Goal: Information Seeking & Learning: Learn about a topic

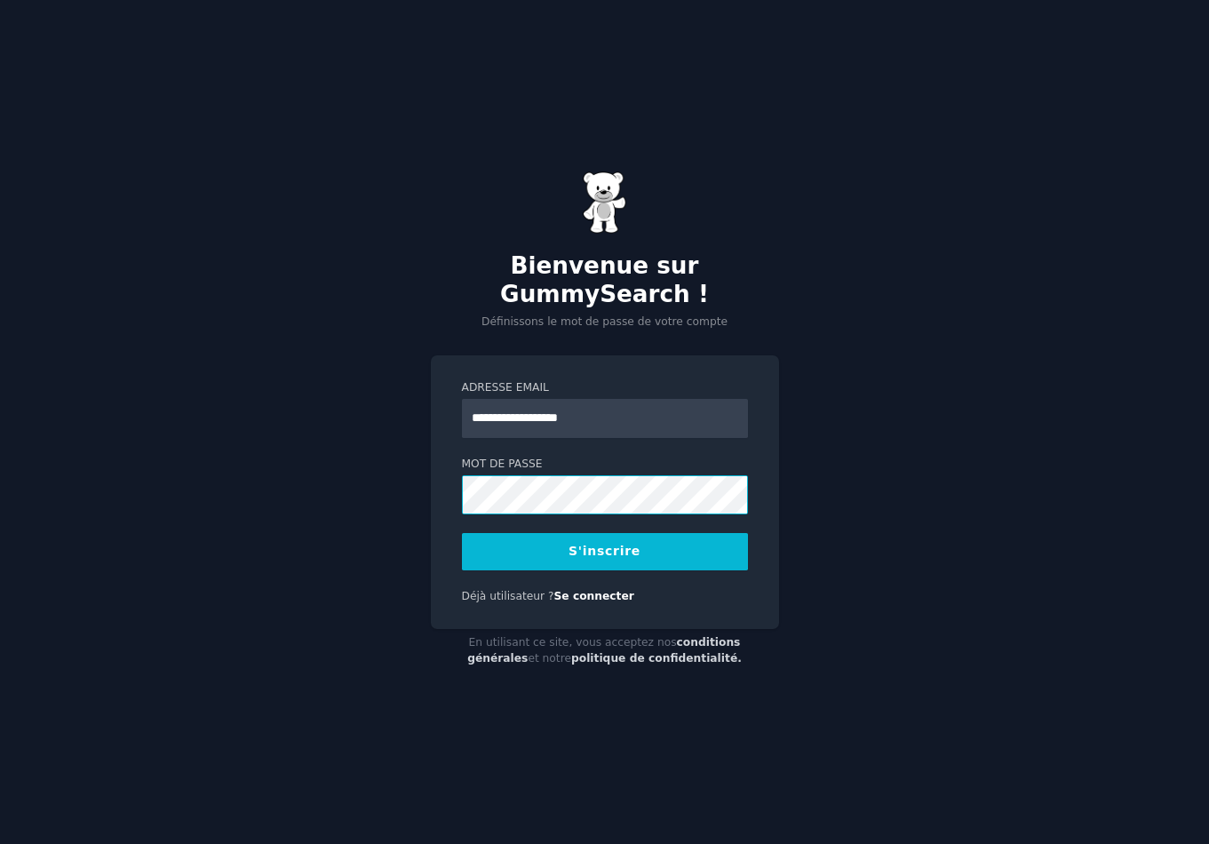
click at [462, 533] on button "S'inscrire" at bounding box center [605, 551] width 286 height 37
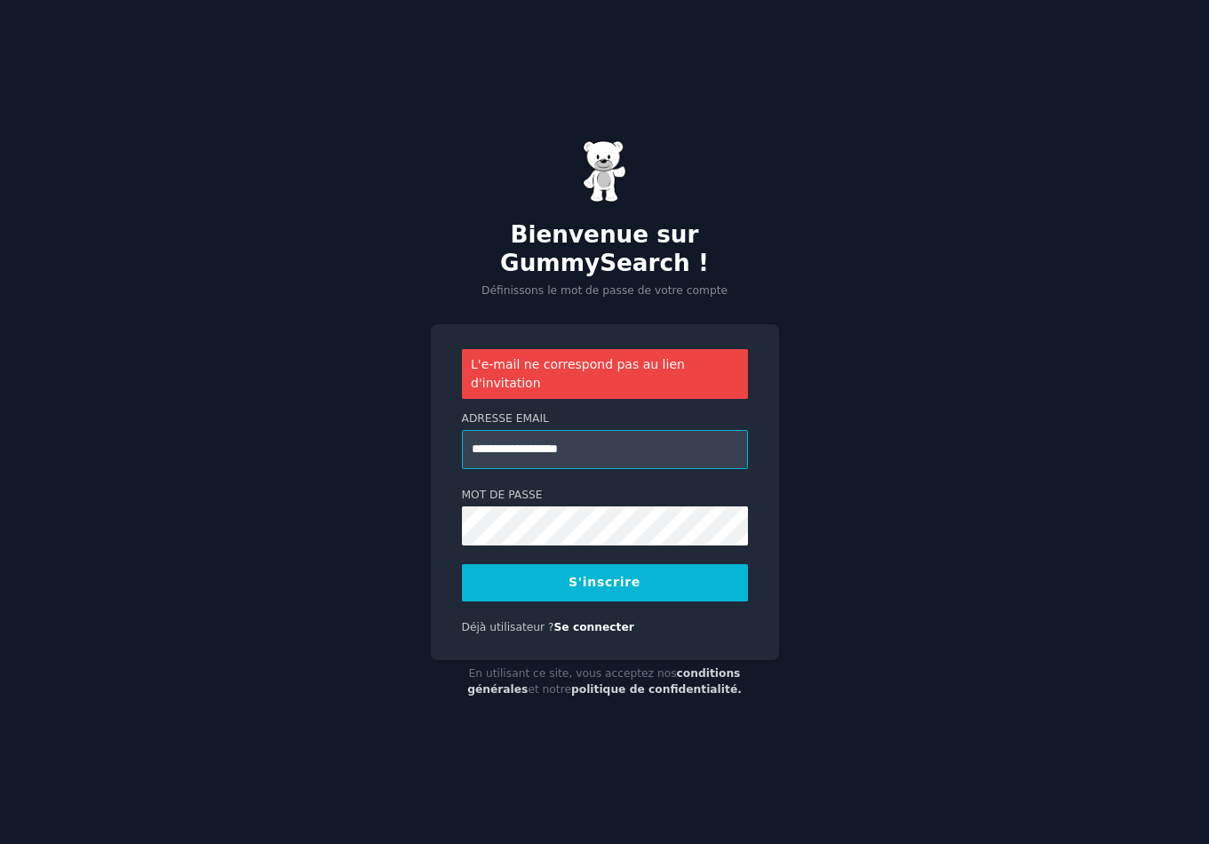
click at [525, 437] on input "**********" at bounding box center [605, 449] width 286 height 39
type input "**********"
click at [556, 572] on button "S'inscrire" at bounding box center [605, 582] width 286 height 37
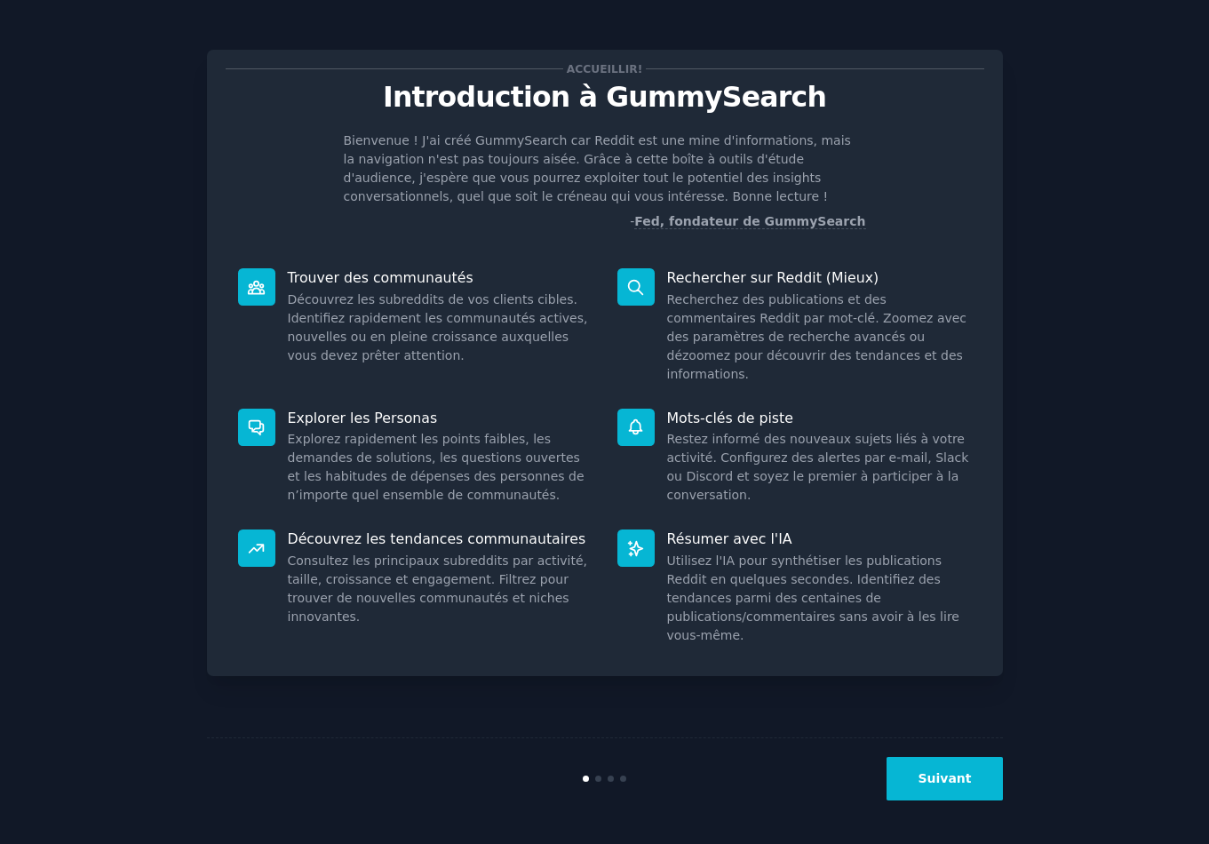
click at [974, 794] on button "Suivant" at bounding box center [945, 779] width 116 height 44
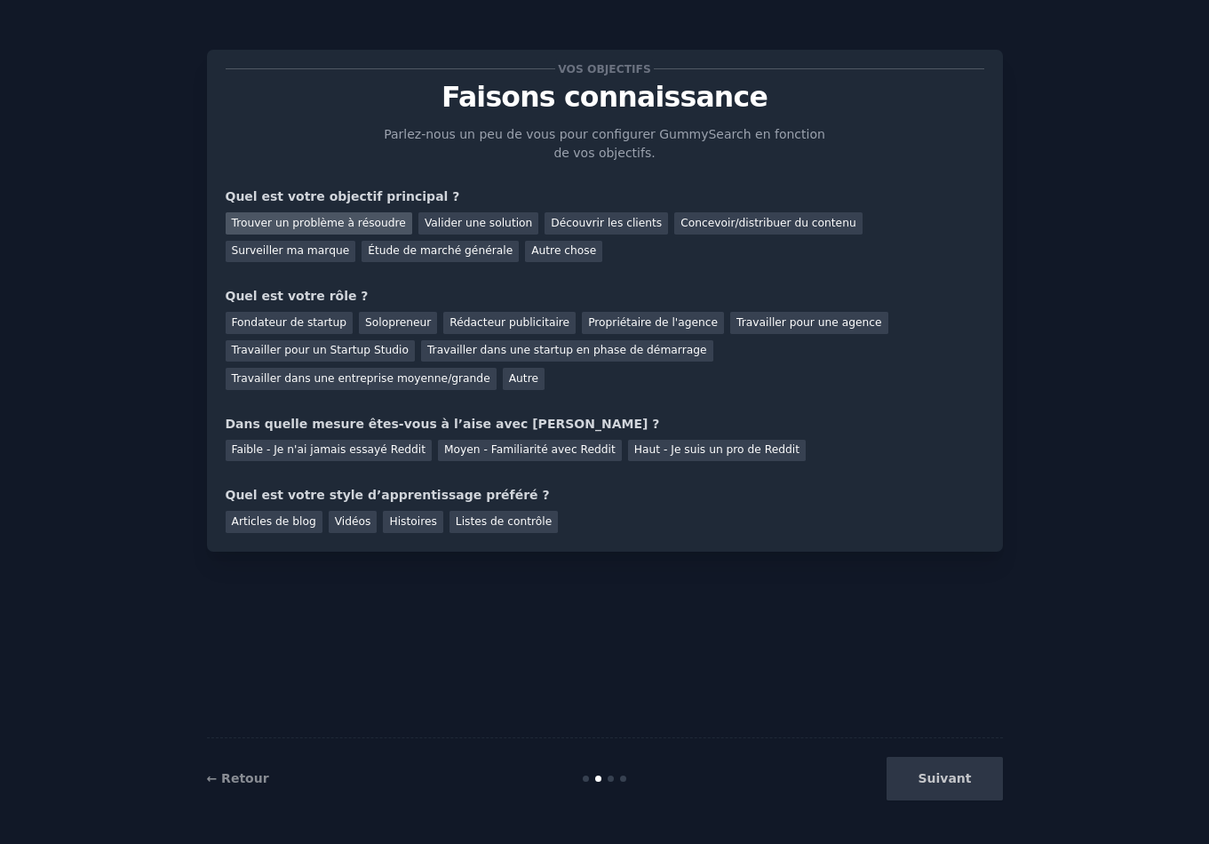
click at [375, 224] on font "Trouver un problème à résoudre" at bounding box center [319, 223] width 174 height 12
click at [588, 230] on div "Découvrir les clients" at bounding box center [607, 223] width 124 height 22
click at [303, 217] on font "Trouver un problème à résoudre" at bounding box center [319, 223] width 174 height 12
click at [535, 330] on div "Rédacteur publicitaire" at bounding box center [509, 323] width 132 height 22
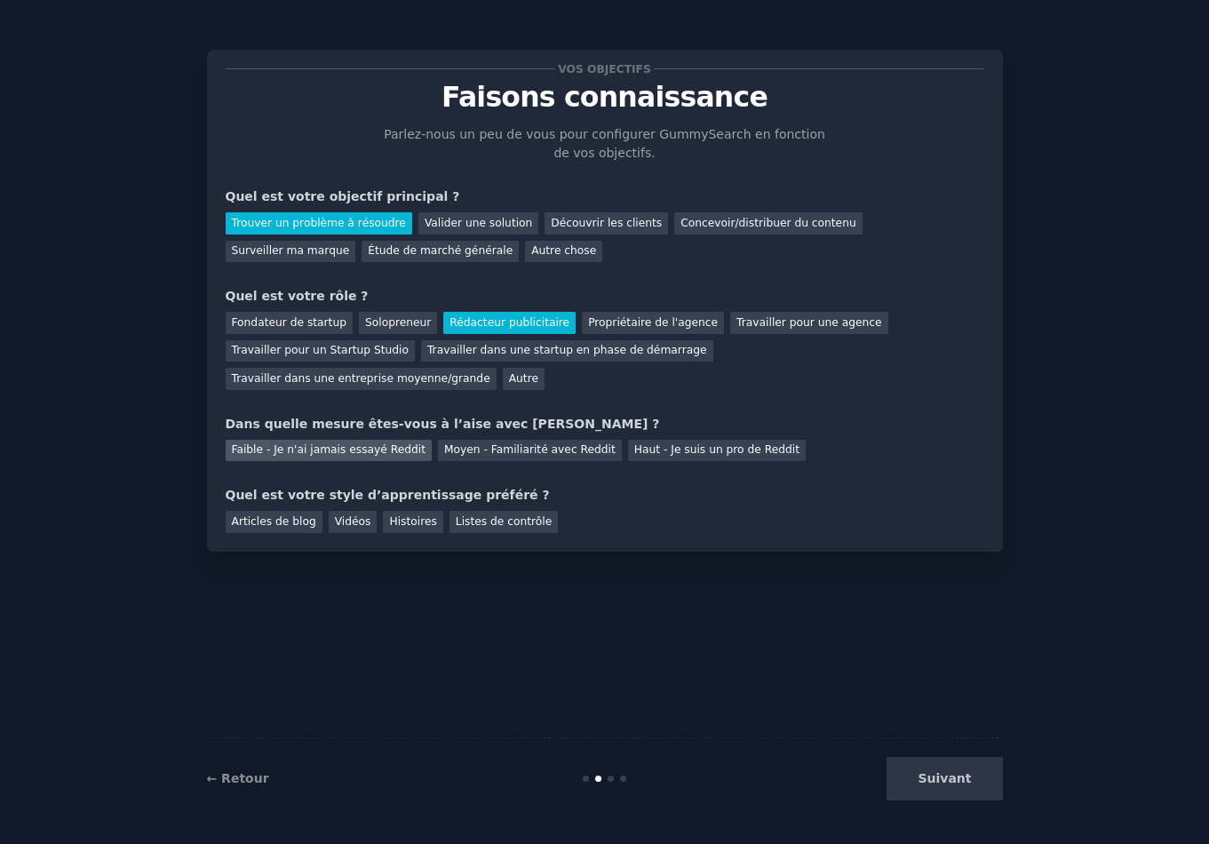
click at [337, 451] on font "Faible - Je n'ai jamais essayé Reddit" at bounding box center [329, 449] width 195 height 12
click at [335, 522] on font "Vidéos" at bounding box center [353, 521] width 36 height 12
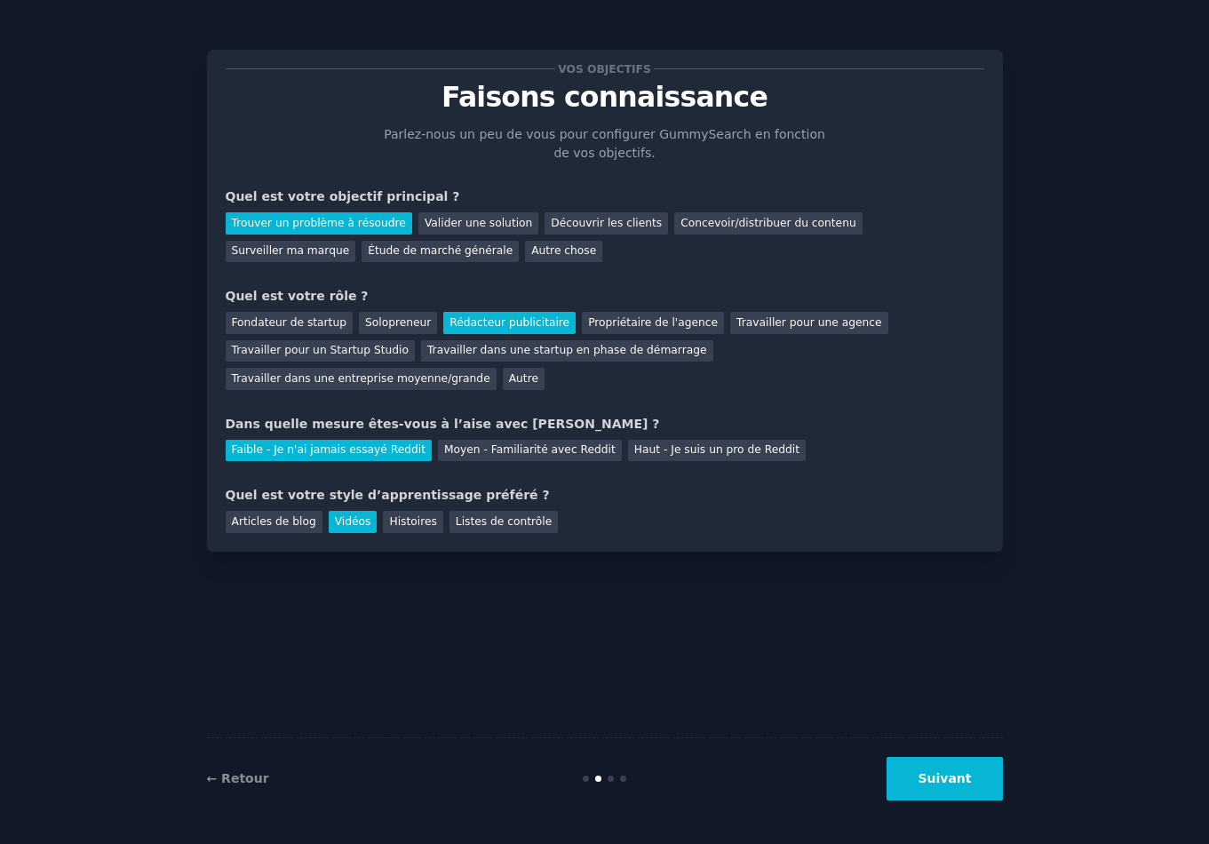
click at [979, 779] on button "Suivant" at bounding box center [945, 779] width 116 height 44
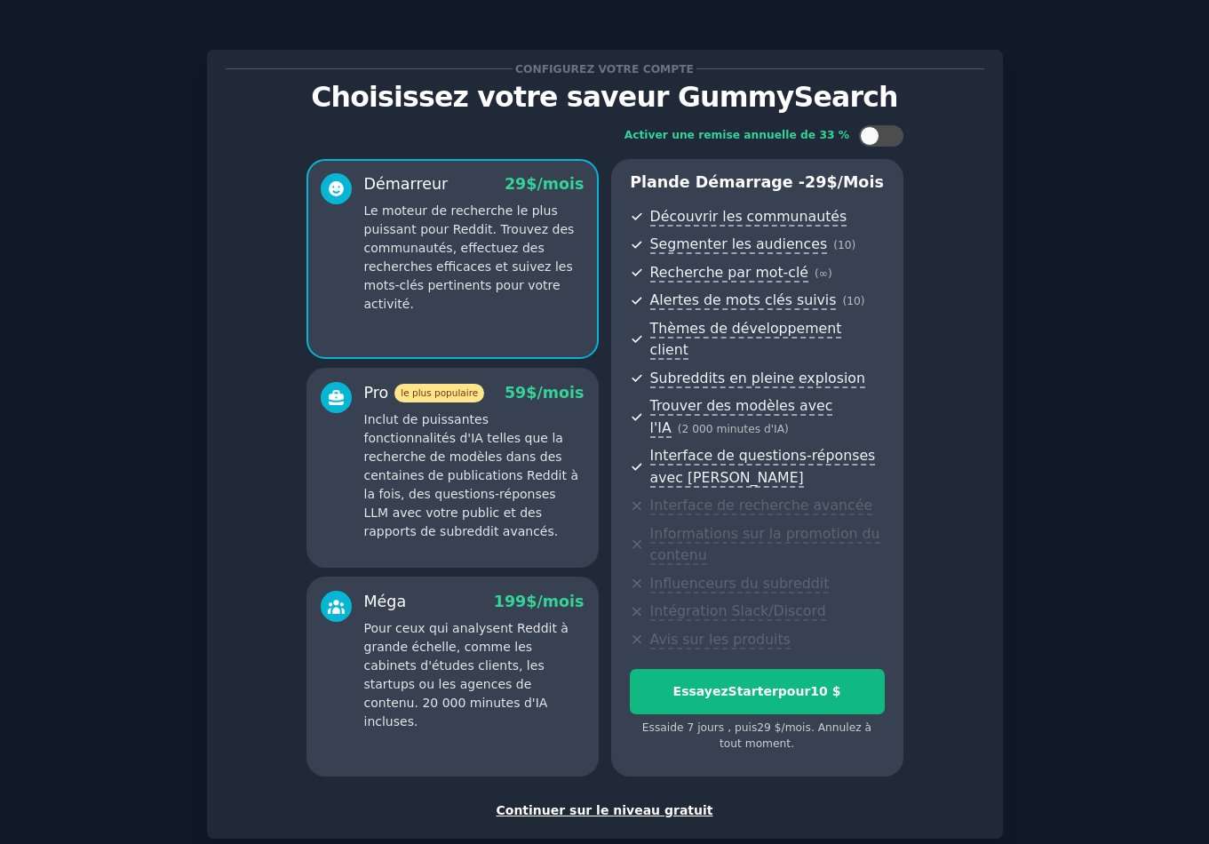
click at [642, 803] on font "Continuer sur le niveau gratuit" at bounding box center [604, 810] width 217 height 14
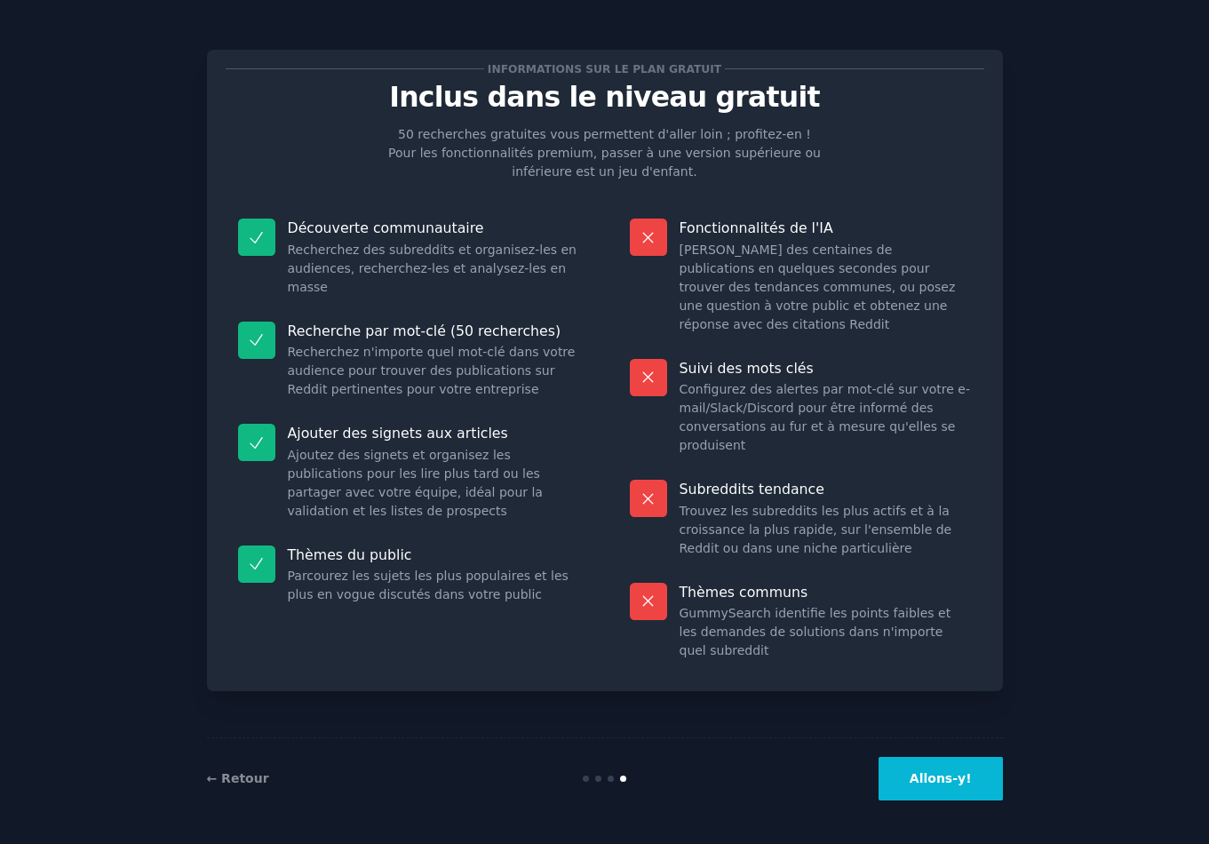
click at [979, 786] on button "Allons-y!" at bounding box center [941, 779] width 124 height 44
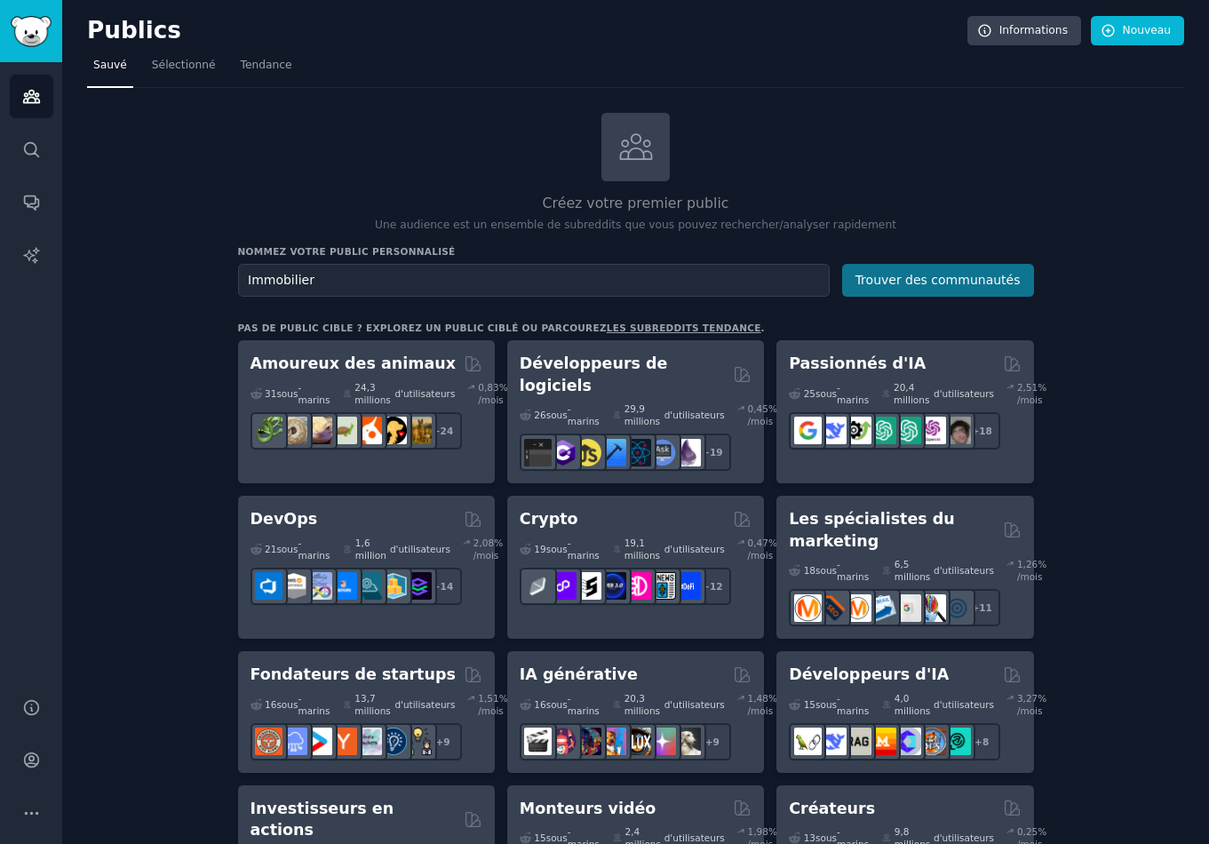
type input "Immobilier"
click at [949, 285] on font "Trouver des communautés" at bounding box center [938, 280] width 165 height 14
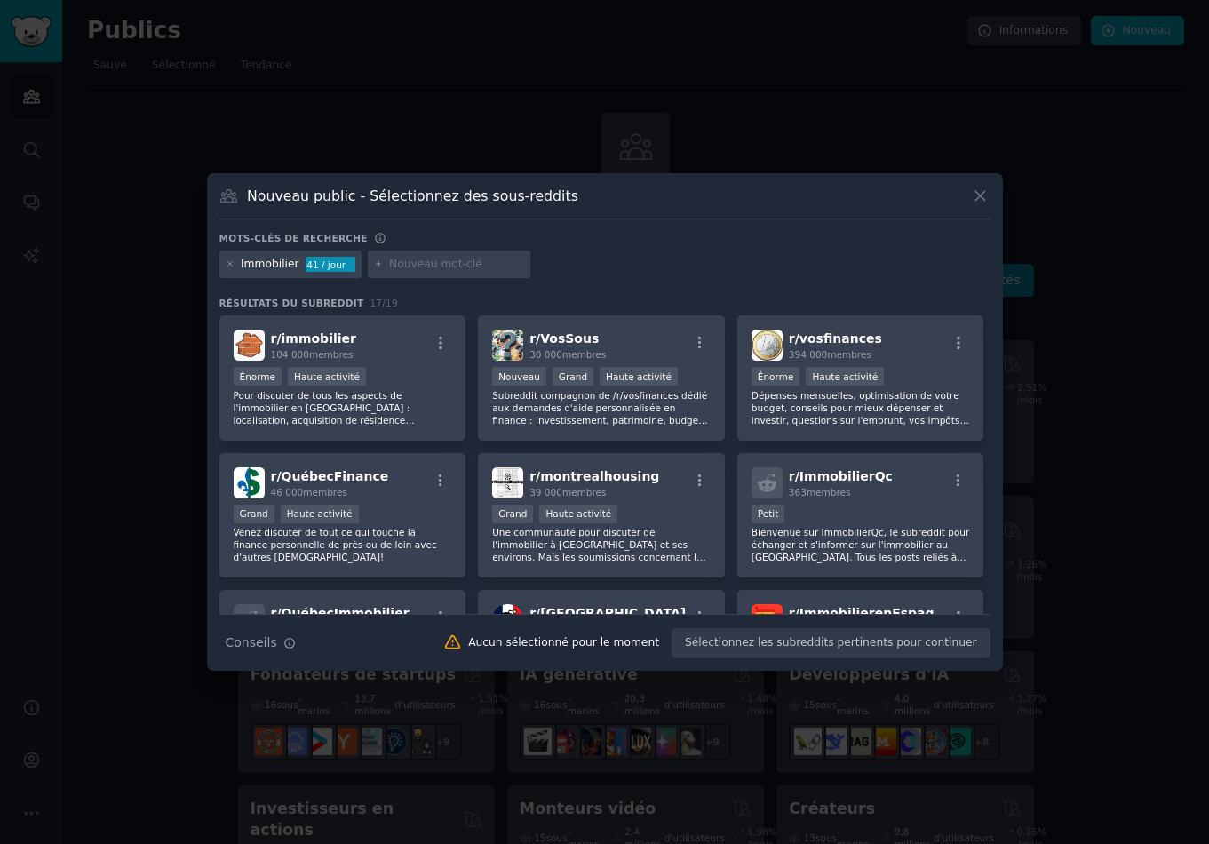
click at [427, 267] on input "text" at bounding box center [456, 265] width 135 height 16
type input "propriétaire"
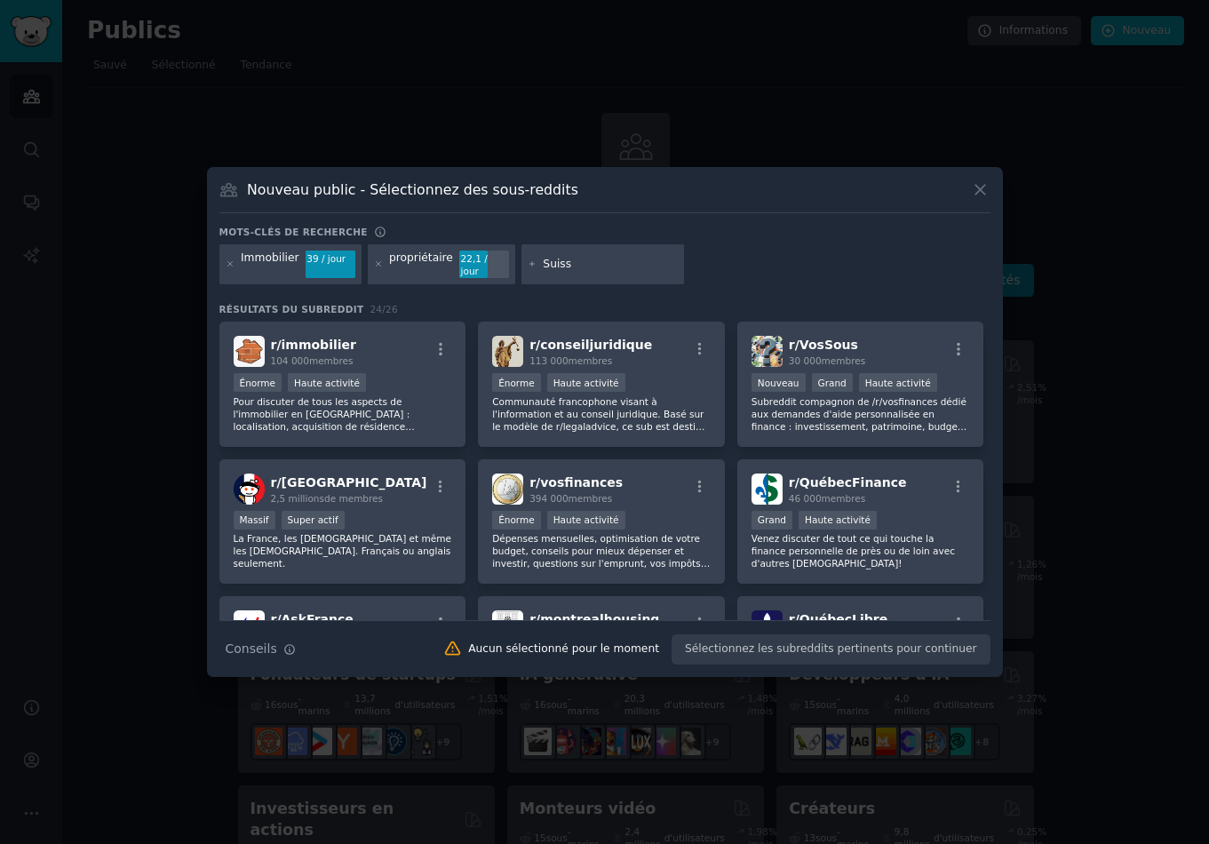
type input "Suisse"
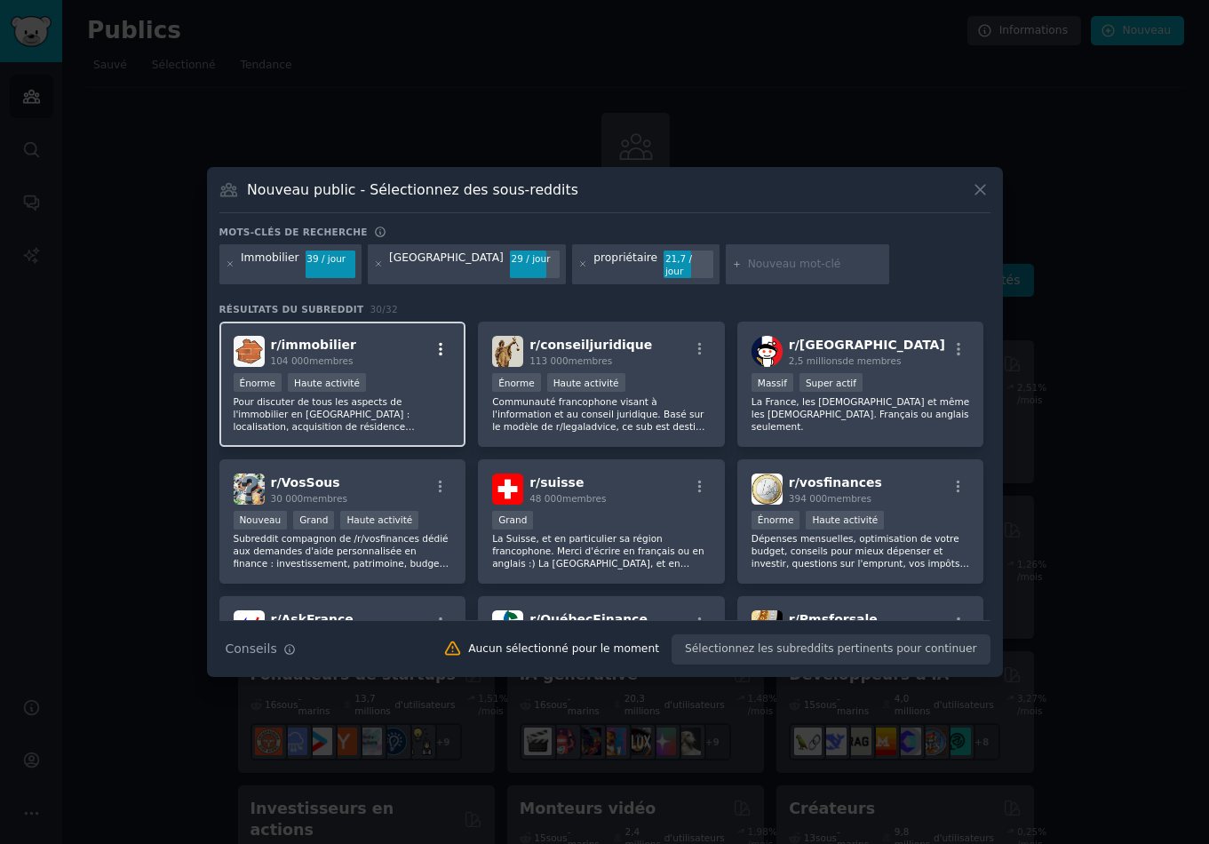
click at [437, 341] on icon "button" at bounding box center [441, 349] width 16 height 16
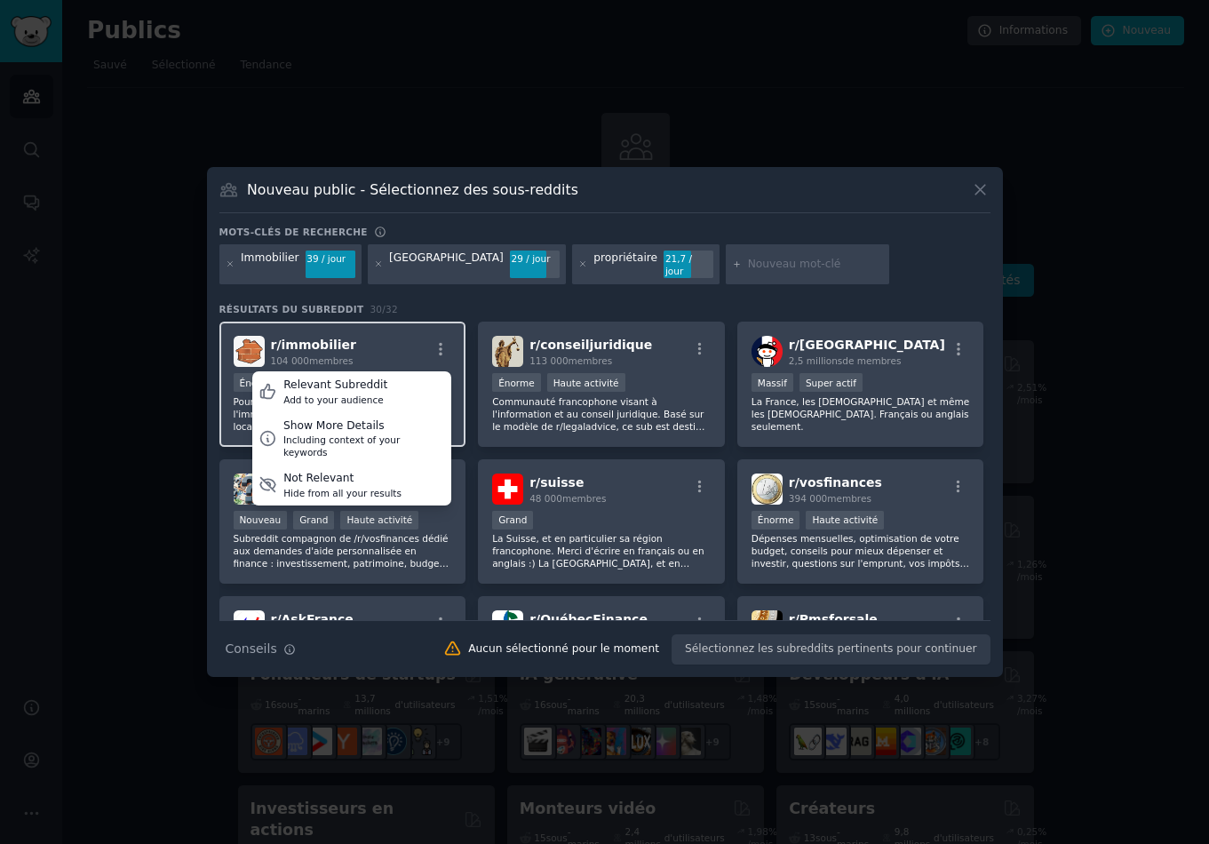
click at [385, 342] on div "r/ immobilier 104 000 membres Relevant Subreddit Add to your audience Show More…" at bounding box center [343, 351] width 219 height 31
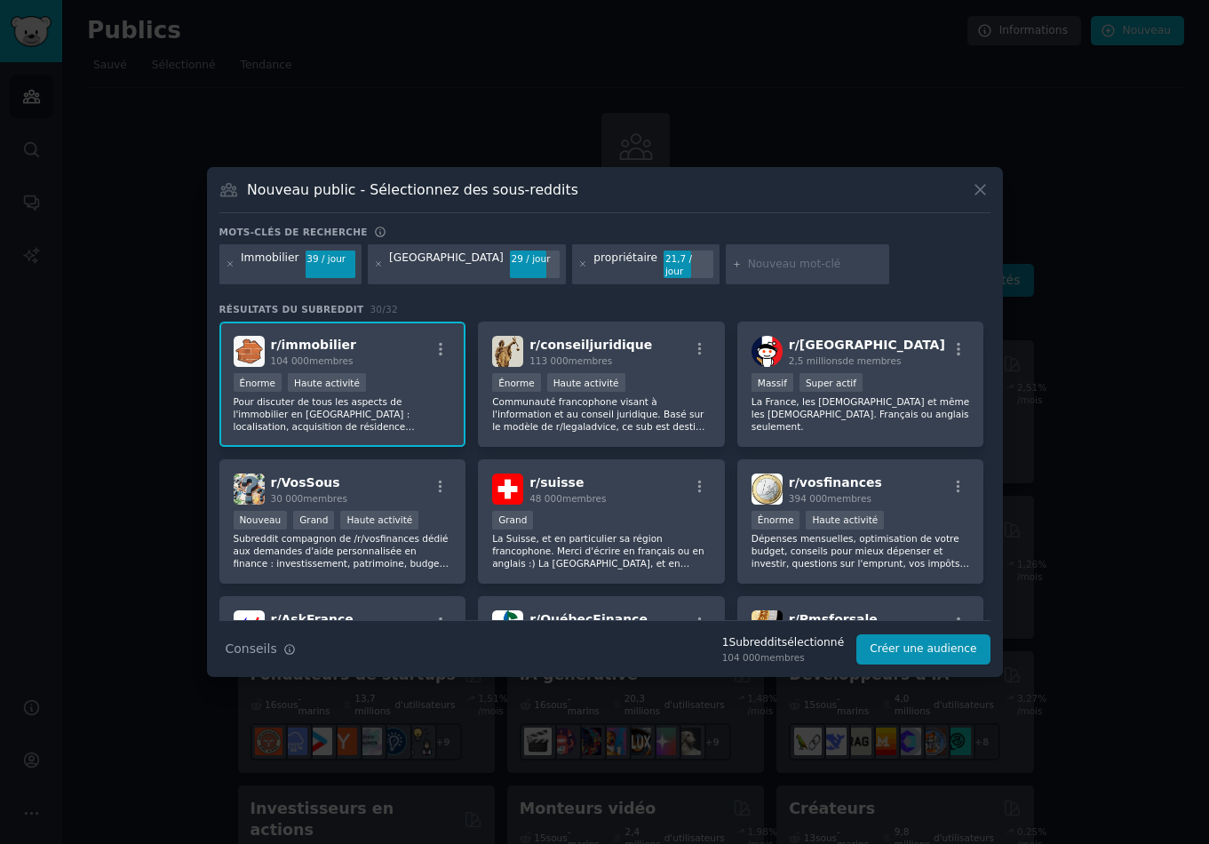
click at [403, 355] on div "r/ immobilier 104 000 membres" at bounding box center [343, 351] width 219 height 31
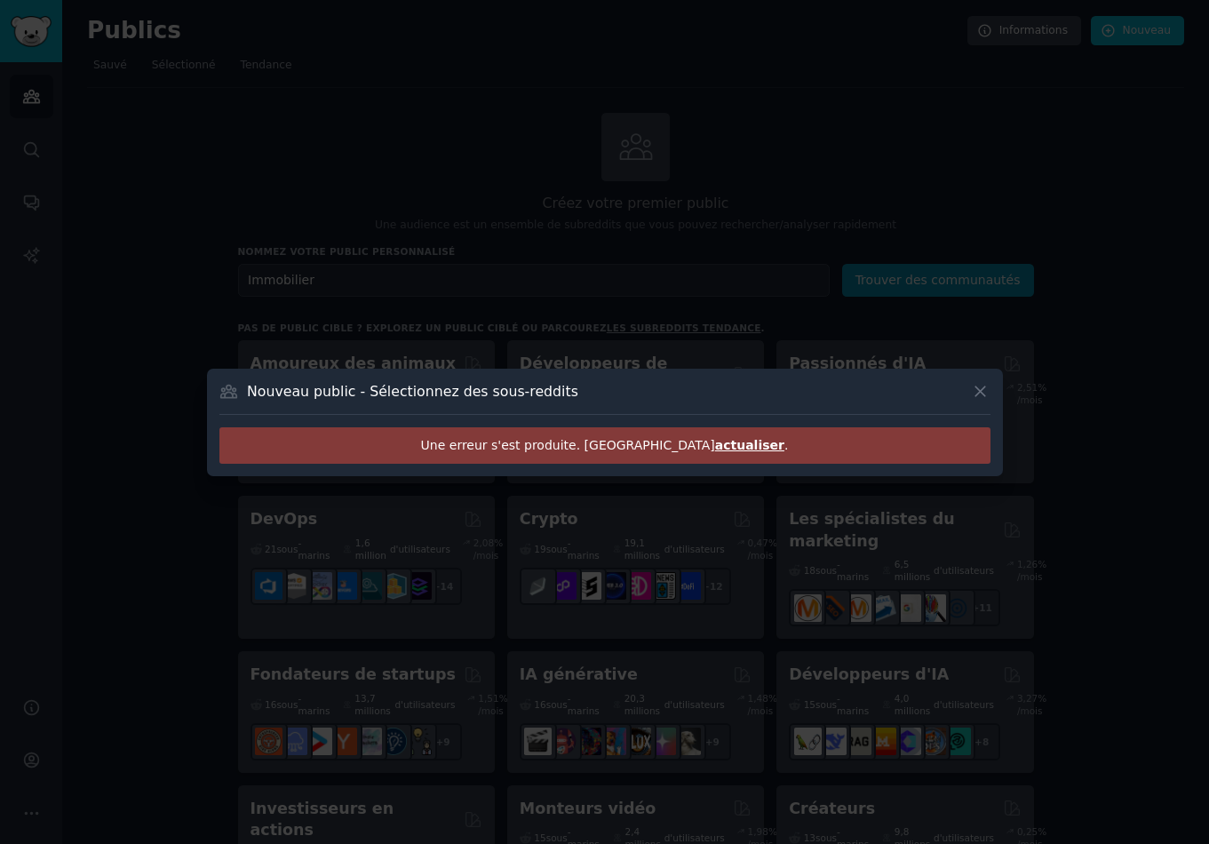
click at [715, 446] on font "actualiser" at bounding box center [749, 445] width 69 height 14
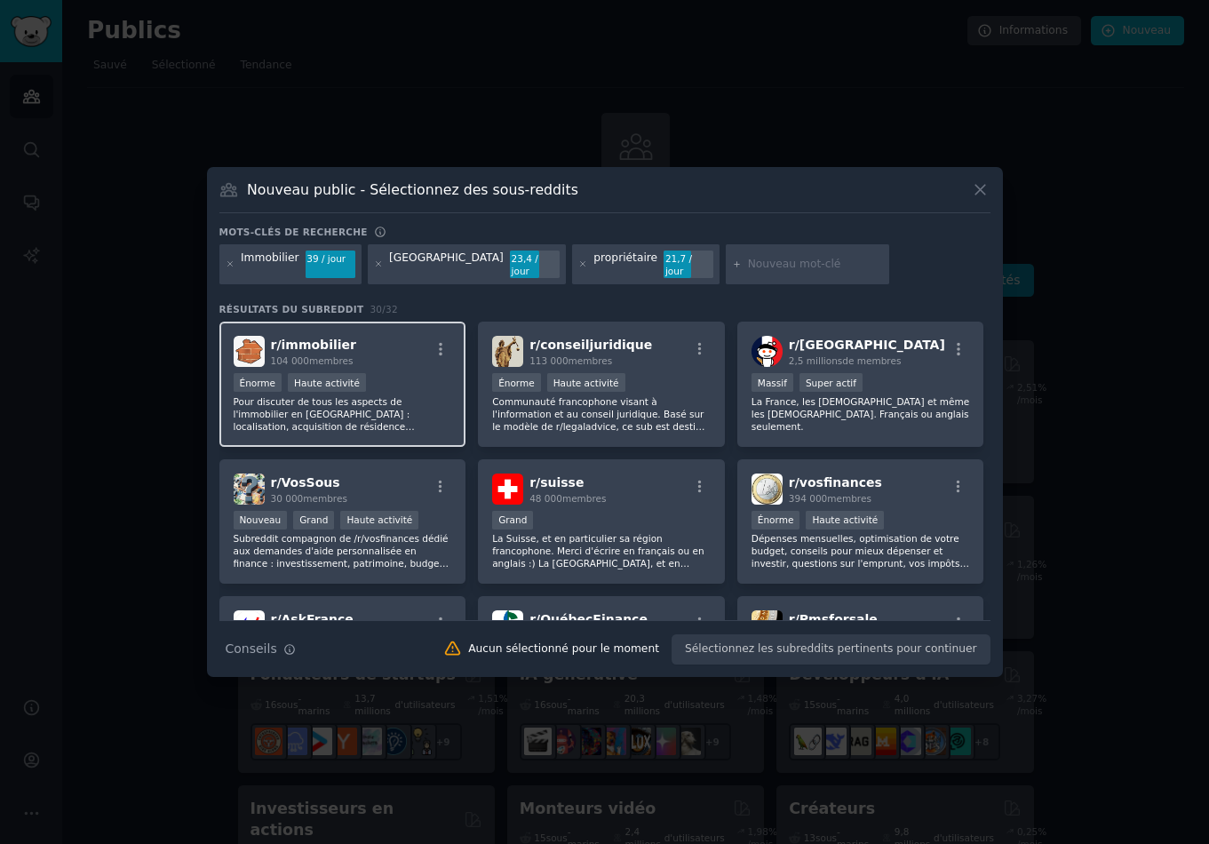
click at [412, 375] on div "Énorme Haute activité" at bounding box center [343, 384] width 219 height 22
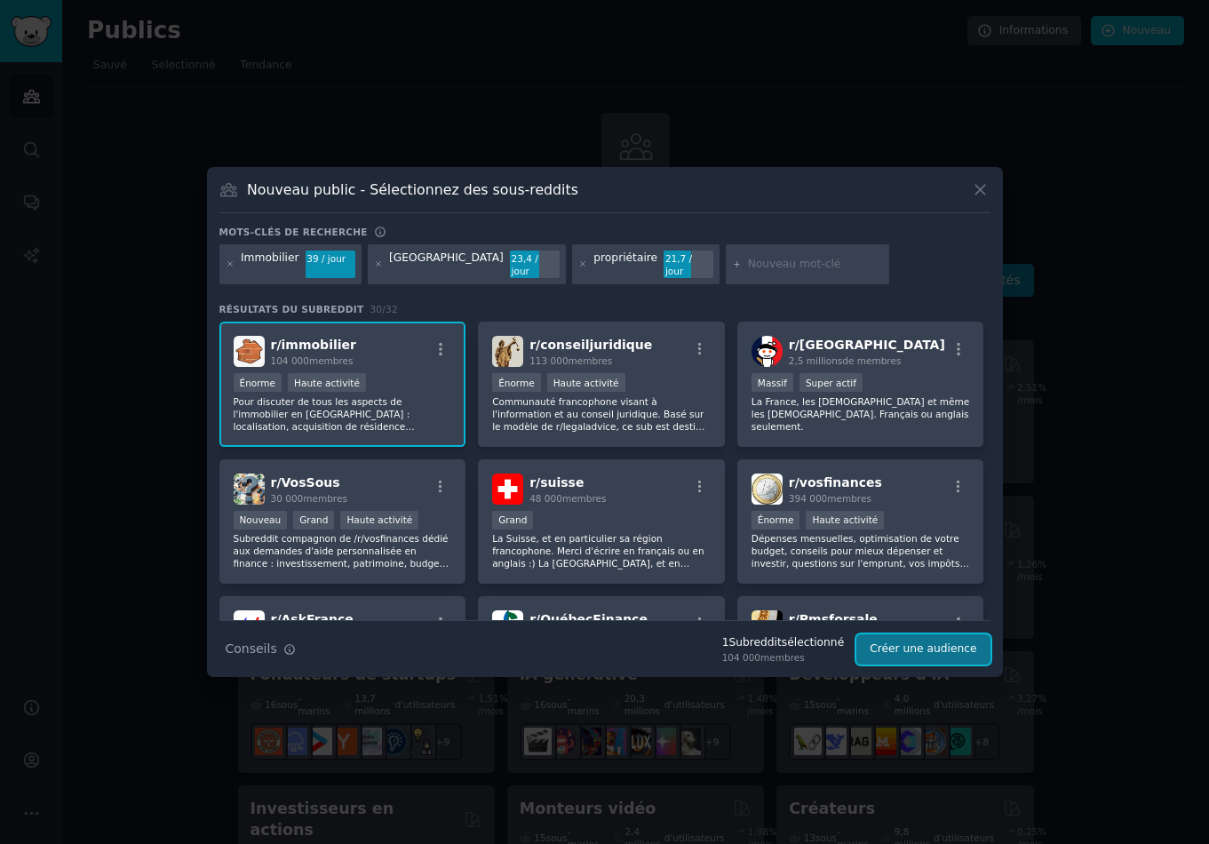
click at [886, 646] on font "Créer une audience" at bounding box center [923, 648] width 107 height 12
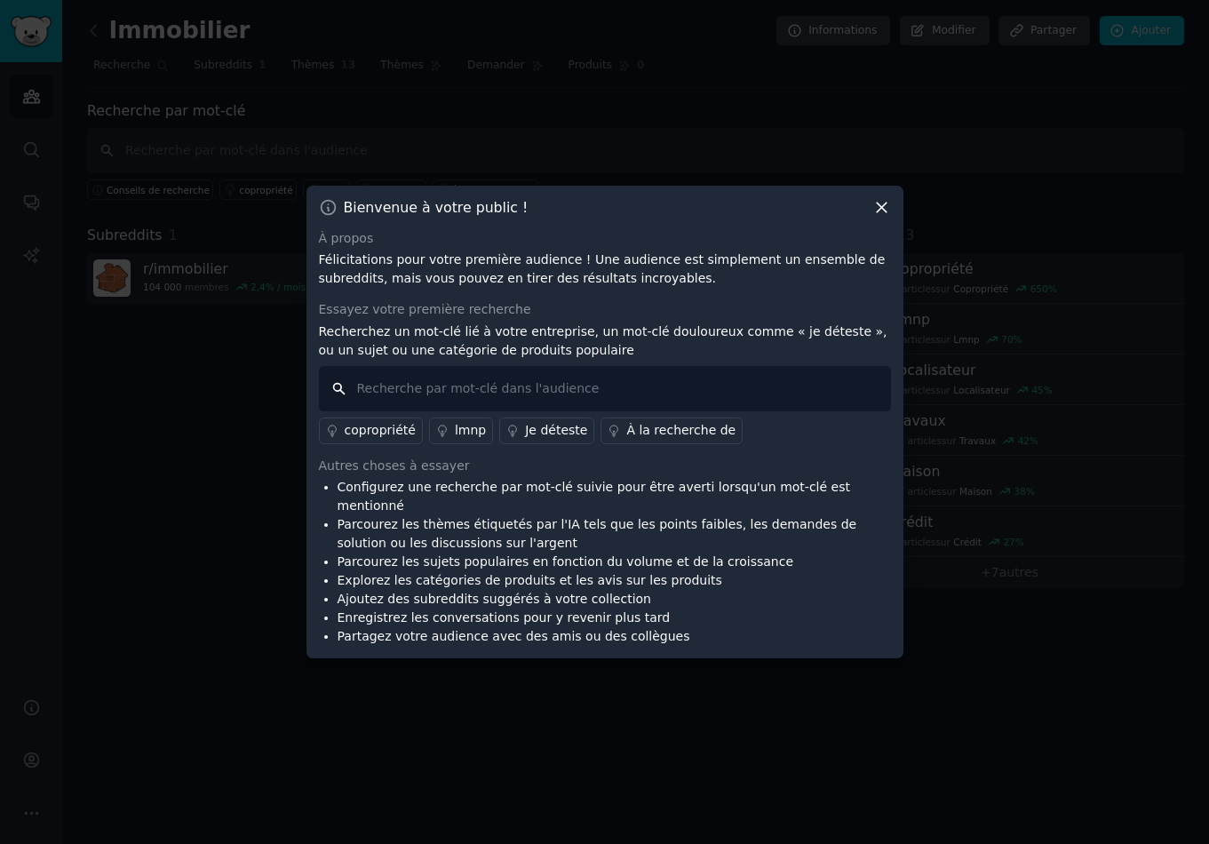
click at [568, 403] on input "text" at bounding box center [605, 388] width 572 height 45
click at [525, 437] on font "Je déteste" at bounding box center [556, 430] width 62 height 14
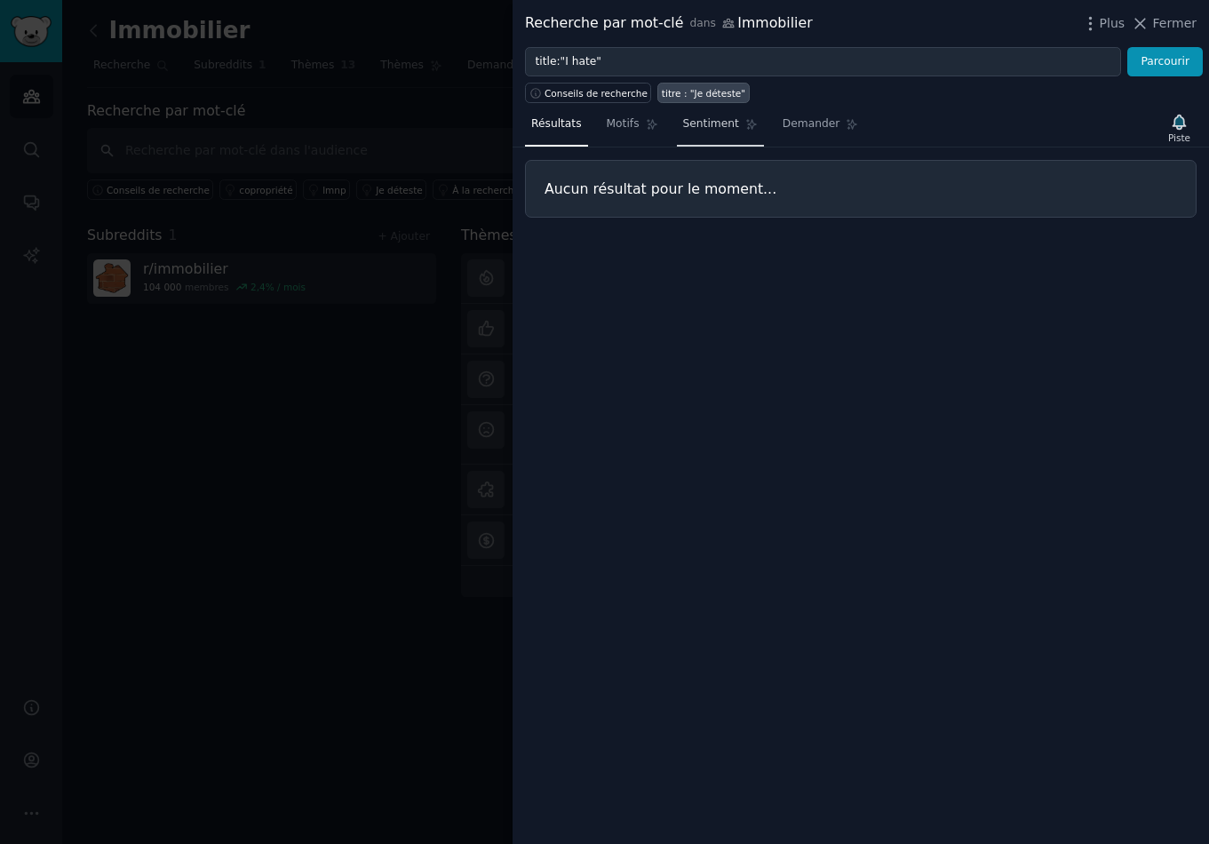
click at [691, 121] on font "Sentiment" at bounding box center [711, 123] width 56 height 12
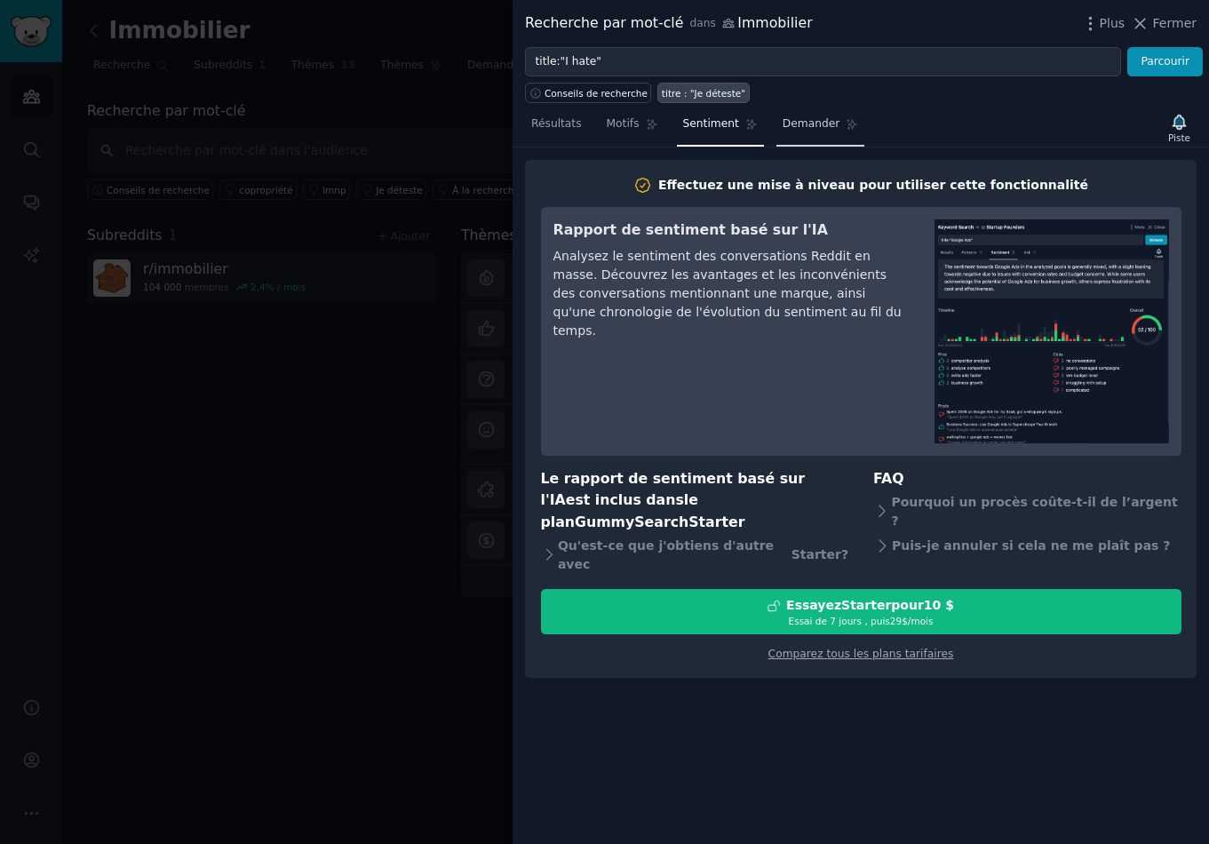
click at [808, 125] on font "Demander" at bounding box center [812, 123] width 58 height 12
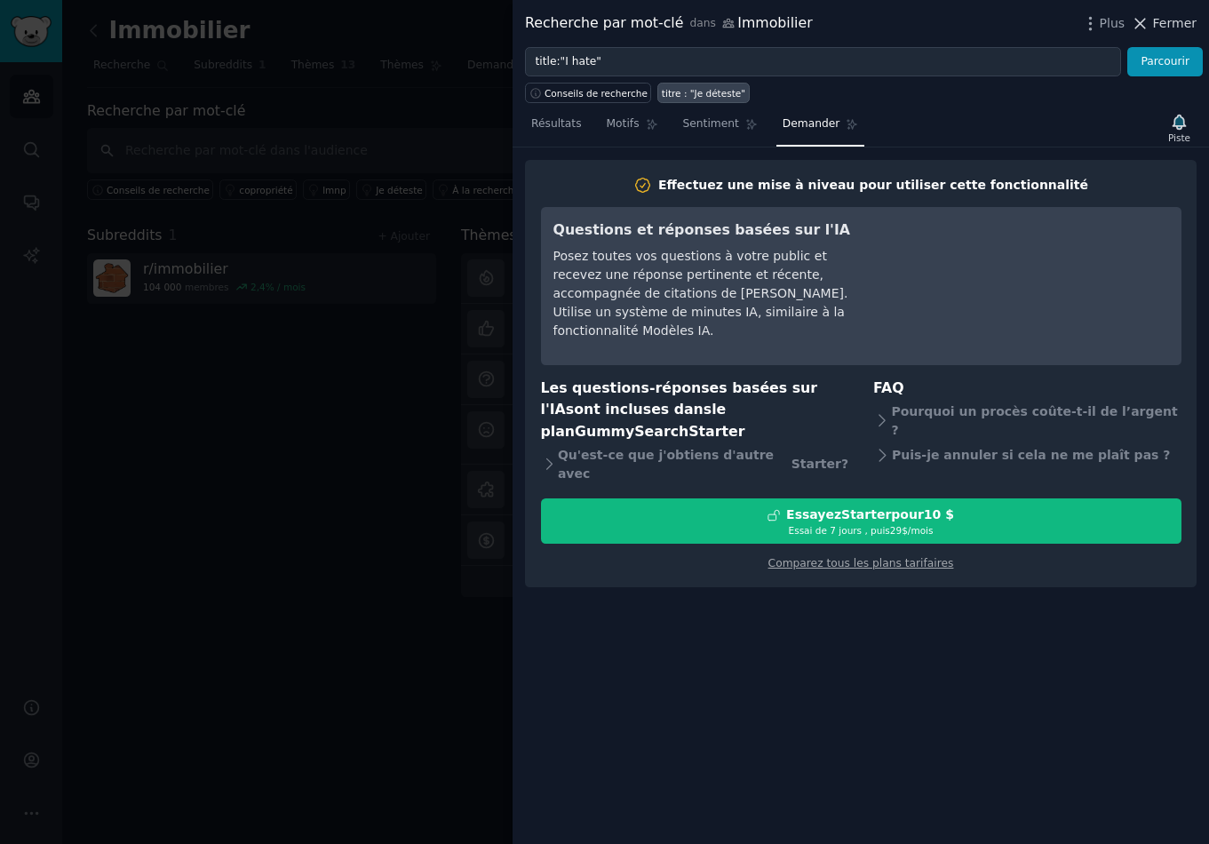
click at [1150, 24] on icon at bounding box center [1140, 23] width 19 height 19
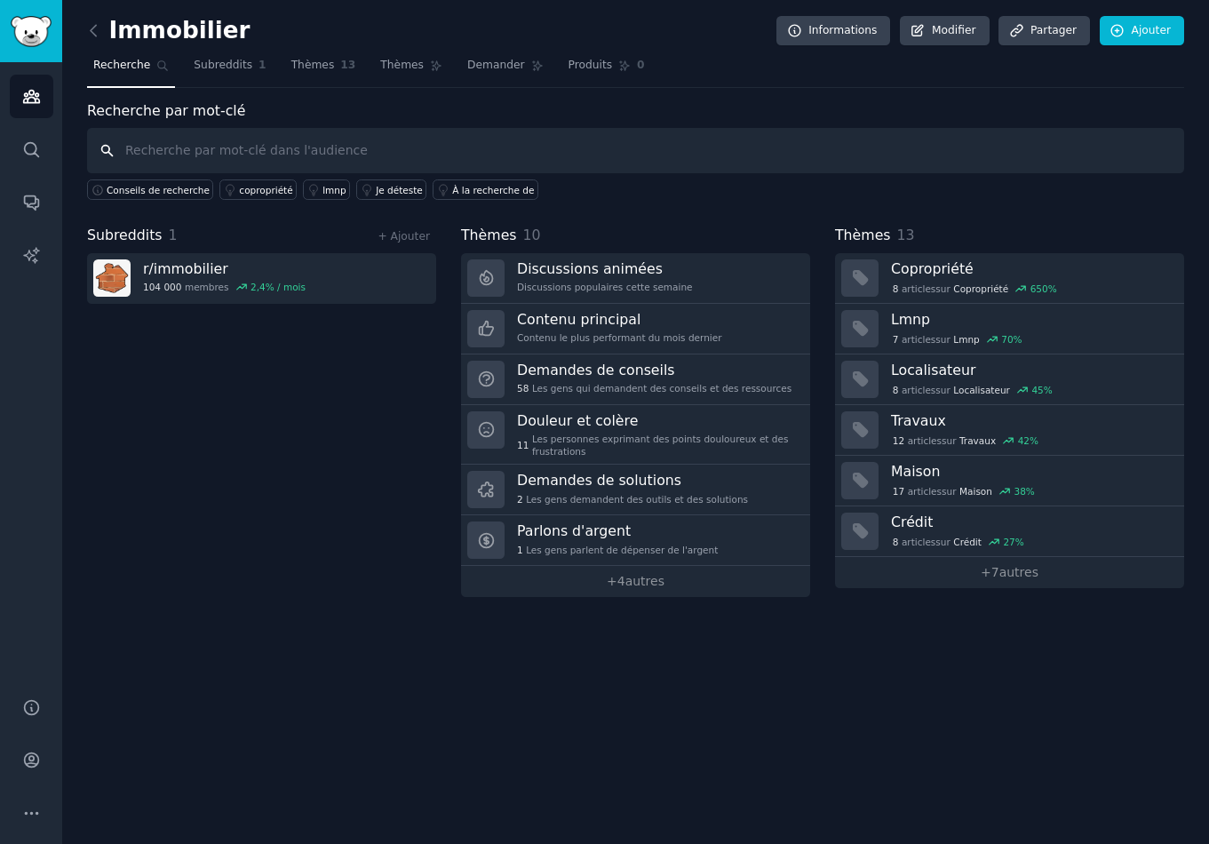
click at [383, 152] on input "text" at bounding box center [635, 150] width 1097 height 45
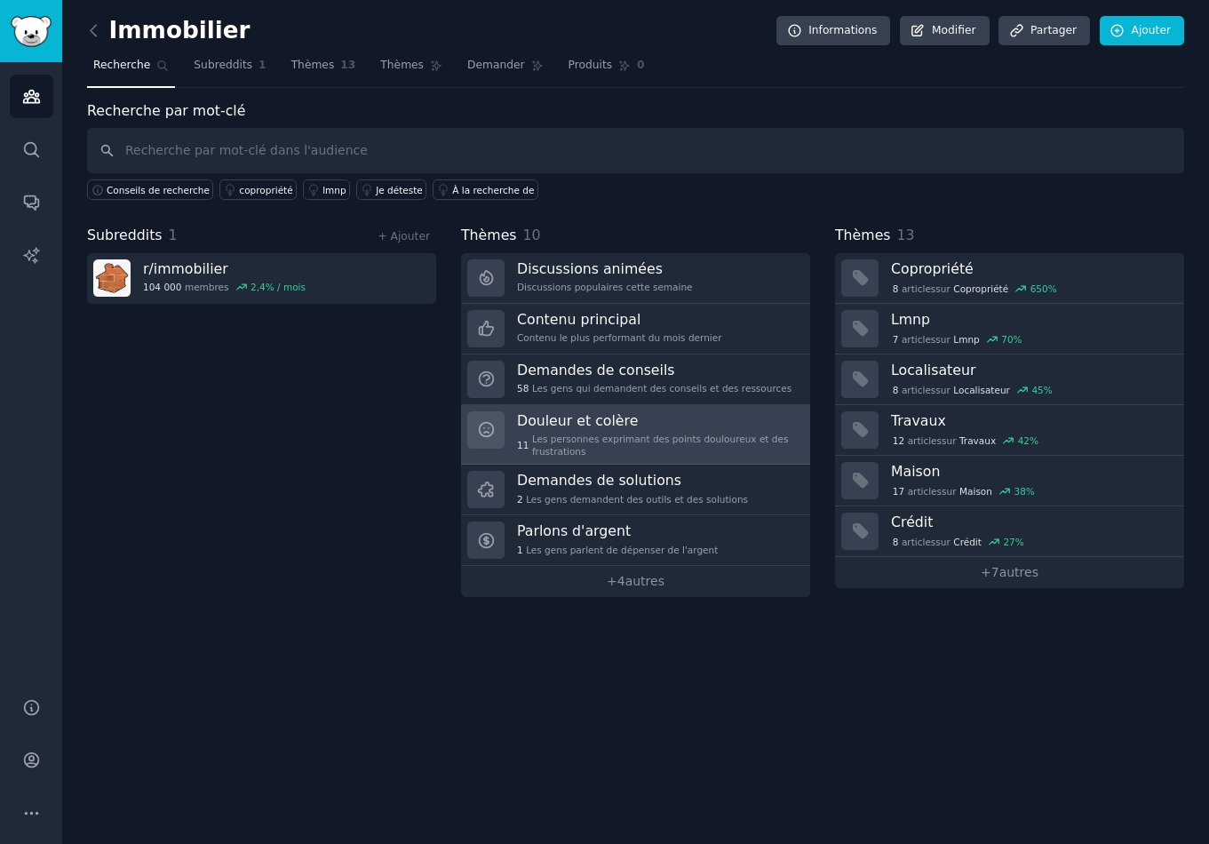
click at [658, 428] on h3 "Douleur et colère" at bounding box center [657, 420] width 281 height 19
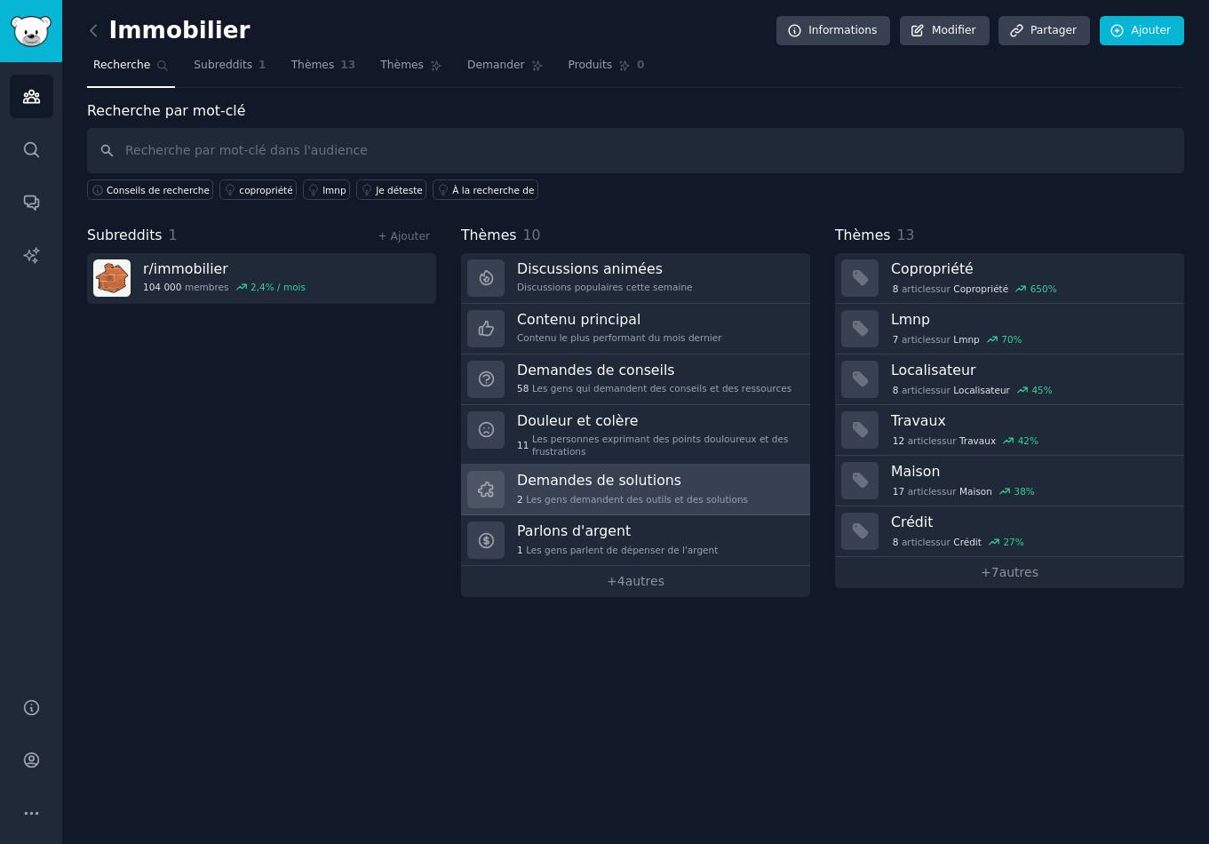
click at [665, 480] on font "Demandes de solutions" at bounding box center [599, 480] width 164 height 17
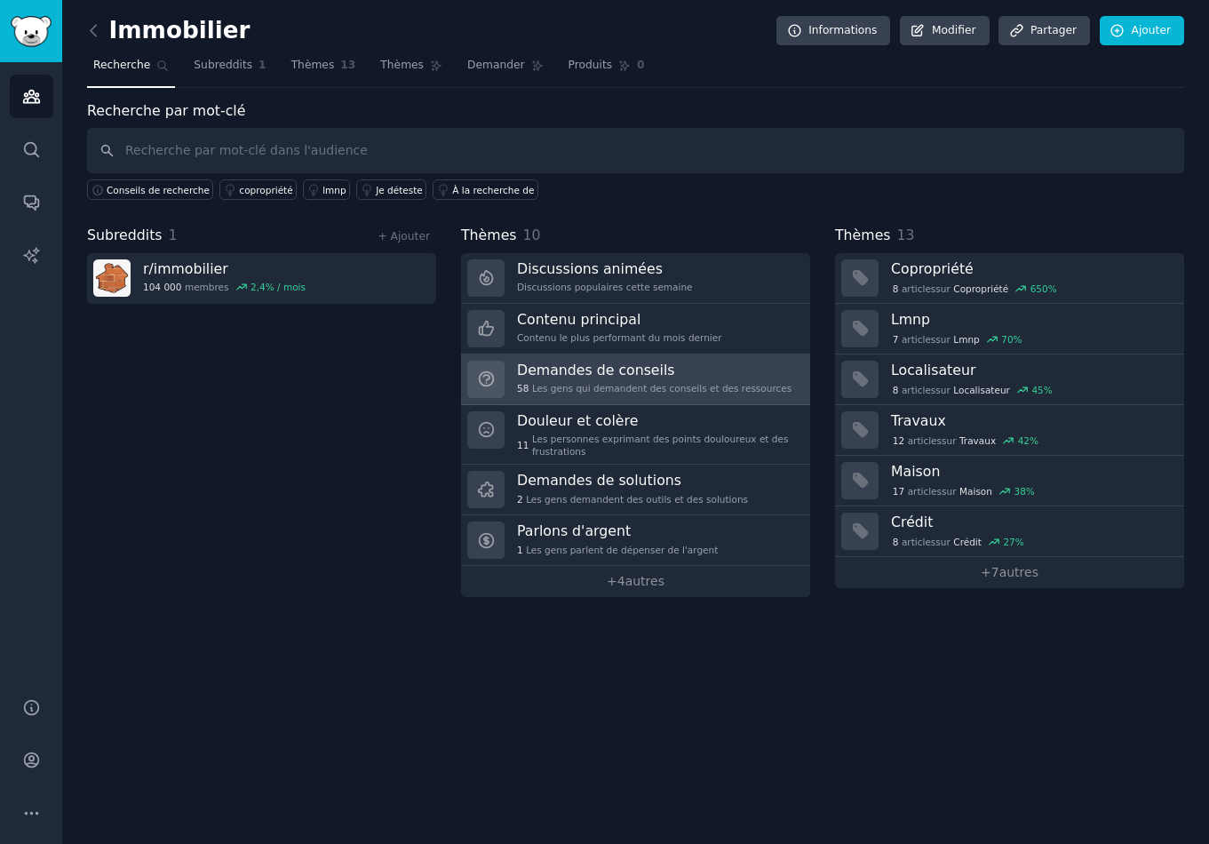
click at [707, 380] on div "Demandes de conseils 58 Les gens qui demandent des conseils et des ressources" at bounding box center [654, 379] width 275 height 37
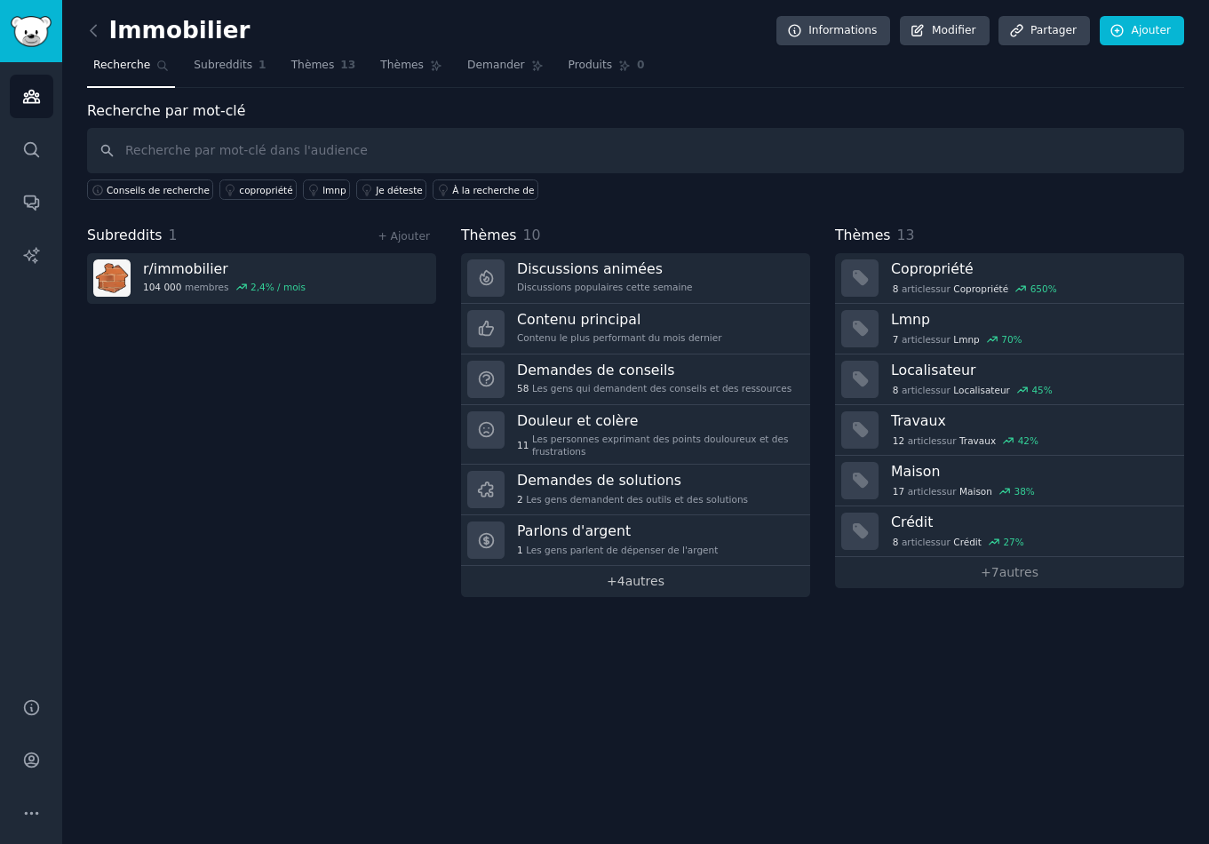
click at [648, 579] on font "autres" at bounding box center [645, 581] width 39 height 14
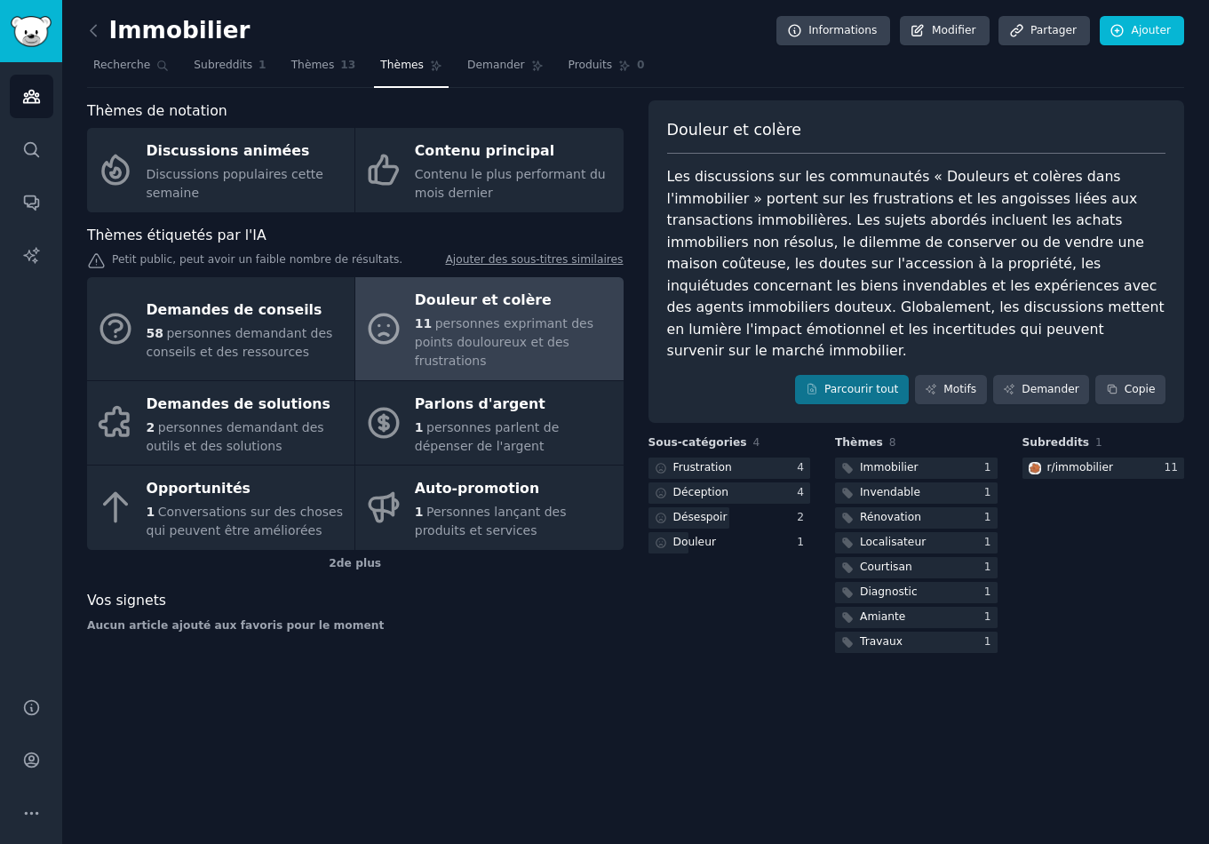
click at [682, 635] on div "Douleur et colère Les discussions sur les communautés « Douleurs et colères dan…" at bounding box center [917, 378] width 537 height 556
click at [223, 70] on font "Subreddits" at bounding box center [223, 65] width 59 height 12
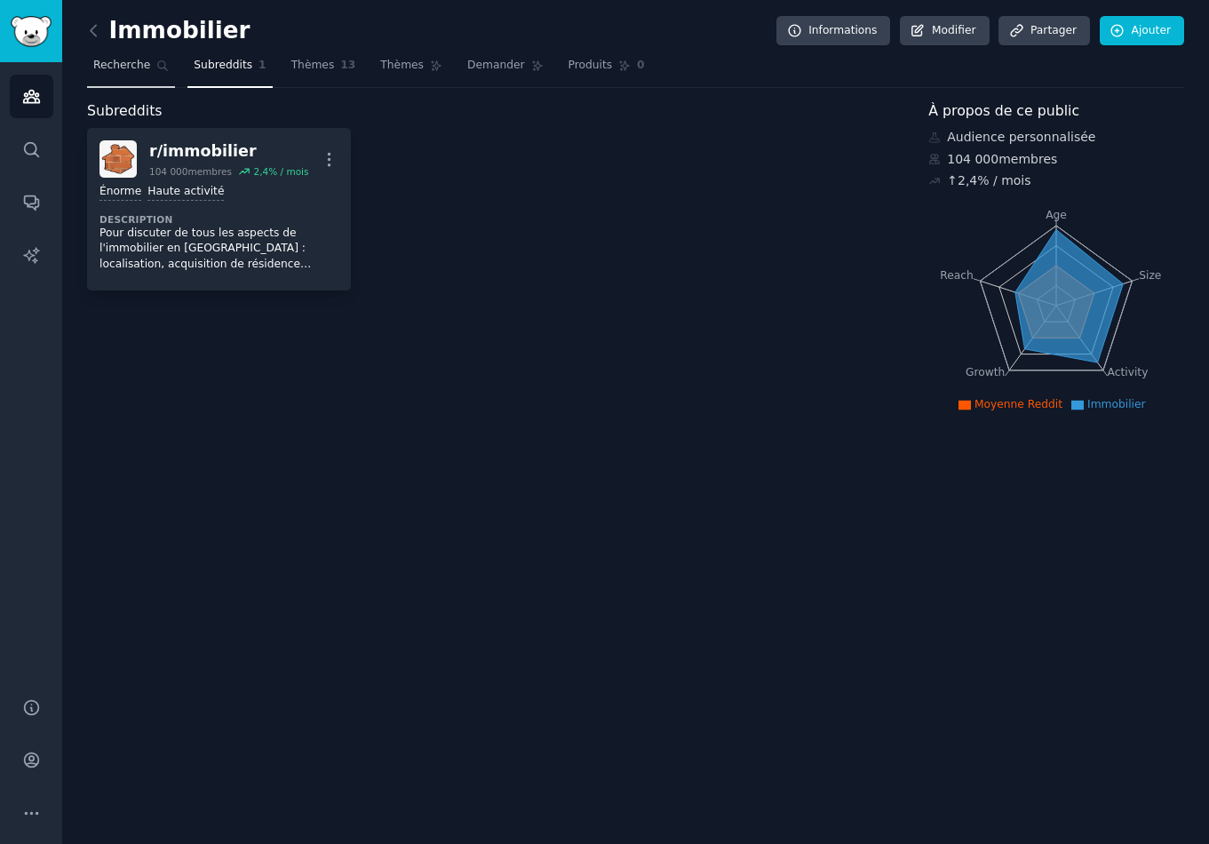
click at [156, 62] on icon at bounding box center [162, 66] width 12 height 12
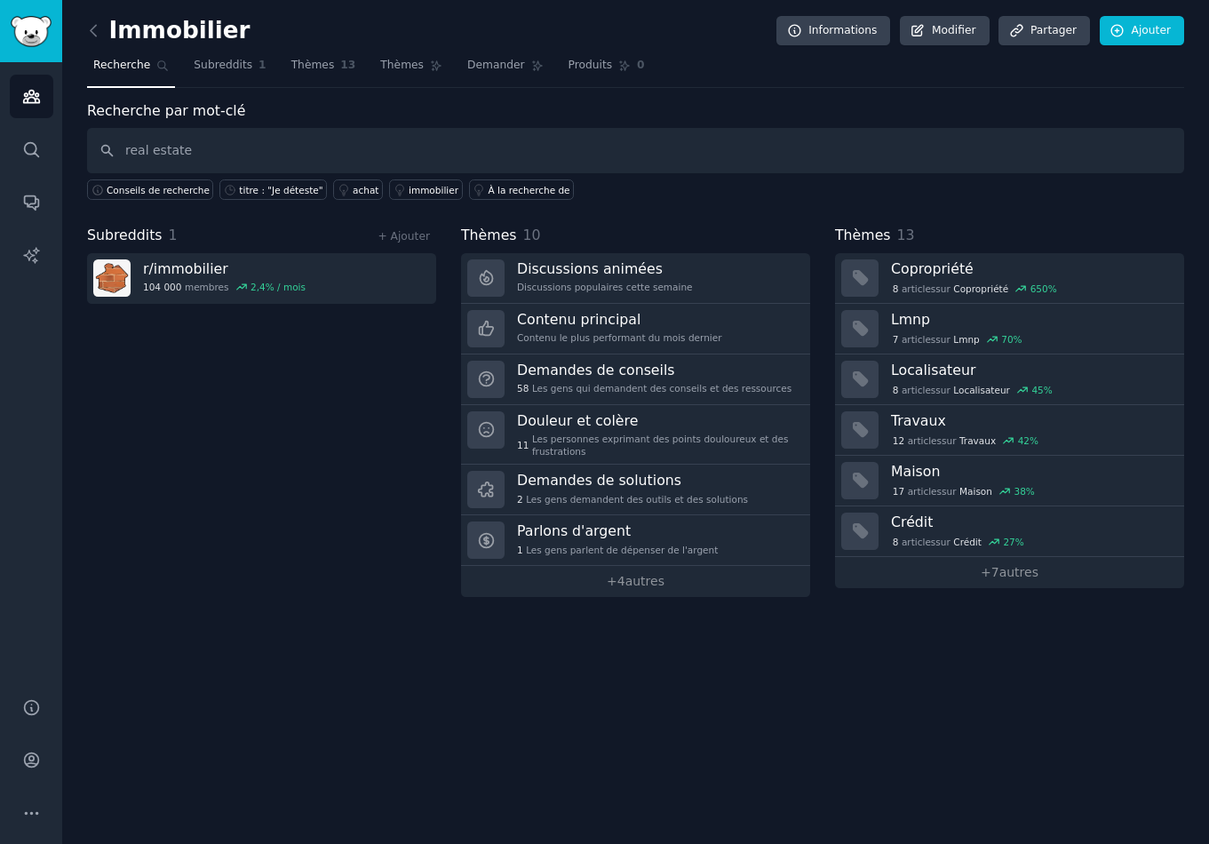
type input "real estate"
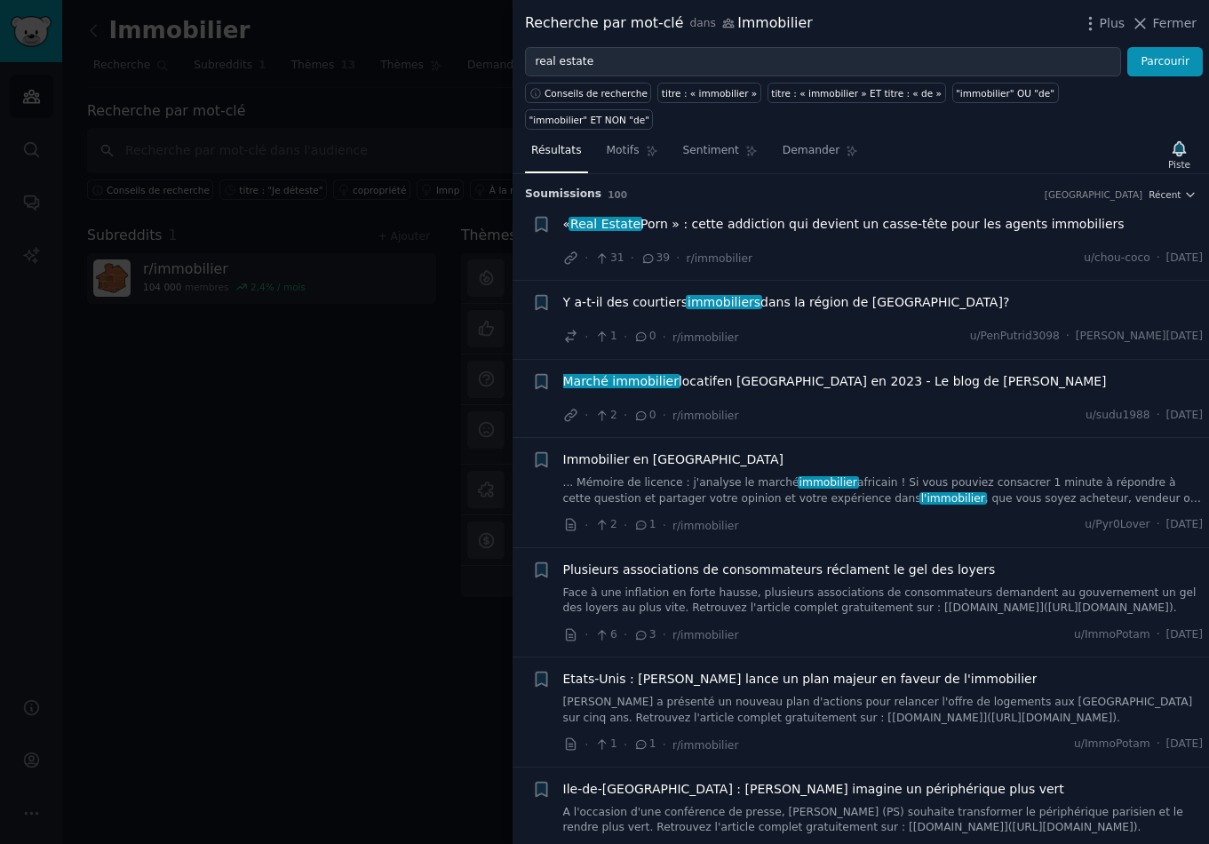
click at [434, 498] on div at bounding box center [604, 422] width 1209 height 844
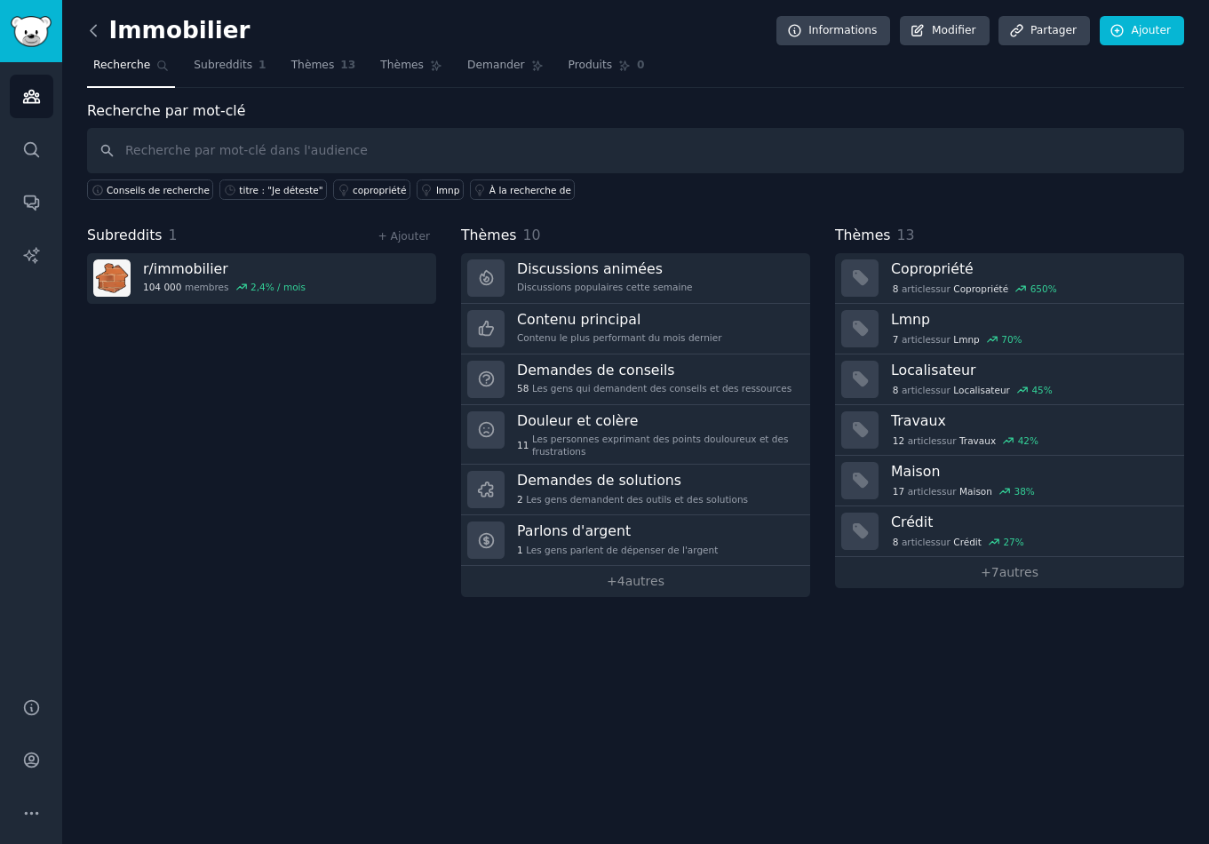
click at [90, 28] on icon at bounding box center [93, 30] width 19 height 19
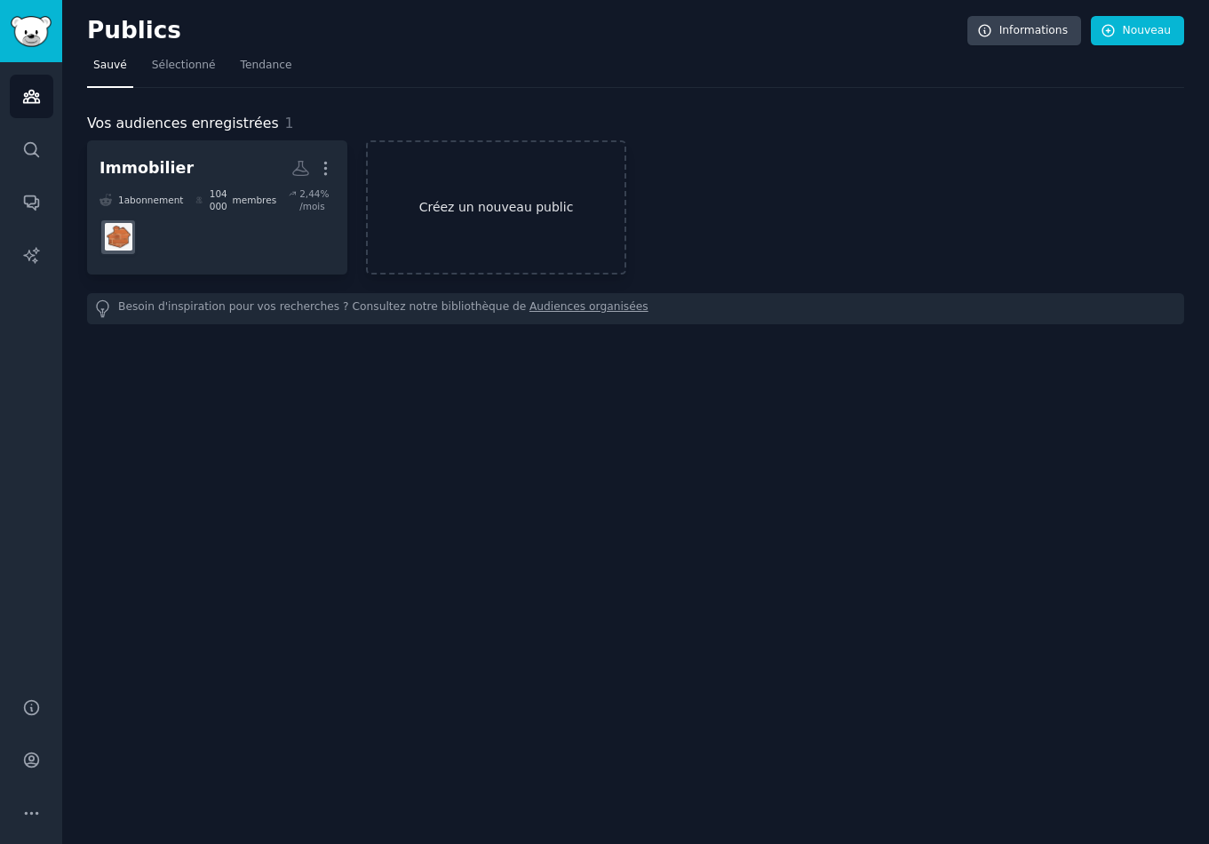
click at [482, 211] on font "Créez un nouveau public" at bounding box center [496, 207] width 155 height 14
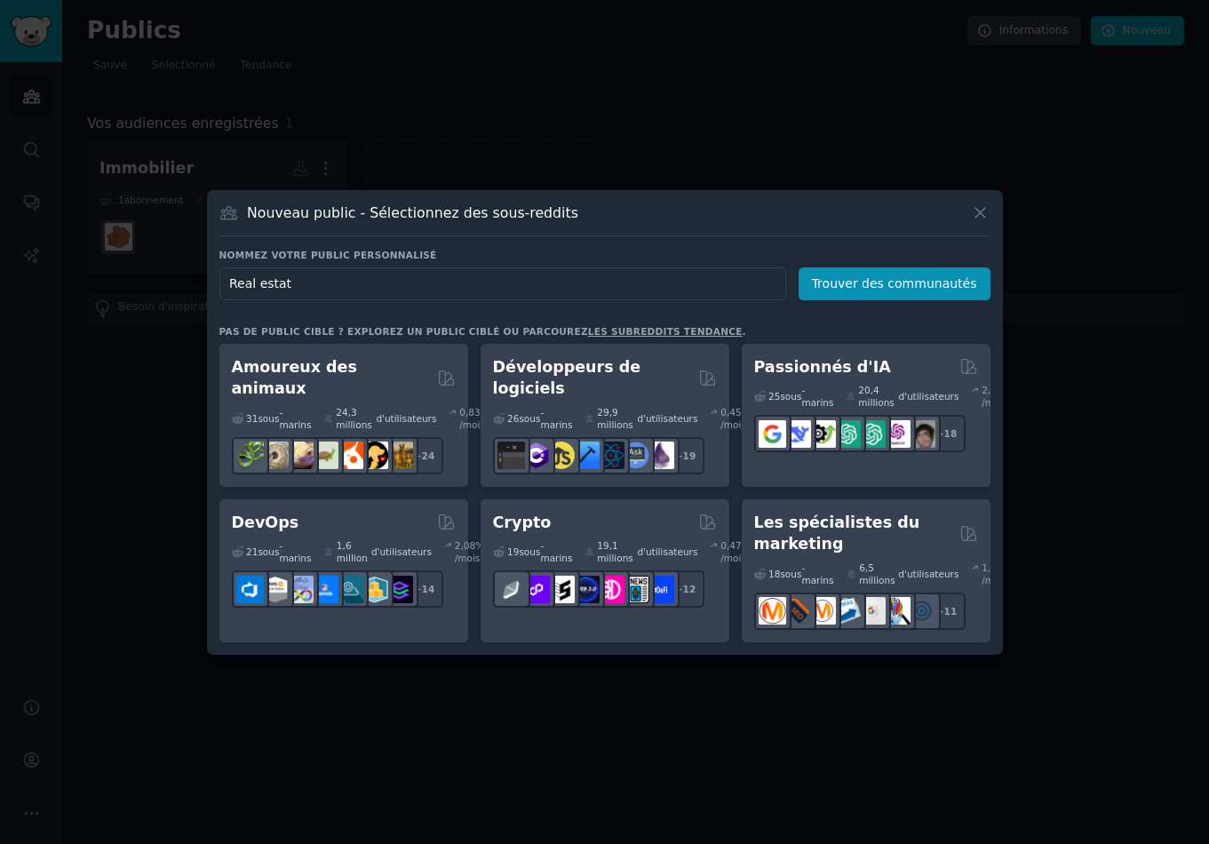
type input "Real estate"
click button "Trouver des communautés" at bounding box center [895, 283] width 192 height 33
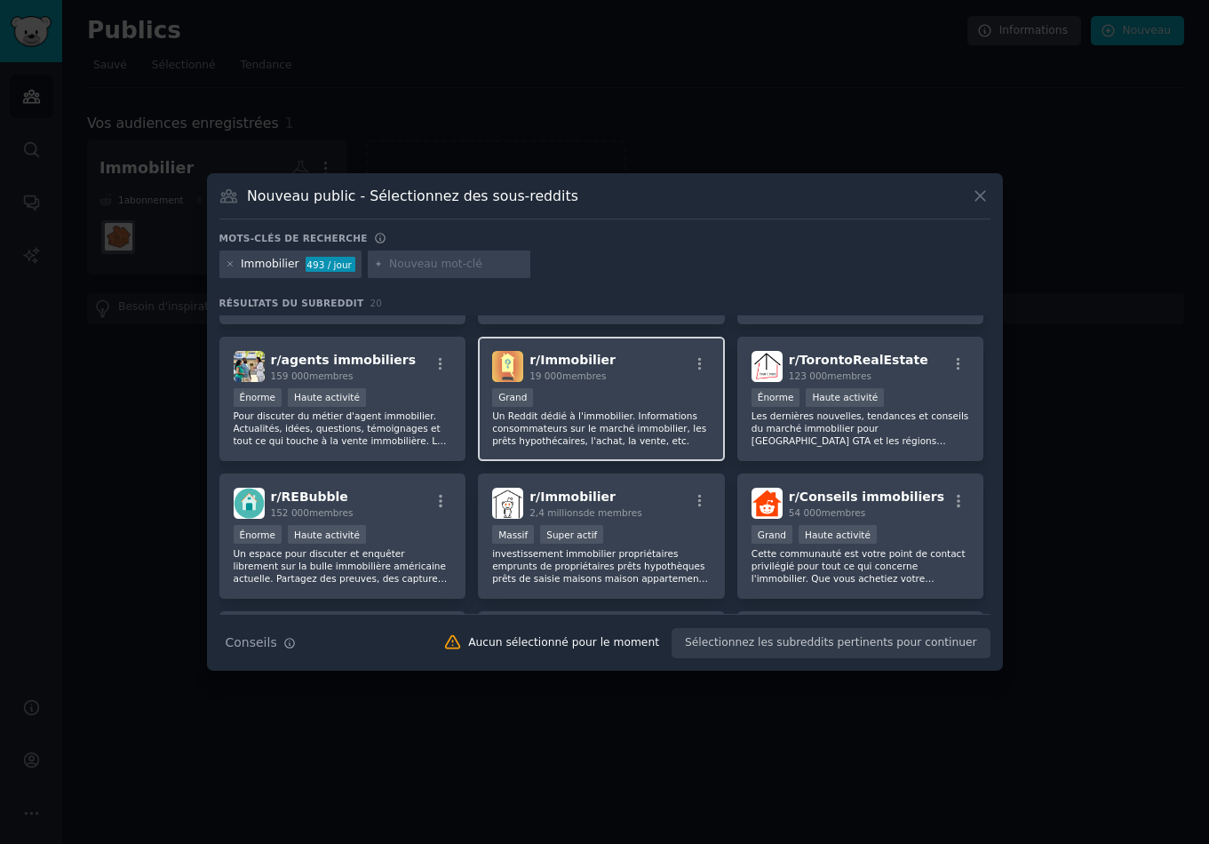
scroll to position [117, 0]
click at [663, 383] on div "r/ Immobilier 19 000 membres 10 000 à 100 000 membres Grand Un Reddit dédié à l…" at bounding box center [601, 398] width 247 height 125
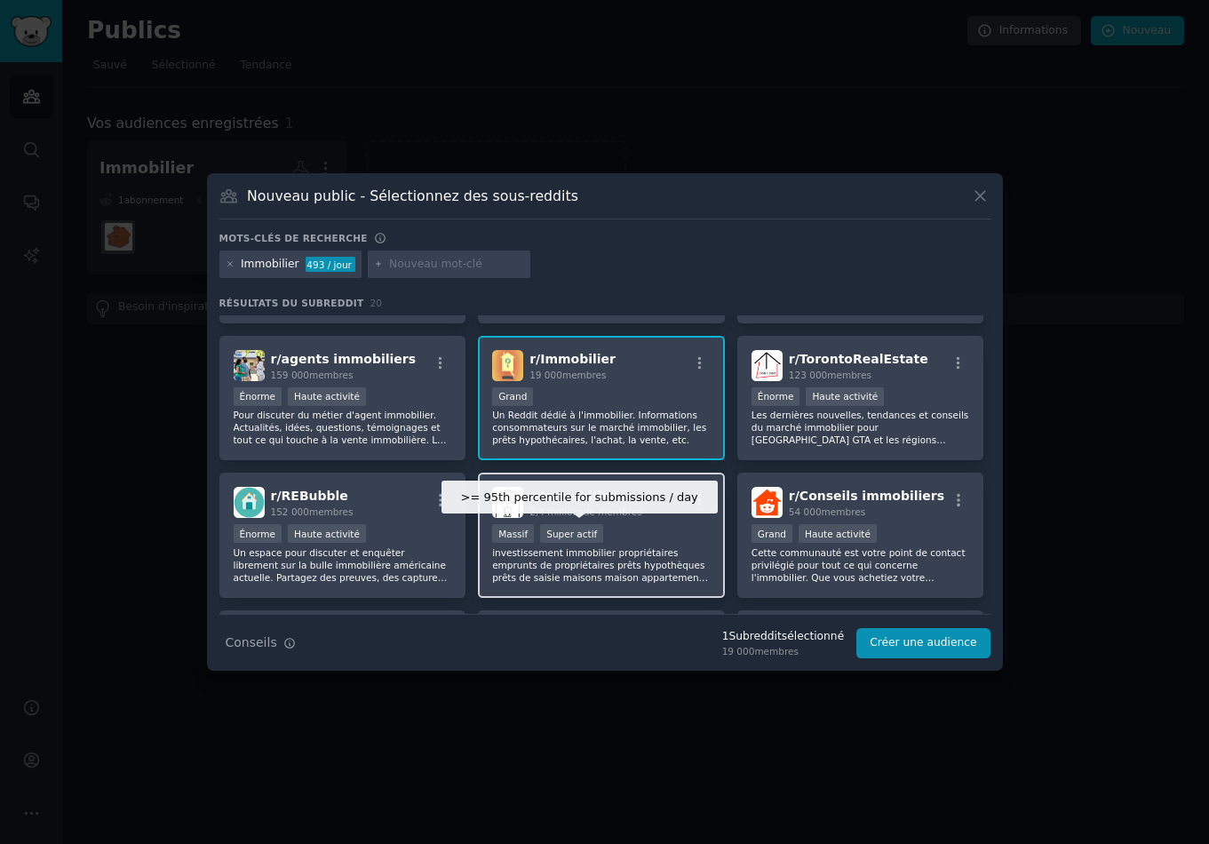
click at [599, 539] on div "Super actif" at bounding box center [571, 533] width 63 height 19
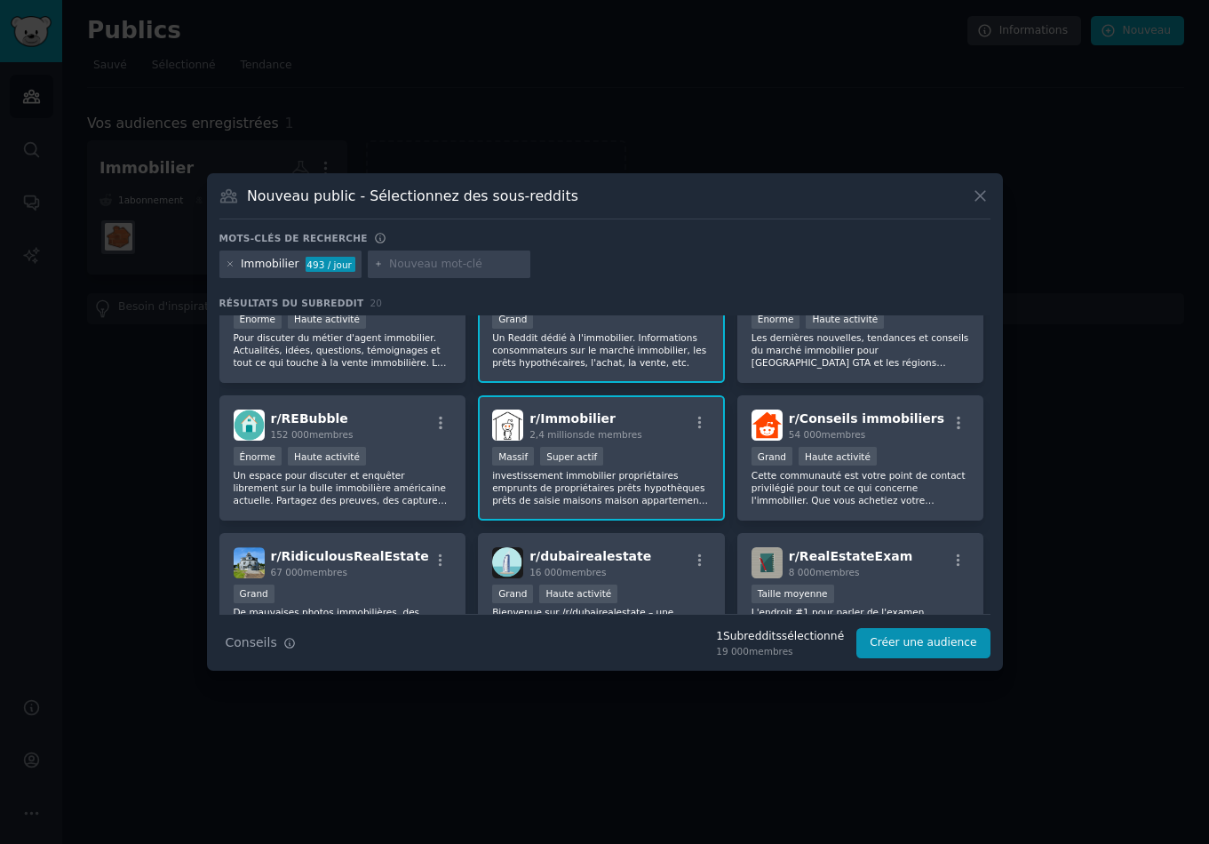
scroll to position [212, 0]
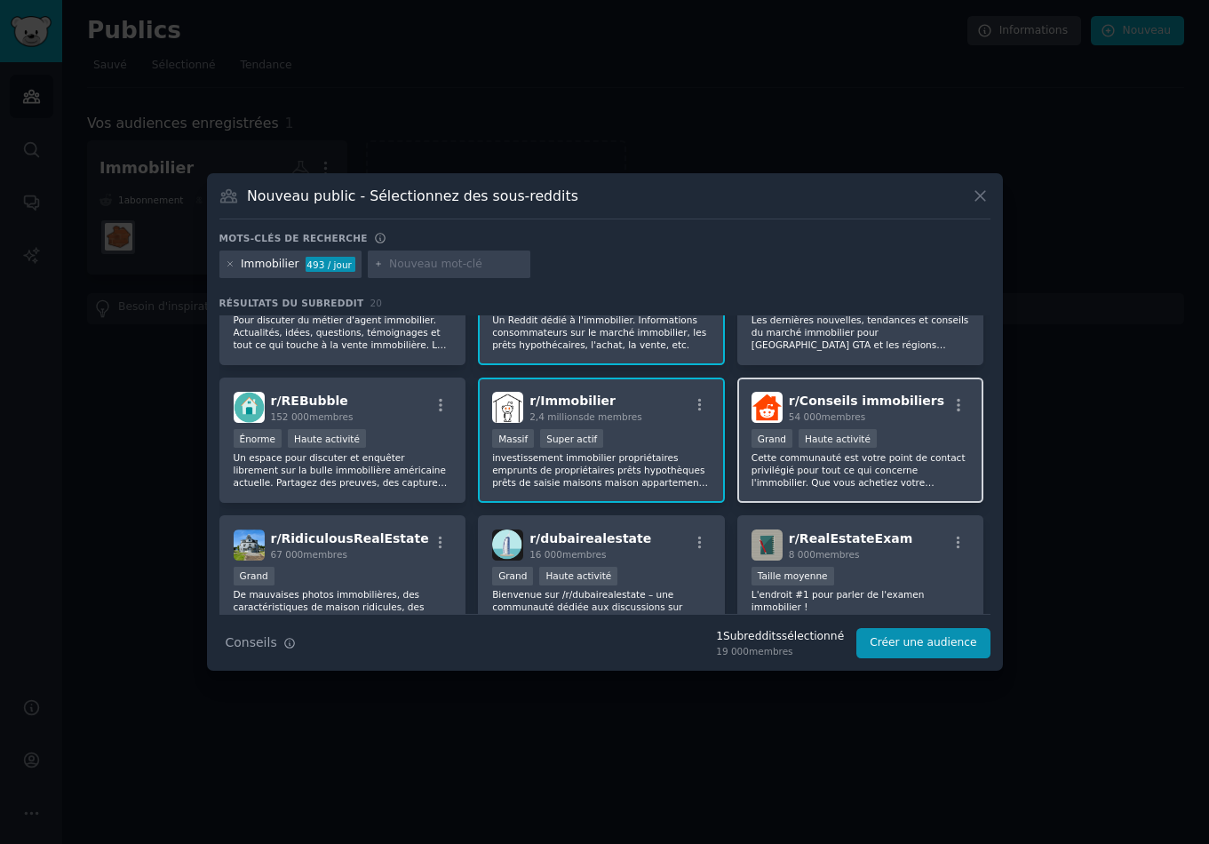
click at [917, 420] on div "54 000 membres" at bounding box center [867, 417] width 156 height 12
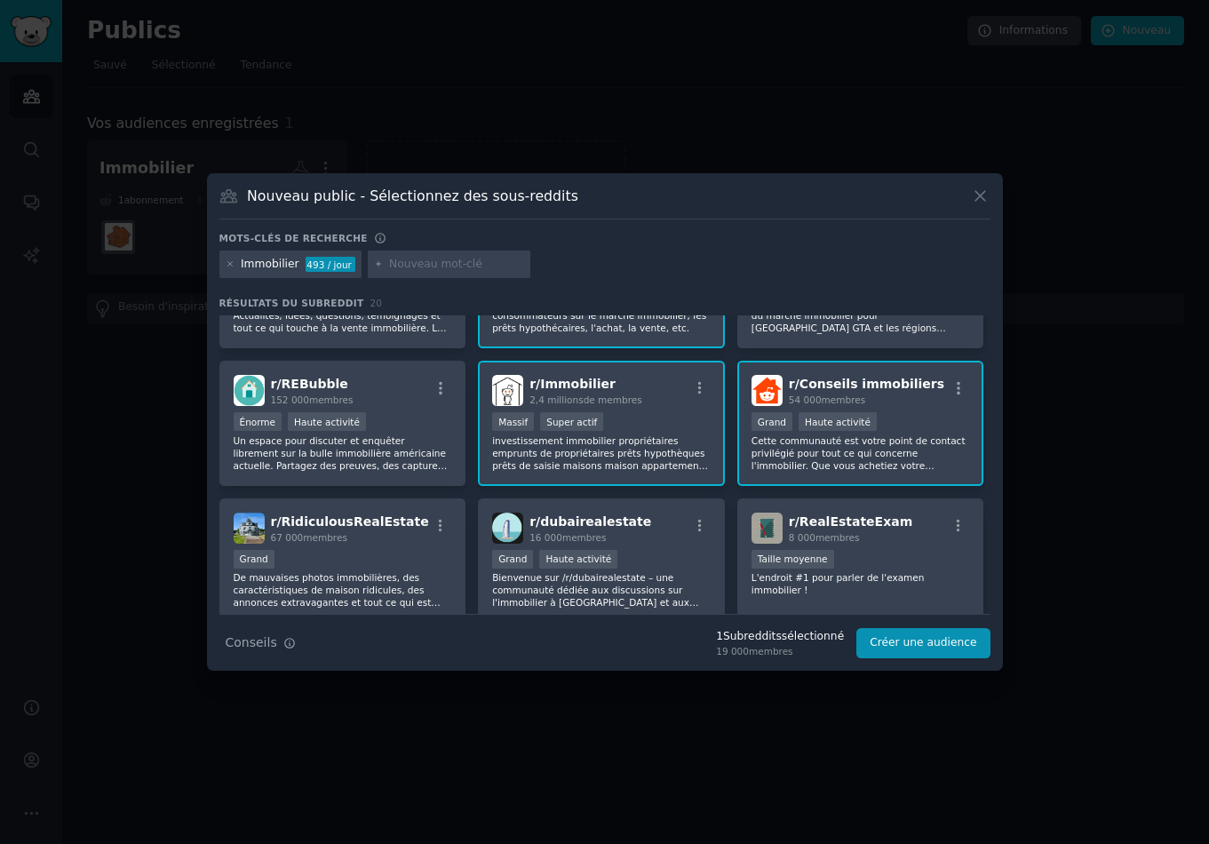
scroll to position [0, 0]
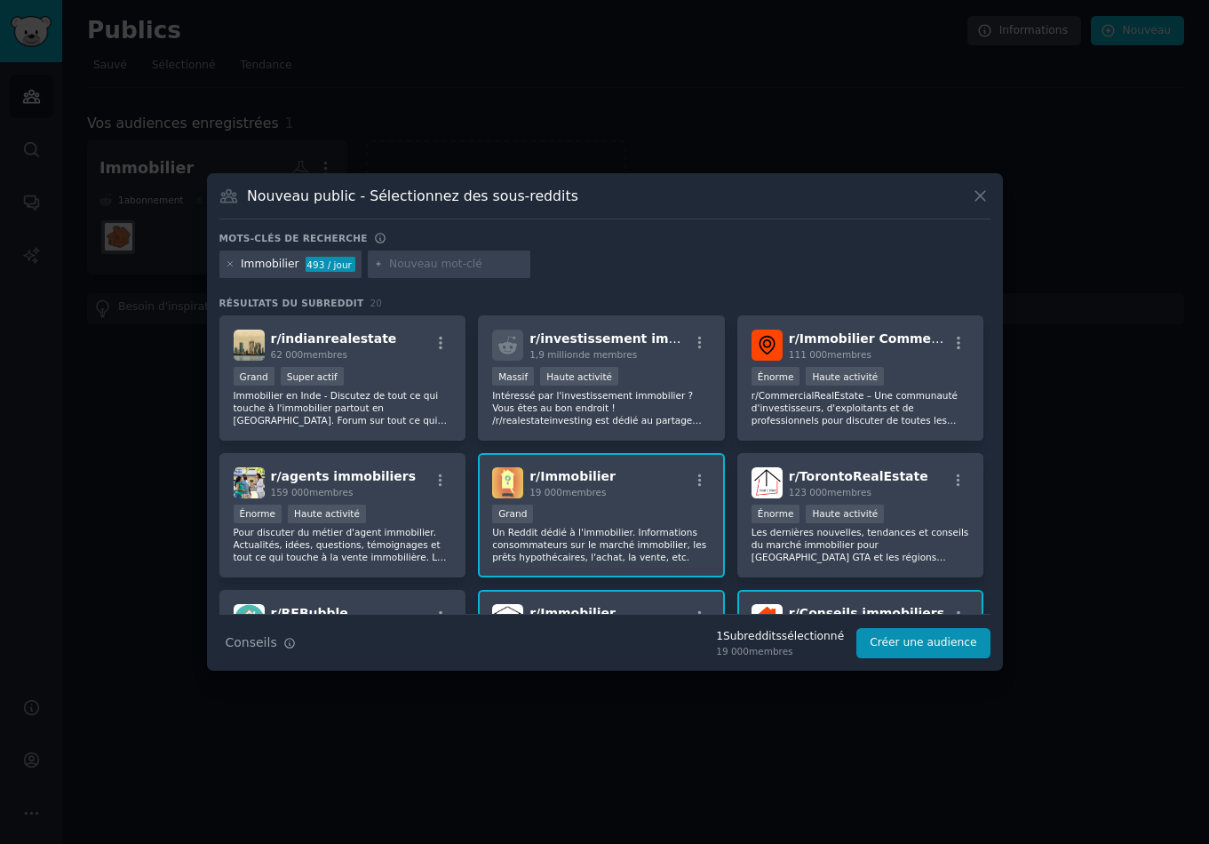
click at [403, 260] on input "text" at bounding box center [456, 265] width 135 height 16
click at [653, 387] on div ">= 80e percentile pour les soumissions / jour Massif Haute activité" at bounding box center [601, 378] width 219 height 22
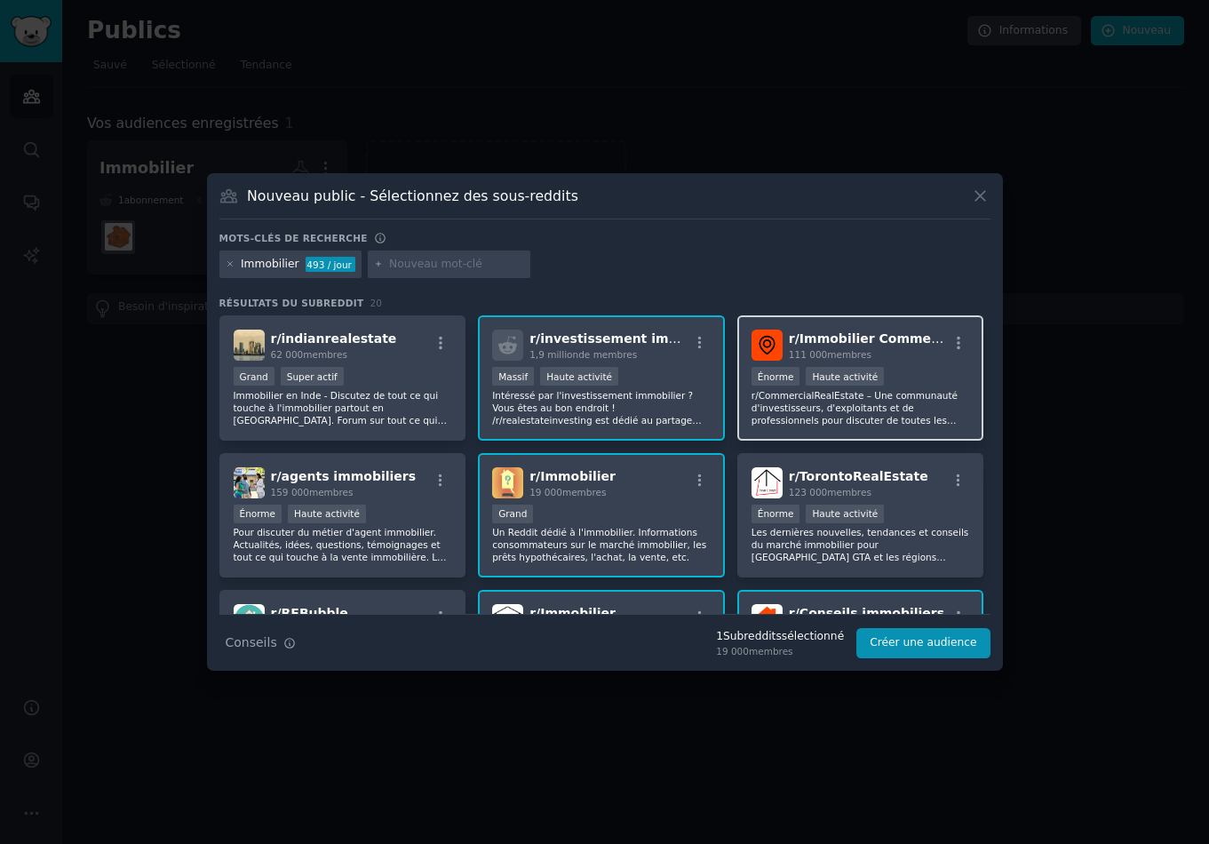
click at [927, 381] on div "100 000 - 1 000 000 membres Énorme Haute activité" at bounding box center [861, 378] width 219 height 22
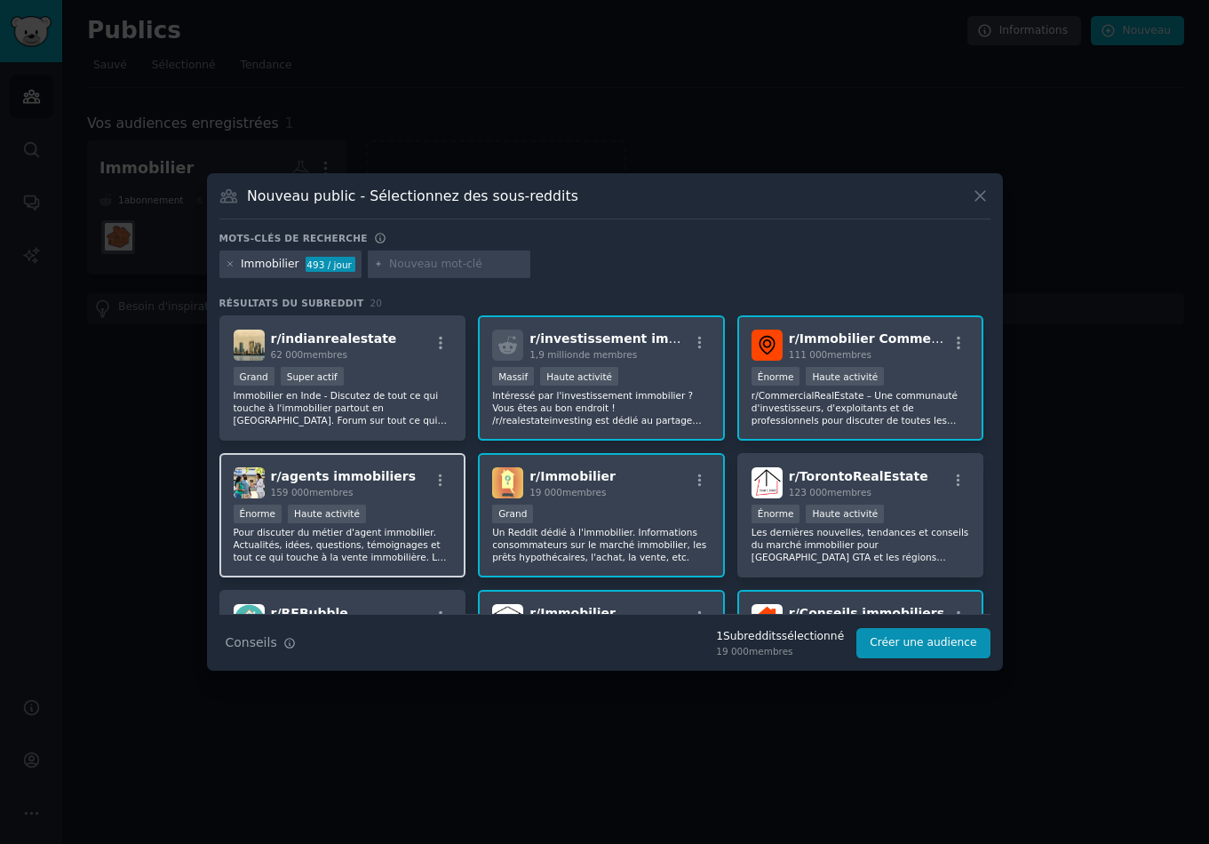
click at [420, 505] on div "Énorme Haute activité" at bounding box center [343, 516] width 219 height 22
click at [392, 266] on input "text" at bounding box center [456, 265] width 135 height 16
type input "immobilier"
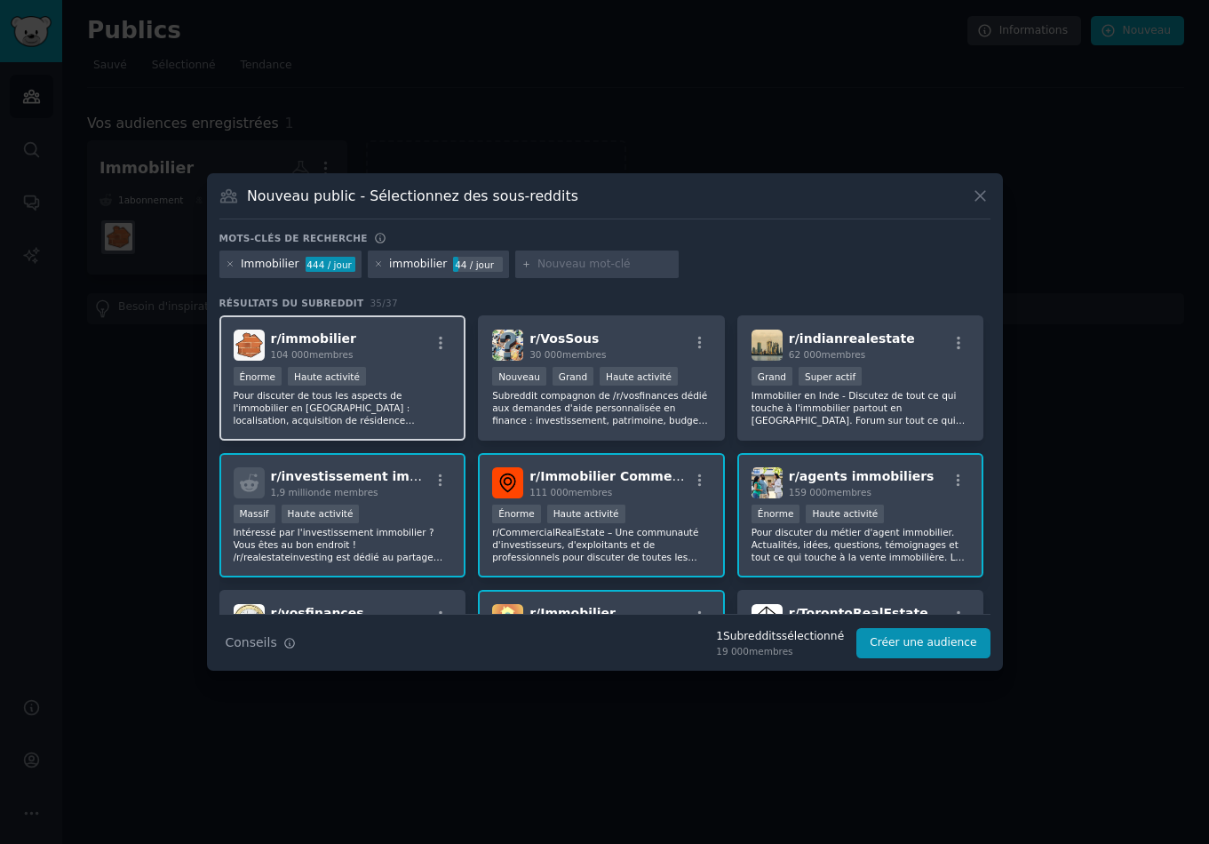
click at [275, 363] on div "r/ immobilier 104 000 membres 100,000 - 1,000,000 members Énorme Haute activité…" at bounding box center [342, 377] width 247 height 125
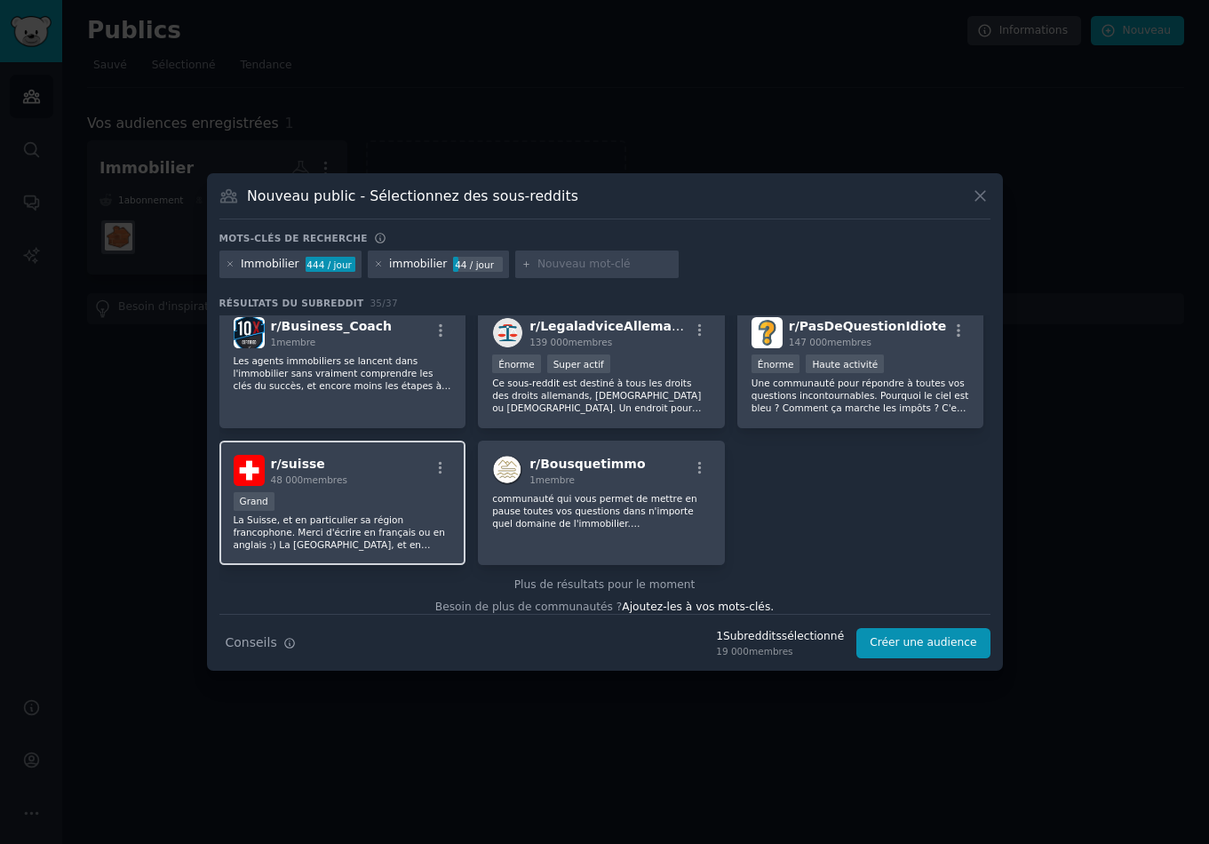
scroll to position [1399, 0]
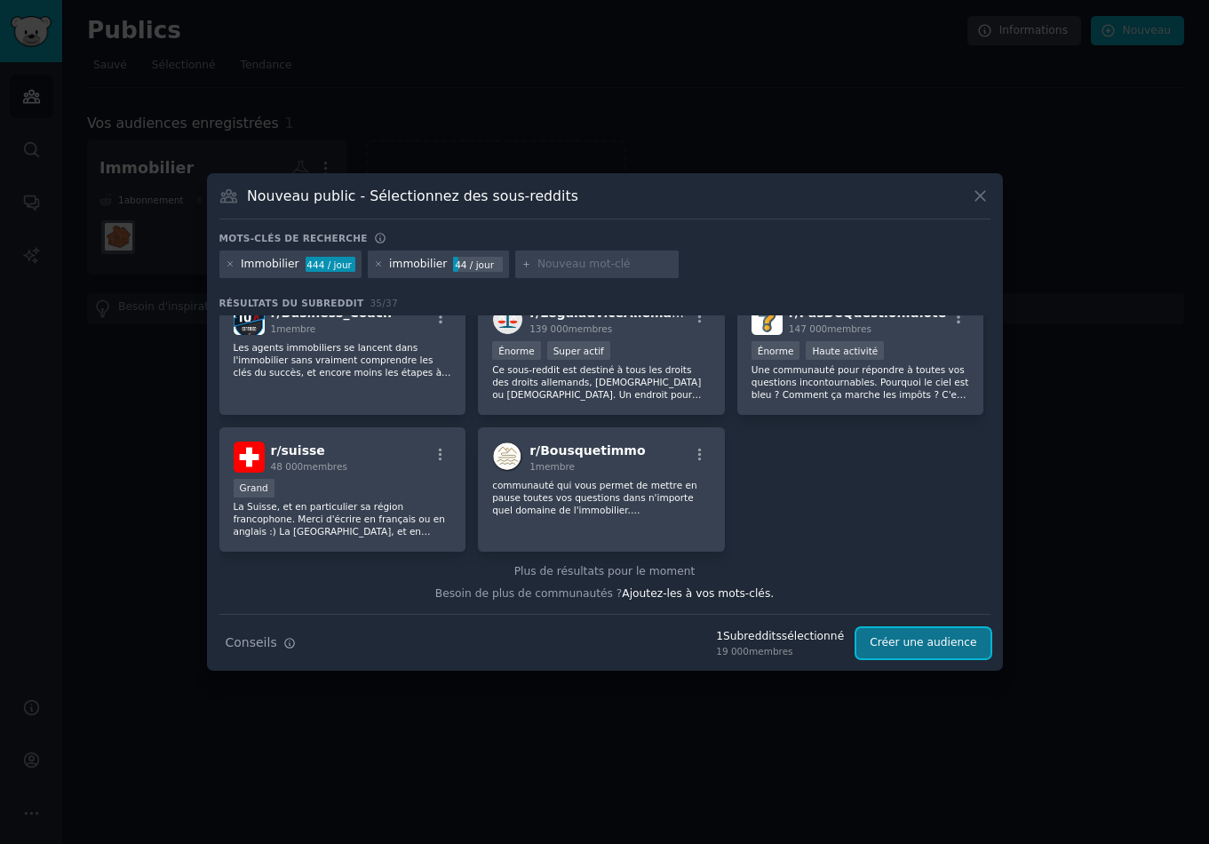
click at [909, 645] on font "Créer une audience" at bounding box center [923, 642] width 107 height 12
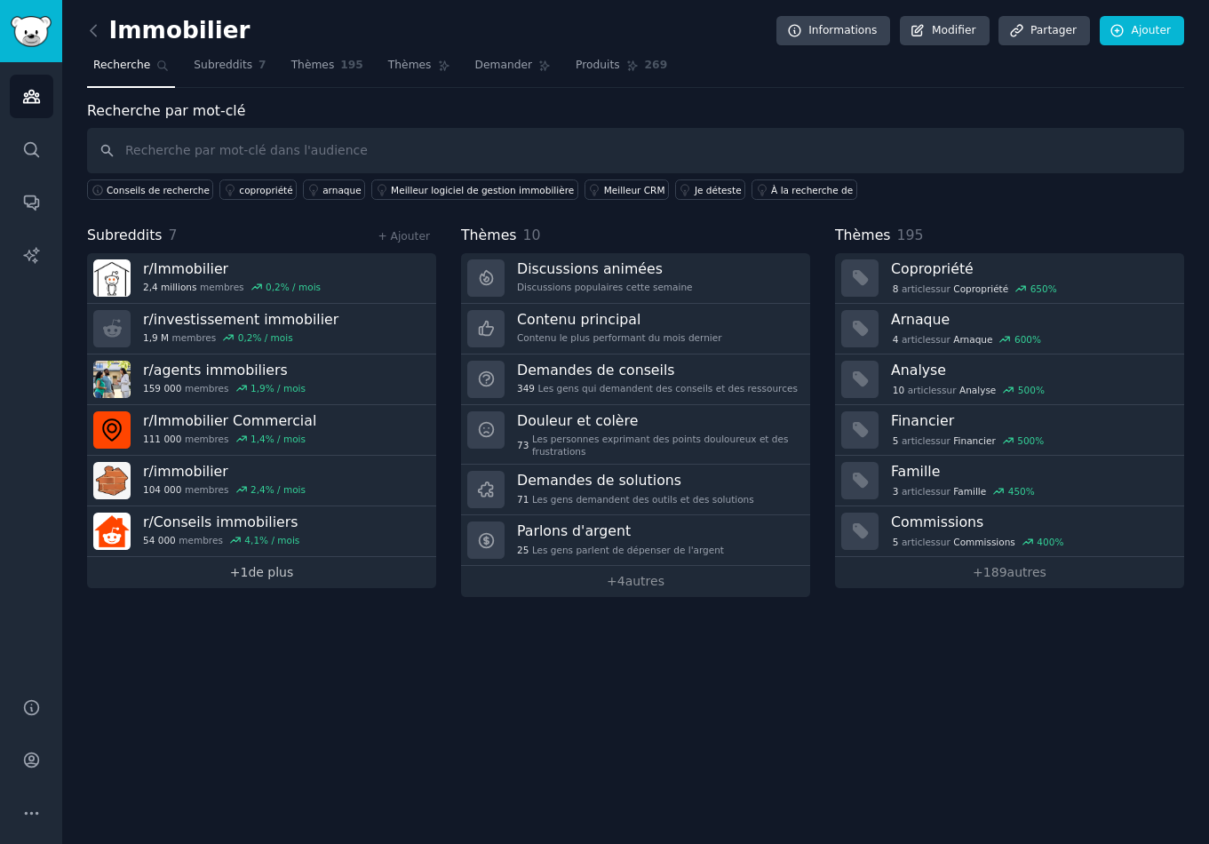
click at [275, 581] on link "+ 1 de plus" at bounding box center [261, 572] width 349 height 31
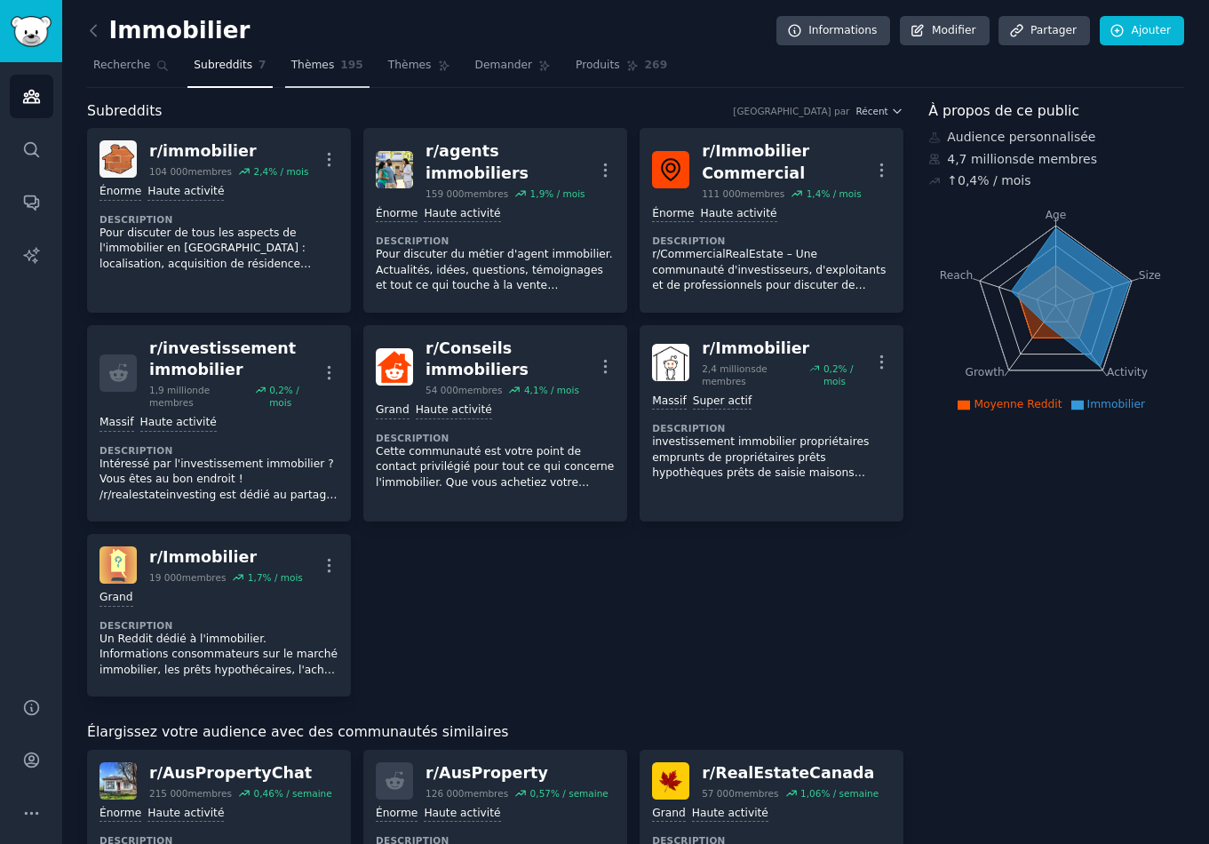
click at [333, 78] on link "Thèmes 195" at bounding box center [327, 70] width 84 height 36
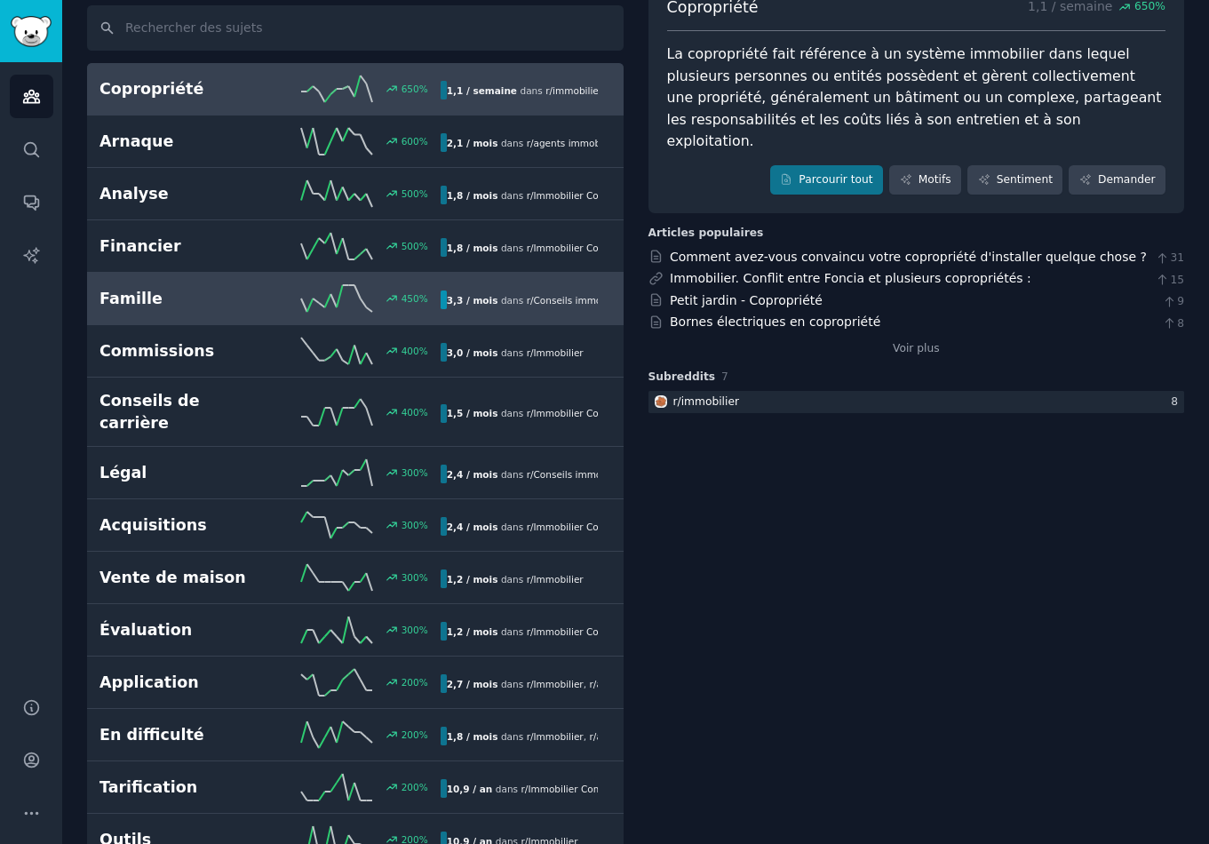
scroll to position [124, 0]
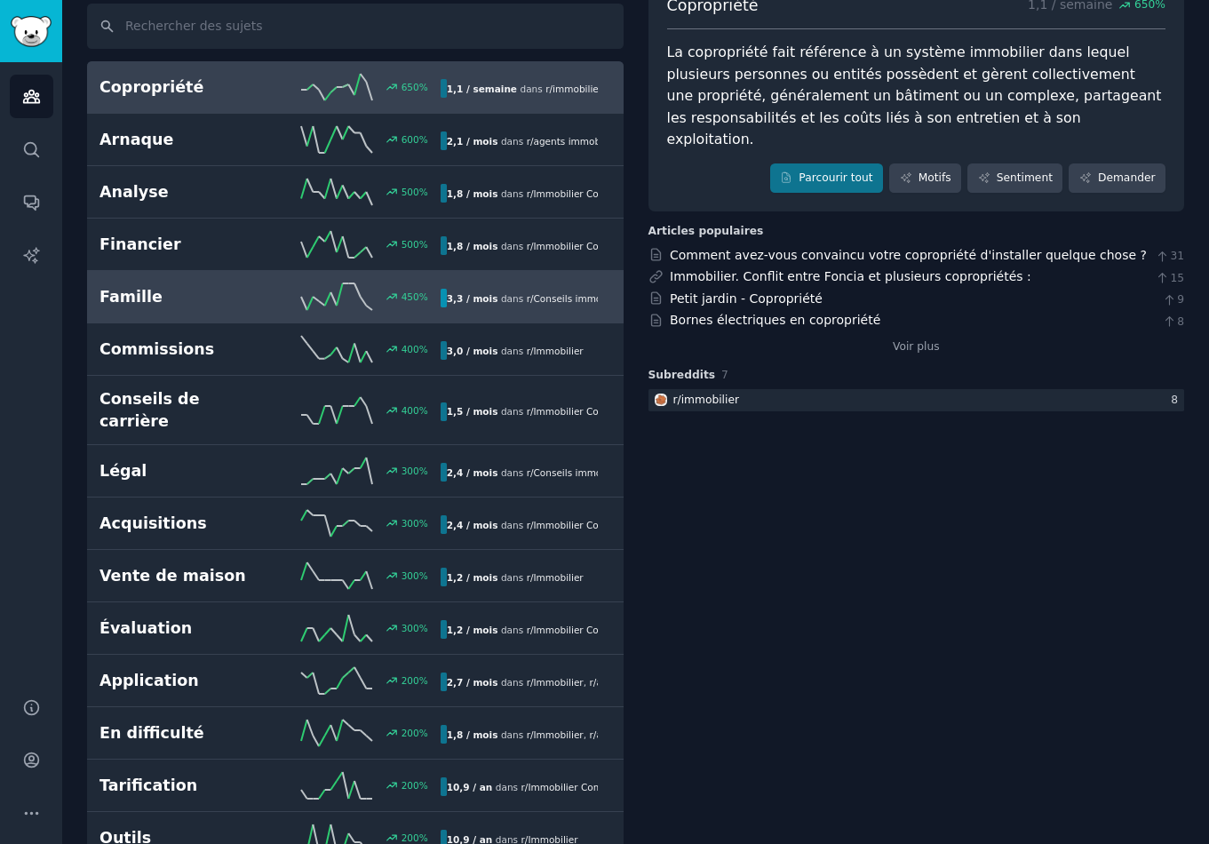
click at [210, 289] on h2 "Famille" at bounding box center [185, 297] width 171 height 22
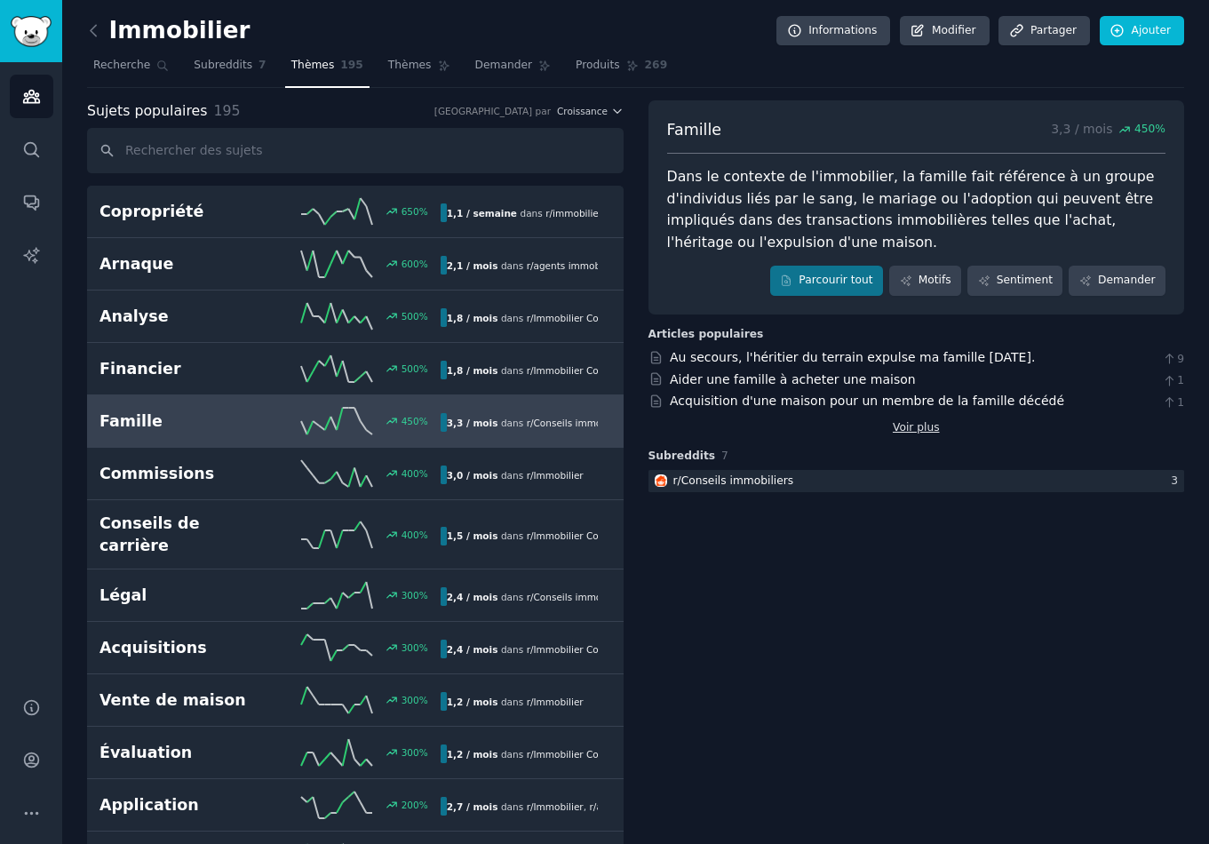
click at [918, 434] on font "Voir plus" at bounding box center [916, 427] width 47 height 12
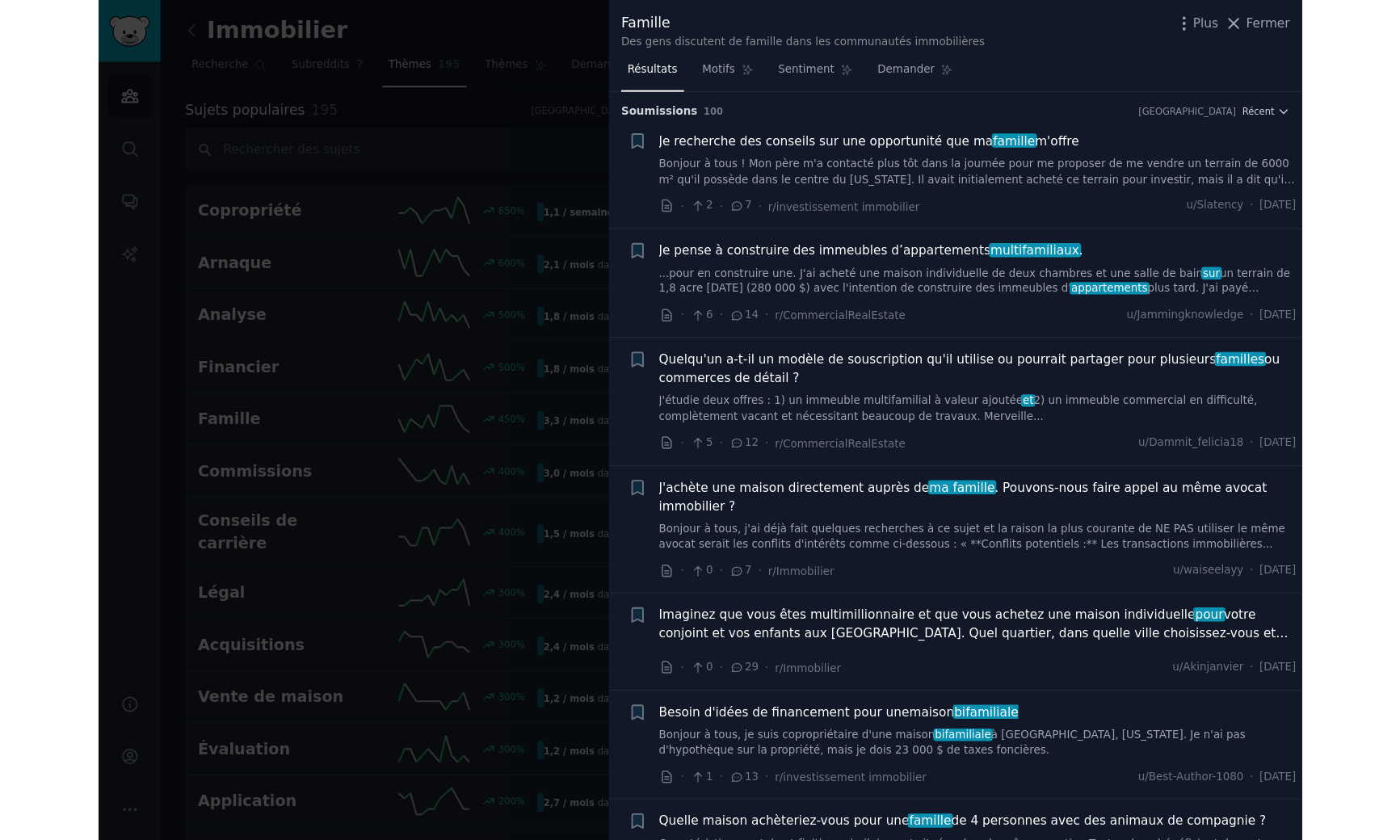
scroll to position [91, 0]
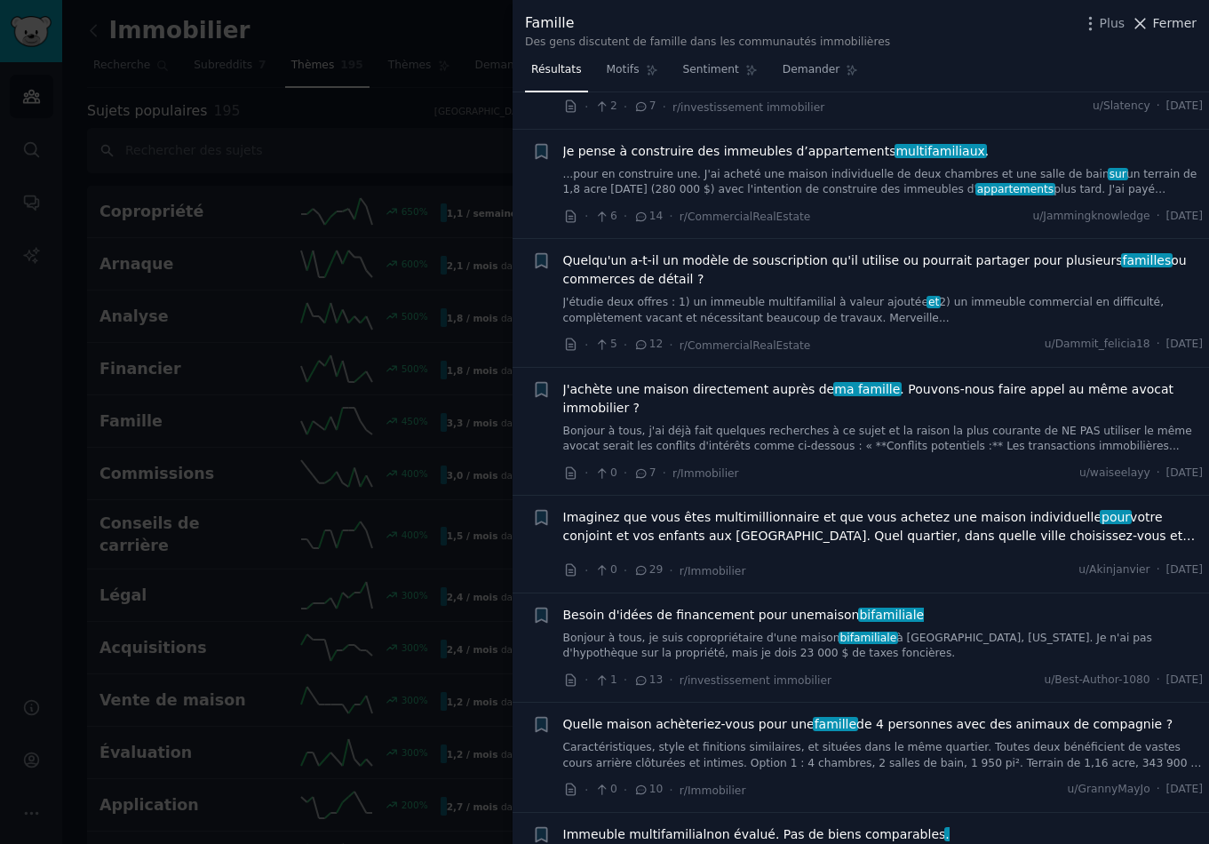
click at [1160, 26] on font "Fermer" at bounding box center [1175, 23] width 44 height 14
click at [1153, 21] on link "Ajouter" at bounding box center [1142, 31] width 84 height 30
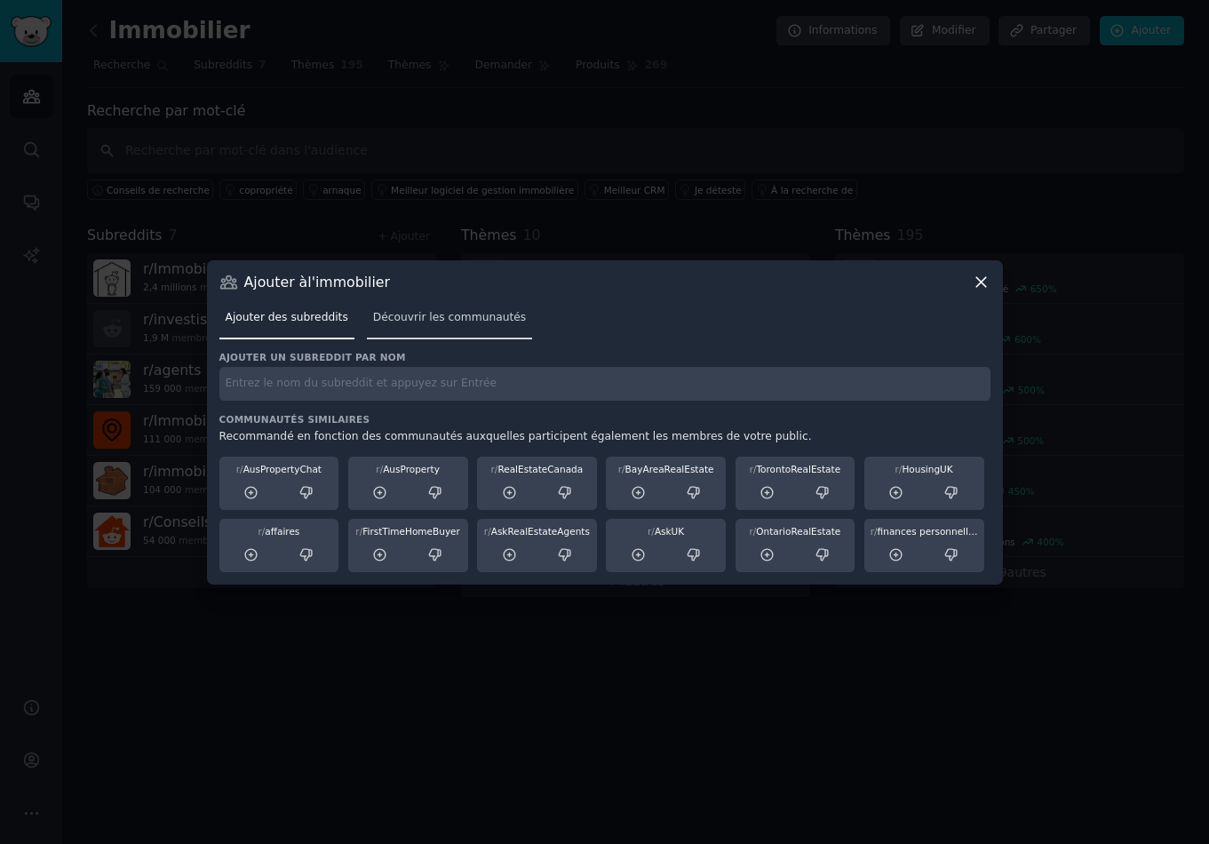
drag, startPoint x: 983, startPoint y: 280, endPoint x: 436, endPoint y: 314, distance: 547.5
click at [662, 283] on div "Ajouter à l'immobilier" at bounding box center [604, 282] width 771 height 19
click at [426, 304] on link "Découvrir les communautés" at bounding box center [449, 322] width 165 height 36
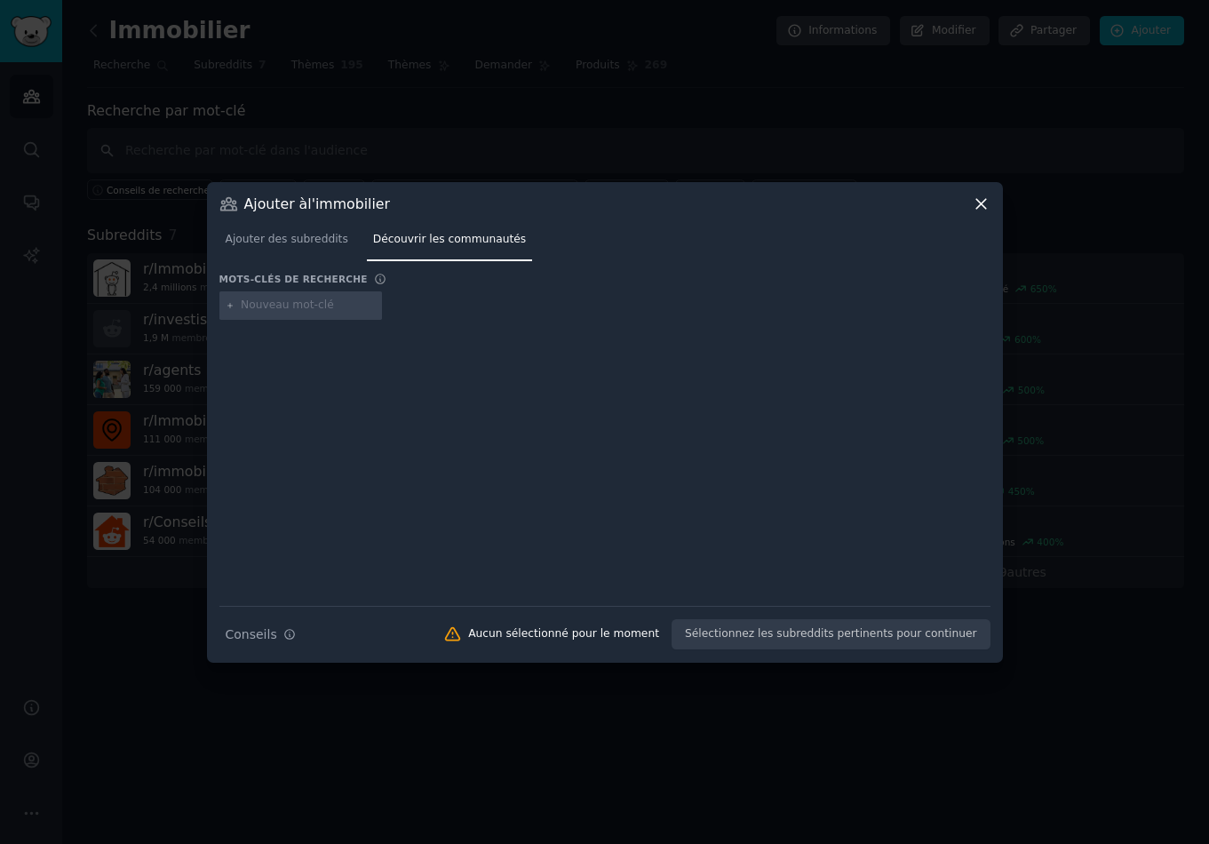
click at [982, 202] on icon at bounding box center [982, 204] width 10 height 10
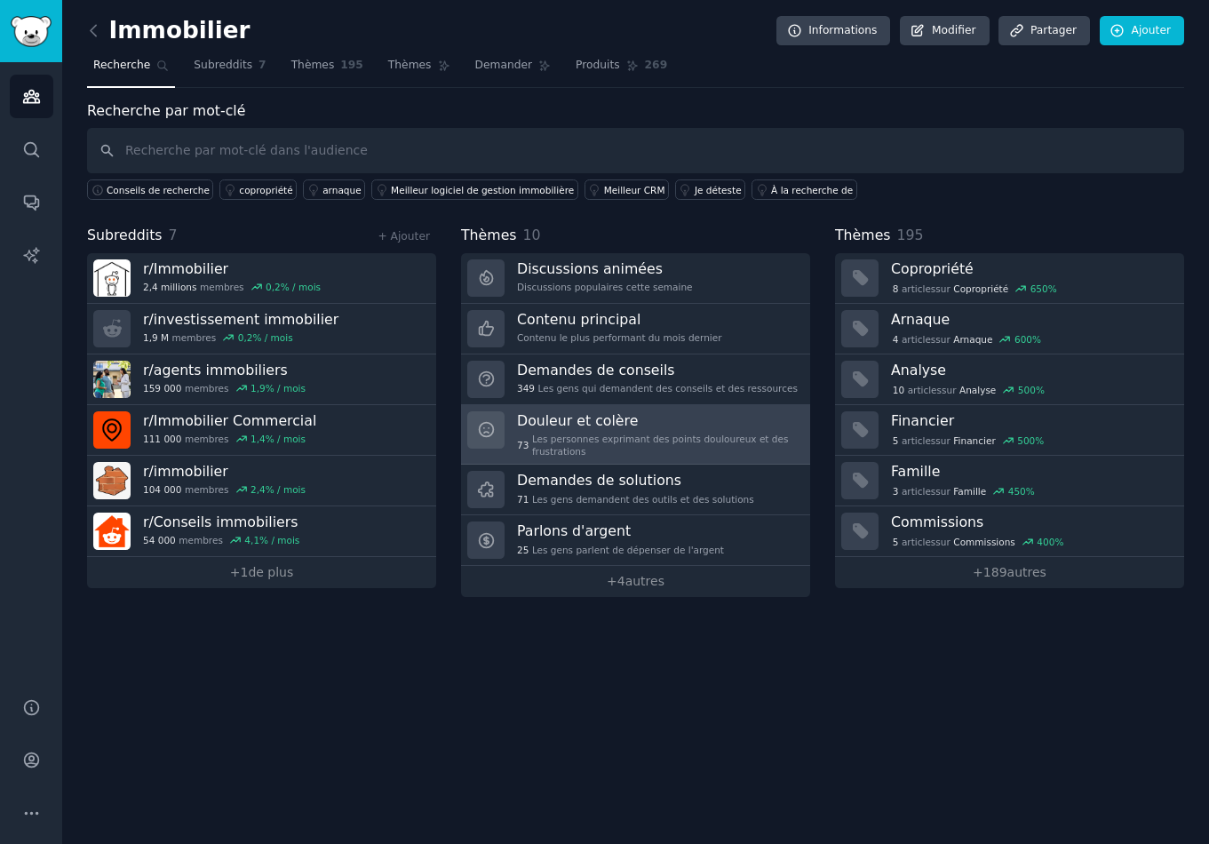
click at [682, 430] on div "Douleur et colère 73 Les personnes exprimant des points douloureux et des frust…" at bounding box center [657, 434] width 281 height 47
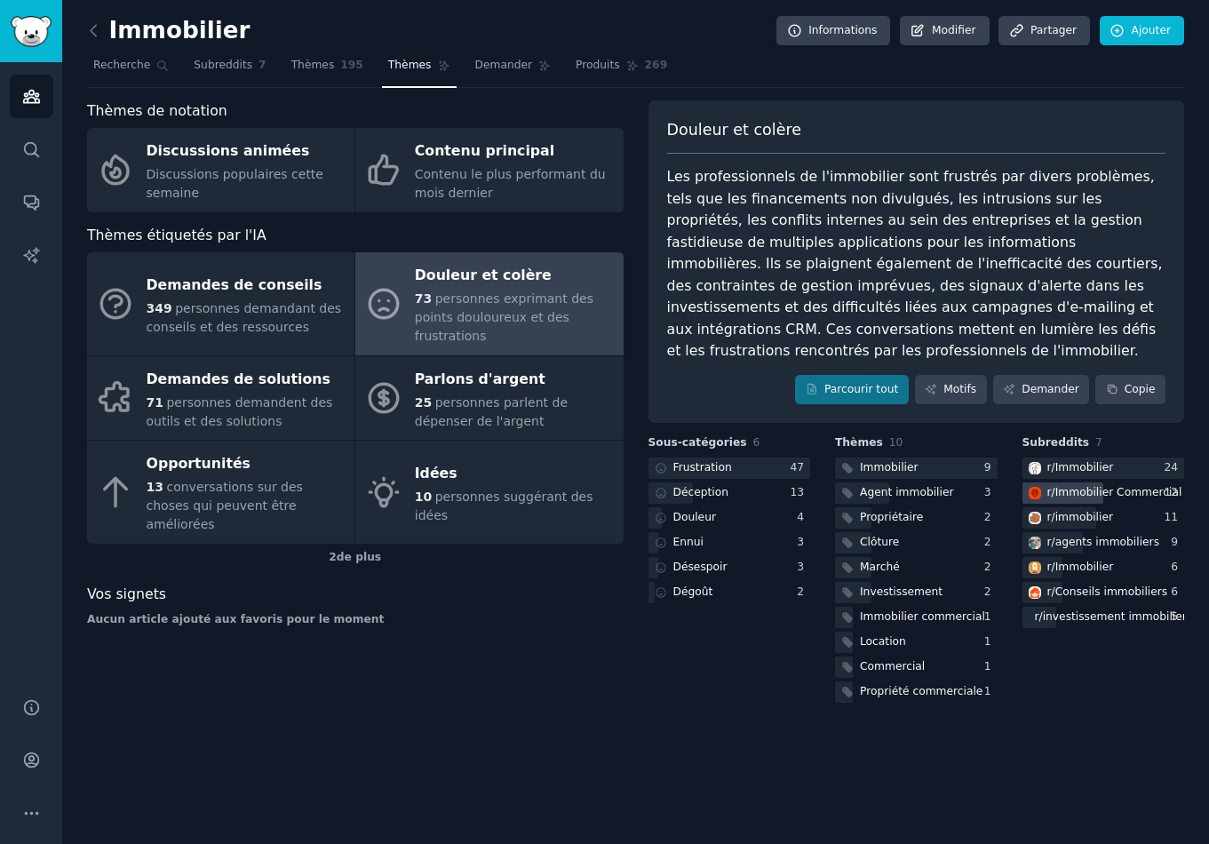
click at [1106, 486] on font "Immobilier Commercial" at bounding box center [1119, 492] width 127 height 12
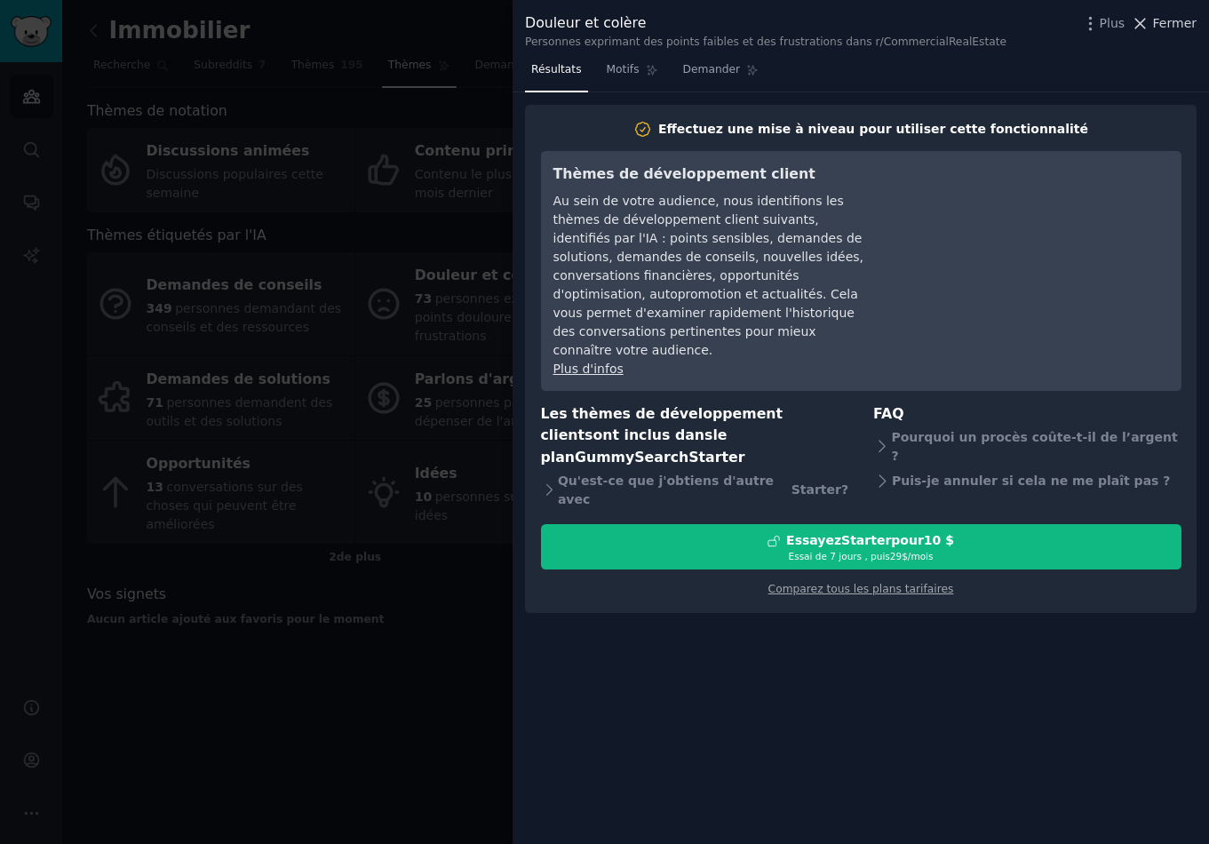
click at [1173, 24] on font "Fermer" at bounding box center [1175, 23] width 44 height 14
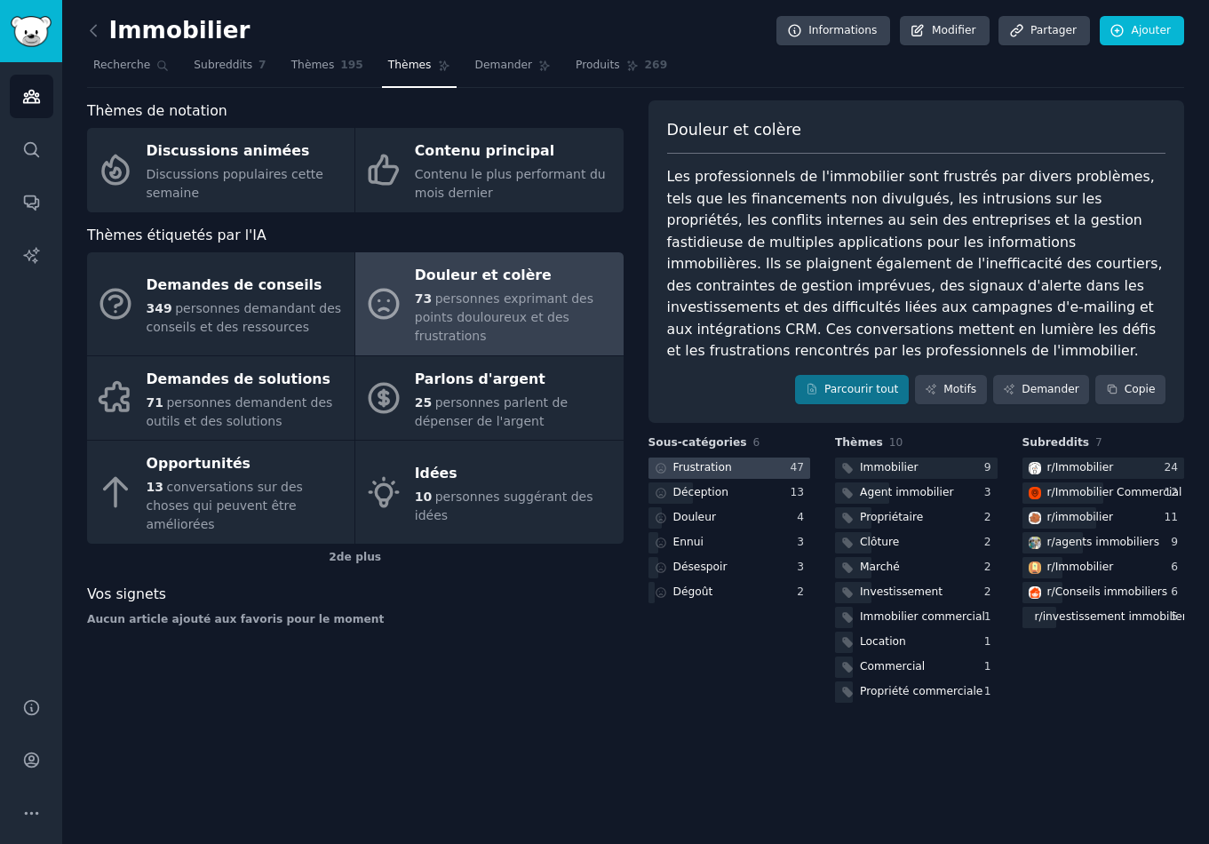
click at [739, 458] on div at bounding box center [730, 469] width 163 height 22
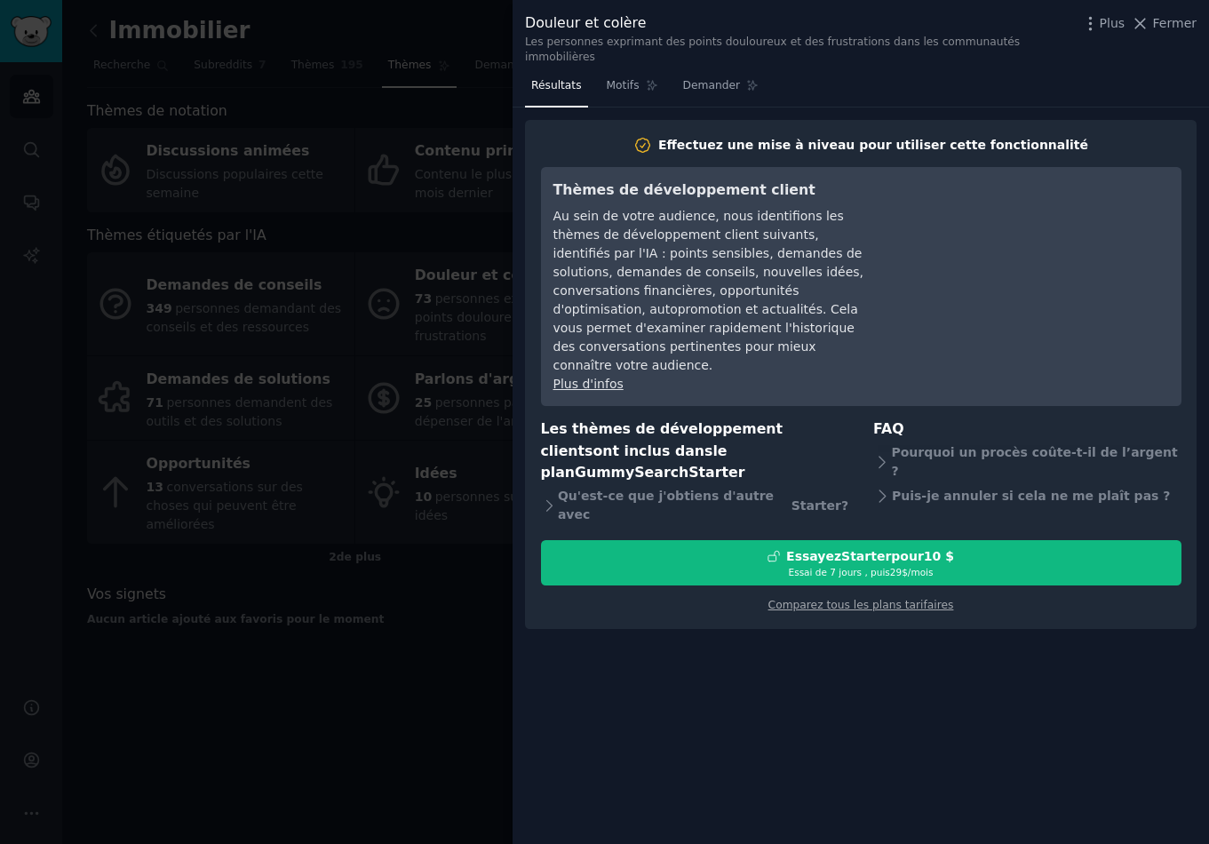
click at [581, 375] on div "Plus d'infos" at bounding box center [716, 384] width 324 height 19
click at [618, 79] on font "Motifs" at bounding box center [623, 85] width 33 height 12
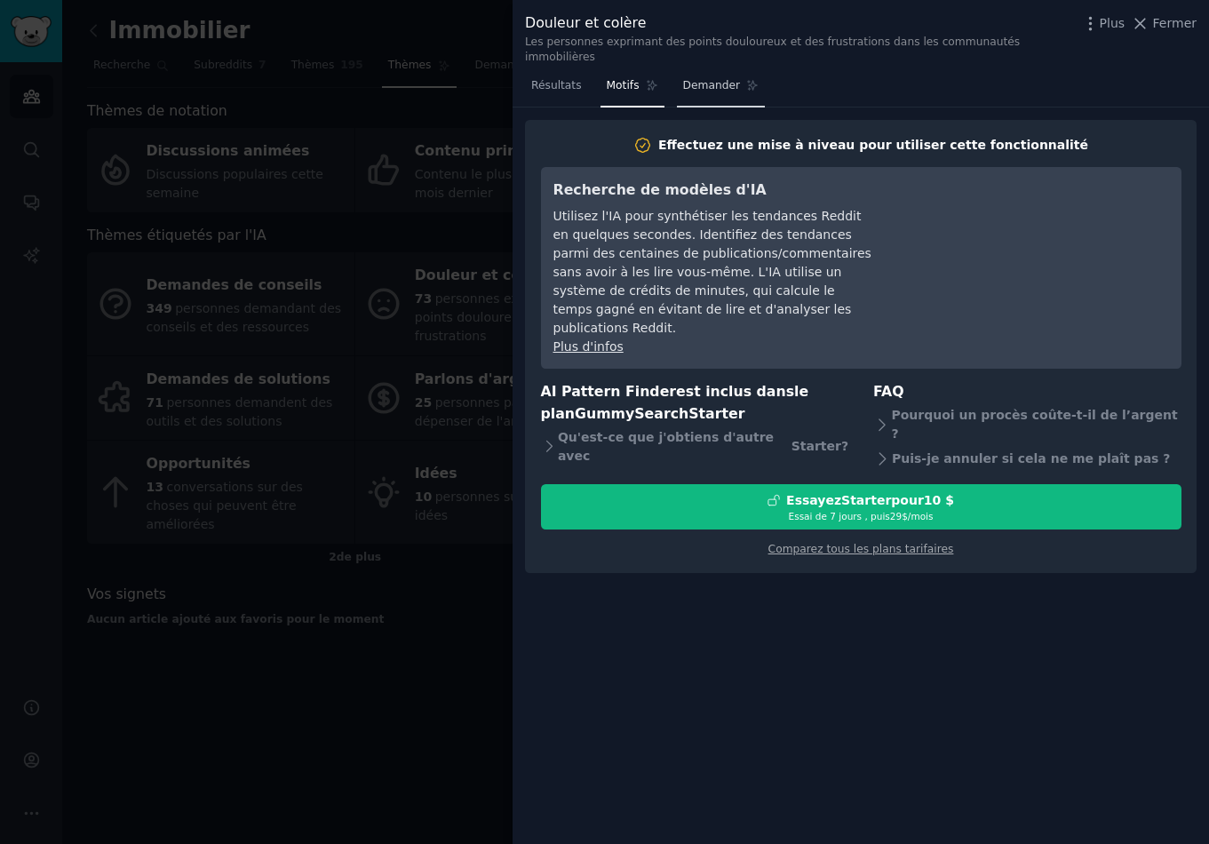
click at [698, 77] on link "Demander" at bounding box center [721, 90] width 89 height 36
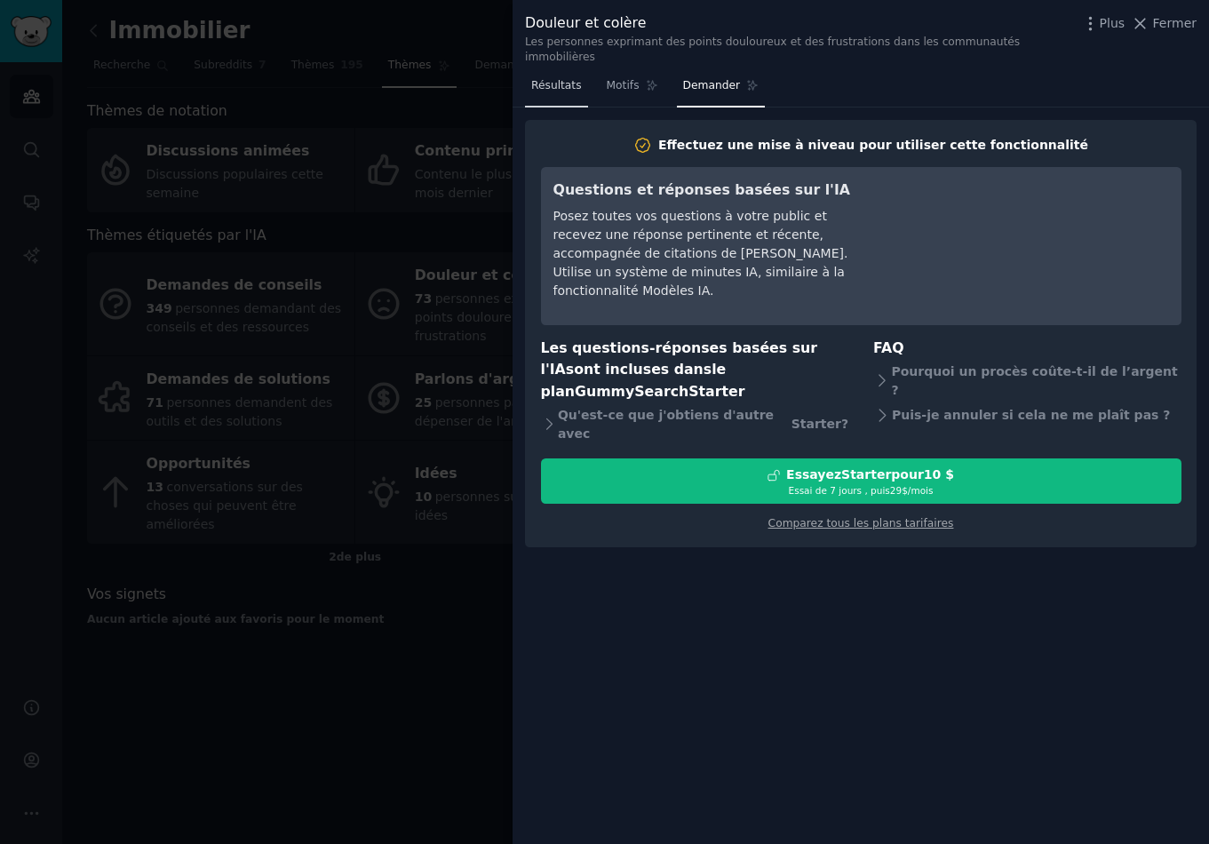
click at [558, 72] on link "Résultats" at bounding box center [556, 90] width 63 height 36
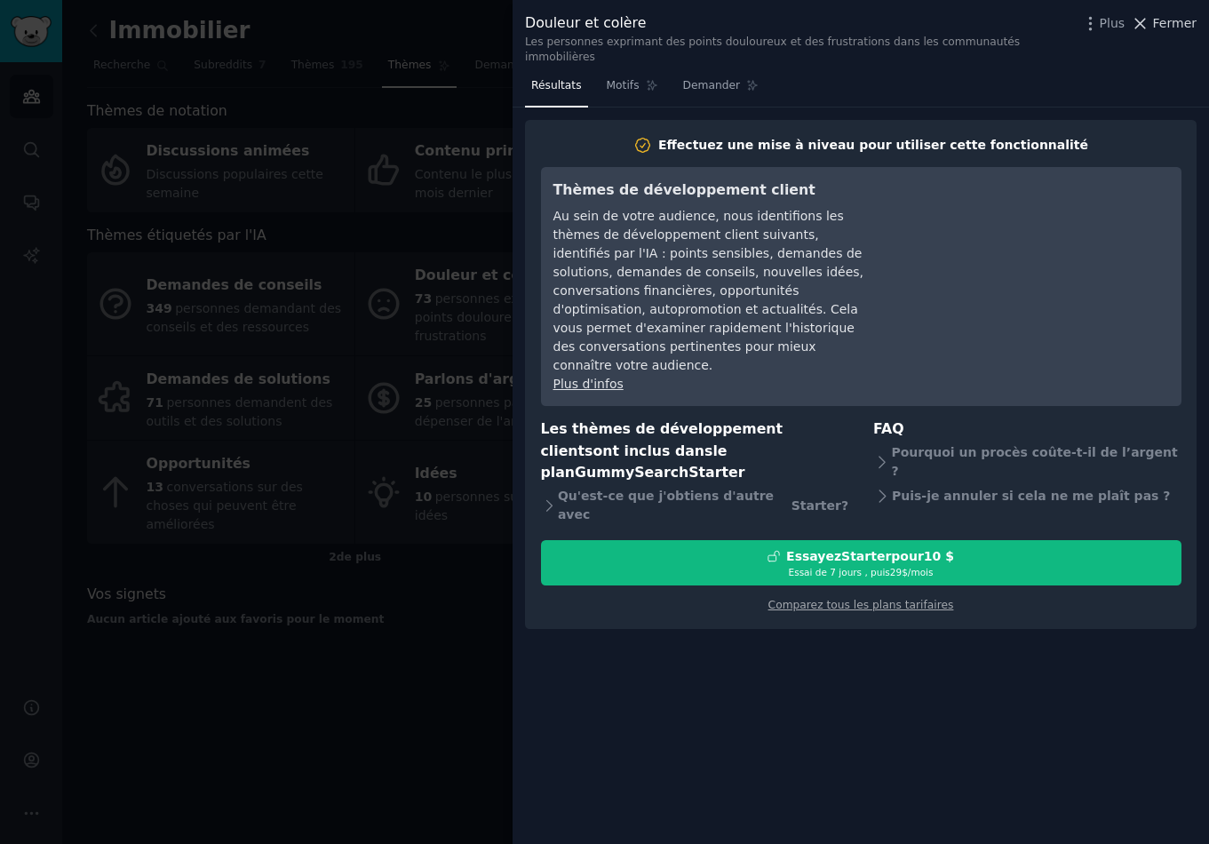
click at [1171, 31] on span "Fermer" at bounding box center [1175, 23] width 44 height 19
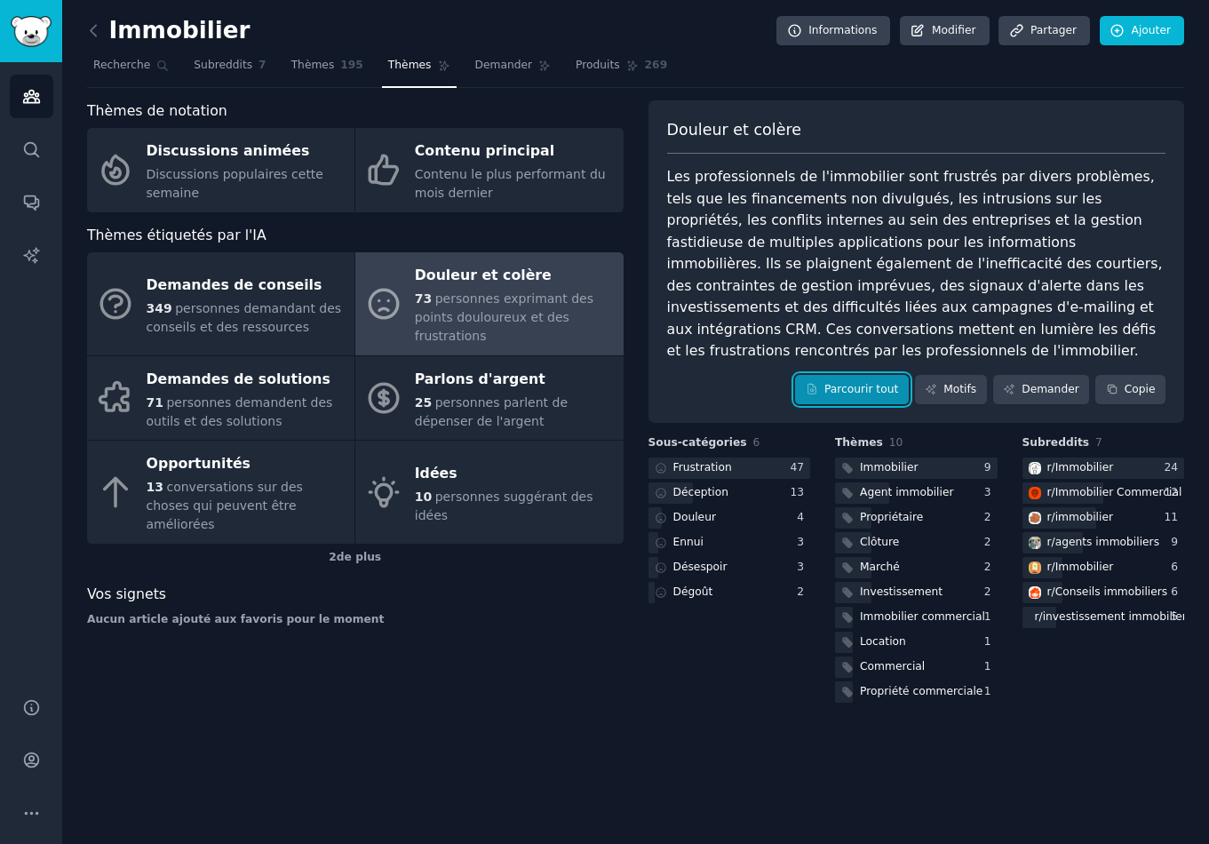
click at [849, 383] on font "Parcourir tout" at bounding box center [862, 389] width 74 height 12
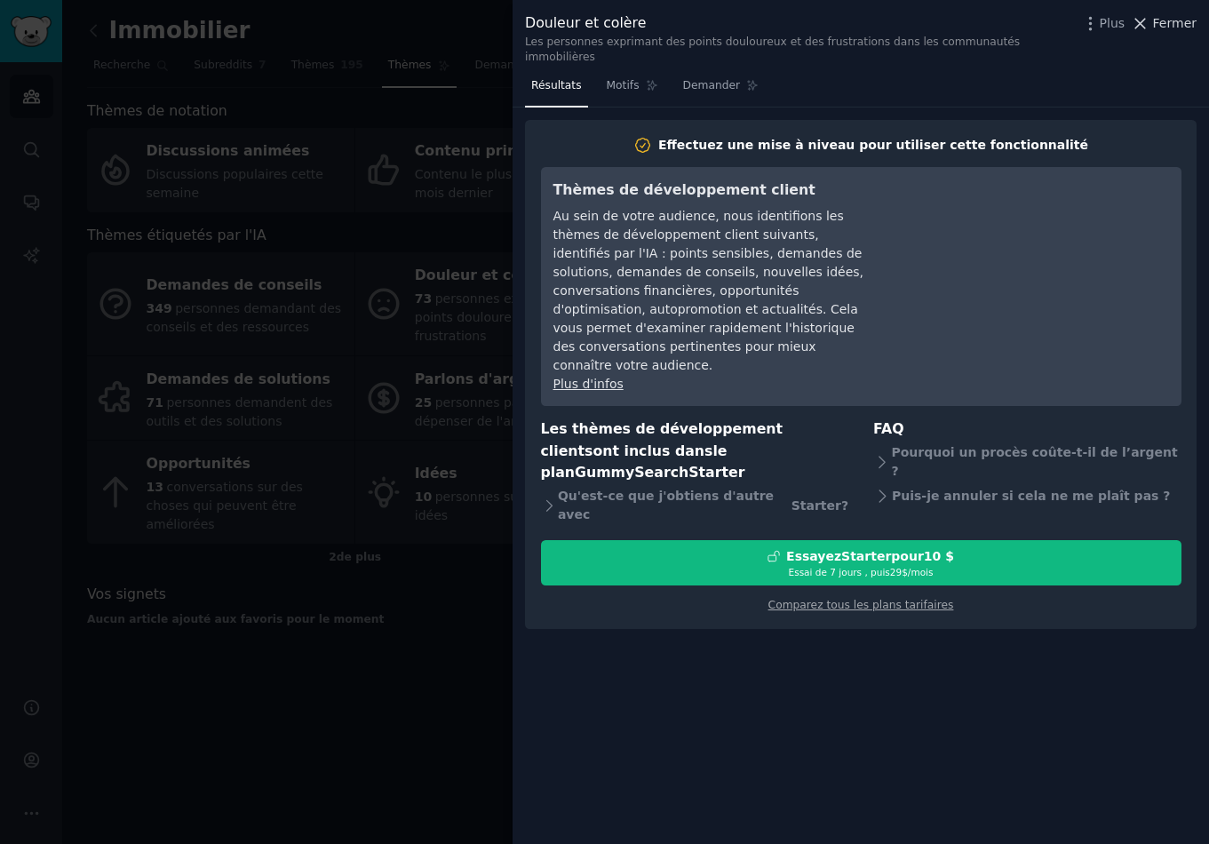
click at [1176, 27] on font "Fermer" at bounding box center [1175, 23] width 44 height 14
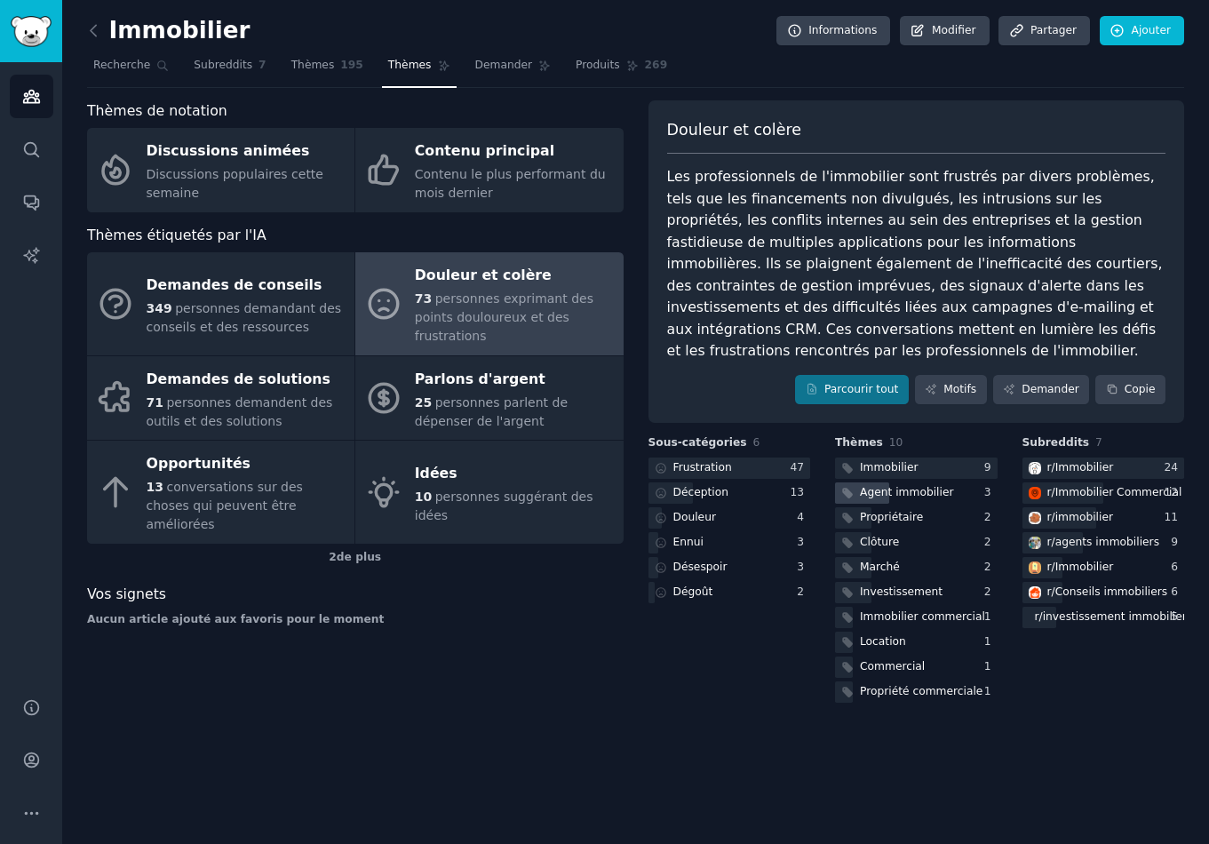
click at [914, 486] on font "Agent immobilier" at bounding box center [906, 492] width 93 height 12
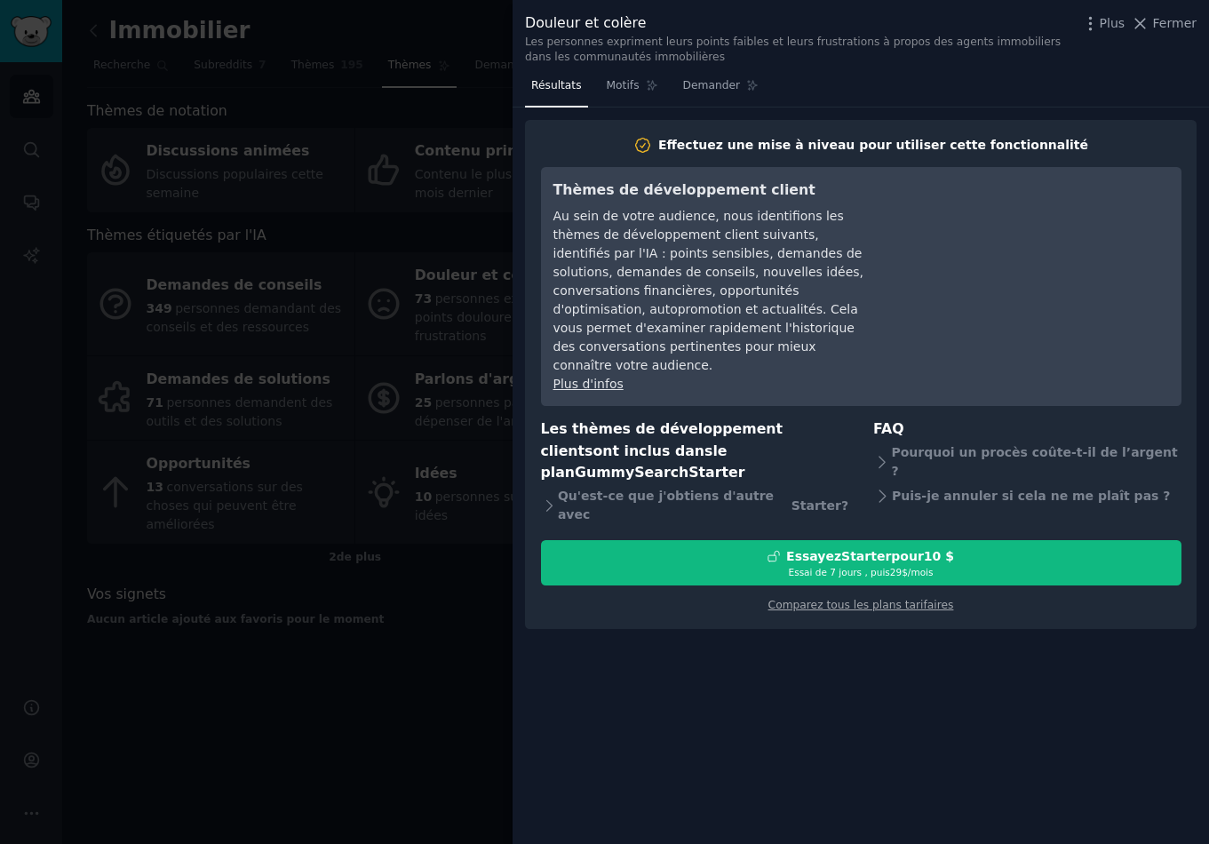
click at [1174, 23] on font "Fermer" at bounding box center [1175, 23] width 44 height 14
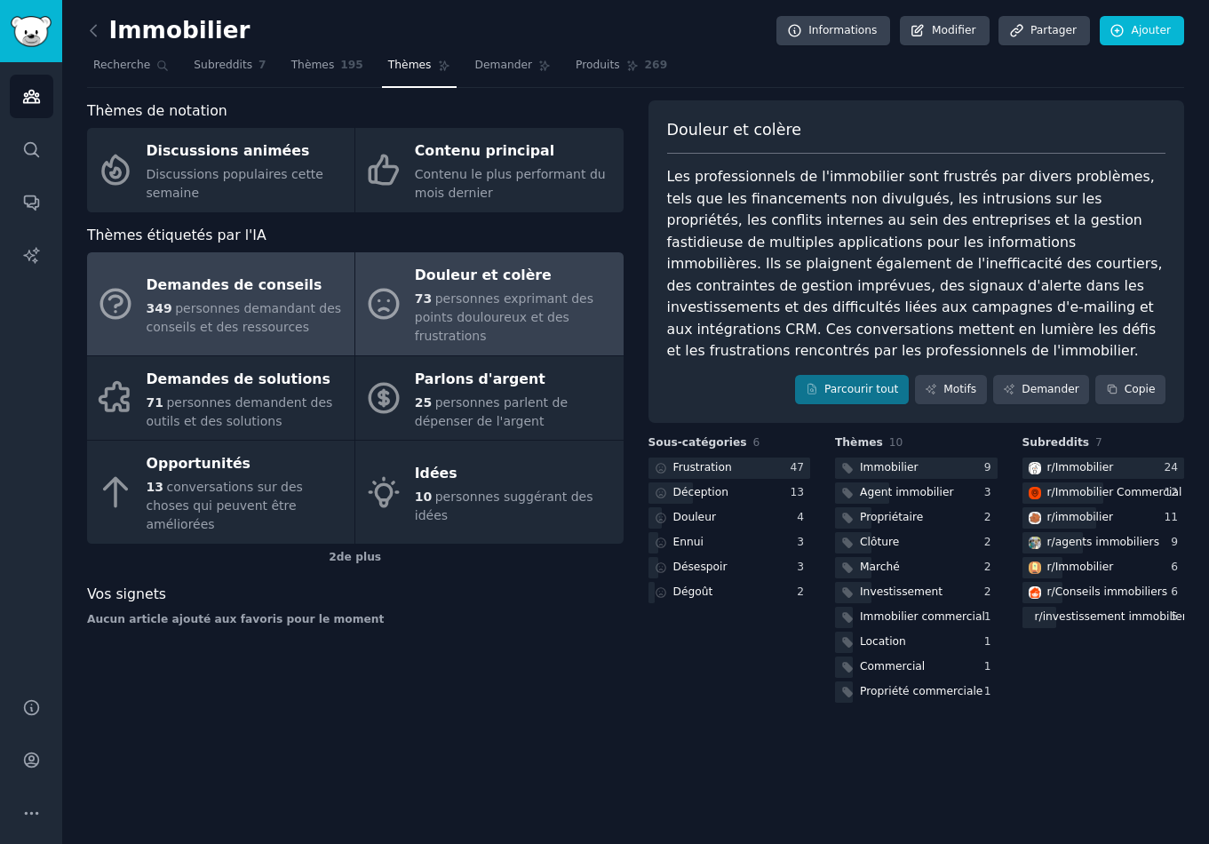
click at [313, 320] on div "349 personnes demandant des conseils et des ressources" at bounding box center [246, 317] width 199 height 37
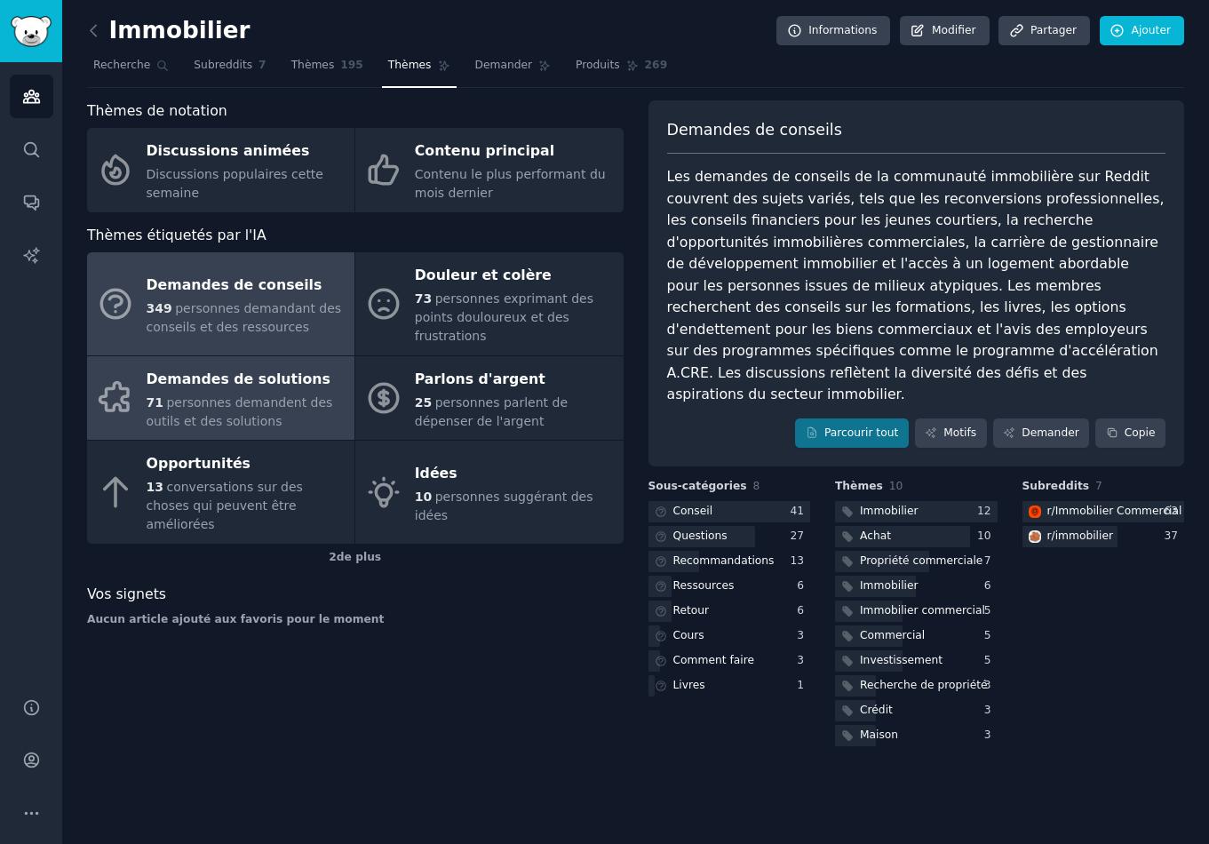
click at [249, 379] on font "Demandes de solutions" at bounding box center [239, 379] width 184 height 17
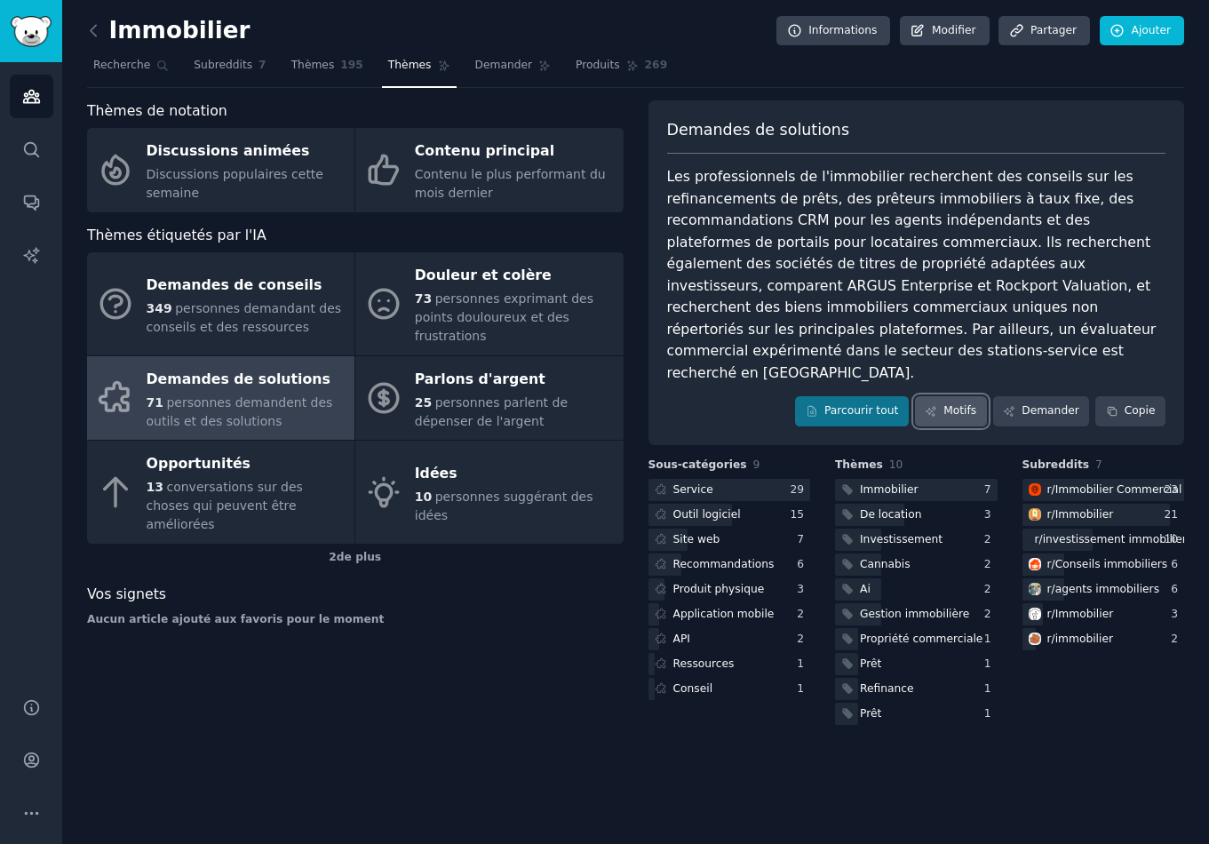
click at [981, 396] on link "Motifs" at bounding box center [951, 411] width 72 height 30
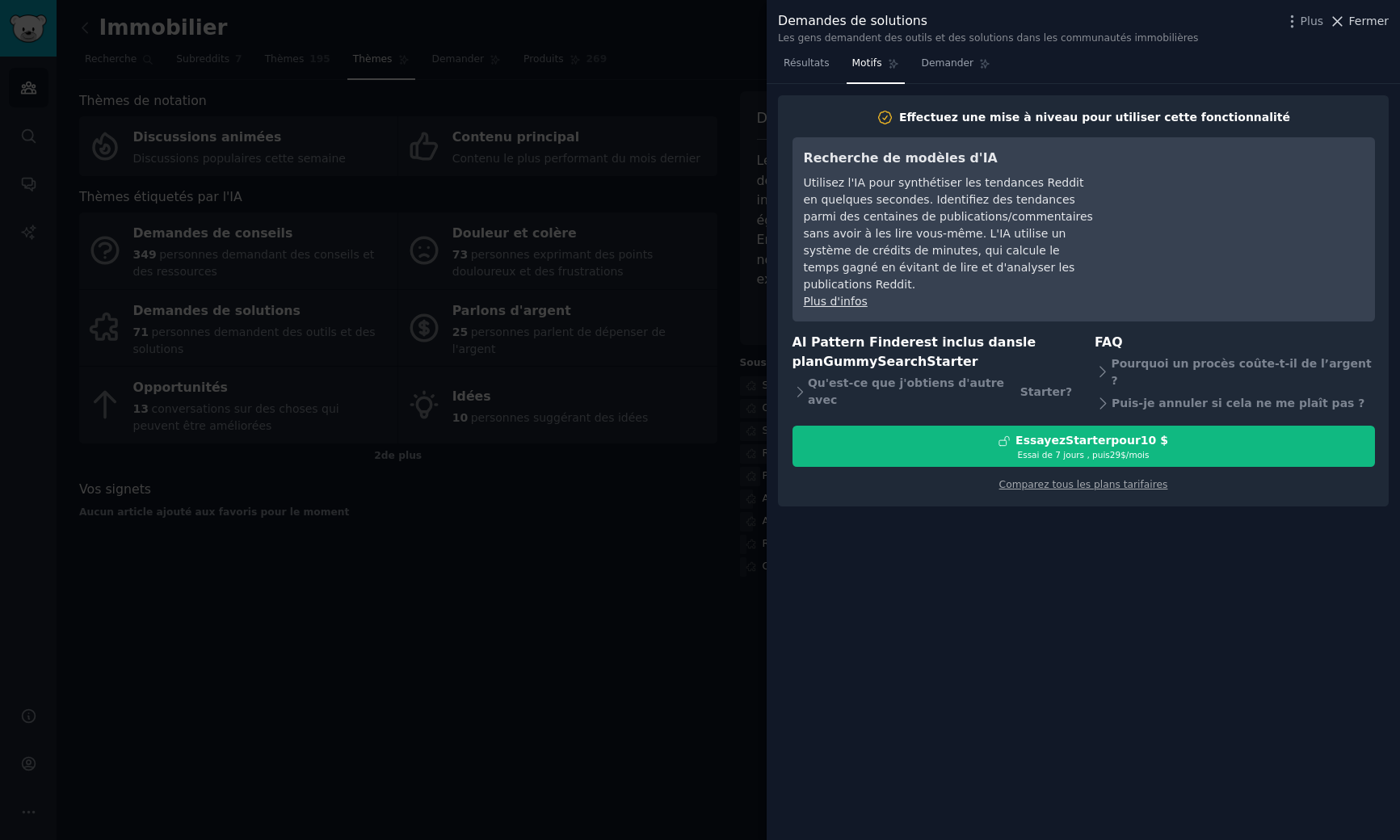
click at [1099, 19] on font "Fermer" at bounding box center [1369, 21] width 40 height 13
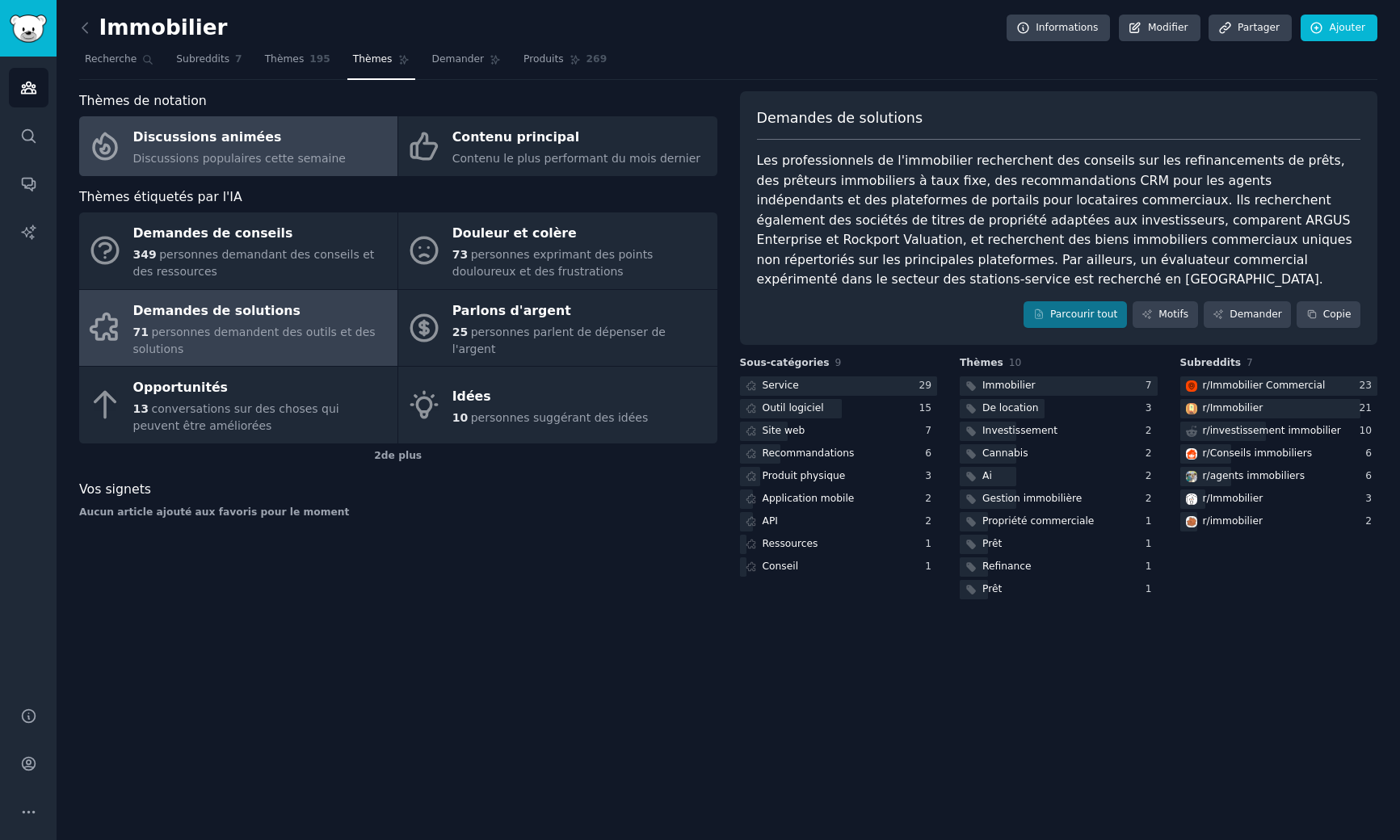
click at [242, 131] on font "Discussions animées" at bounding box center [208, 136] width 149 height 15
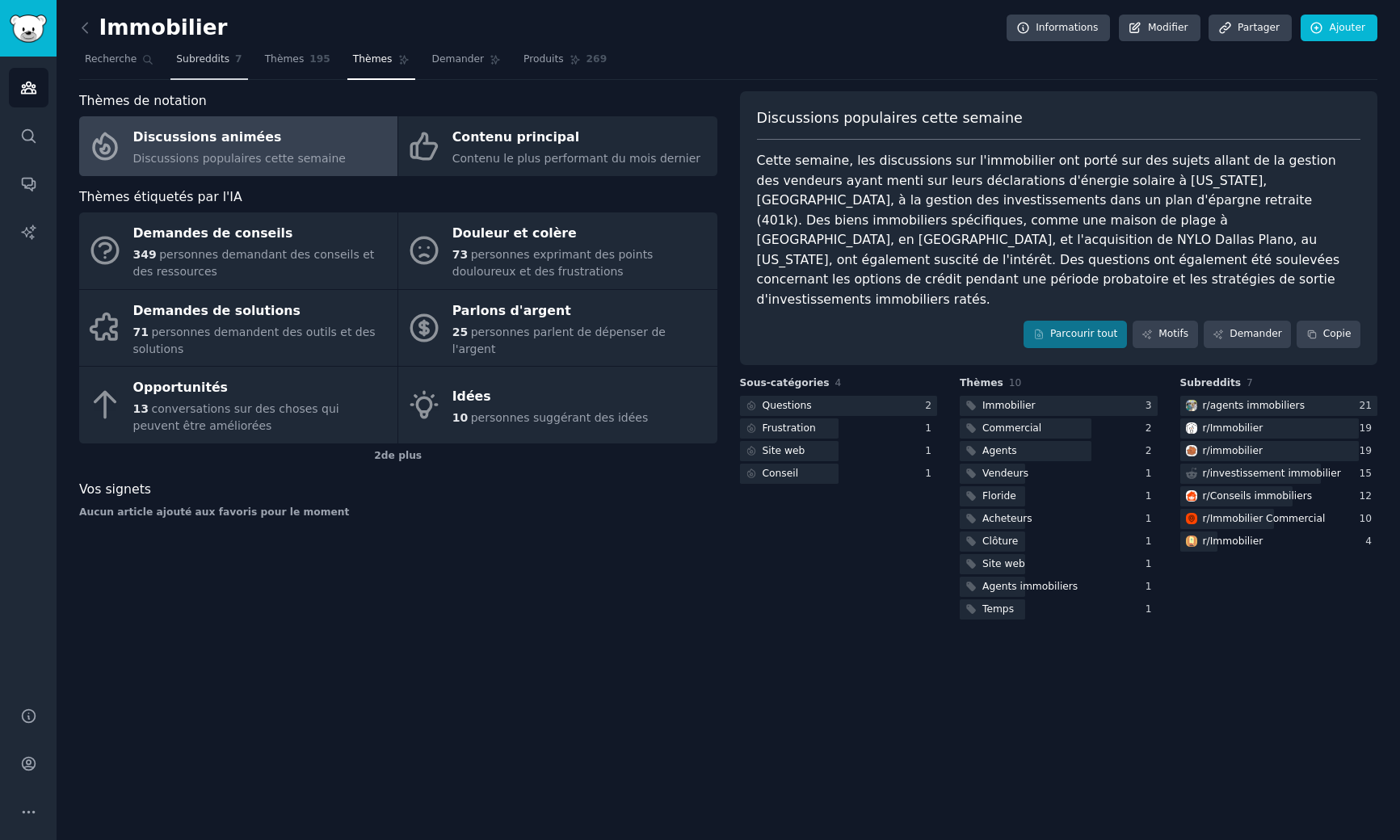
click at [214, 62] on font "Subreddits" at bounding box center [203, 59] width 54 height 11
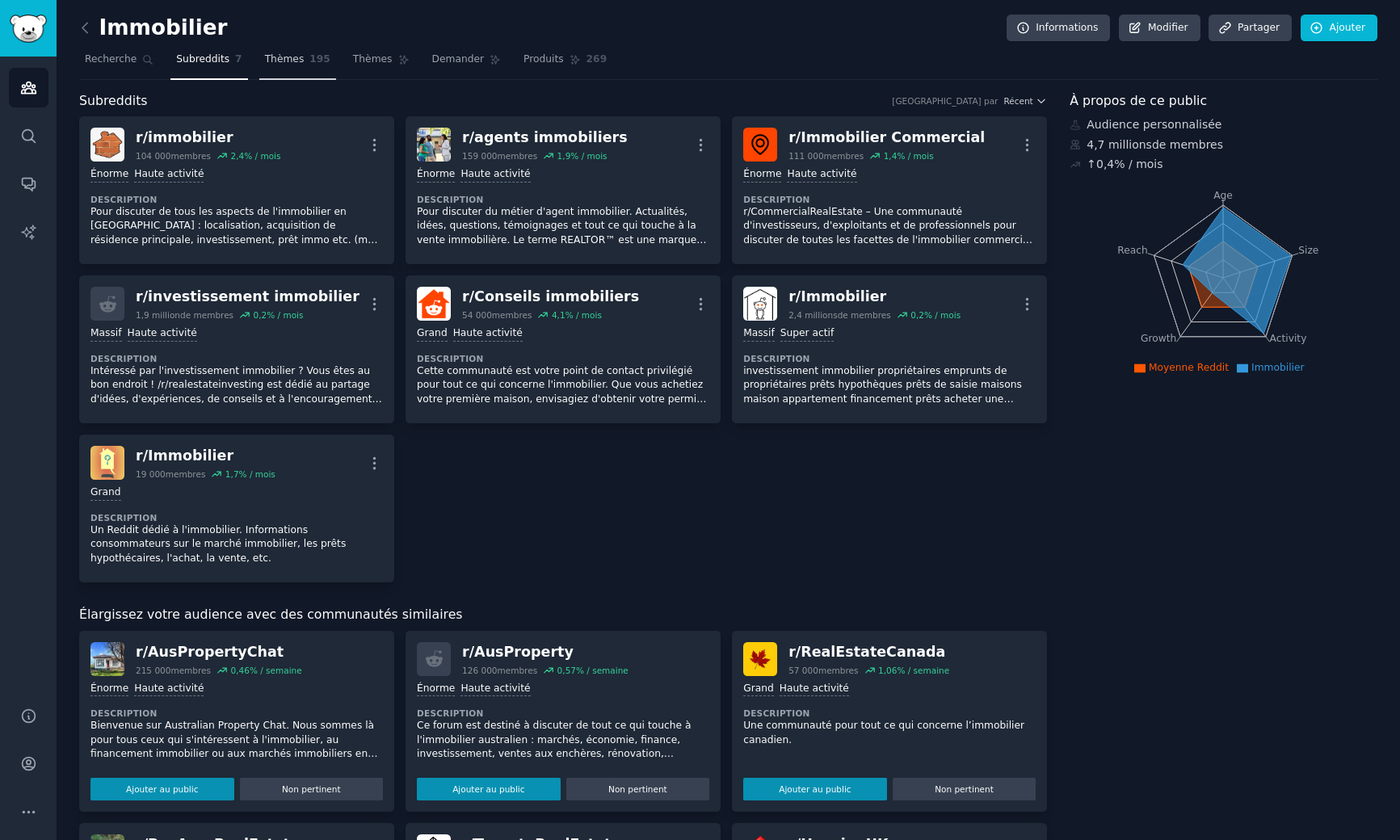
click at [287, 65] on span "Thèmes" at bounding box center [285, 60] width 40 height 15
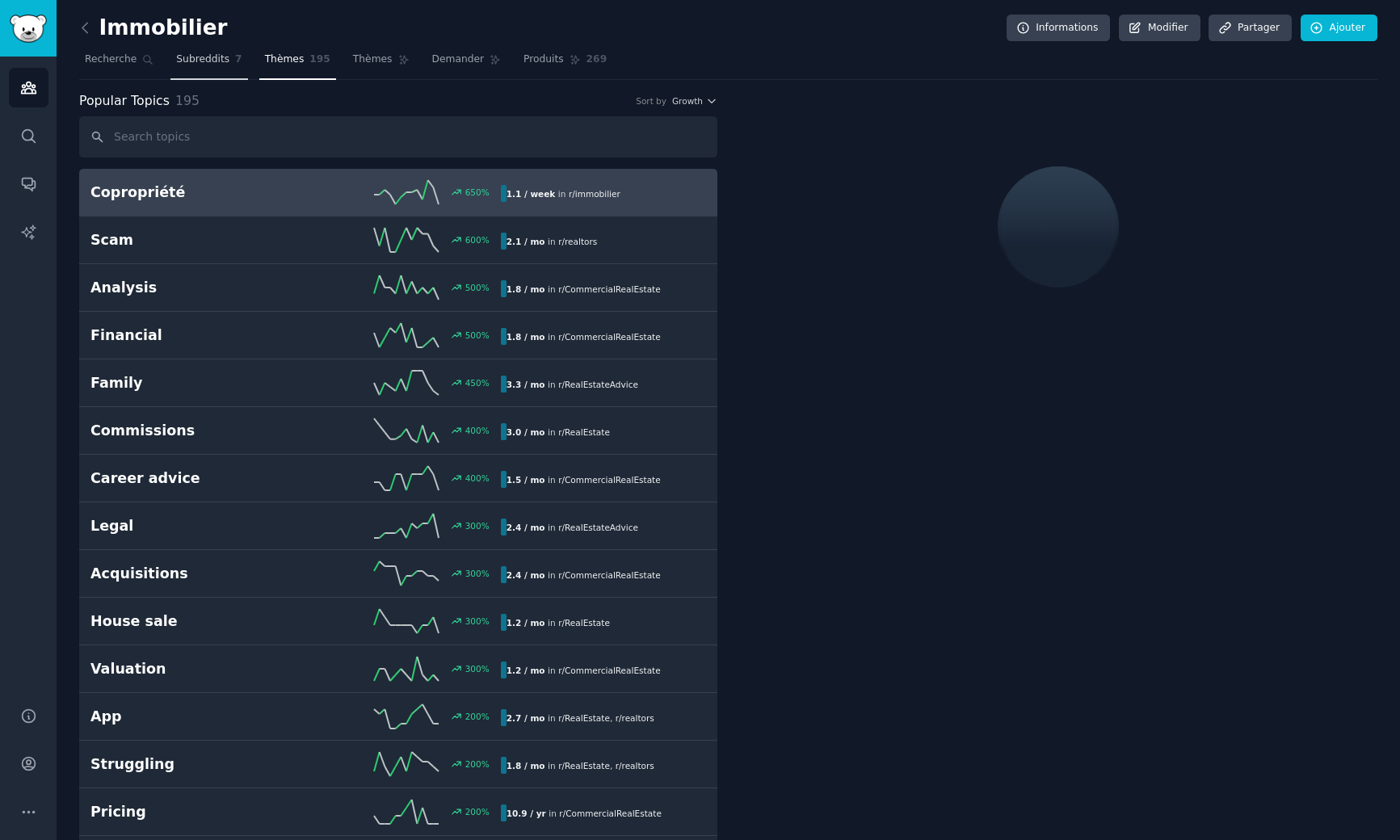
click at [202, 56] on font "Subreddits" at bounding box center [203, 59] width 54 height 11
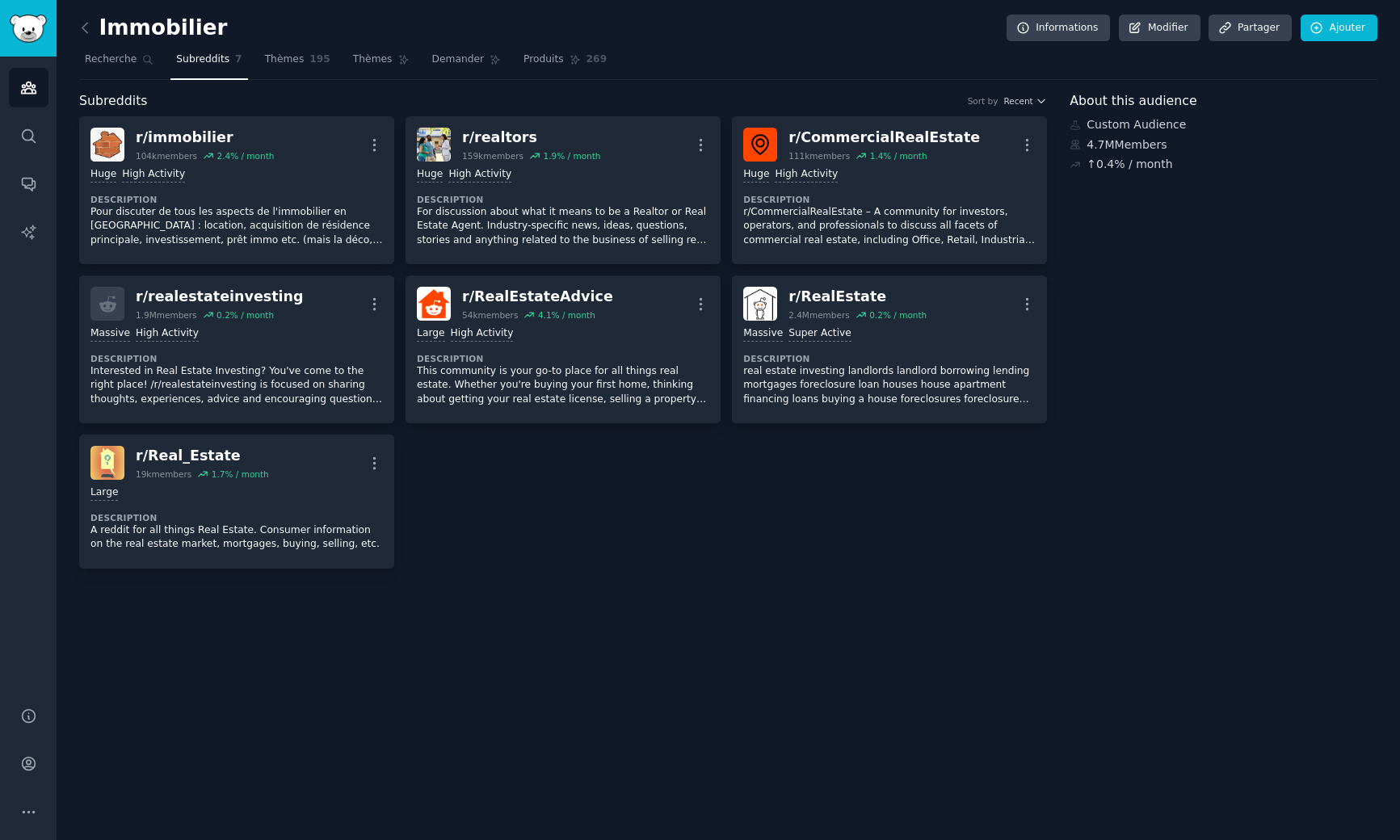
click at [199, 62] on font "Subreddits" at bounding box center [203, 59] width 54 height 11
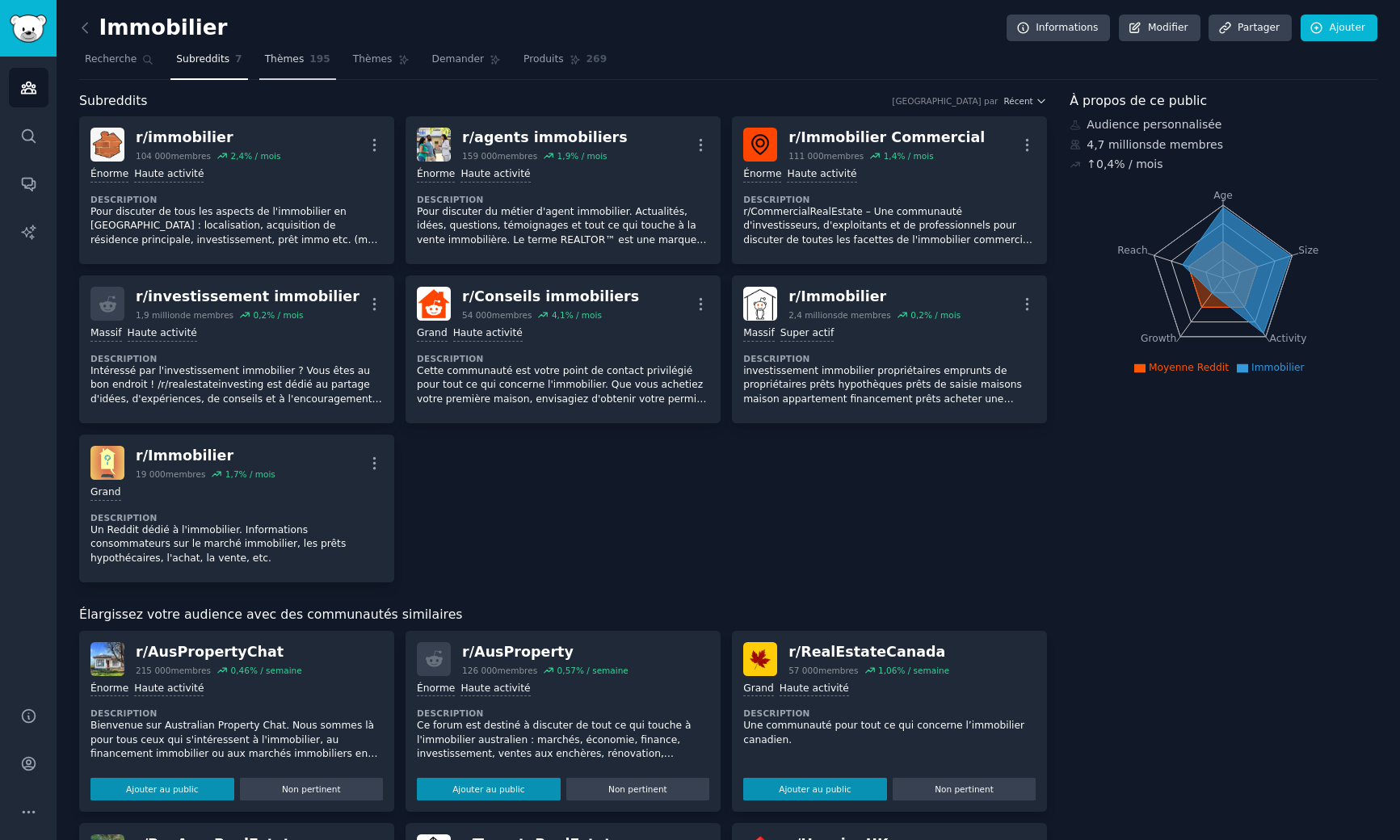
click at [265, 60] on font "Thèmes" at bounding box center [285, 59] width 40 height 11
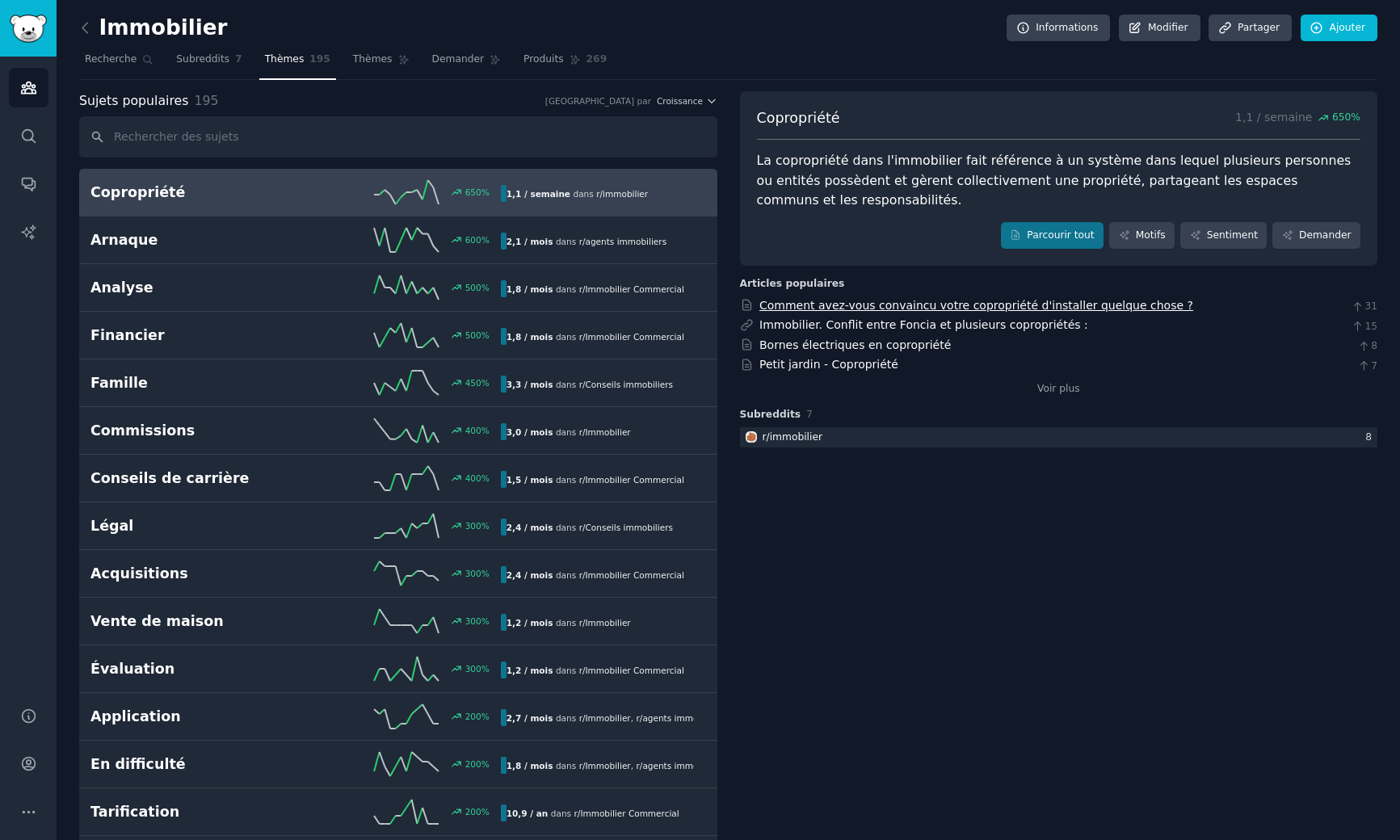
click at [955, 305] on font "Comment avez-vous convaincu votre copropriété d'installer quelque chose ?" at bounding box center [975, 305] width 434 height 13
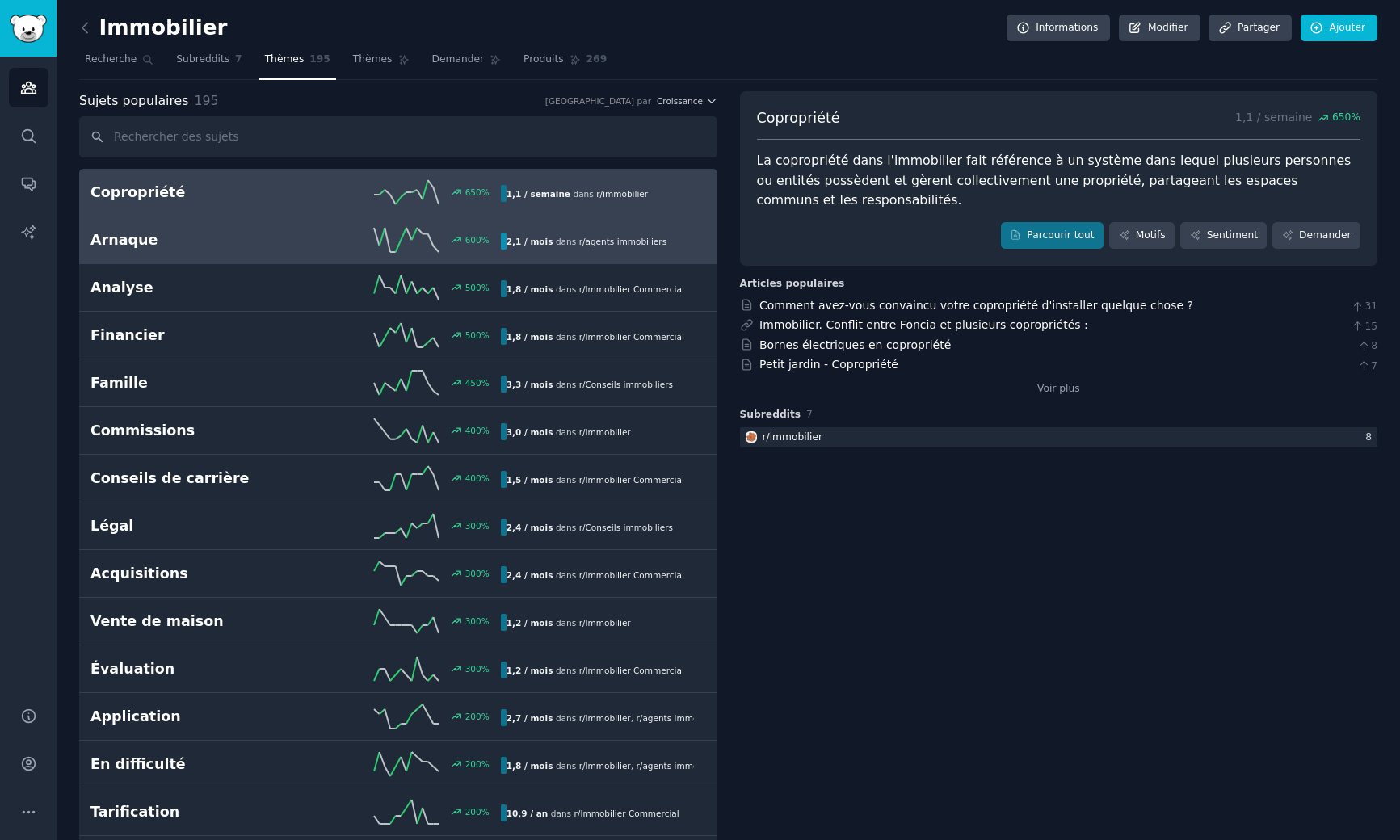
click at [250, 235] on h2 "Arnaque" at bounding box center [194, 240] width 205 height 20
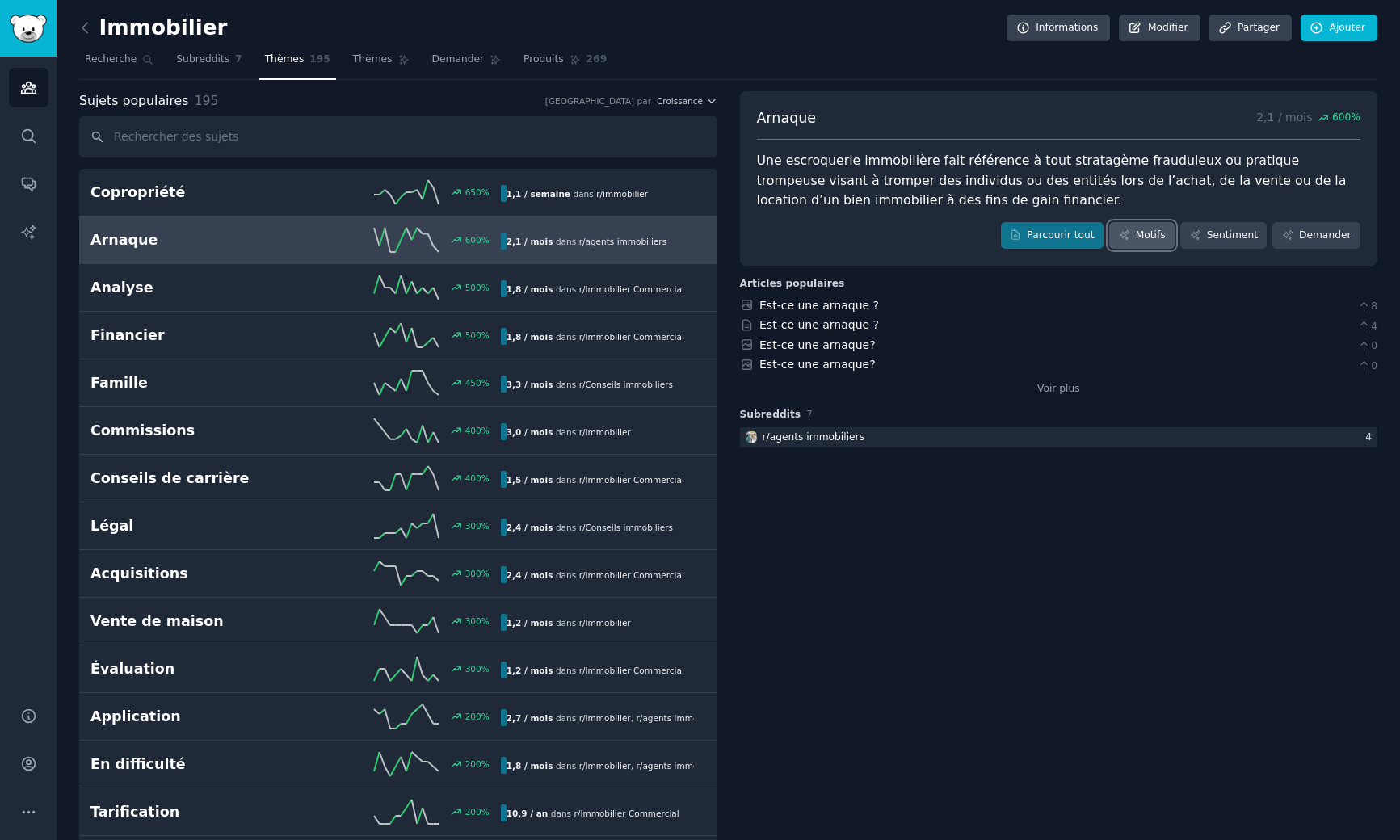
click at [1099, 229] on font "Motifs" at bounding box center [1150, 235] width 30 height 11
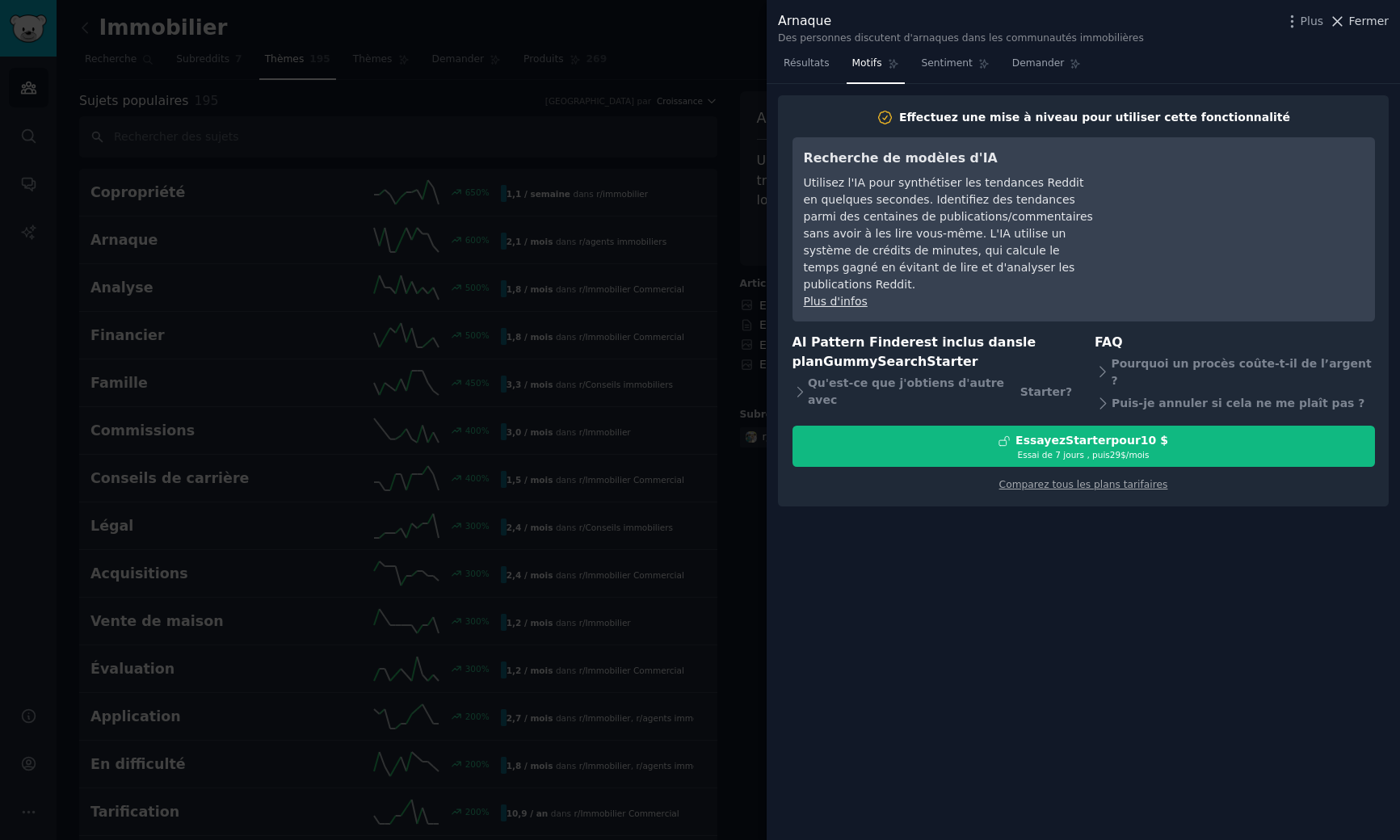
click at [1099, 24] on button "Fermer" at bounding box center [1359, 21] width 60 height 17
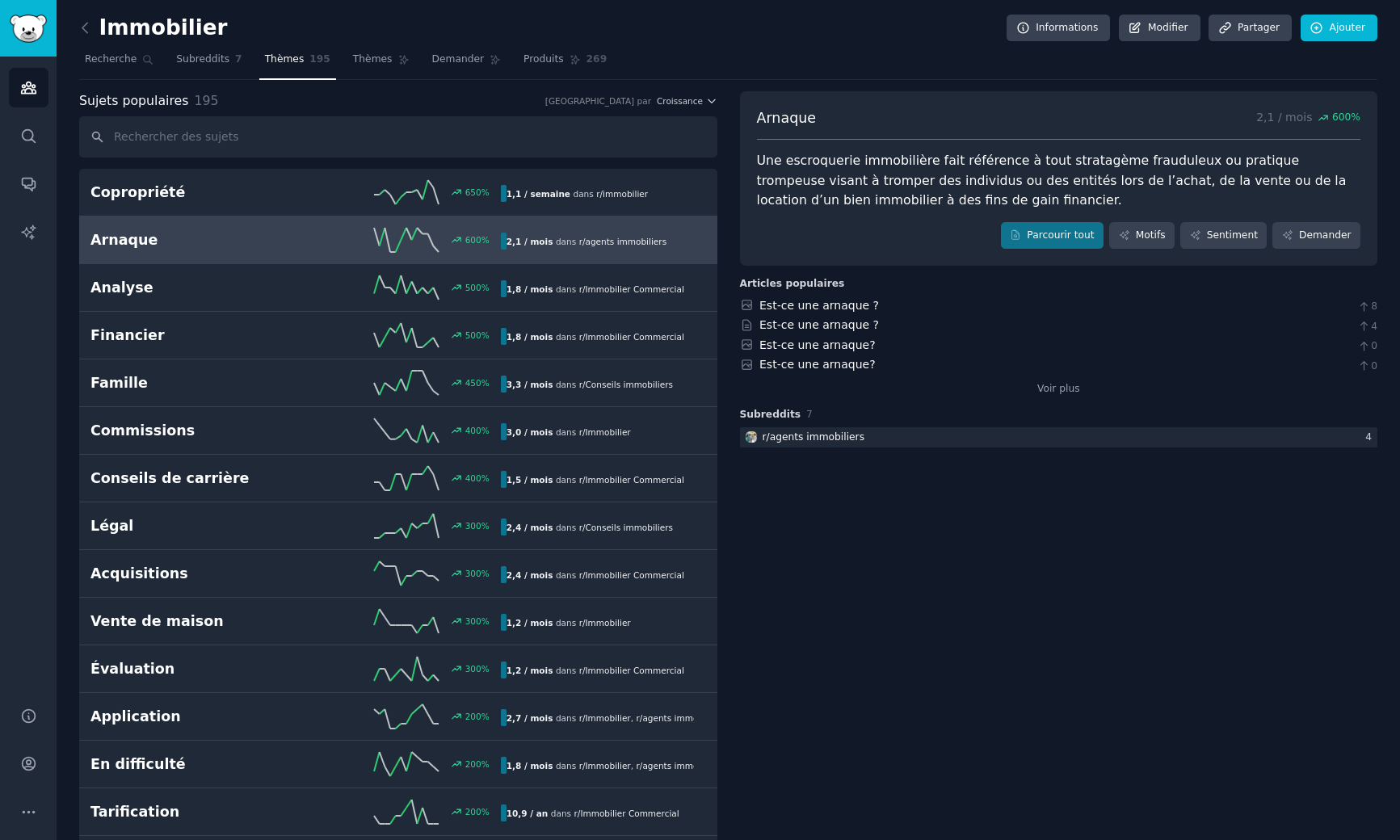
click at [92, 36] on link at bounding box center [89, 28] width 20 height 25
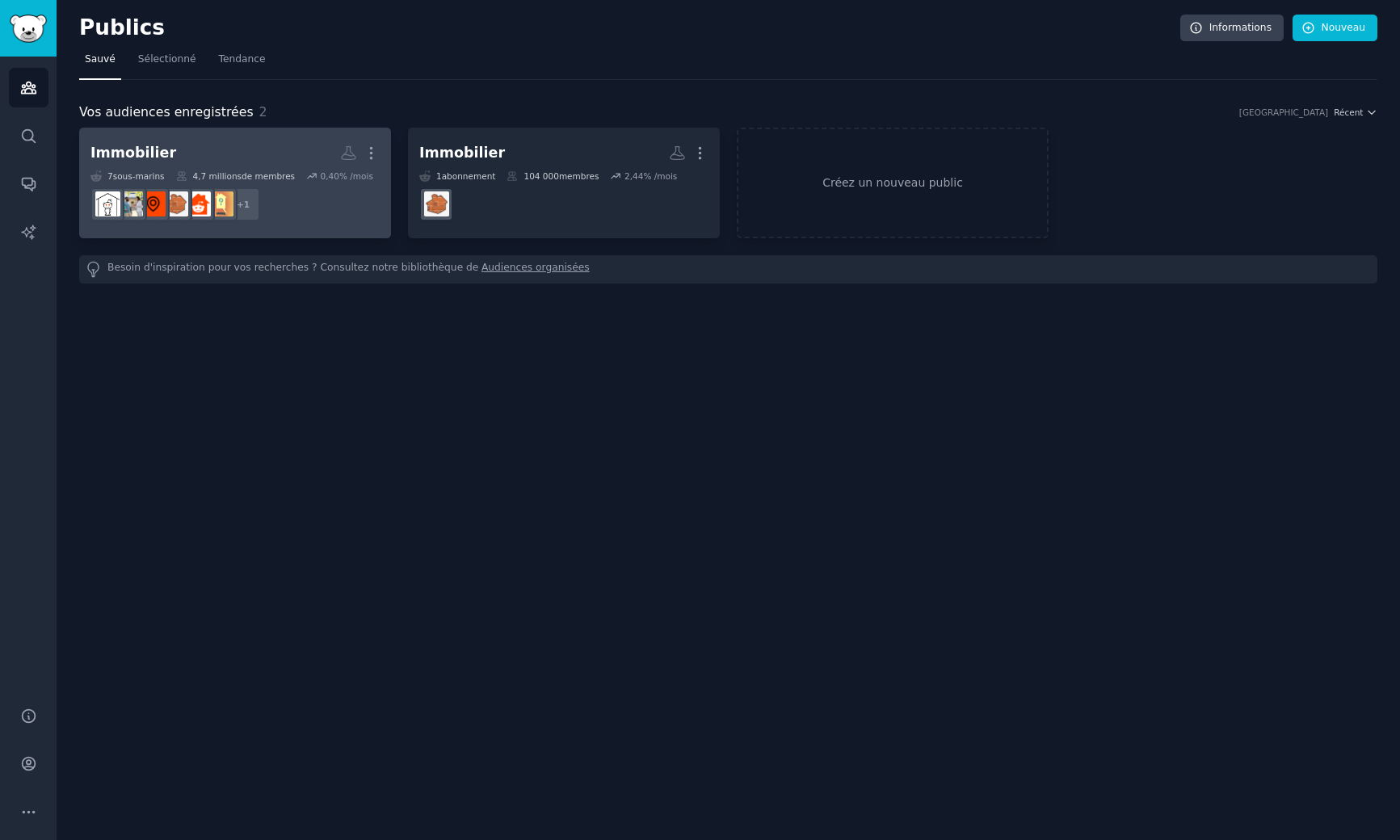
click at [228, 142] on h2 "Immobilier Audience personnalisée Plus" at bounding box center [235, 153] width 289 height 28
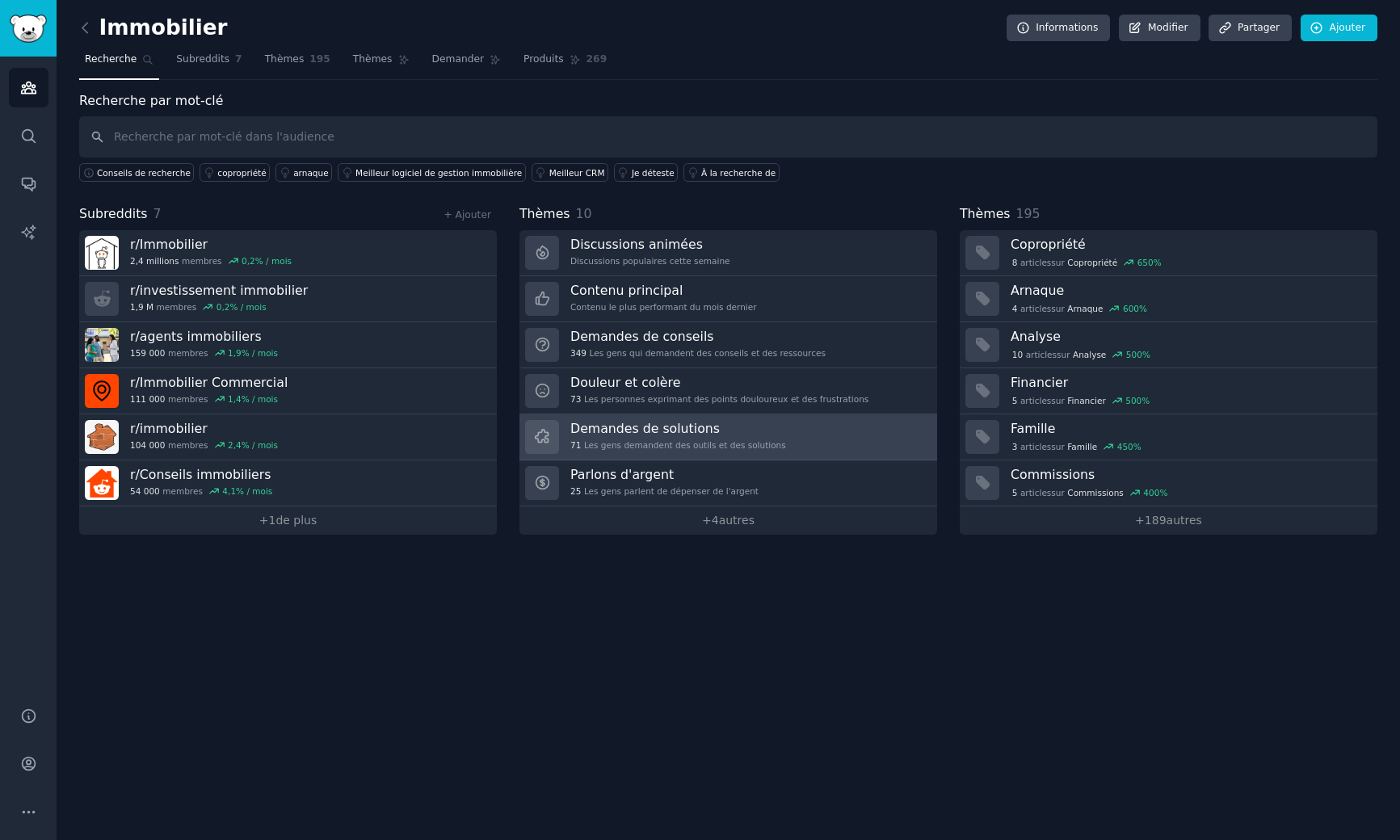
click at [786, 437] on link "Demandes de solutions 71 Les gens demandent des outils et des solutions" at bounding box center [727, 437] width 417 height 46
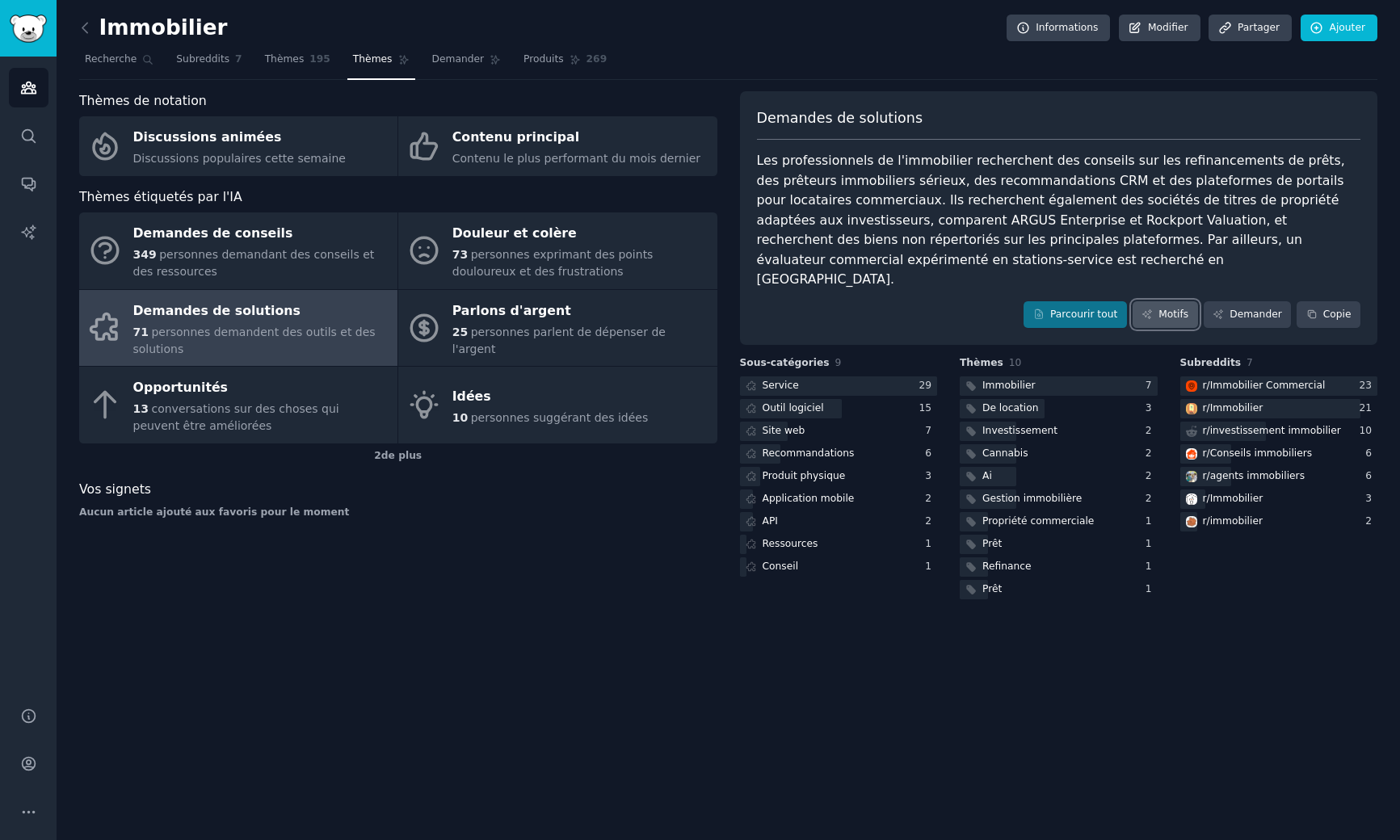
click at [1099, 308] on font "Motifs" at bounding box center [1173, 314] width 30 height 11
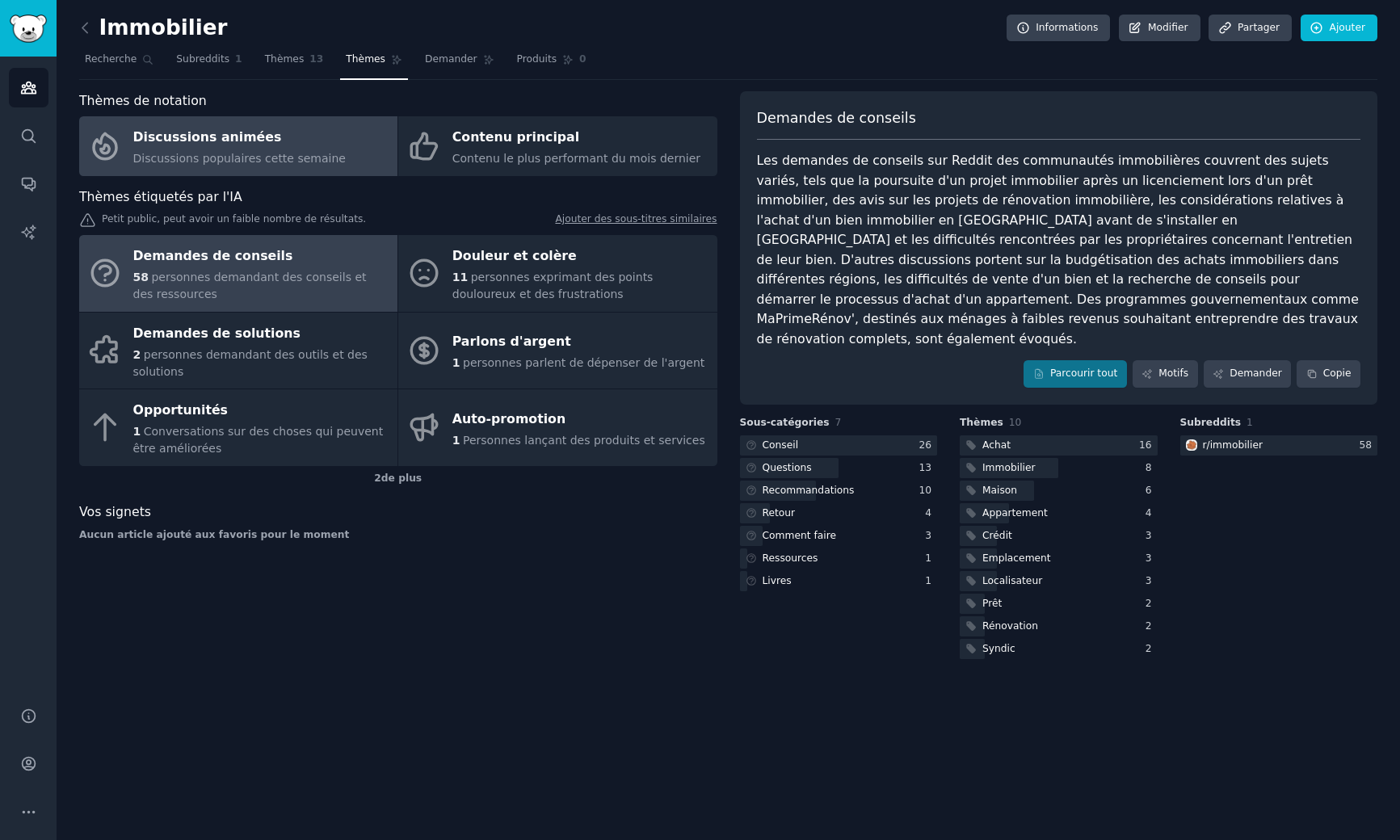
click at [227, 153] on font "Discussions populaires cette semaine" at bounding box center [240, 158] width 213 height 13
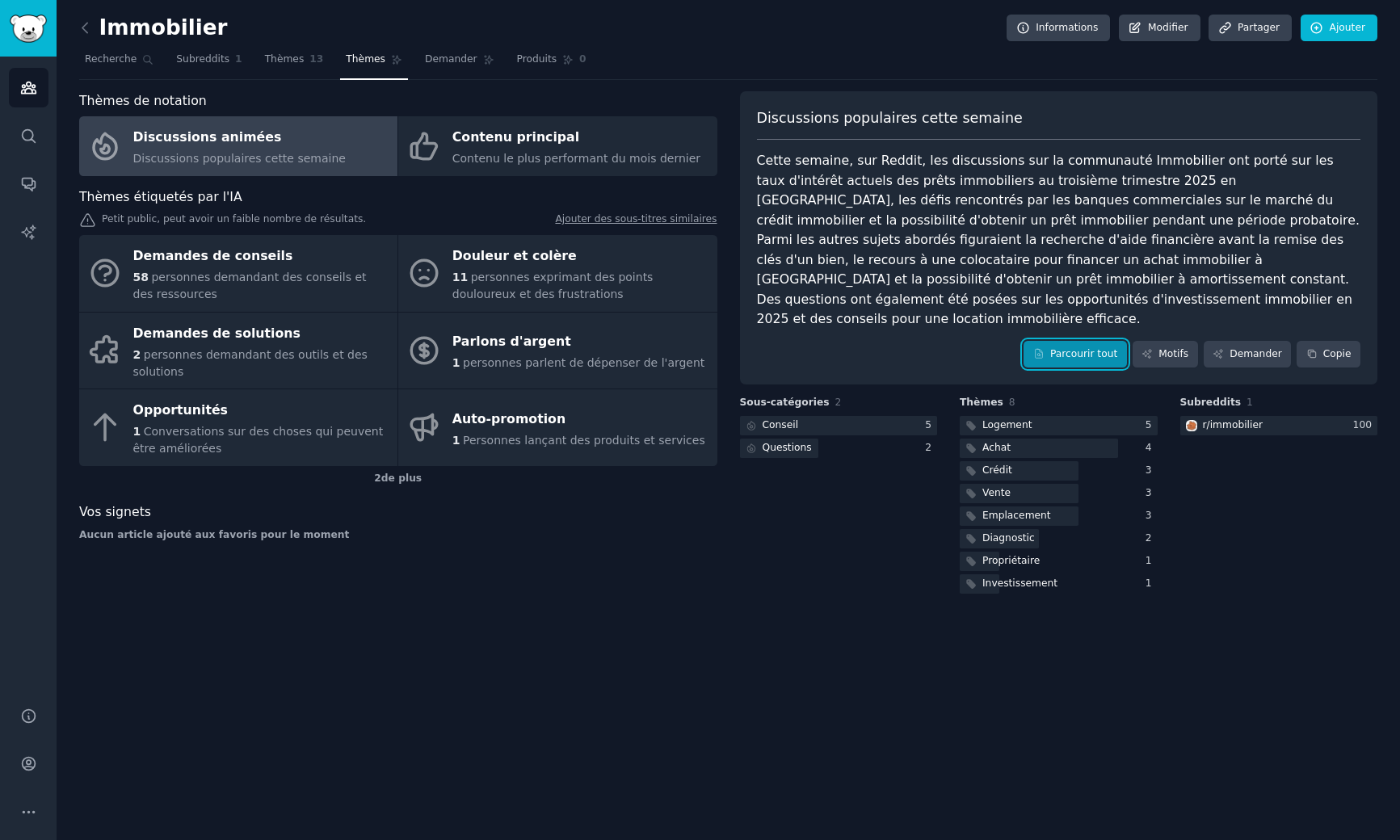
click at [1097, 341] on link "Parcourir tout" at bounding box center [1075, 355] width 103 height 27
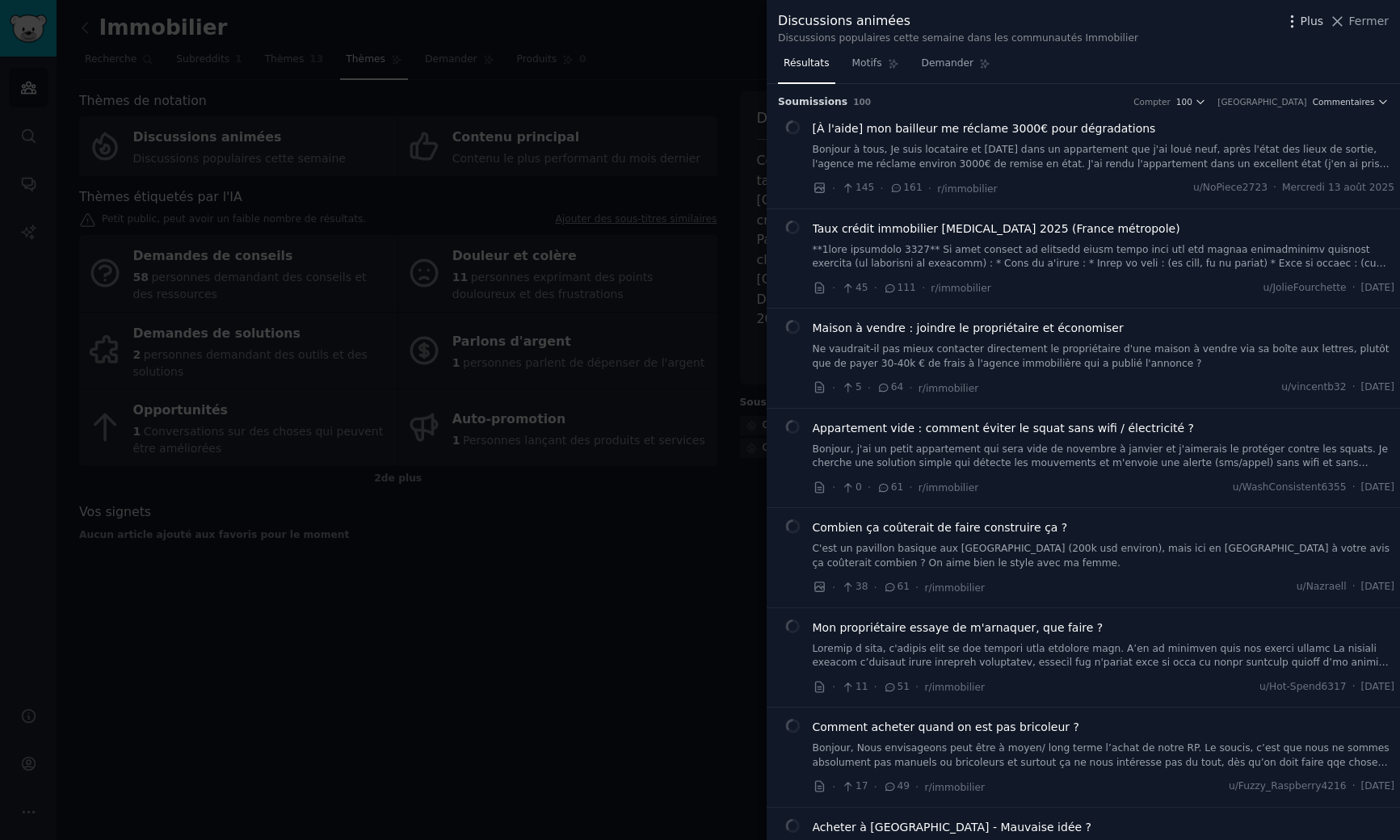
click at [1301, 22] on icon "button" at bounding box center [1292, 21] width 17 height 17
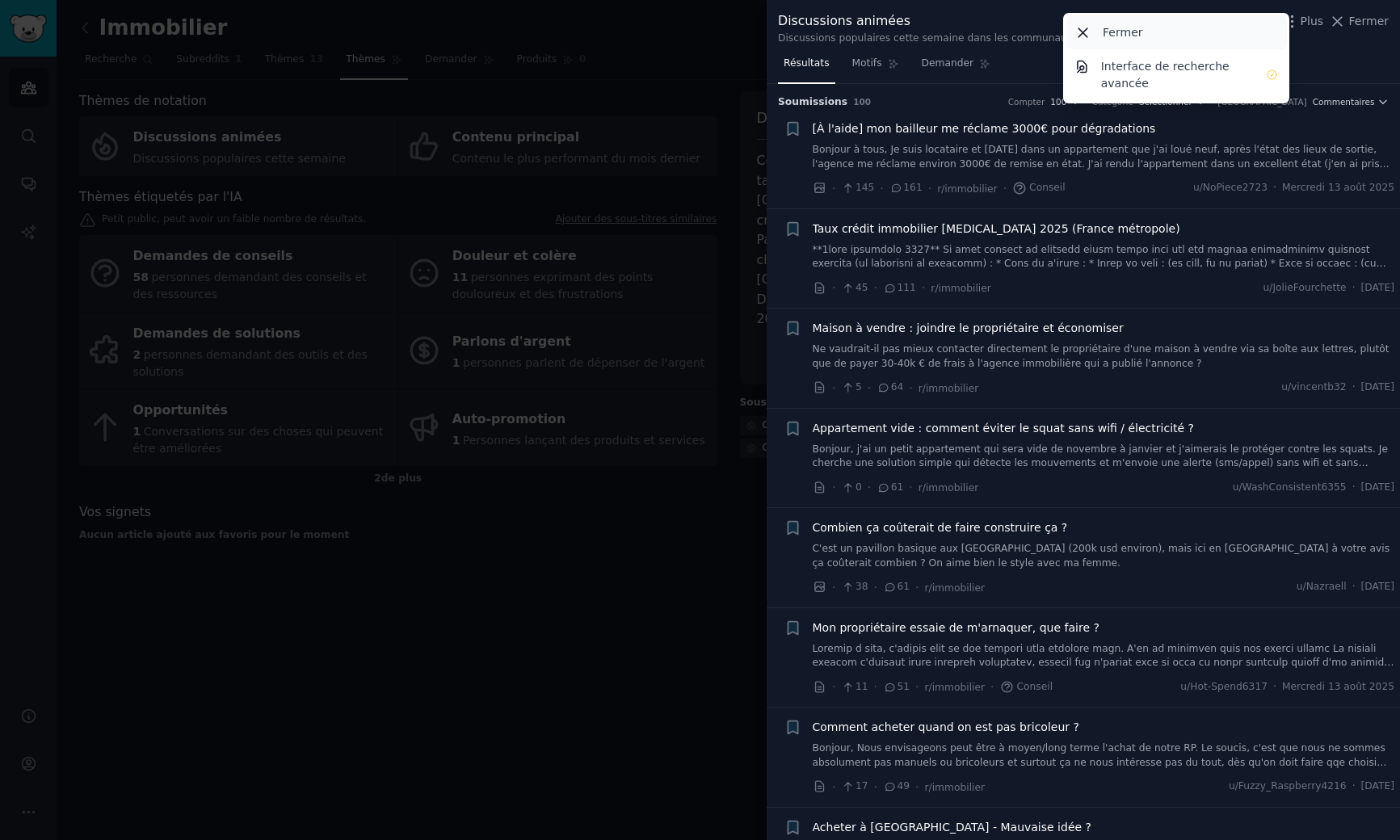
click at [1096, 31] on div "Fermer" at bounding box center [1176, 32] width 221 height 34
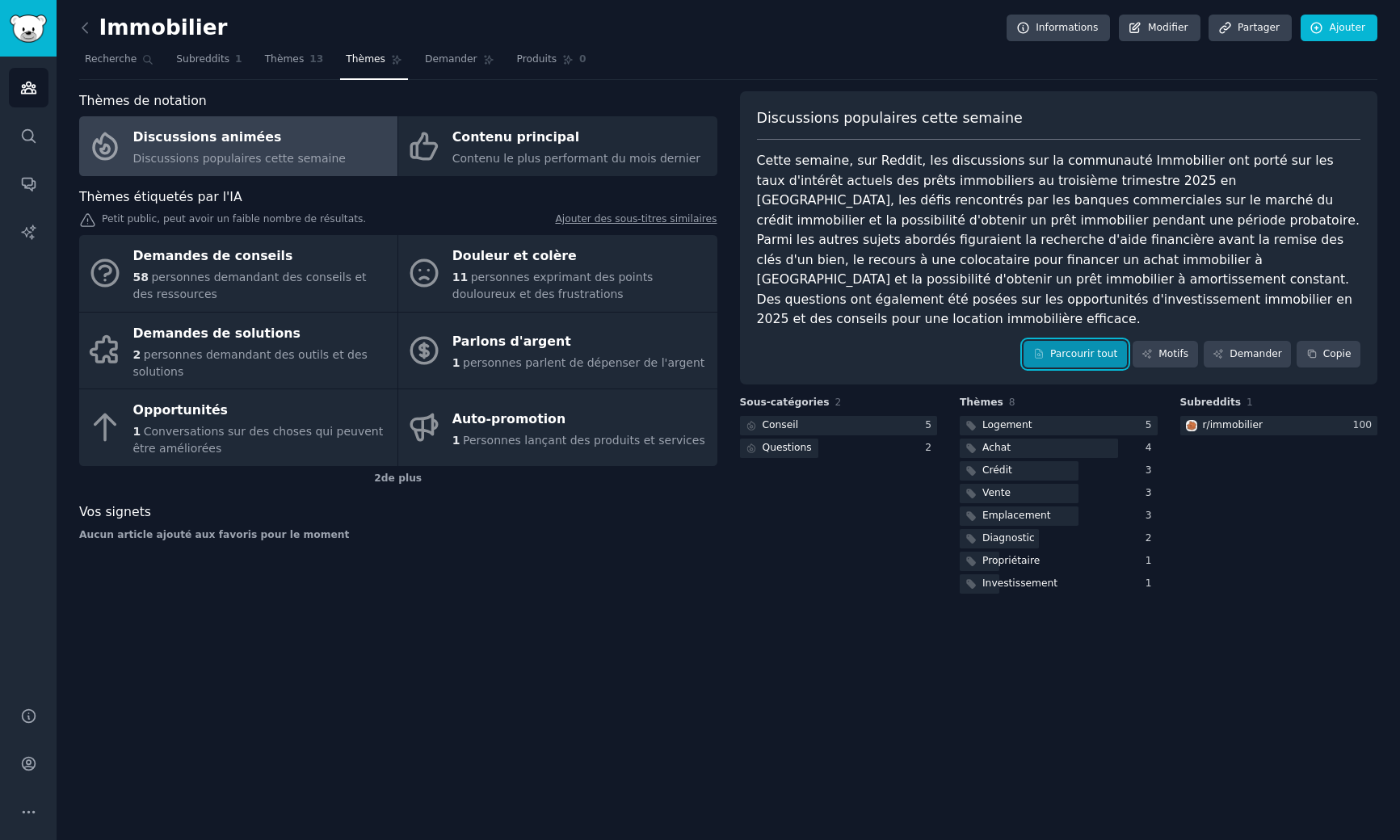
click at [1091, 348] on font "Parcourir tout" at bounding box center [1084, 354] width 67 height 11
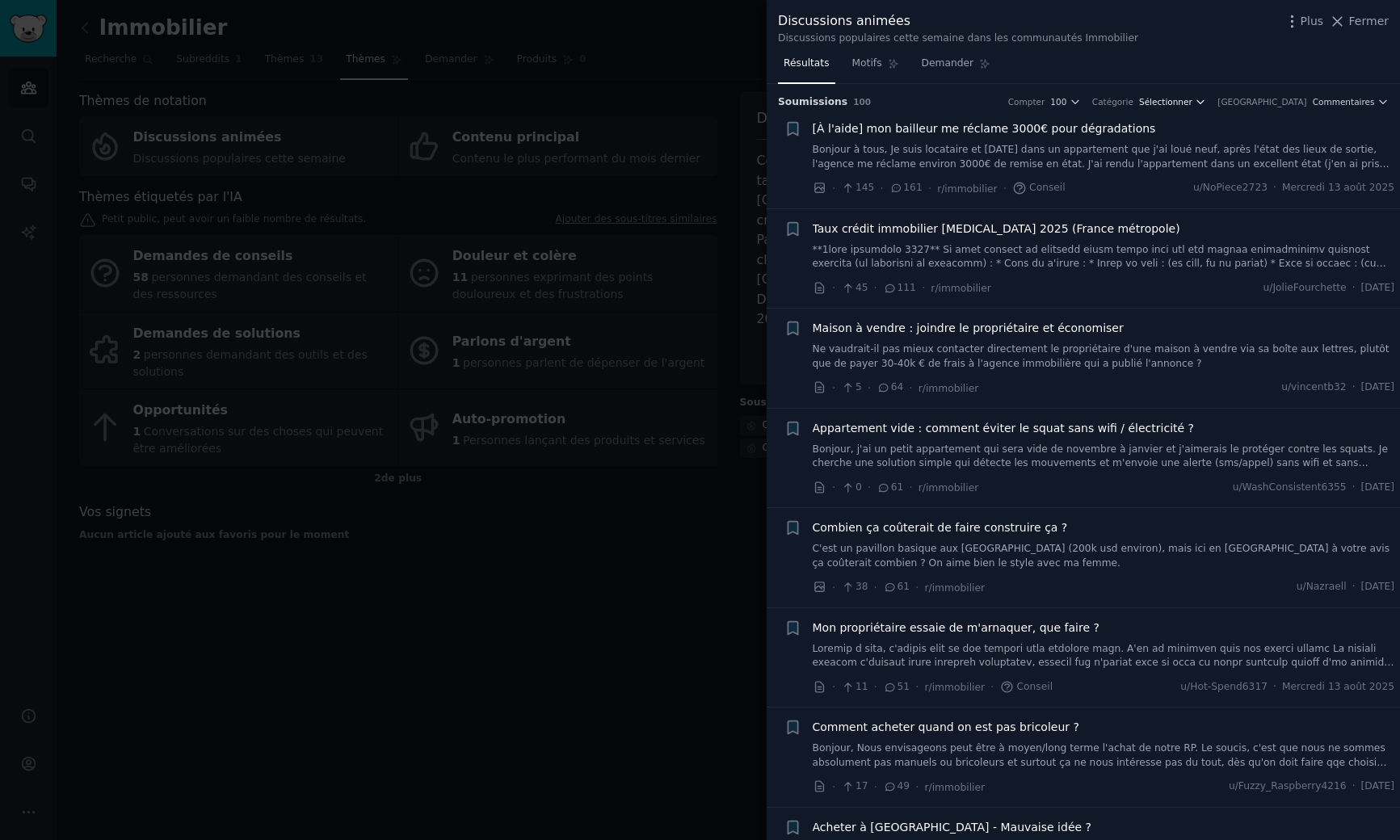
click at [1193, 105] on font "Sélectionner" at bounding box center [1165, 102] width 54 height 10
click at [1165, 152] on div "Questions (2)" at bounding box center [1125, 161] width 150 height 28
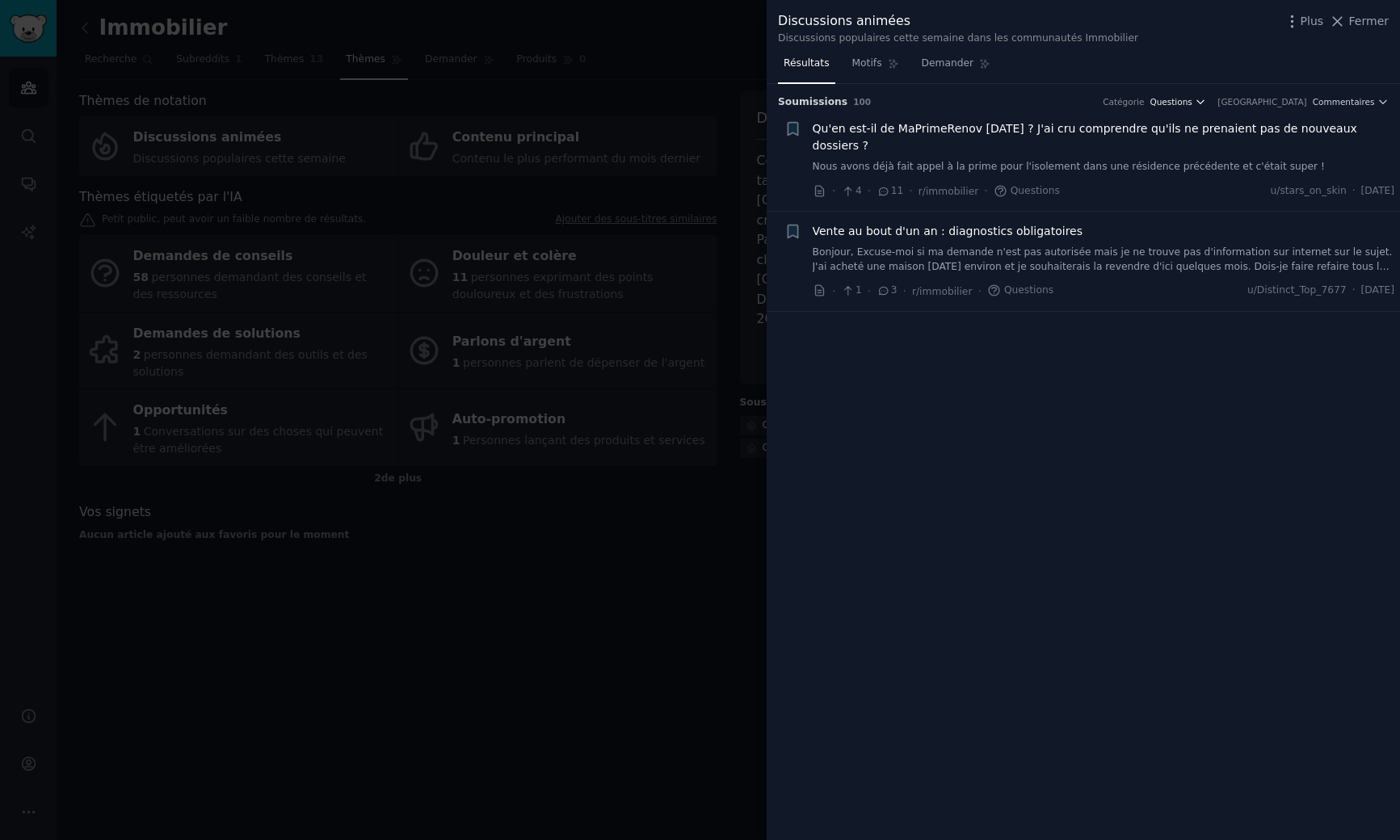
click at [1192, 98] on font "Questions" at bounding box center [1171, 102] width 42 height 10
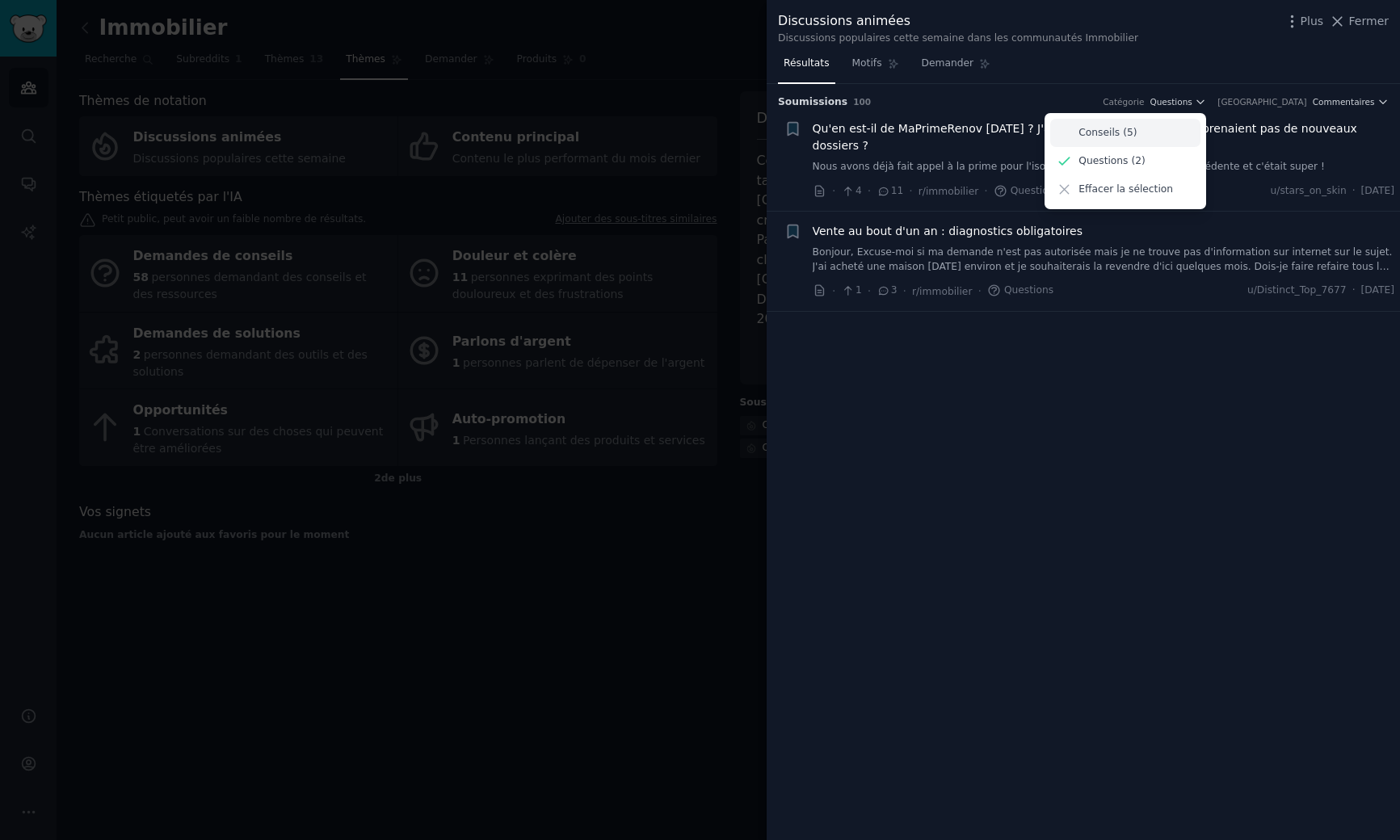
click at [1136, 128] on font "Conseils (5)" at bounding box center [1107, 133] width 58 height 11
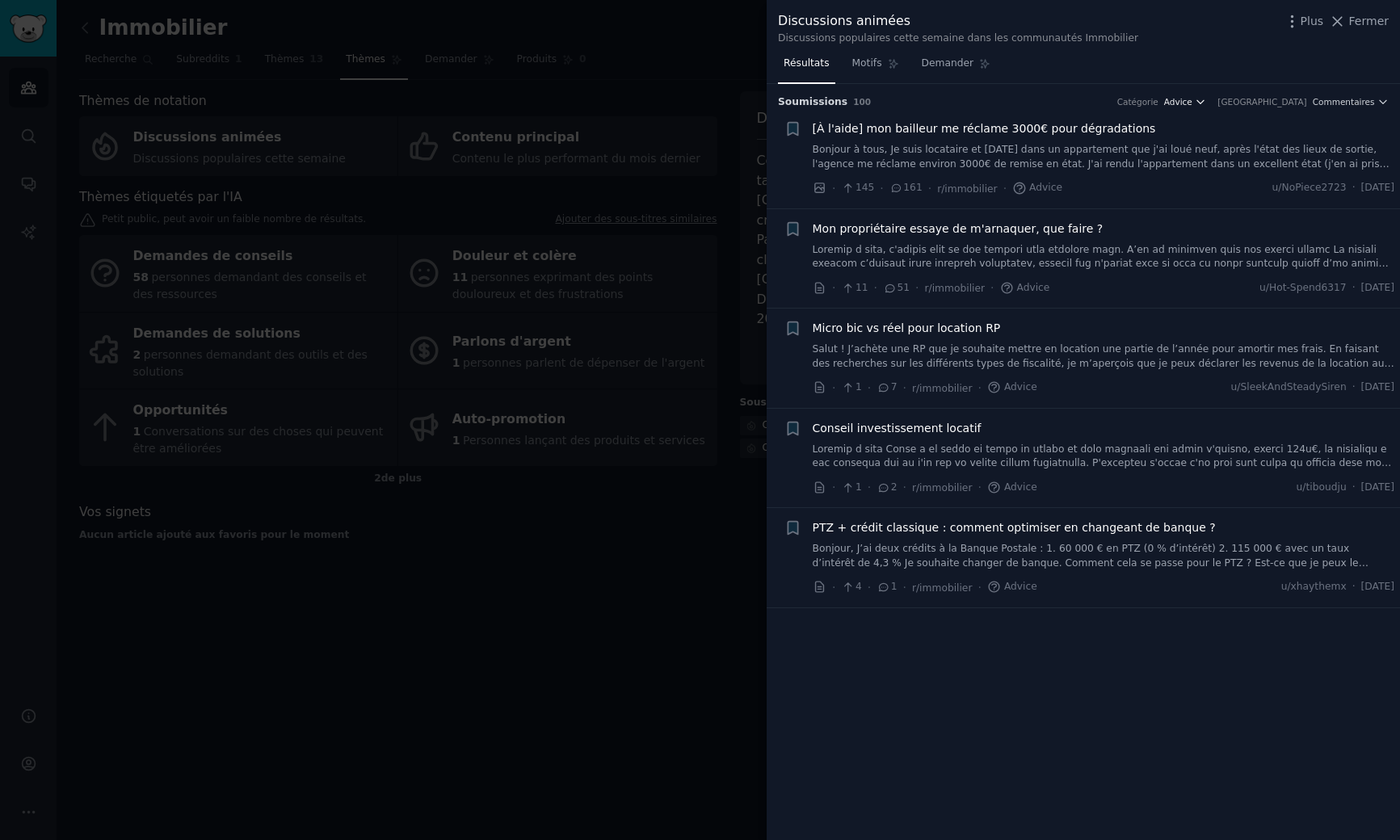
click at [1193, 105] on span "Advice" at bounding box center [1177, 102] width 28 height 11
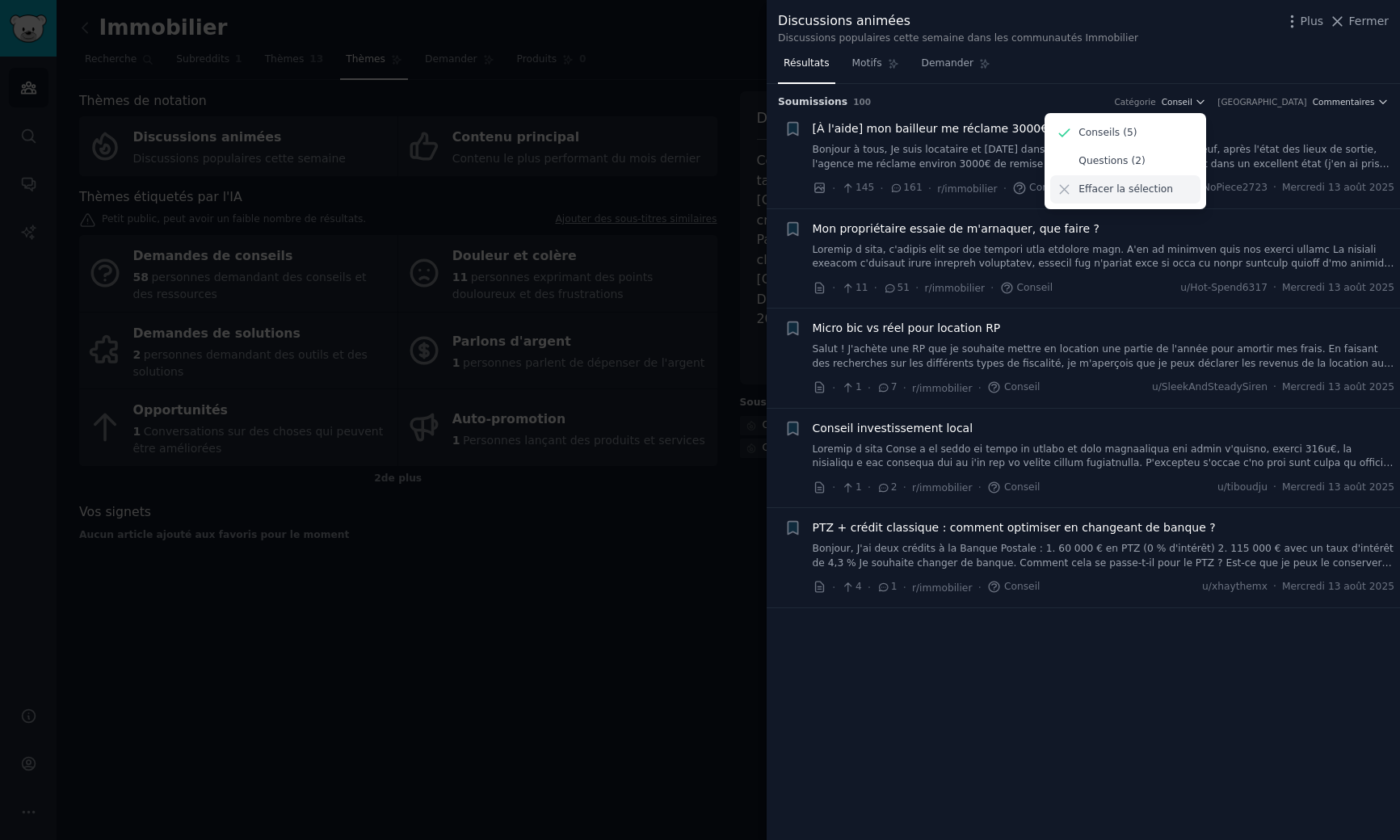
click at [1153, 190] on font "Effacer la sélection" at bounding box center [1125, 189] width 95 height 11
click at [1345, 98] on font "Commentaires" at bounding box center [1344, 102] width 62 height 10
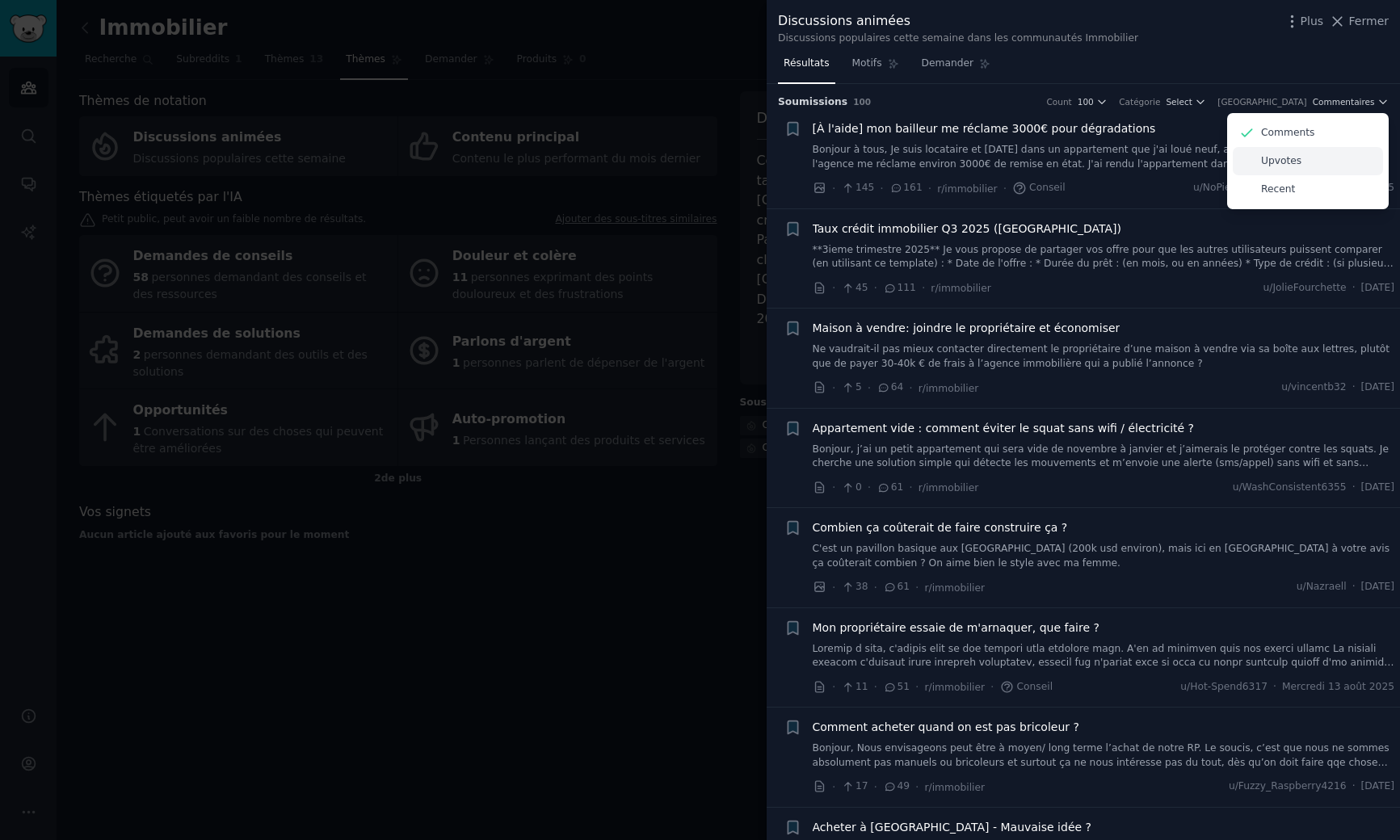
click at [1316, 169] on div "Upvotes" at bounding box center [1307, 161] width 150 height 28
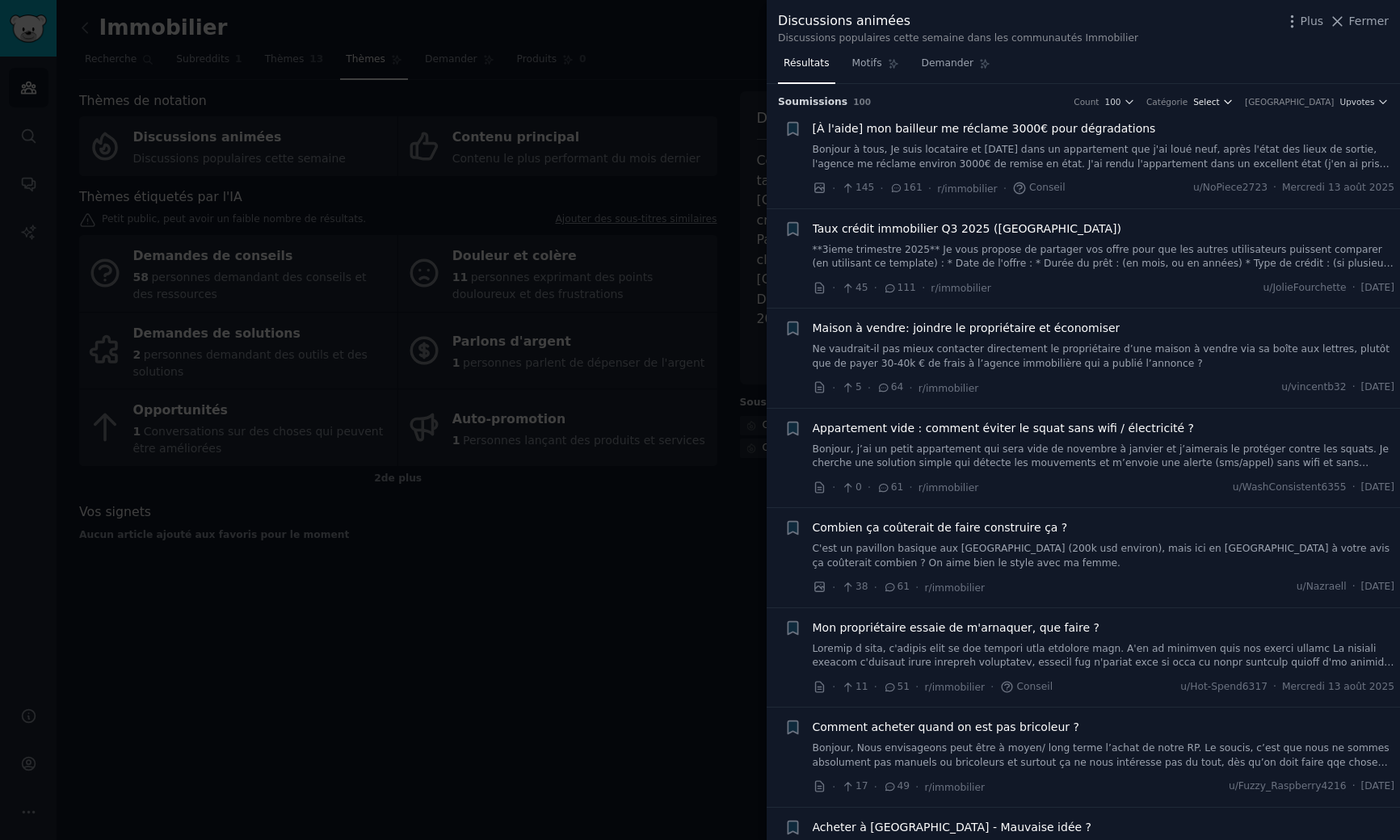
click at [1219, 100] on span "Select" at bounding box center [1205, 102] width 25 height 11
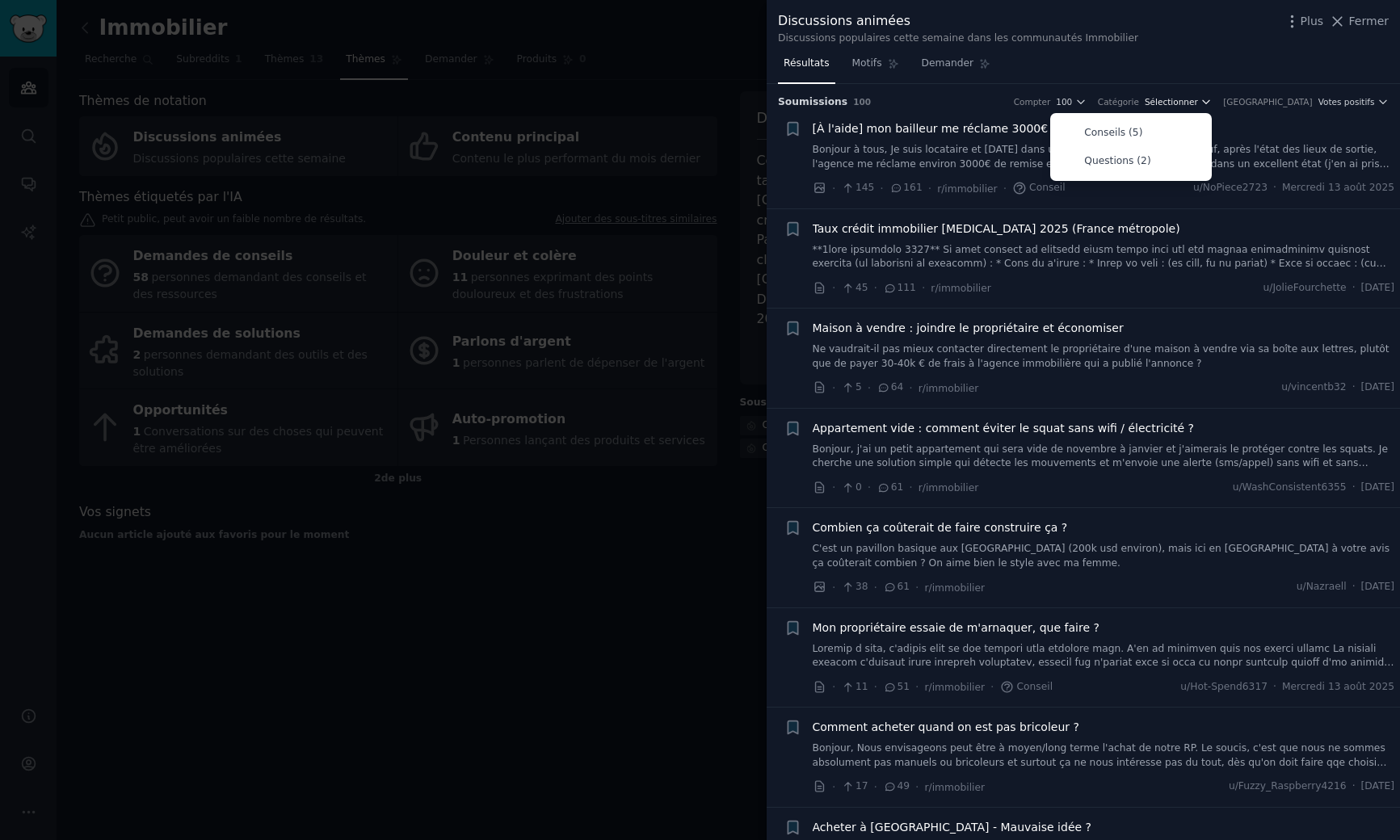
click at [1212, 100] on icon "button" at bounding box center [1205, 102] width 11 height 11
click at [1072, 102] on font "100" at bounding box center [1064, 102] width 16 height 10
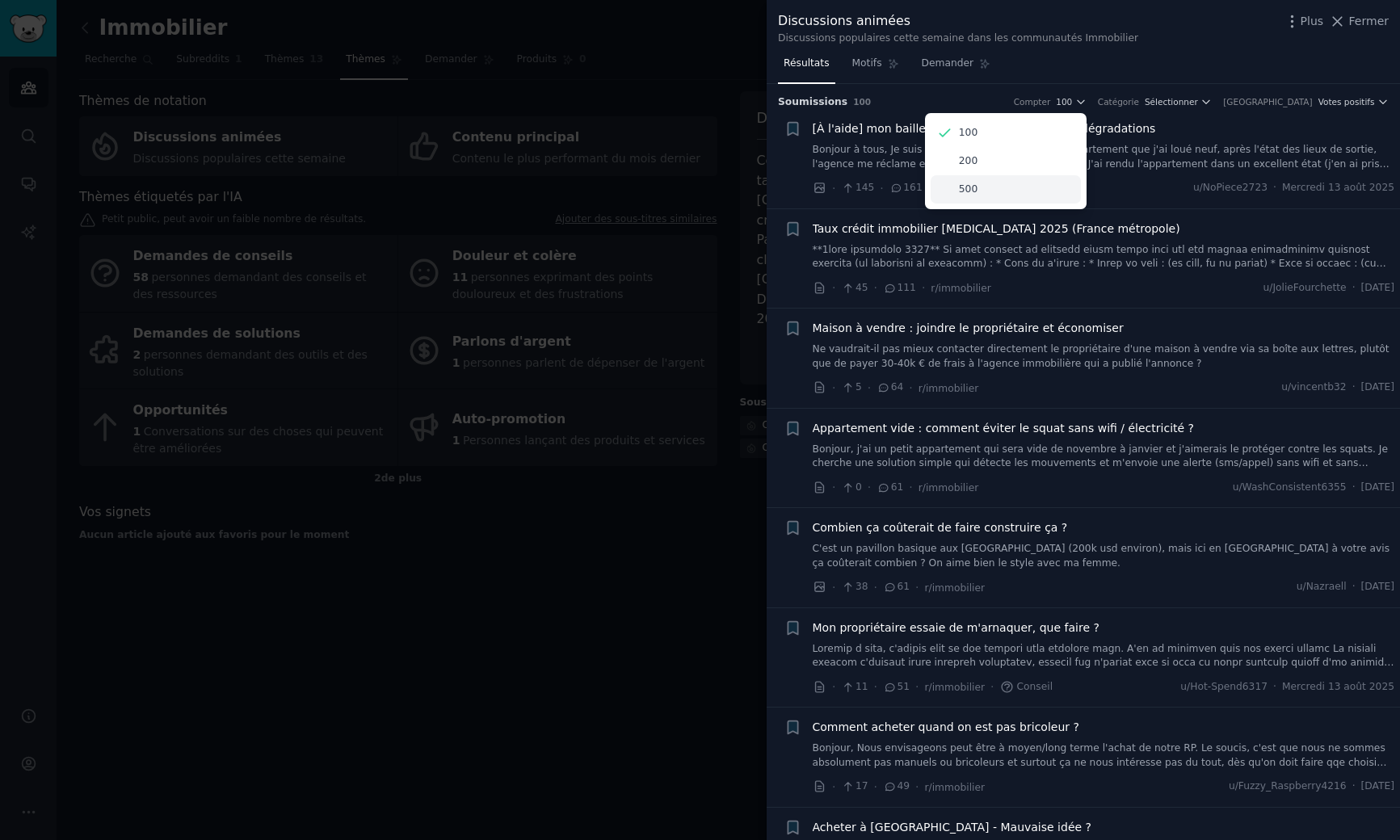
click at [977, 187] on p "500" at bounding box center [968, 190] width 18 height 15
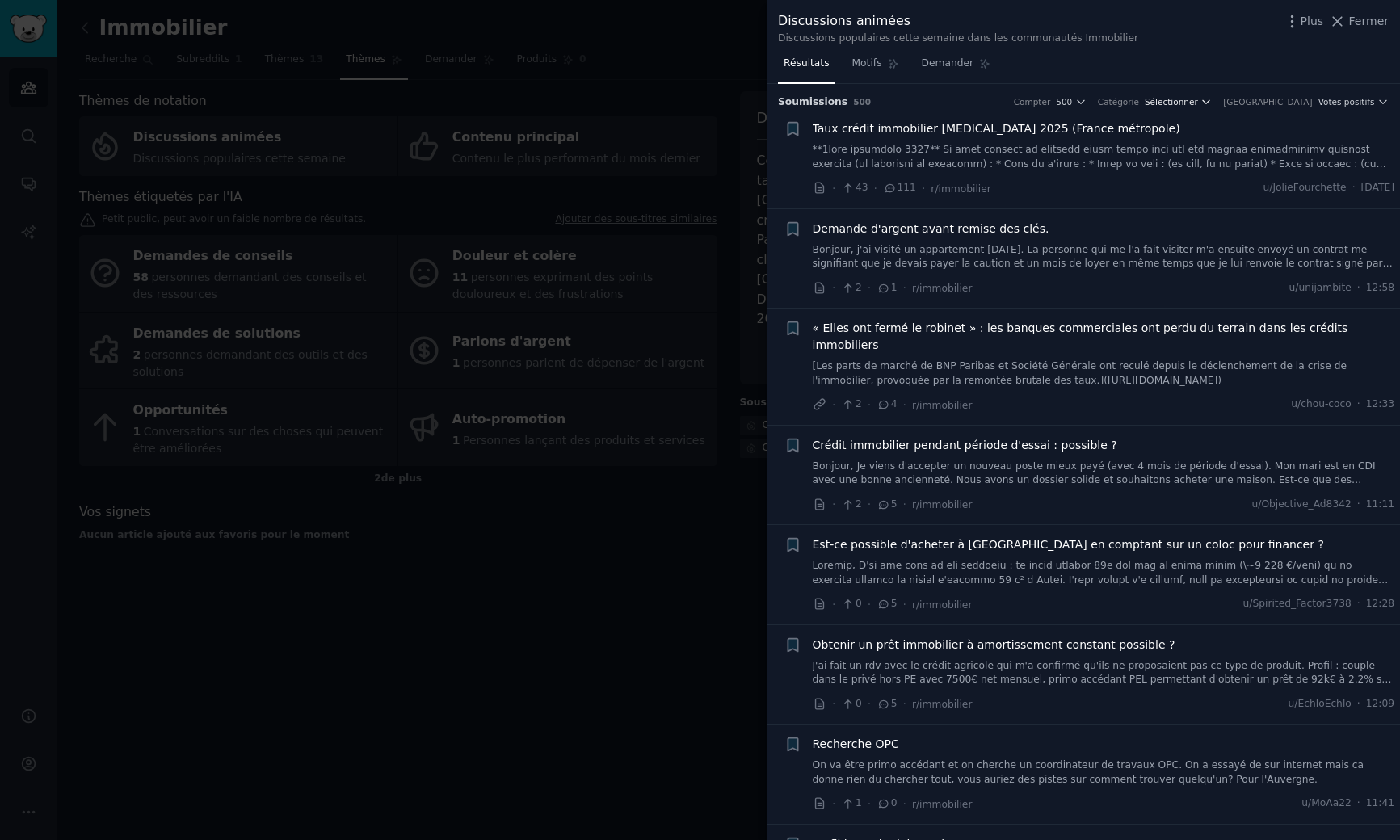
click at [1198, 104] on font "Sélectionner" at bounding box center [1171, 102] width 54 height 10
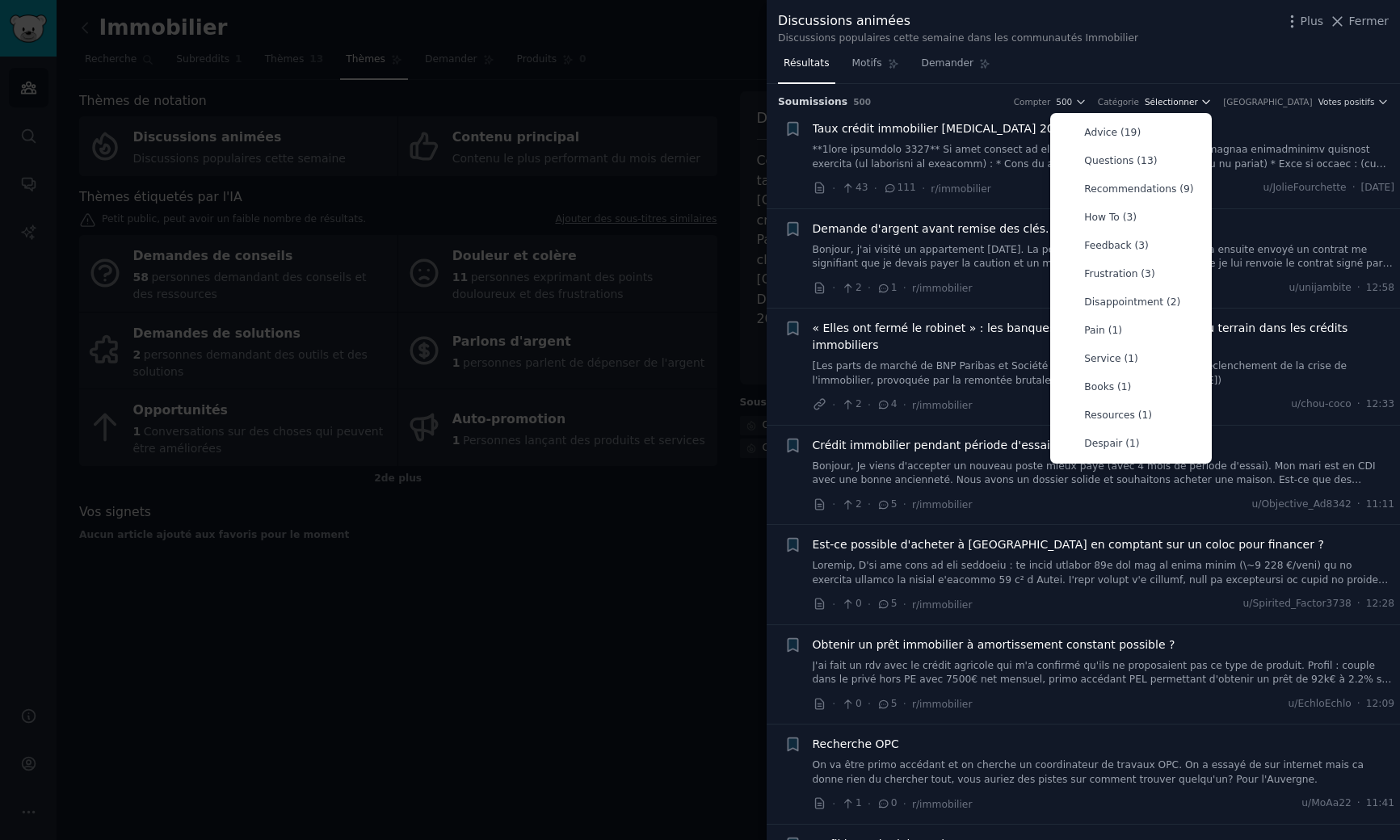
click at [1198, 101] on font "Sélectionner" at bounding box center [1171, 102] width 54 height 10
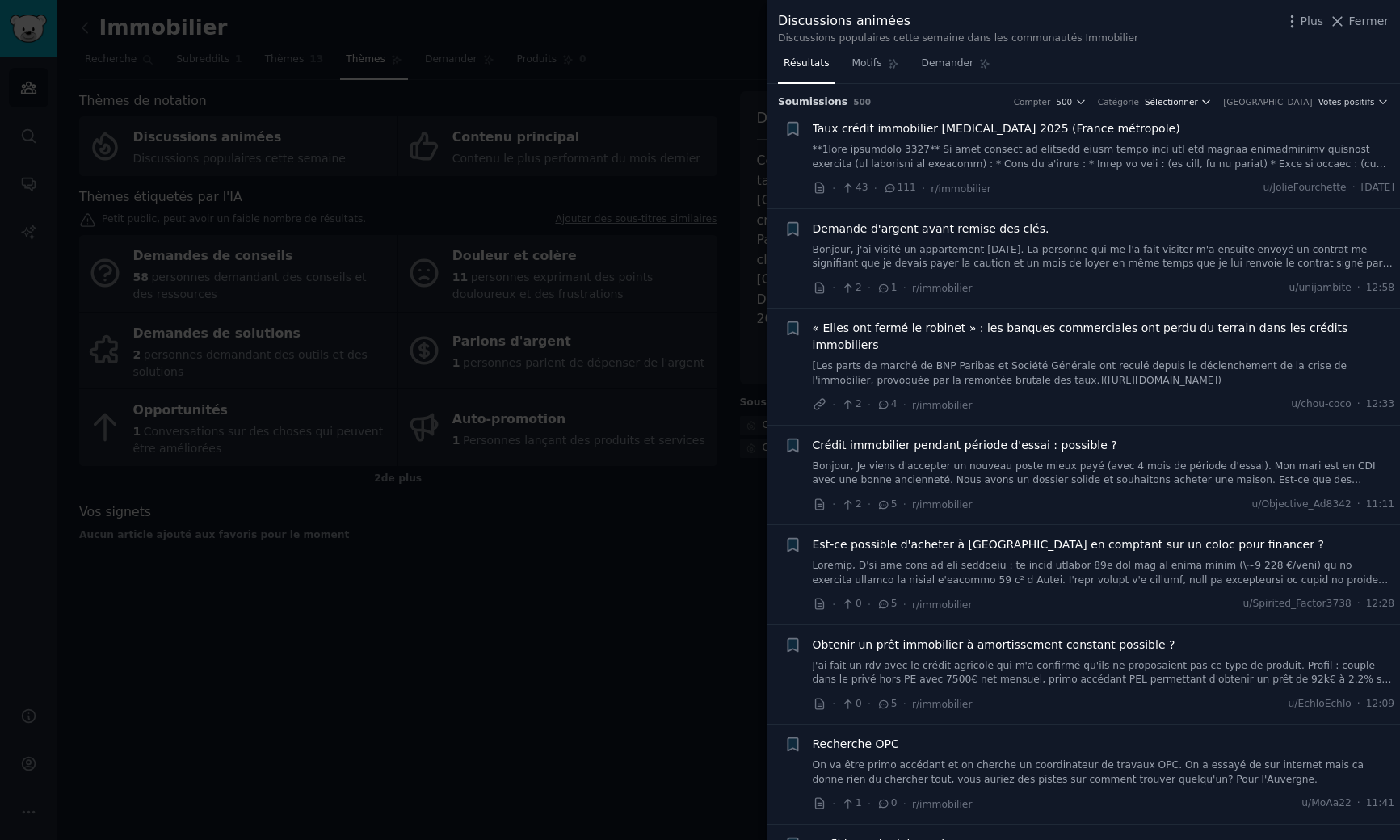
click at [1198, 101] on font "Sélectionner" at bounding box center [1171, 102] width 54 height 10
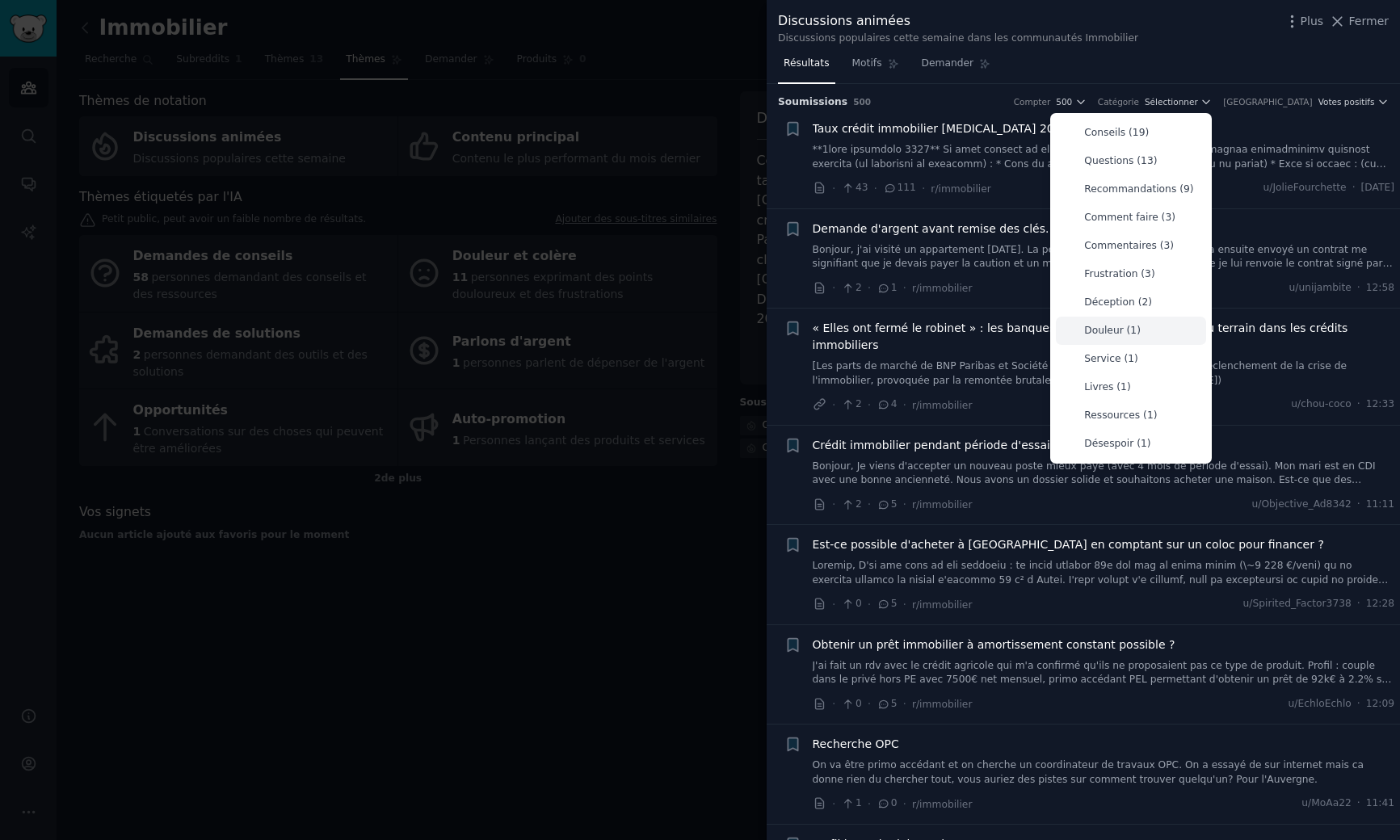
click at [1141, 327] on font "Douleur (1)" at bounding box center [1113, 330] width 56 height 11
click at [1141, 325] on font "Douleur (1)" at bounding box center [1113, 330] width 56 height 11
click at [1139, 98] on font "Catégorie" at bounding box center [1118, 102] width 41 height 10
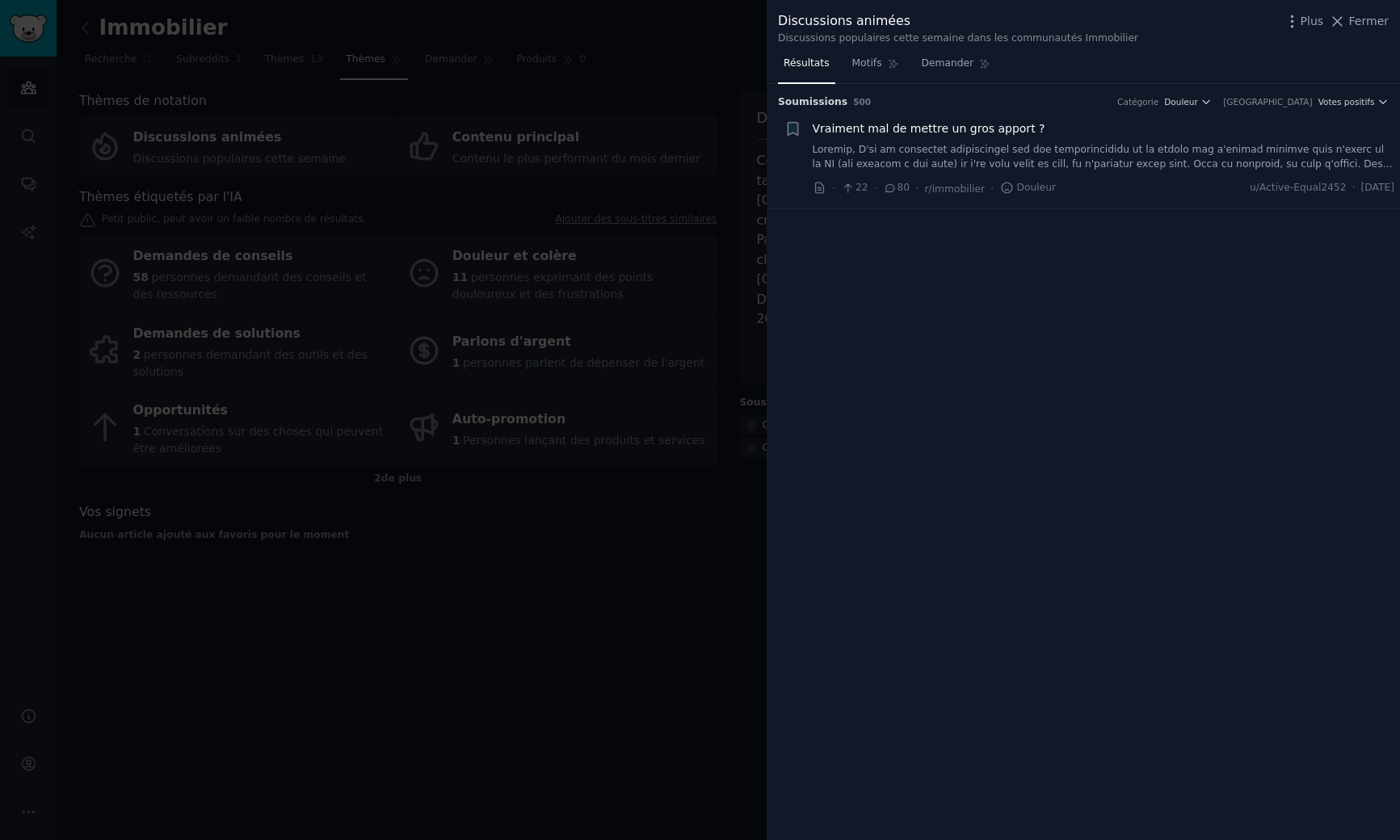
click at [1356, 167] on font at bounding box center [1103, 241] width 580 height 195
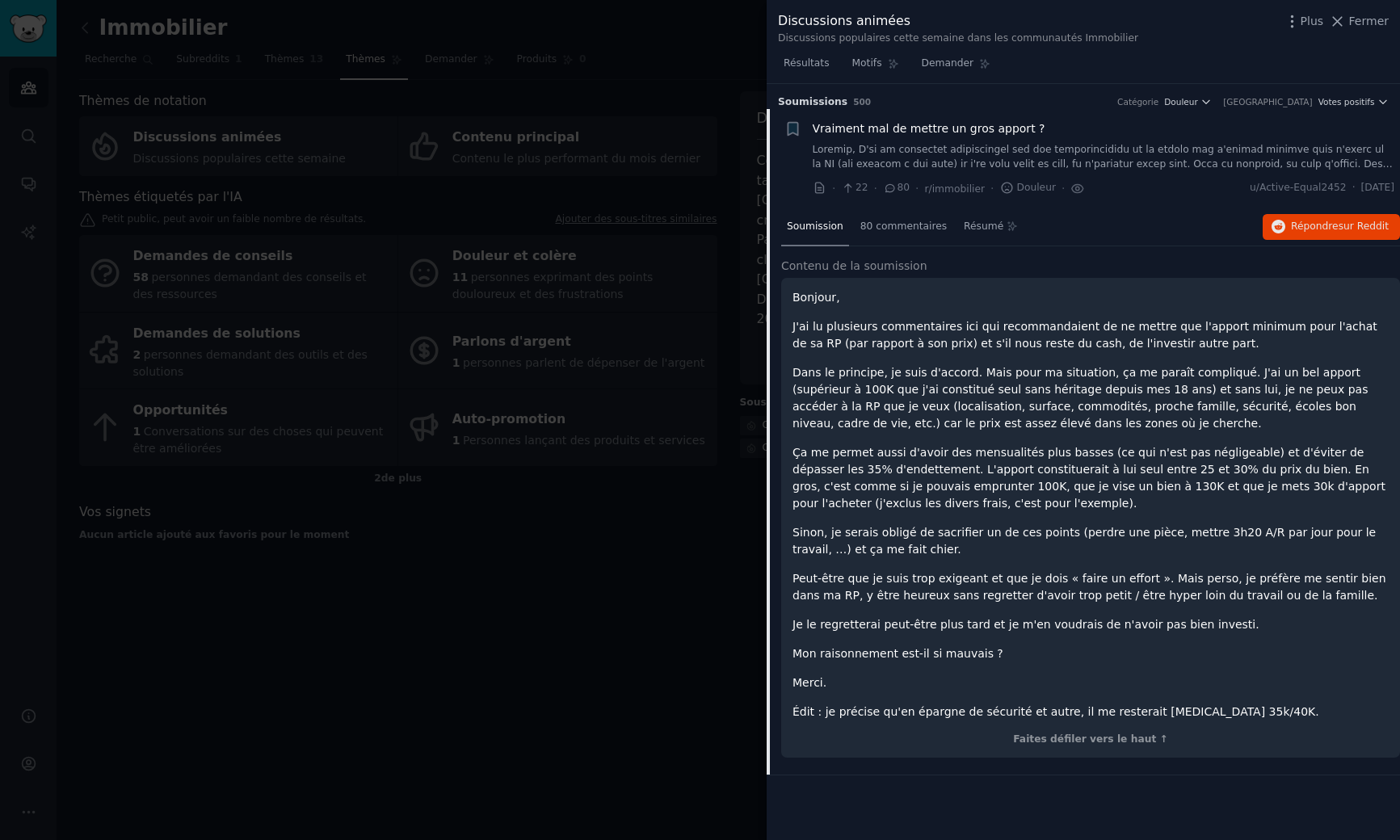
click at [1214, 123] on div "Vraiment mal de mettre un gros apport ?" at bounding box center [1104, 128] width 583 height 17
click at [1345, 21] on icon at bounding box center [1337, 21] width 17 height 17
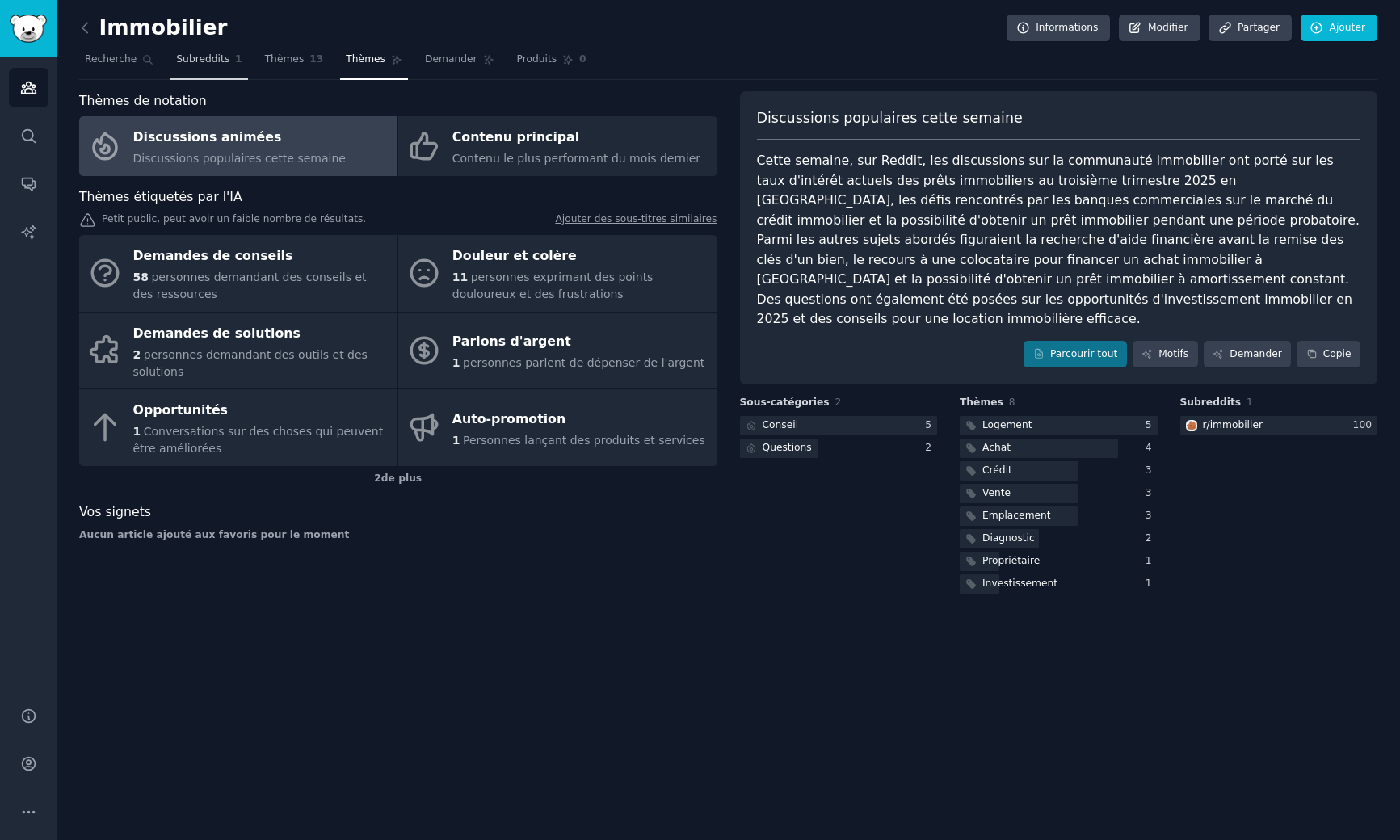
click at [207, 64] on font "Subreddits" at bounding box center [203, 59] width 54 height 11
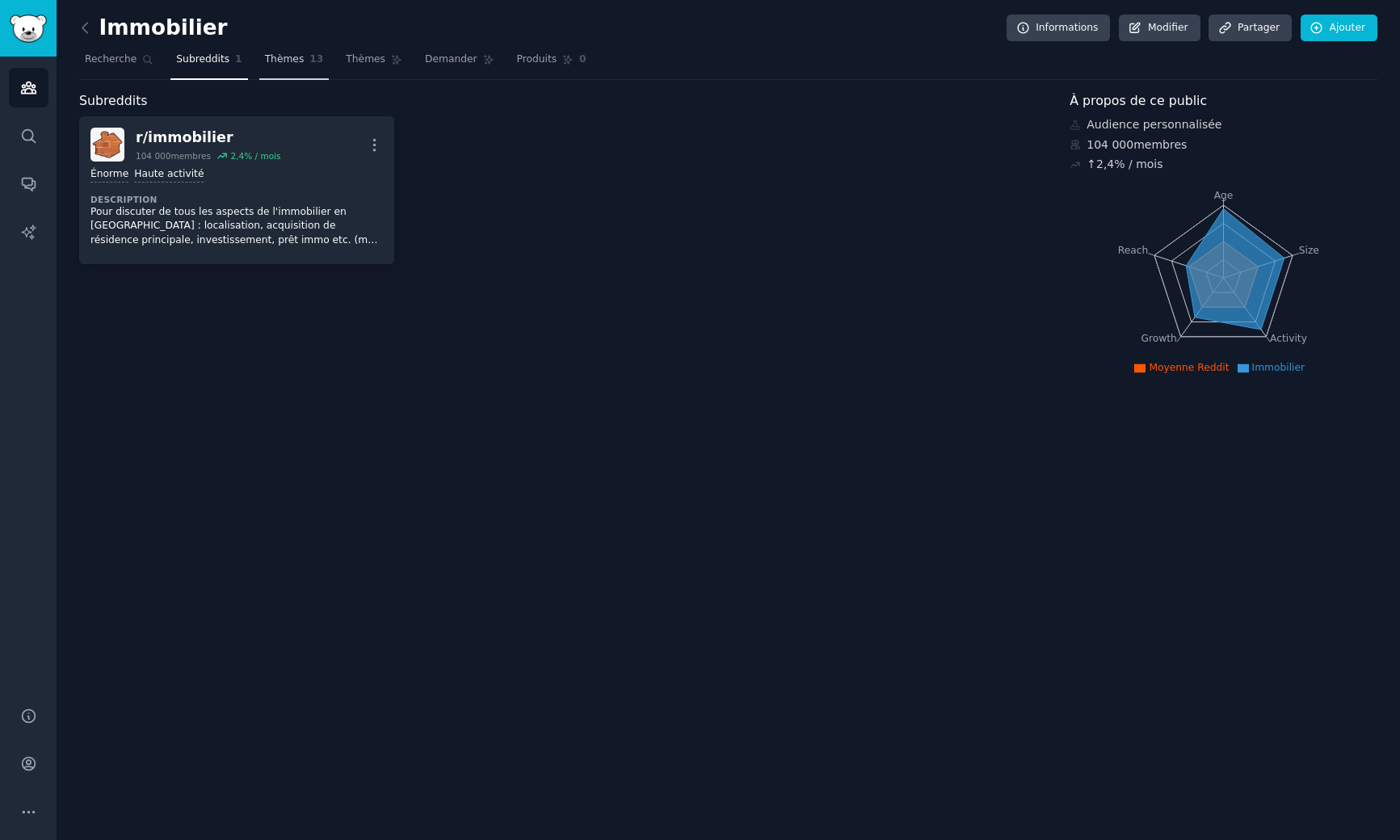
click at [279, 59] on font "Thèmes" at bounding box center [285, 59] width 40 height 11
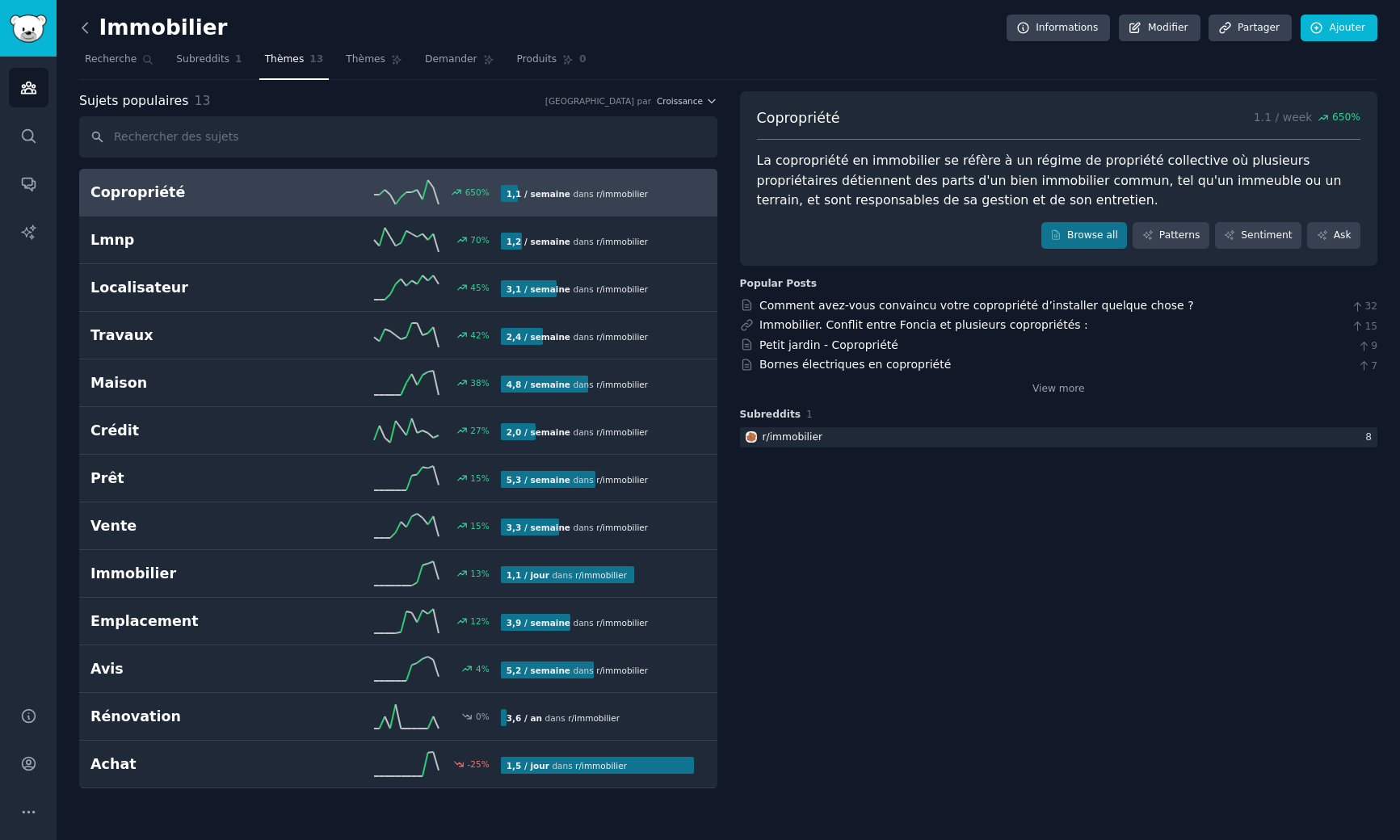
click at [78, 22] on icon at bounding box center [85, 27] width 17 height 17
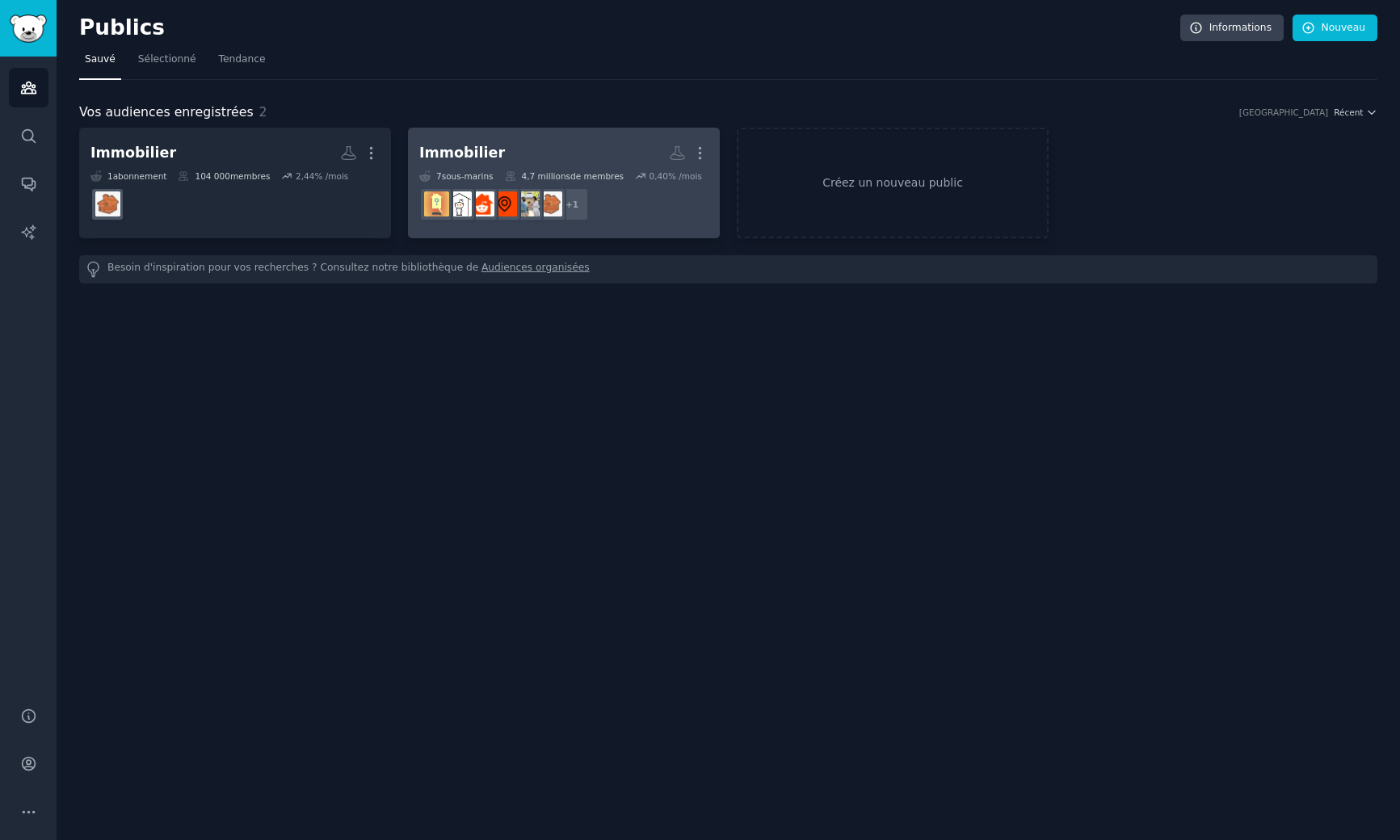
click at [617, 158] on h2 "Immobilier Audience personnalisée Plus" at bounding box center [564, 153] width 289 height 28
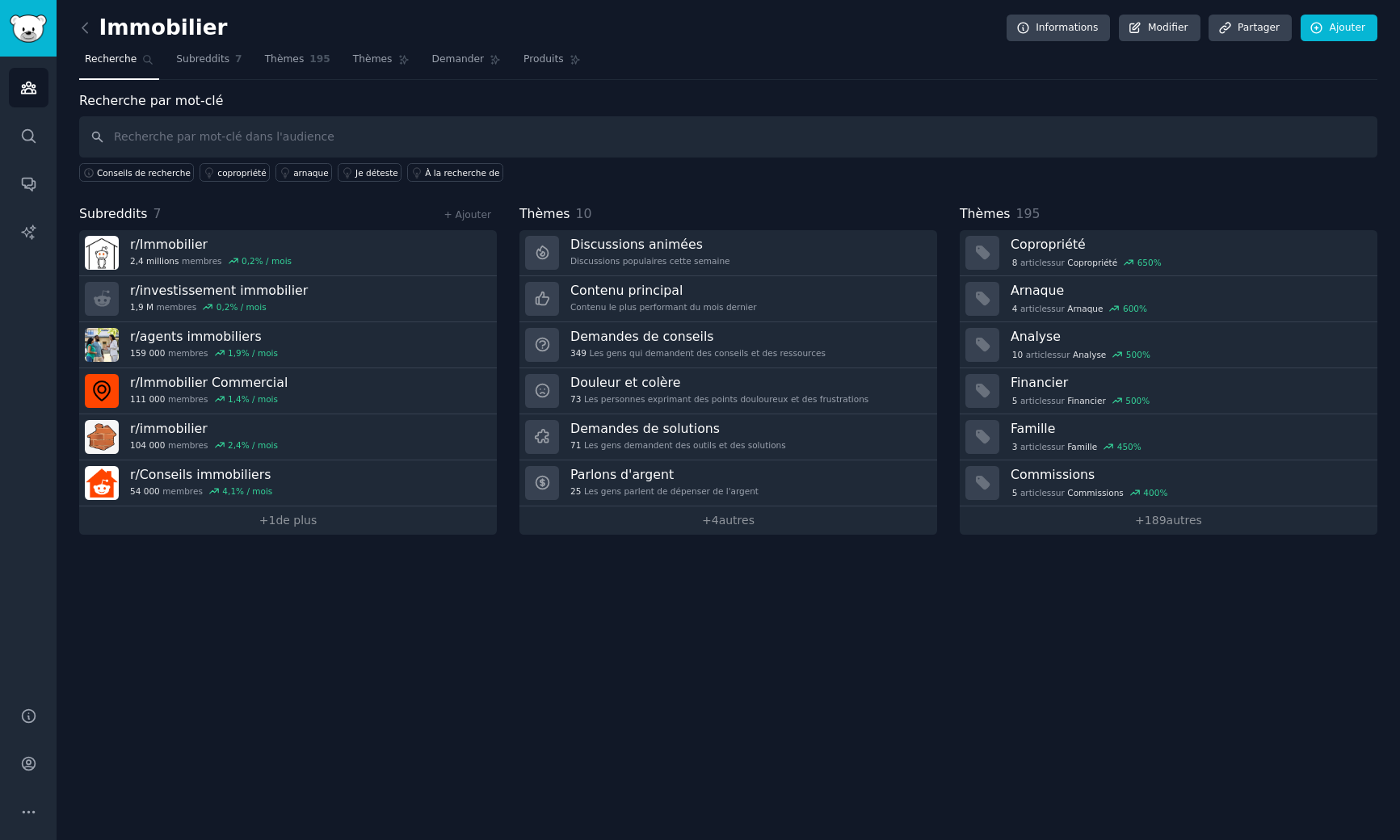
click at [255, 133] on input "text" at bounding box center [728, 136] width 1298 height 41
type input "nedre"
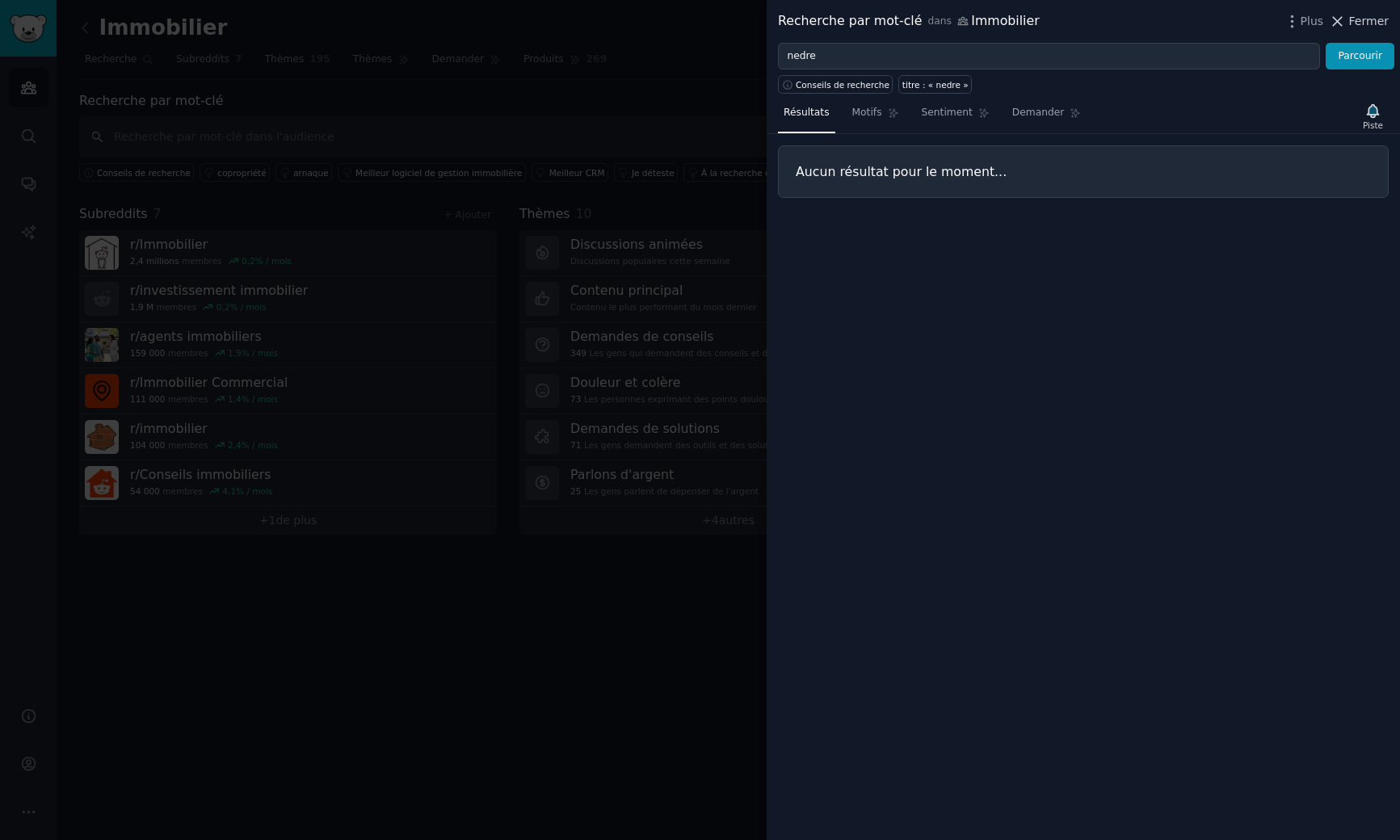
click at [1352, 21] on font "Fermer" at bounding box center [1369, 21] width 40 height 13
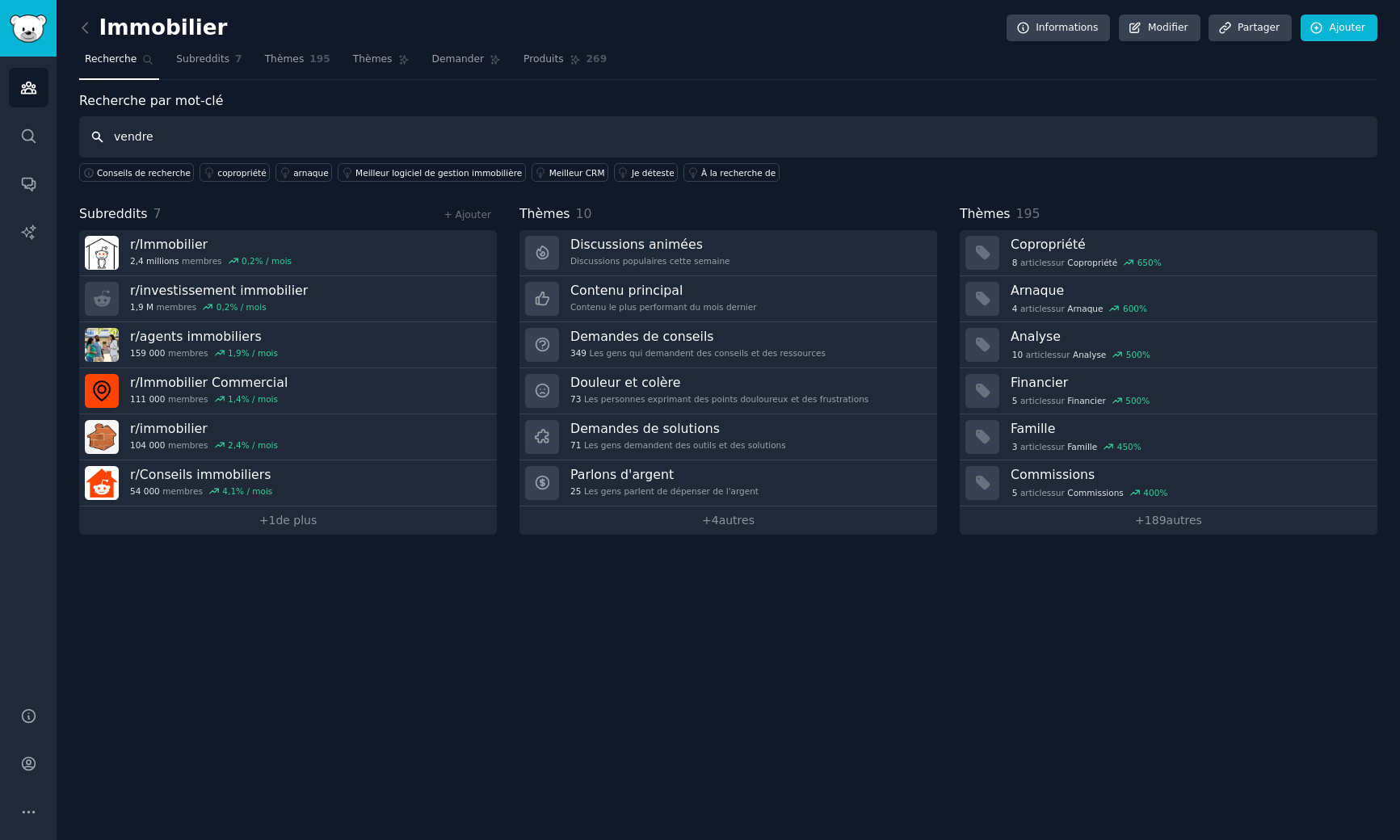
type input "vendre"
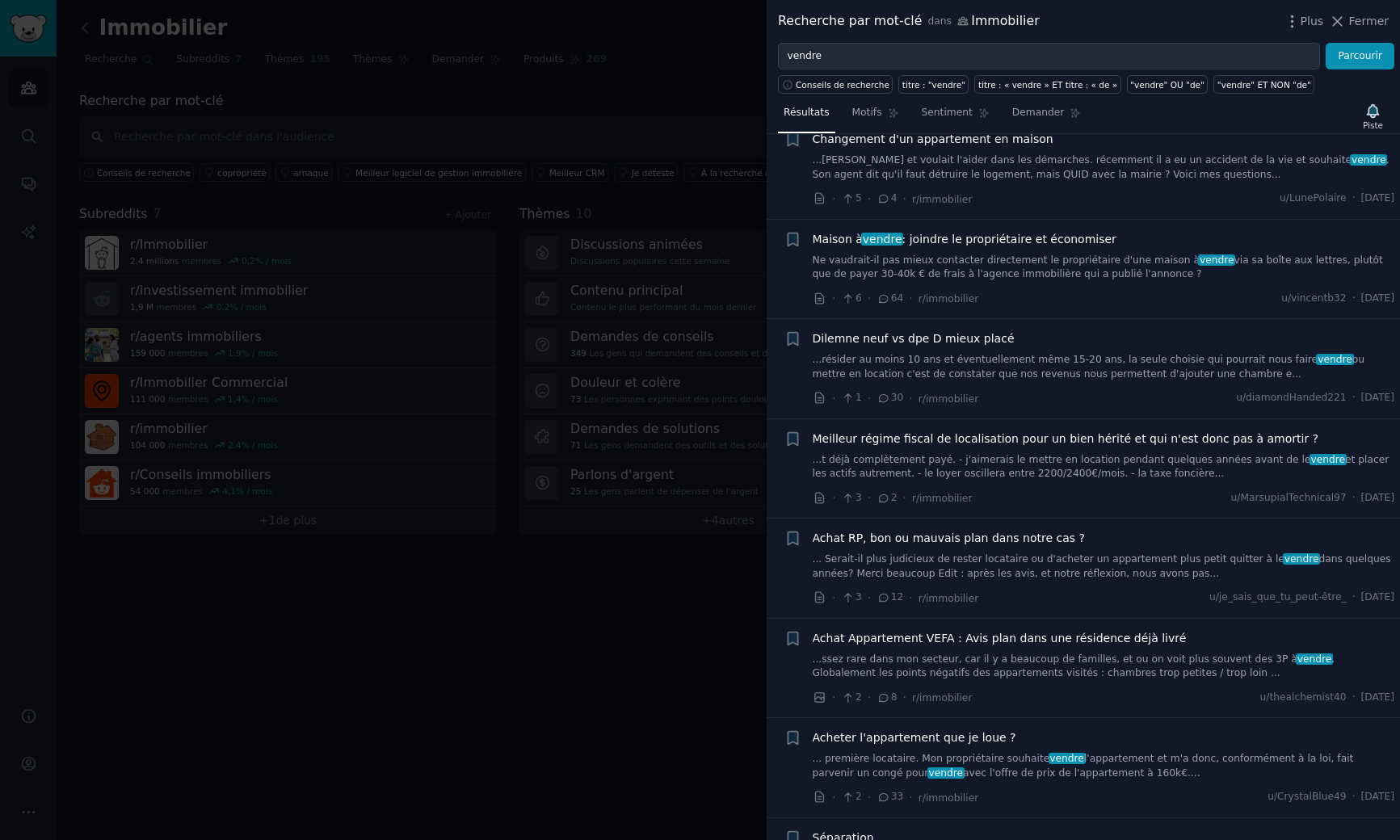
scroll to position [127, 0]
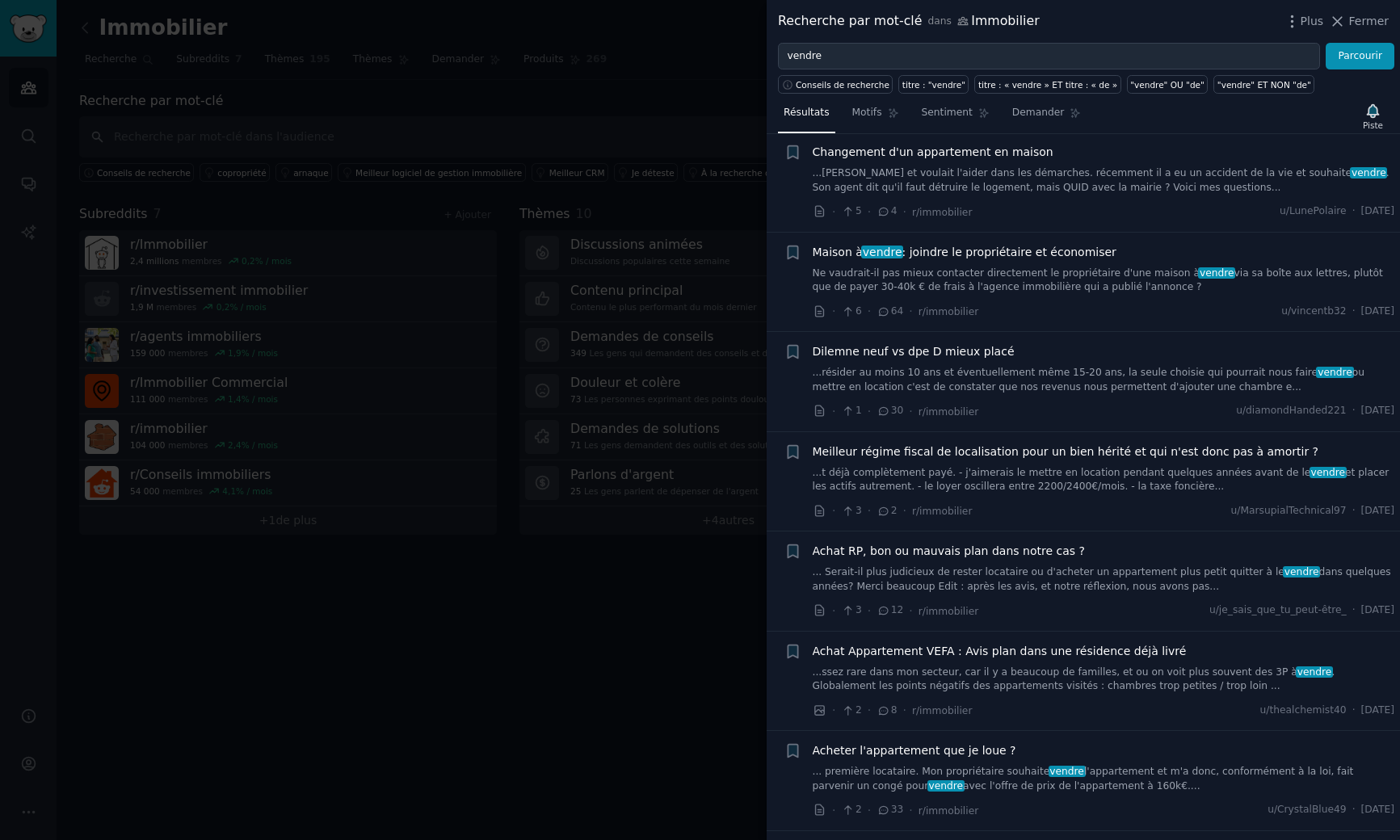
click at [1005, 278] on font "Ne vaudrait-il pas mieux contacter directement le propriétaire d'une maison à" at bounding box center [1006, 273] width 387 height 11
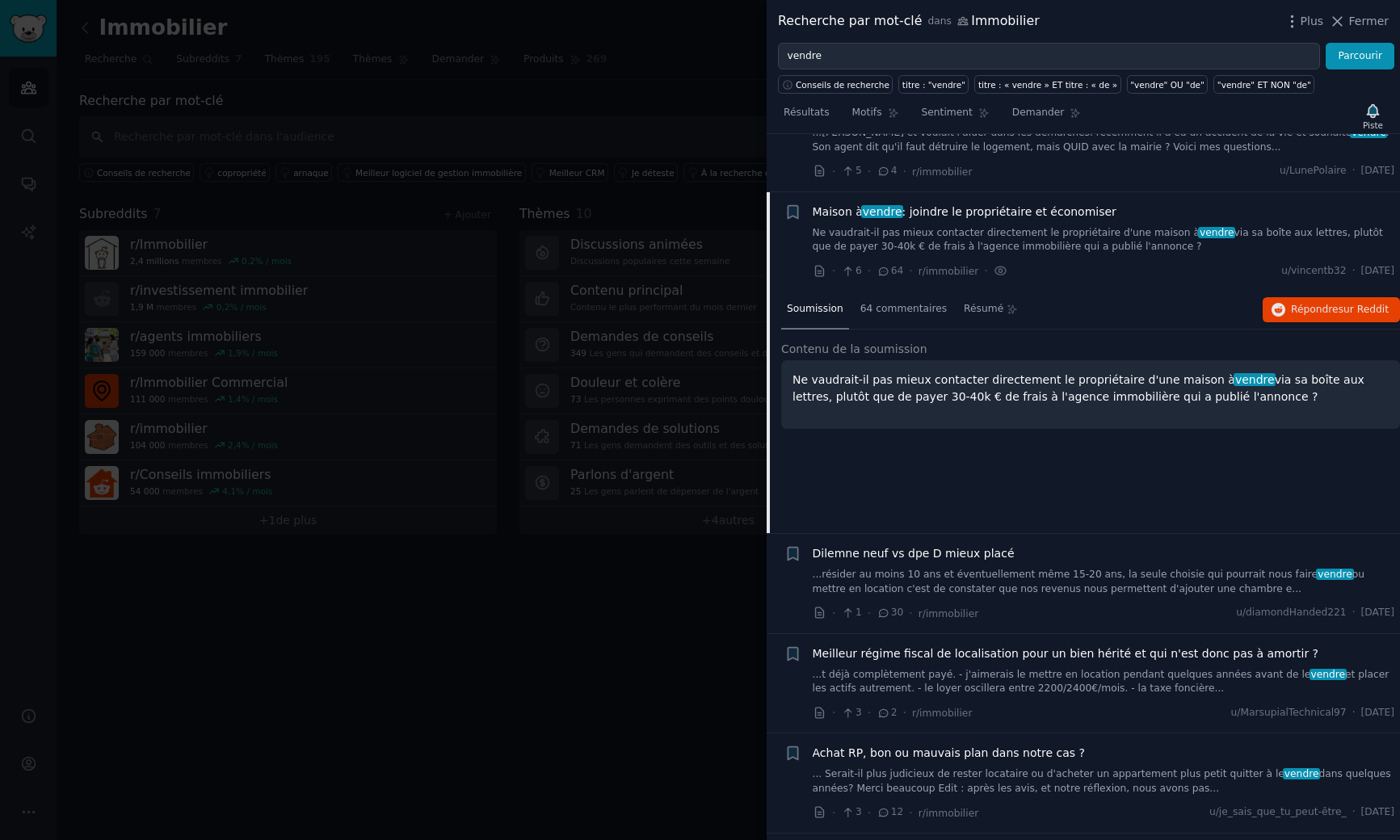
scroll to position [225, 0]
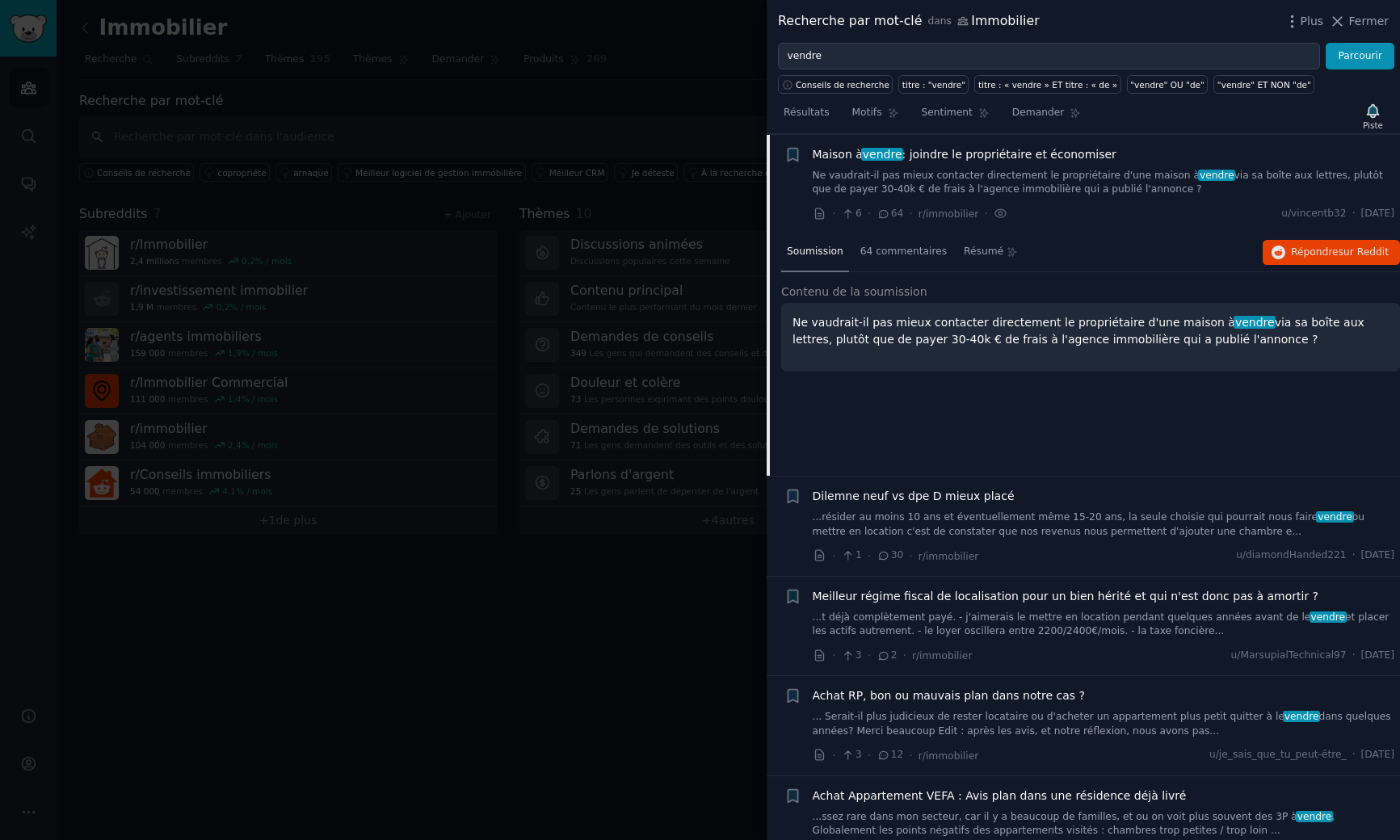
click at [1143, 332] on font "via sa boîte aux lettres, plutôt que de payer 30-40k € de frais à l'agence immo…" at bounding box center [1078, 330] width 572 height 30
click at [994, 211] on icon at bounding box center [1001, 214] width 15 height 17
click at [1019, 258] on div "Soumission 64 commentaires Résumé Répondre sur Reddit" at bounding box center [1090, 253] width 619 height 39
click at [974, 255] on font "Résumé" at bounding box center [984, 251] width 40 height 11
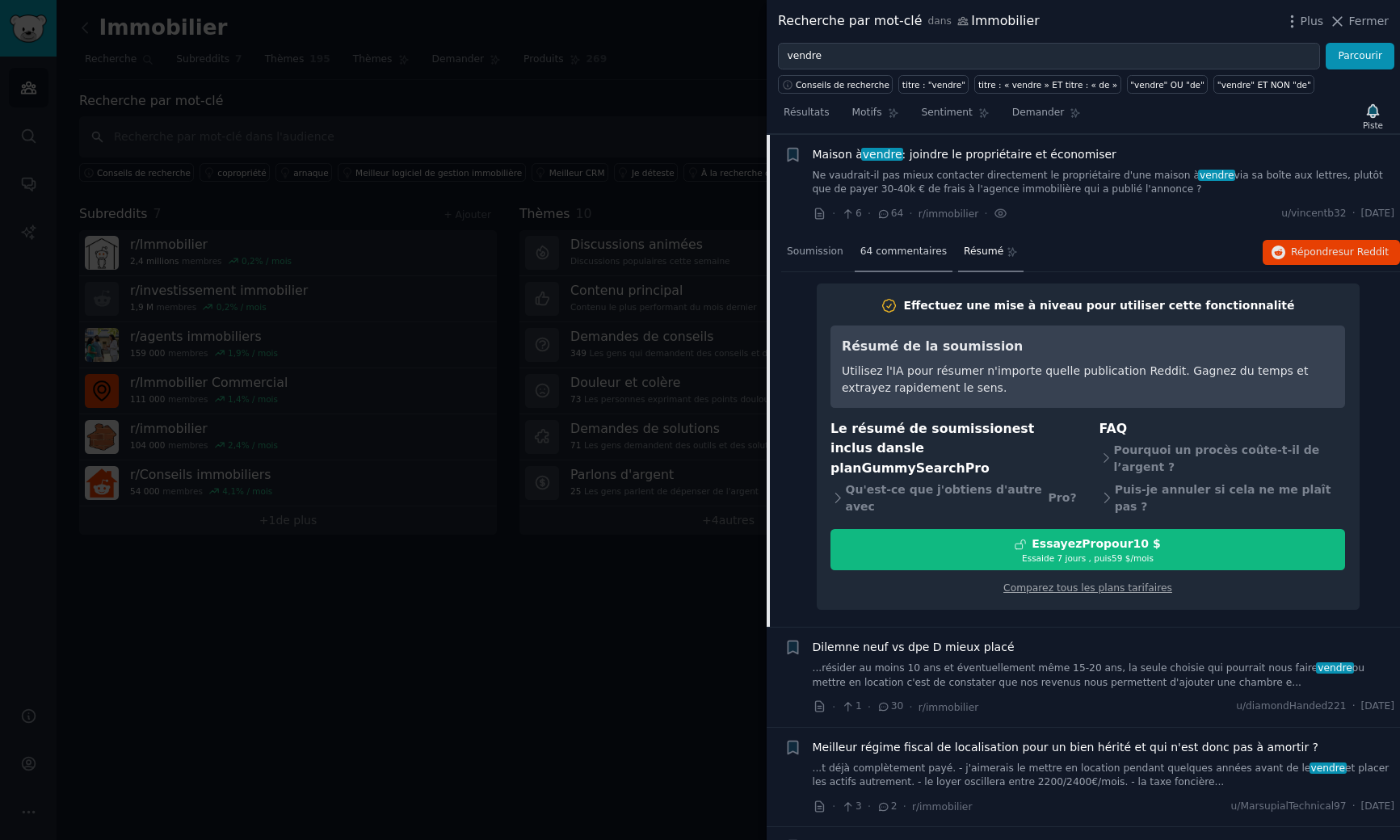
click at [921, 253] on font "64 commentaires" at bounding box center [903, 251] width 86 height 11
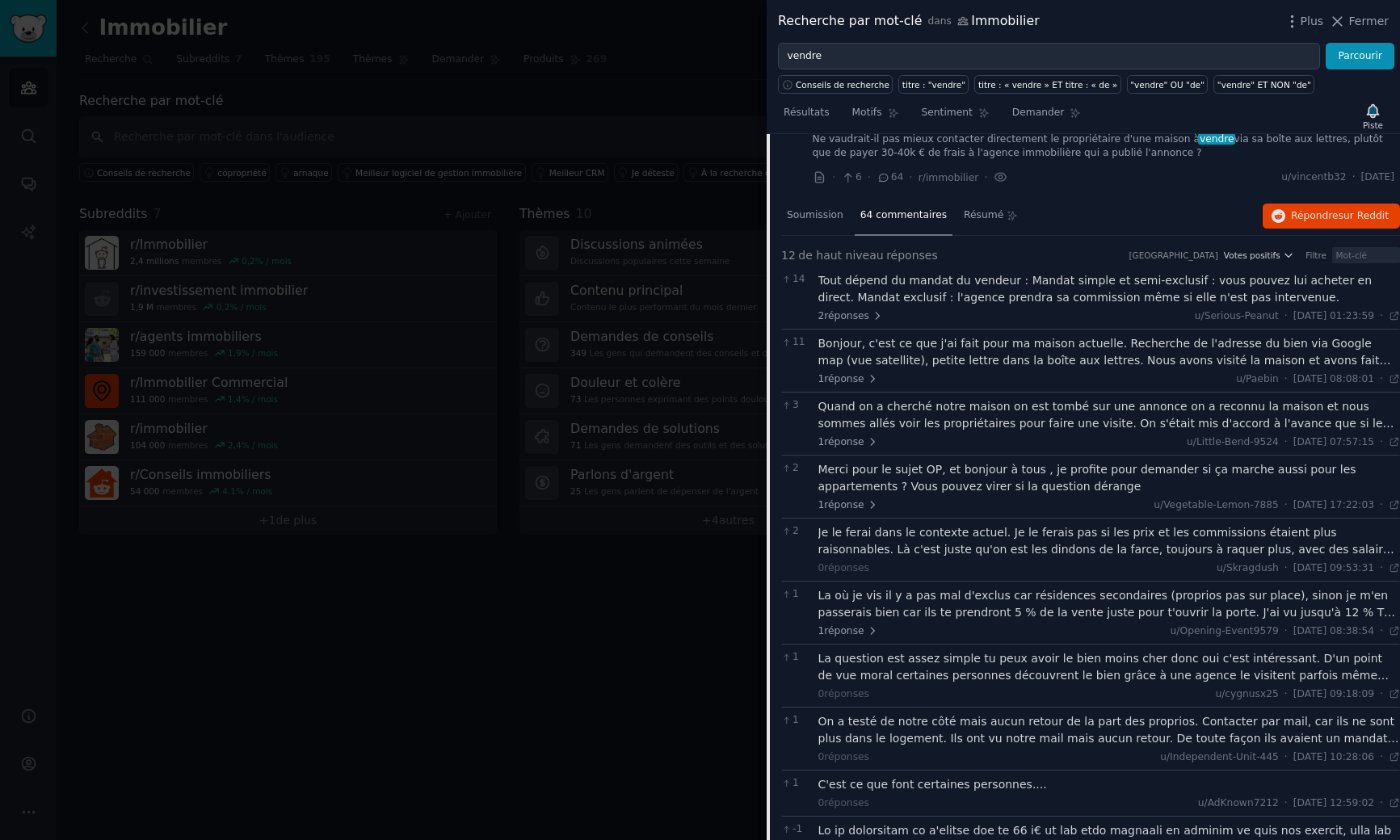
scroll to position [274, 0]
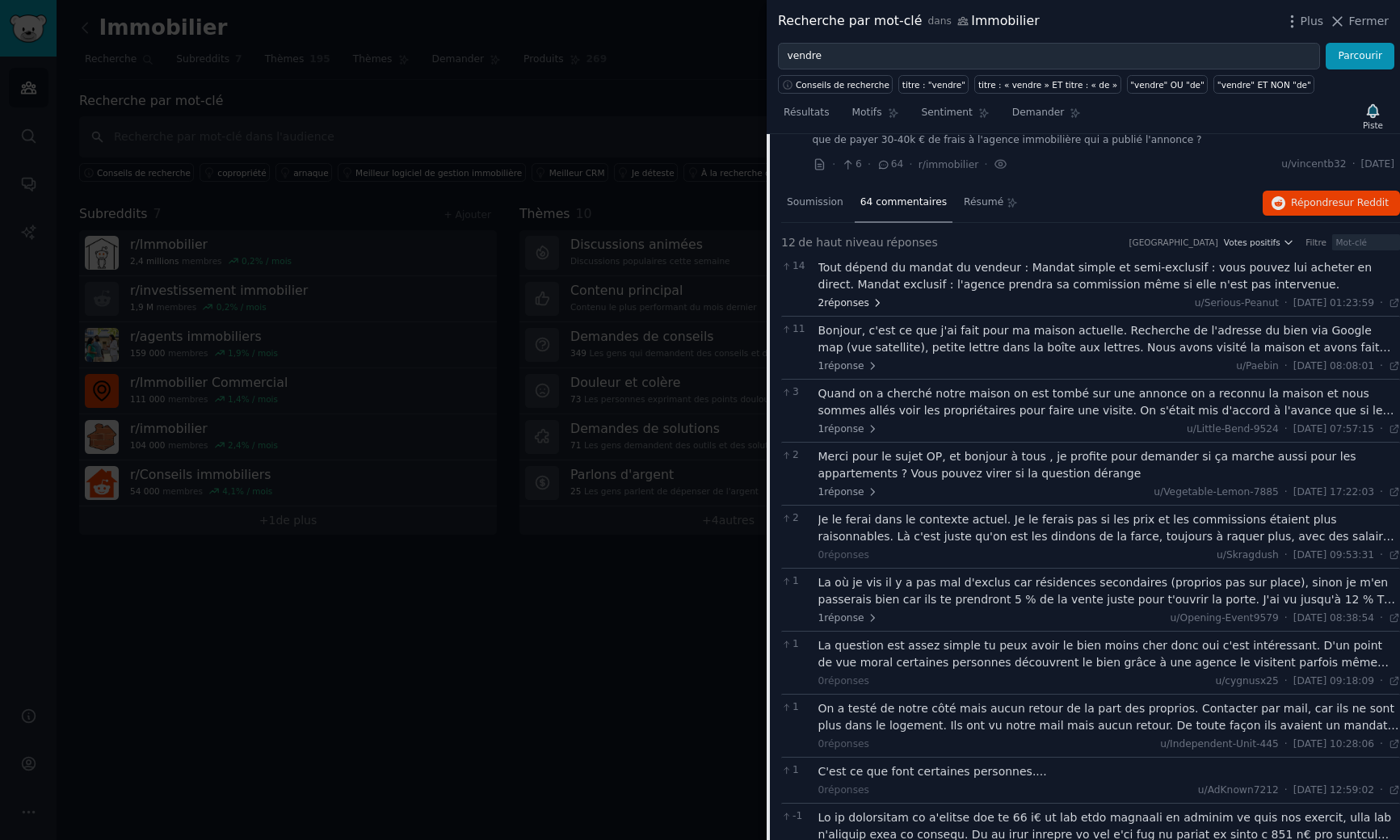
click at [837, 298] on font "réponses" at bounding box center [846, 303] width 45 height 11
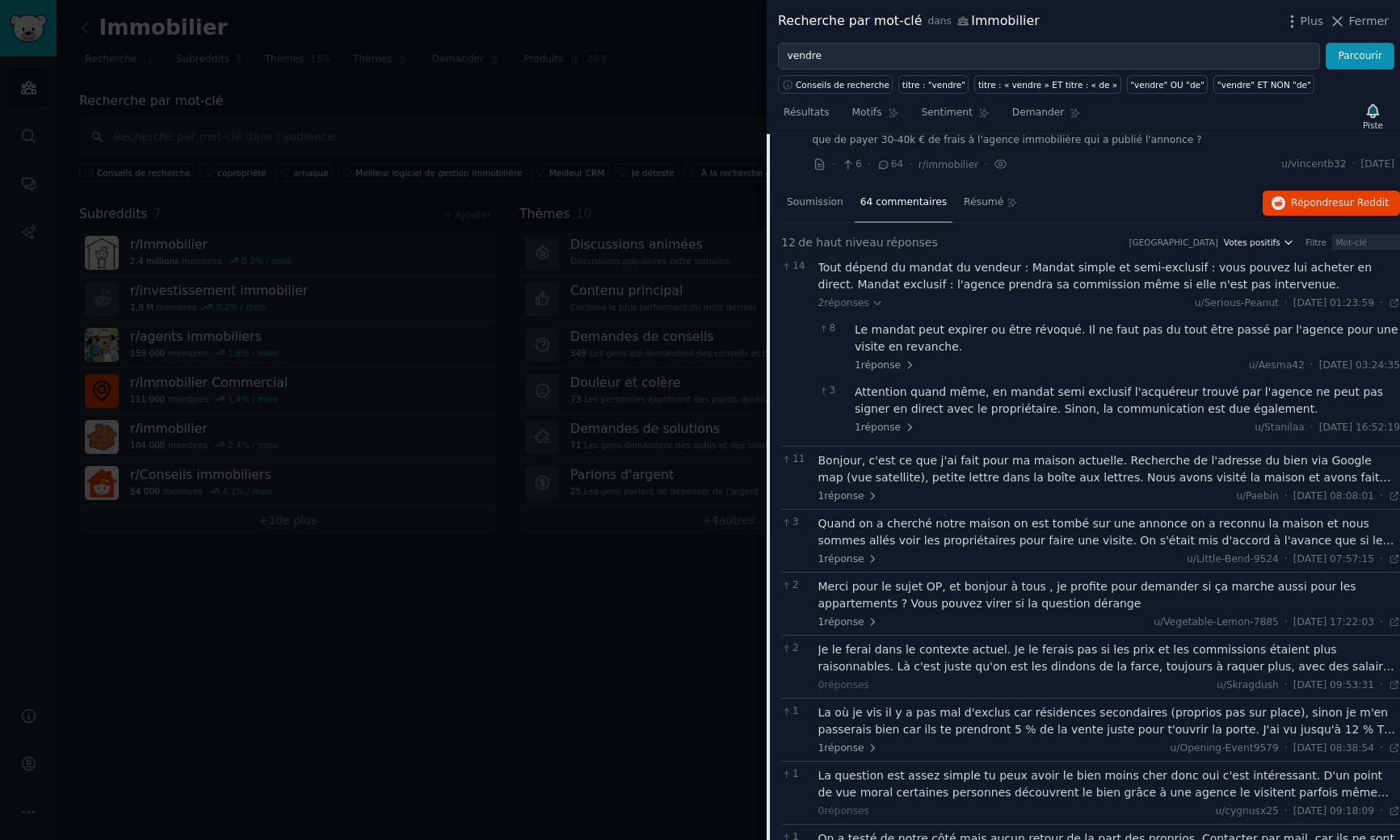
click at [1284, 246] on icon "button" at bounding box center [1288, 242] width 11 height 11
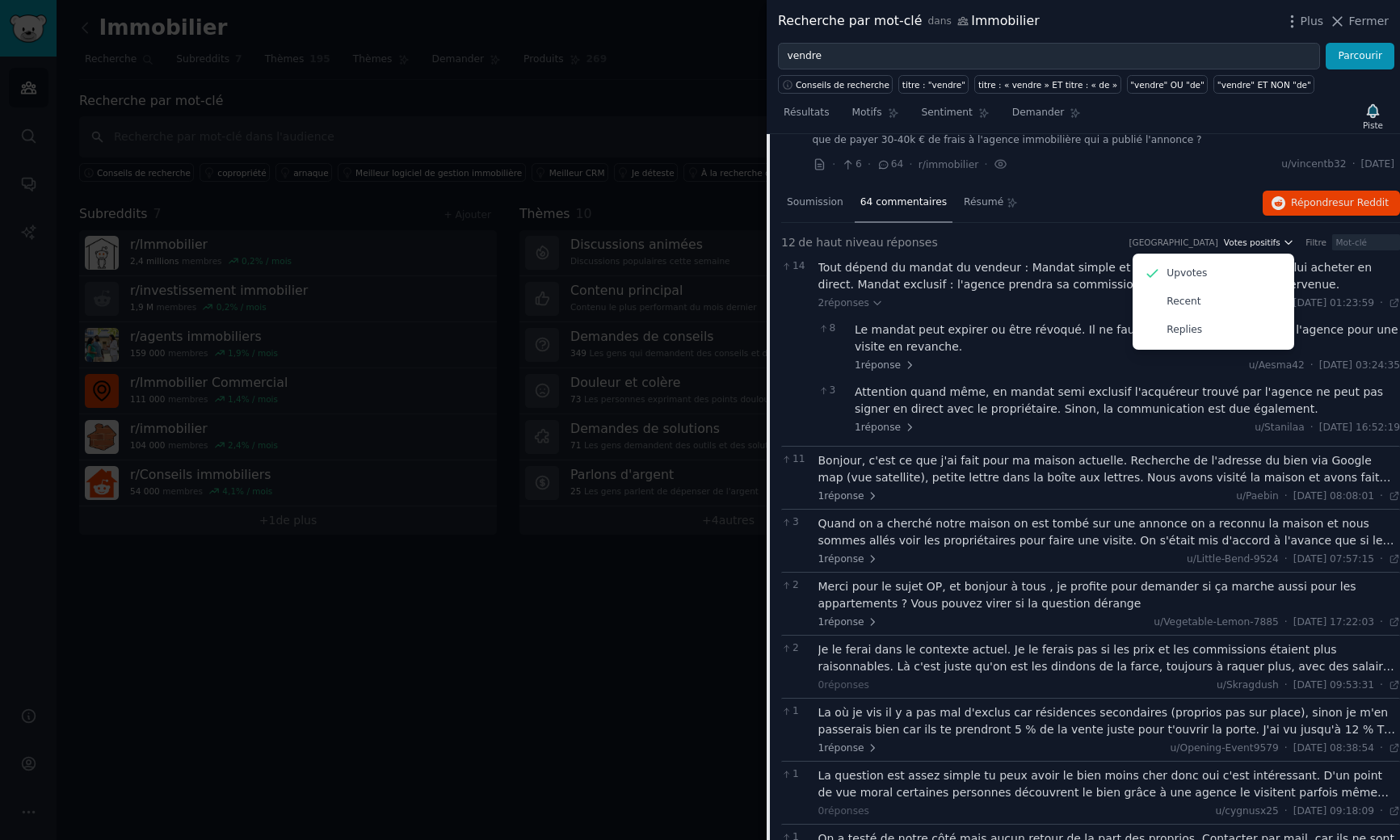
click at [1276, 245] on button "Votes positifs" at bounding box center [1258, 242] width 70 height 11
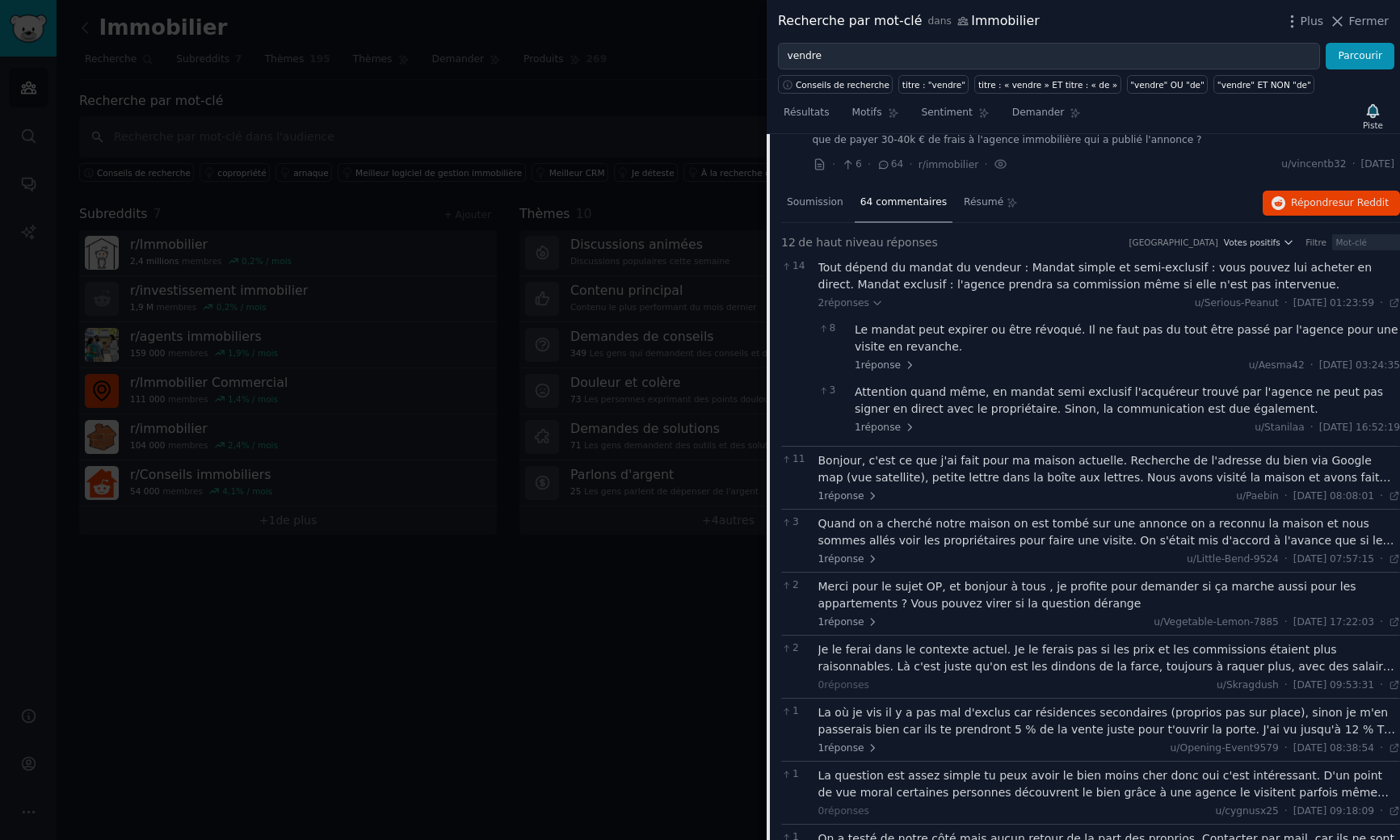
click at [794, 265] on font "14" at bounding box center [799, 265] width 13 height 11
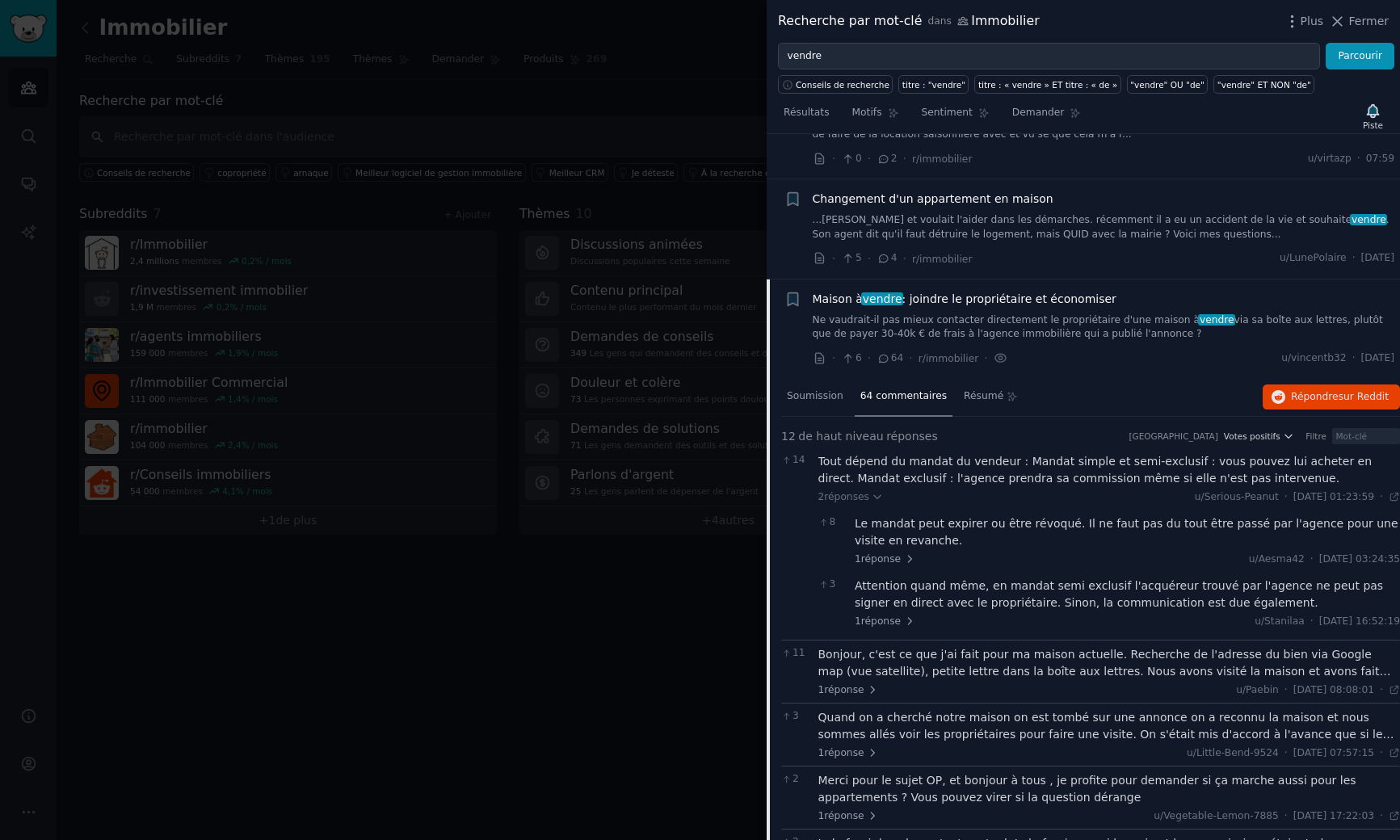
scroll to position [0, 0]
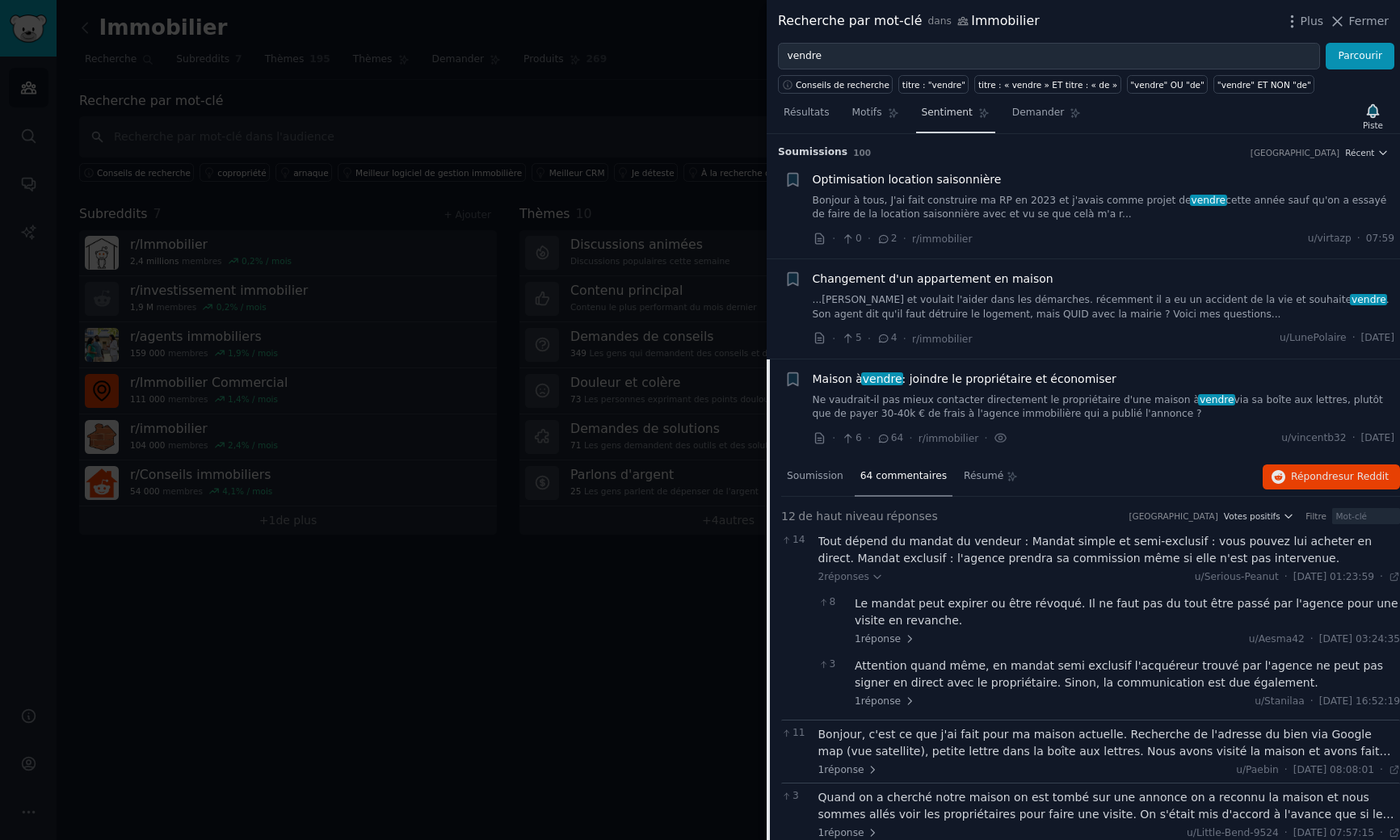
click at [948, 111] on font "Sentiment" at bounding box center [947, 112] width 51 height 11
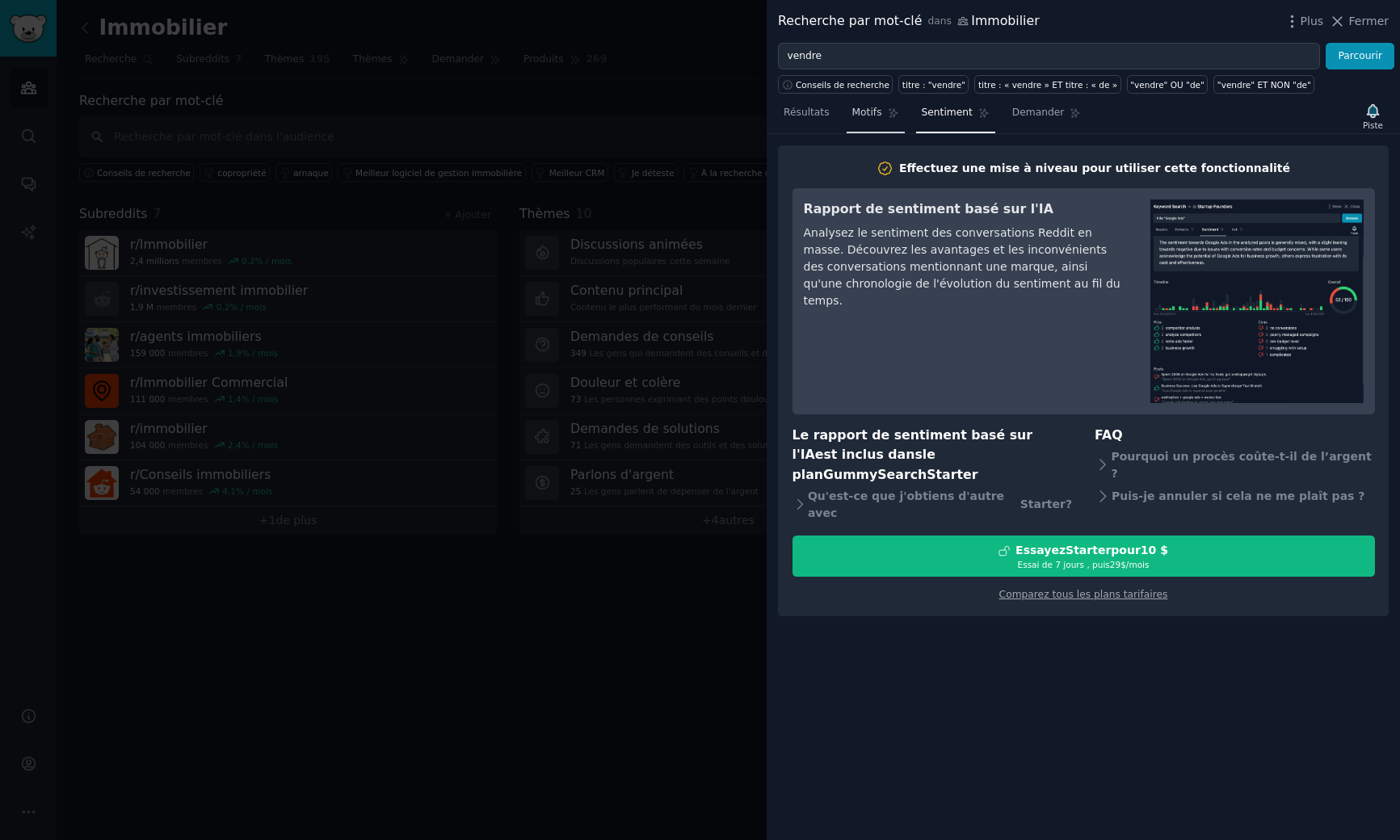
click at [869, 114] on font "Motifs" at bounding box center [866, 112] width 30 height 11
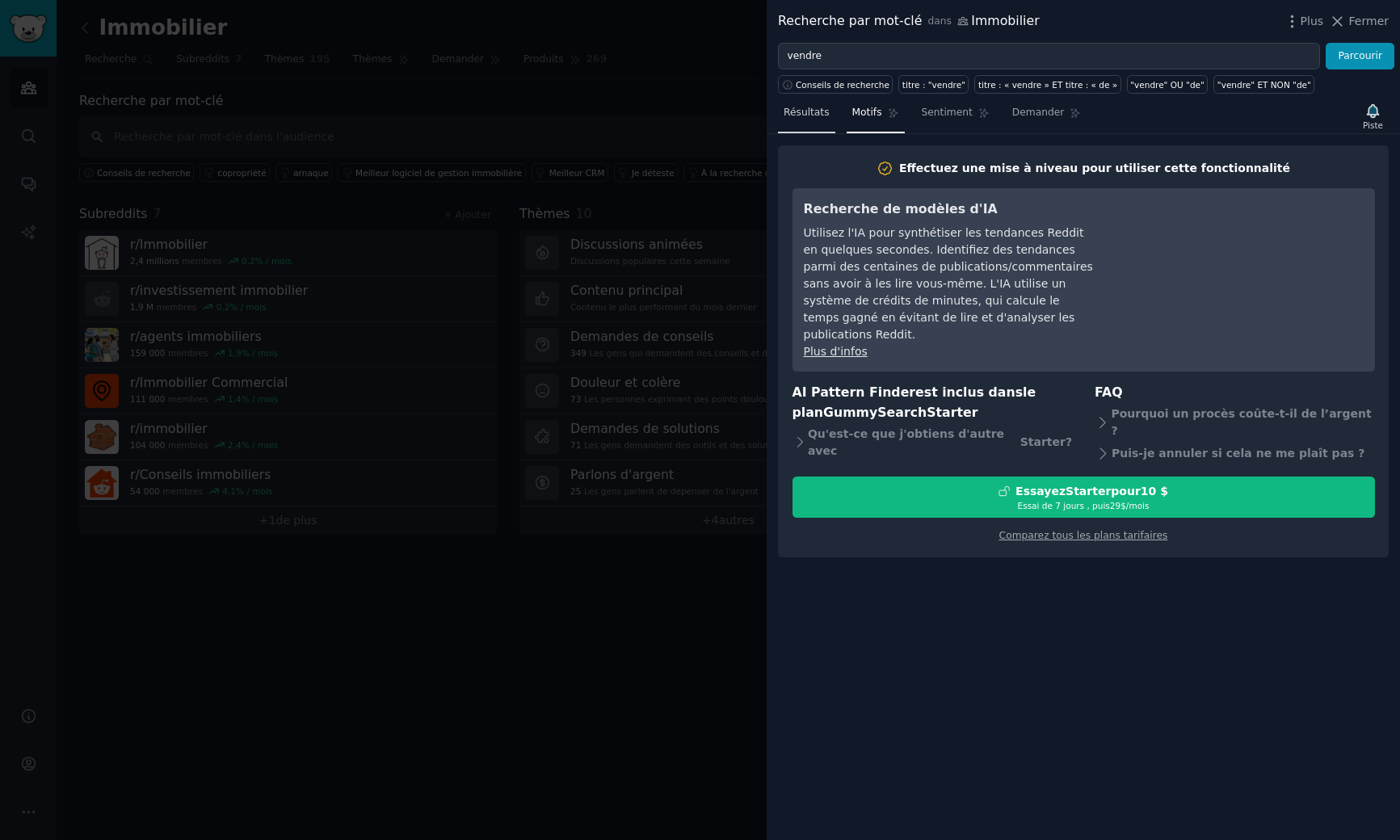
click at [805, 116] on font "Résultats" at bounding box center [806, 112] width 46 height 11
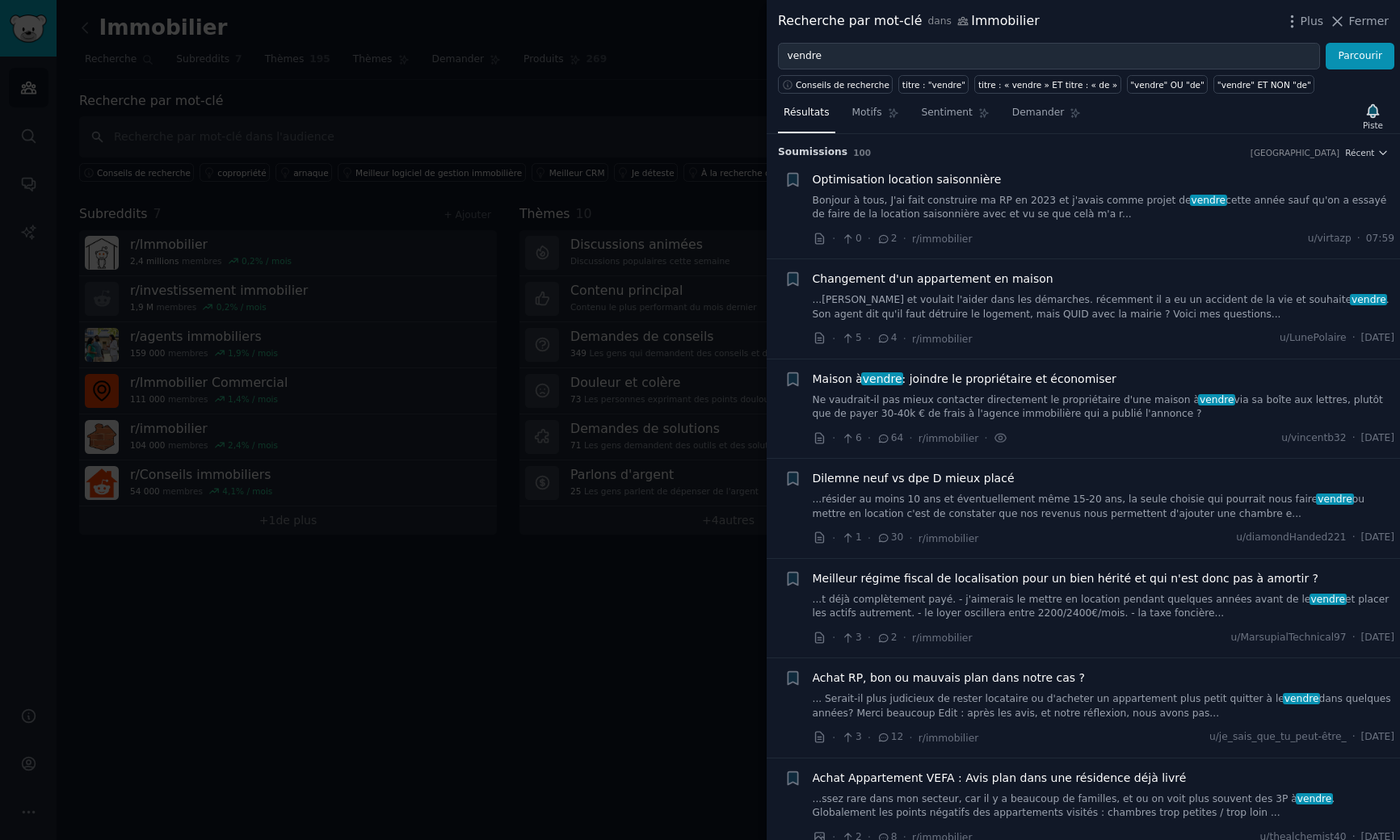
click at [1349, 23] on button "Fermer" at bounding box center [1359, 21] width 60 height 17
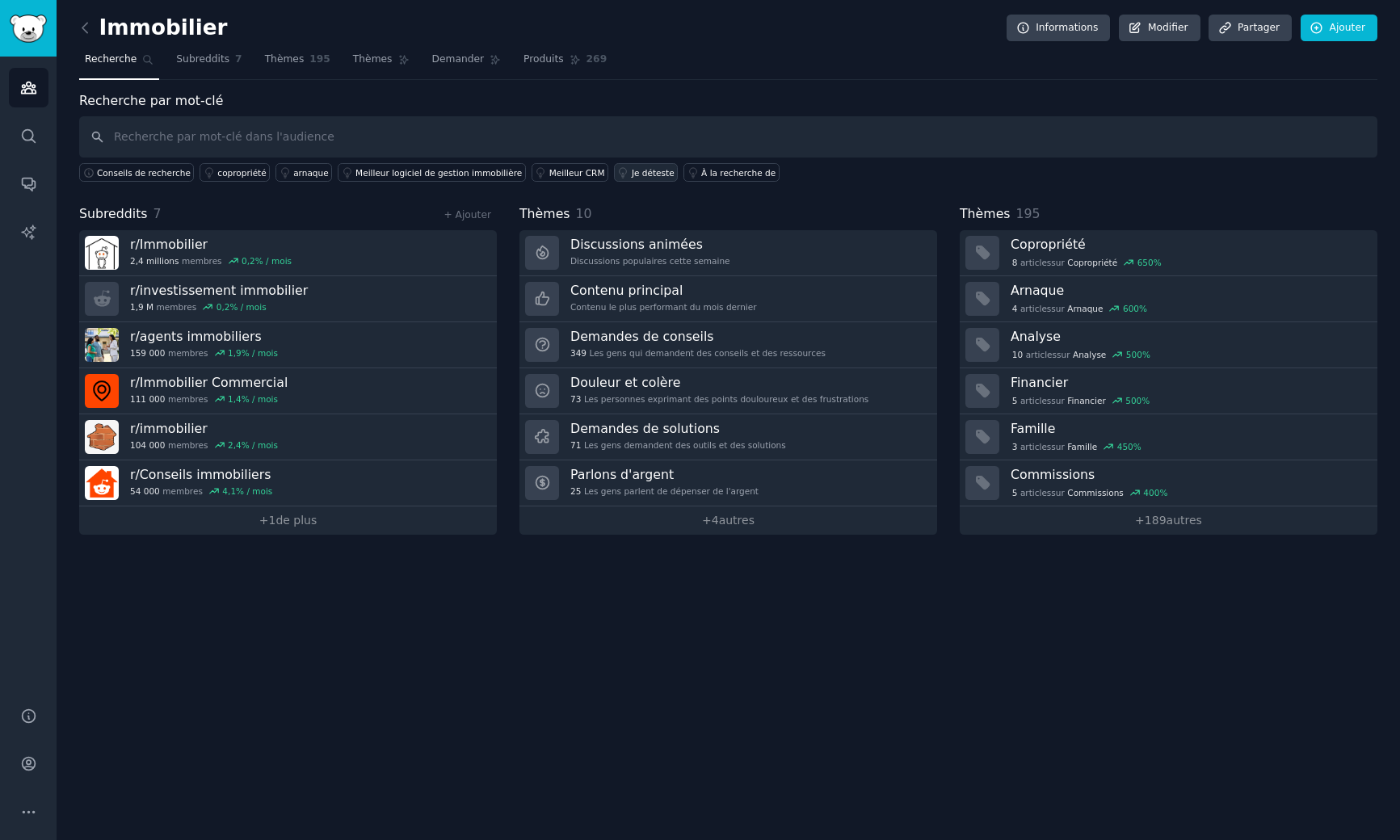
click at [632, 172] on font "Je déteste" at bounding box center [653, 173] width 43 height 10
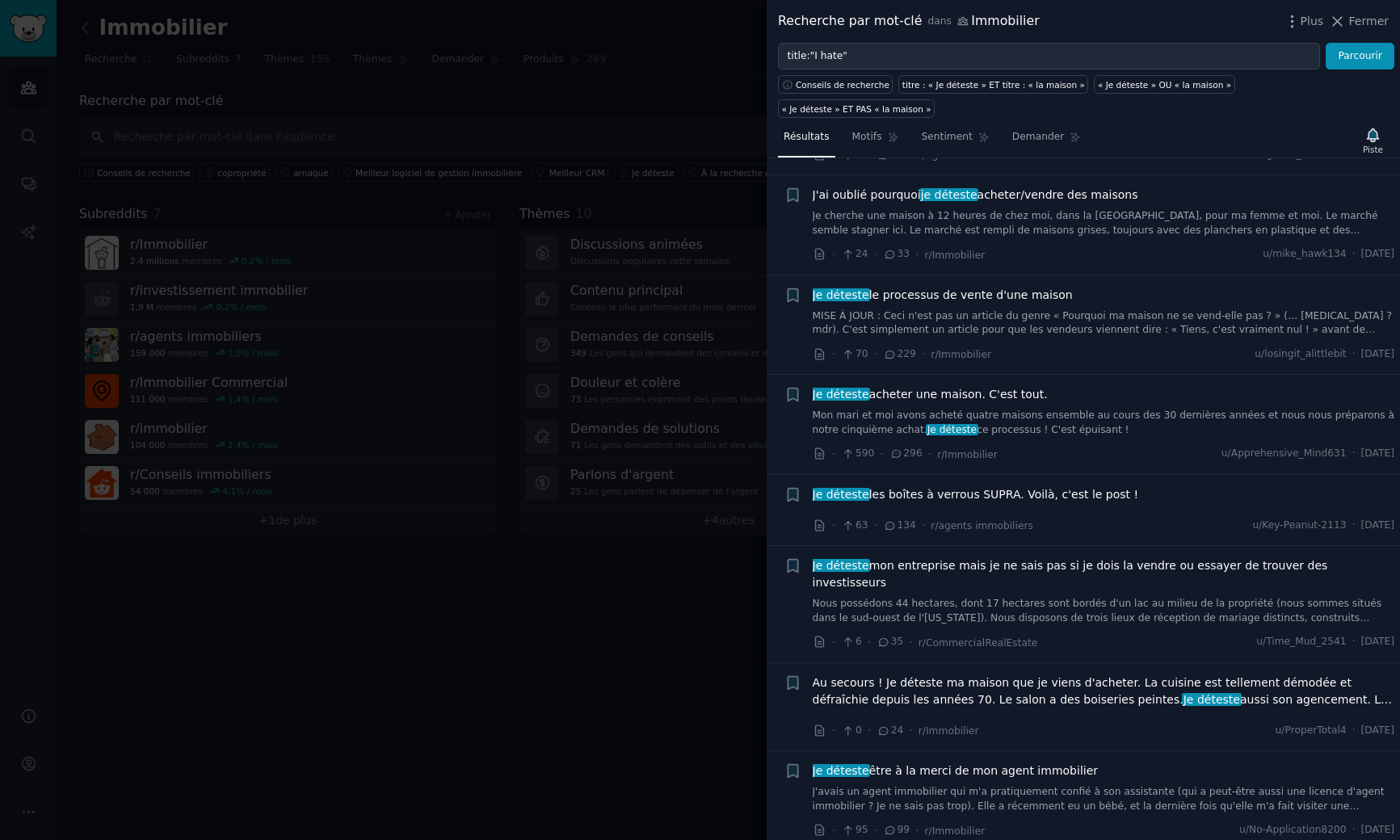
scroll to position [127, 0]
click at [922, 293] on font "le processus de vente d'une maison" at bounding box center [971, 293] width 204 height 13
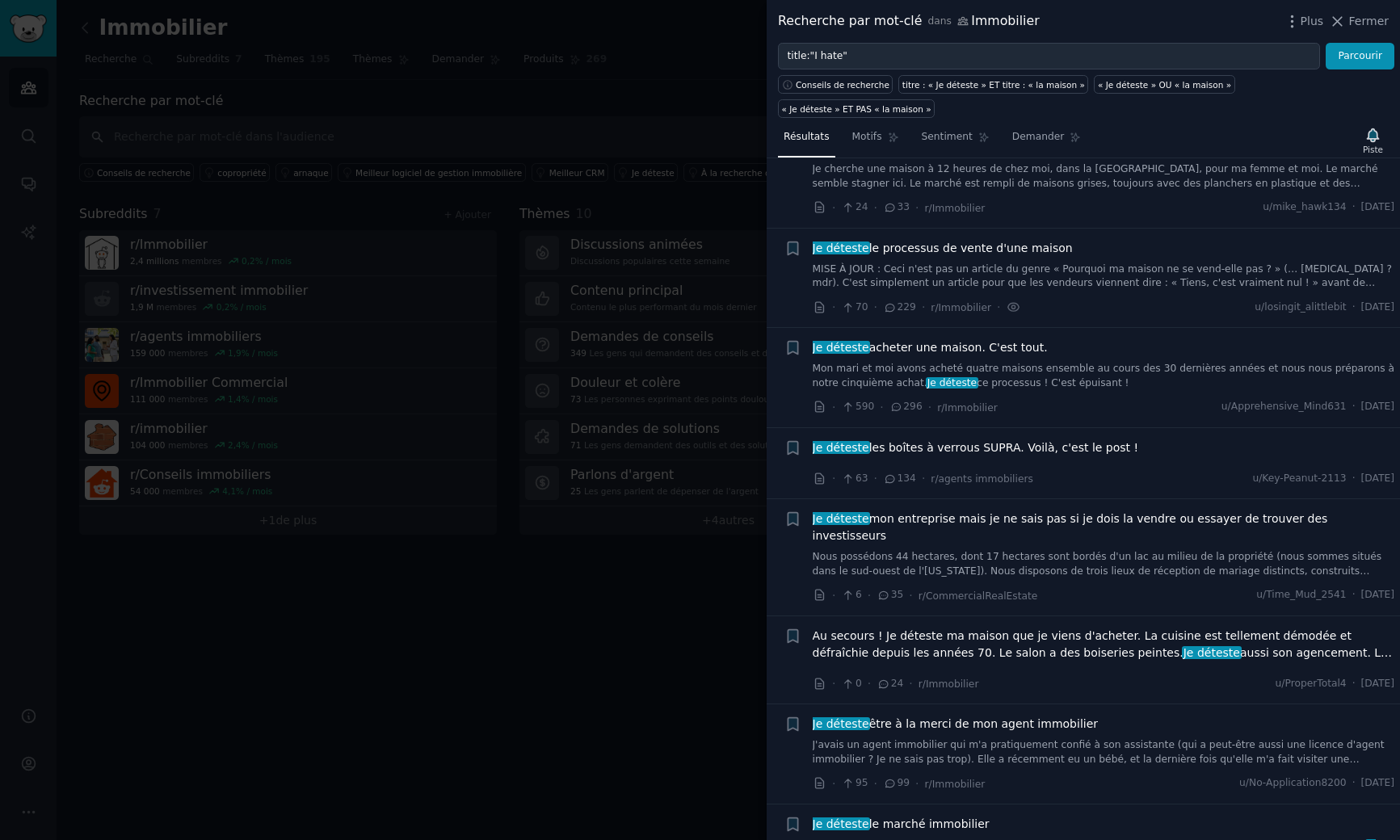
scroll to position [200, 0]
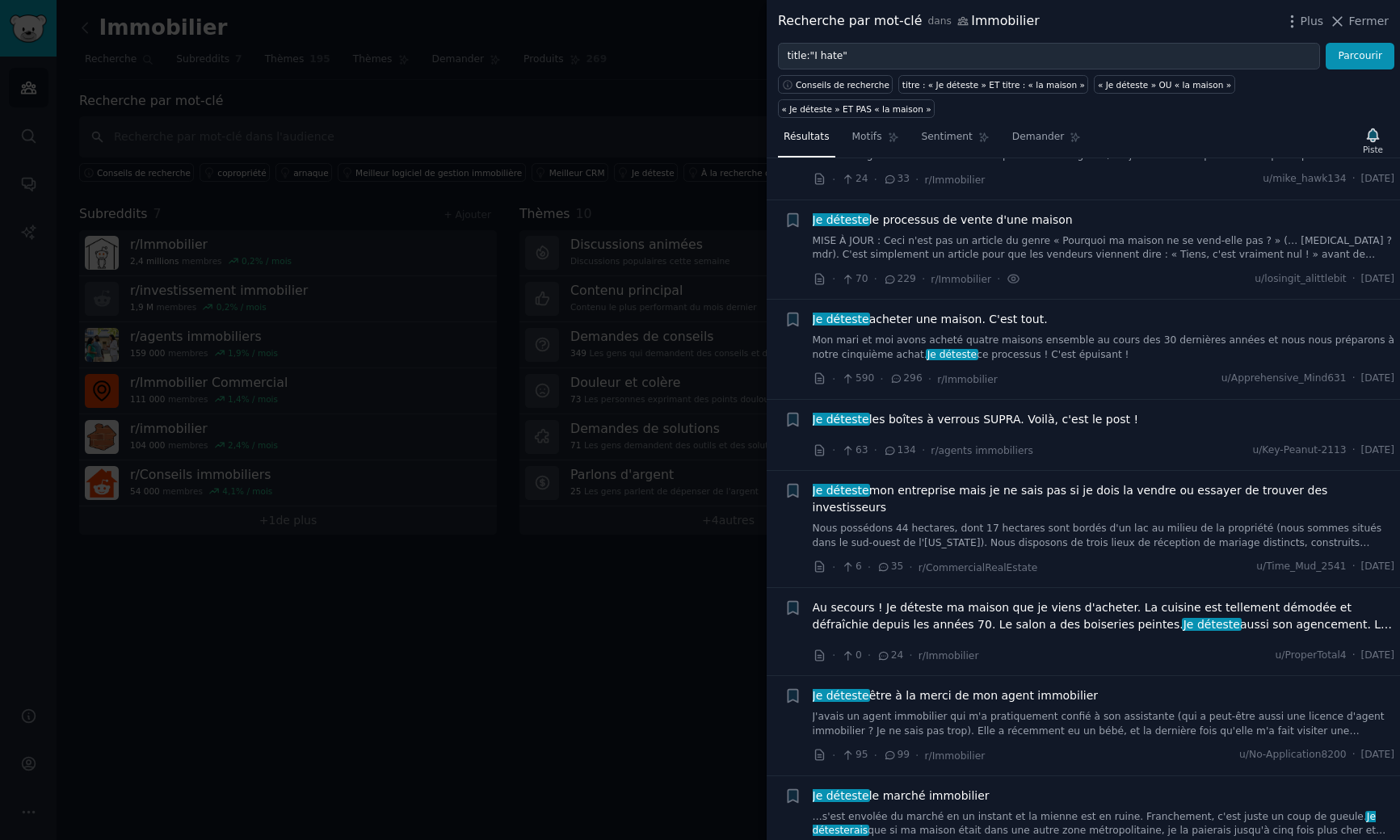
click at [950, 320] on font "acheter une maison. C'est tout." at bounding box center [958, 319] width 178 height 13
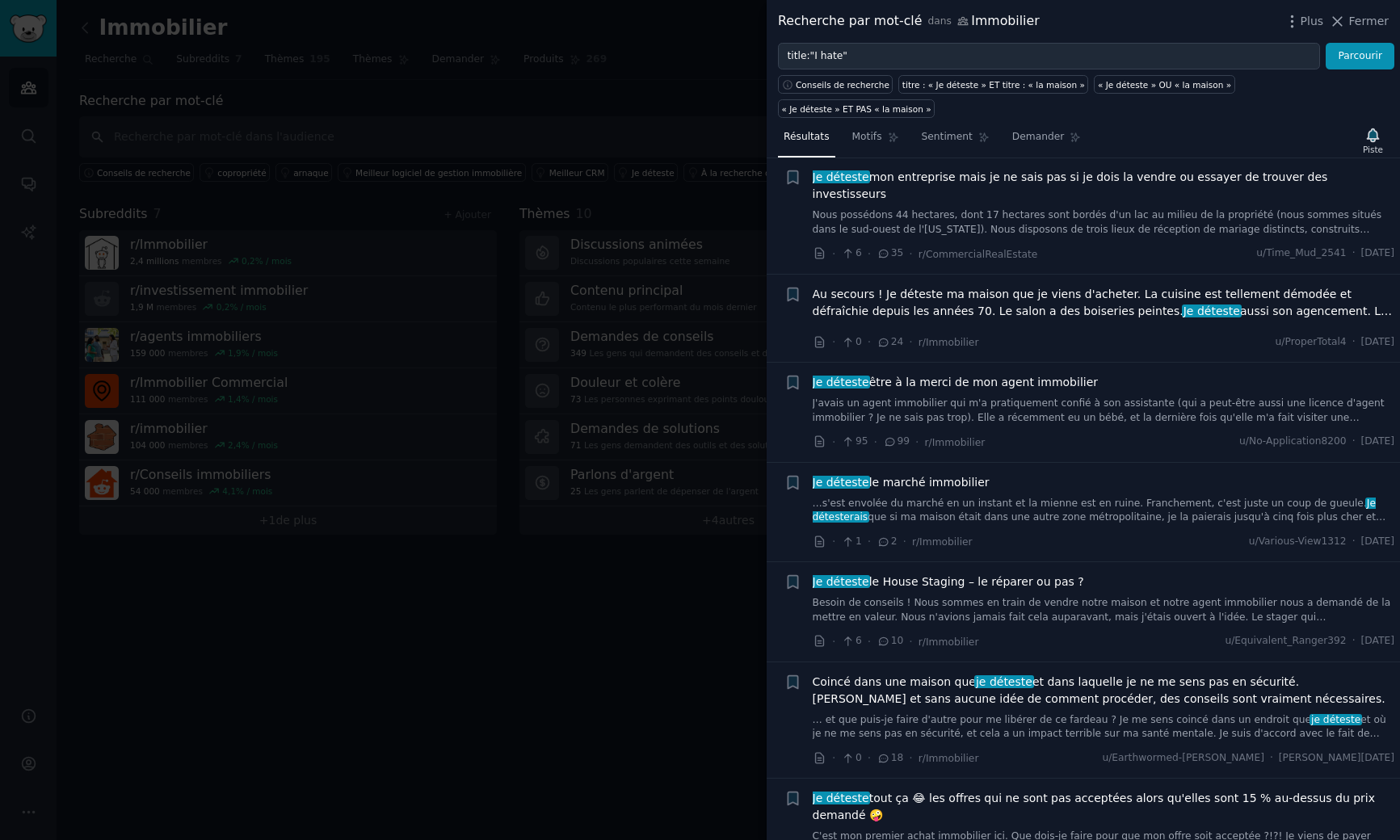
scroll to position [515, 0]
click at [999, 375] on font "être à la merci de mon agent immobilier" at bounding box center [983, 381] width 228 height 13
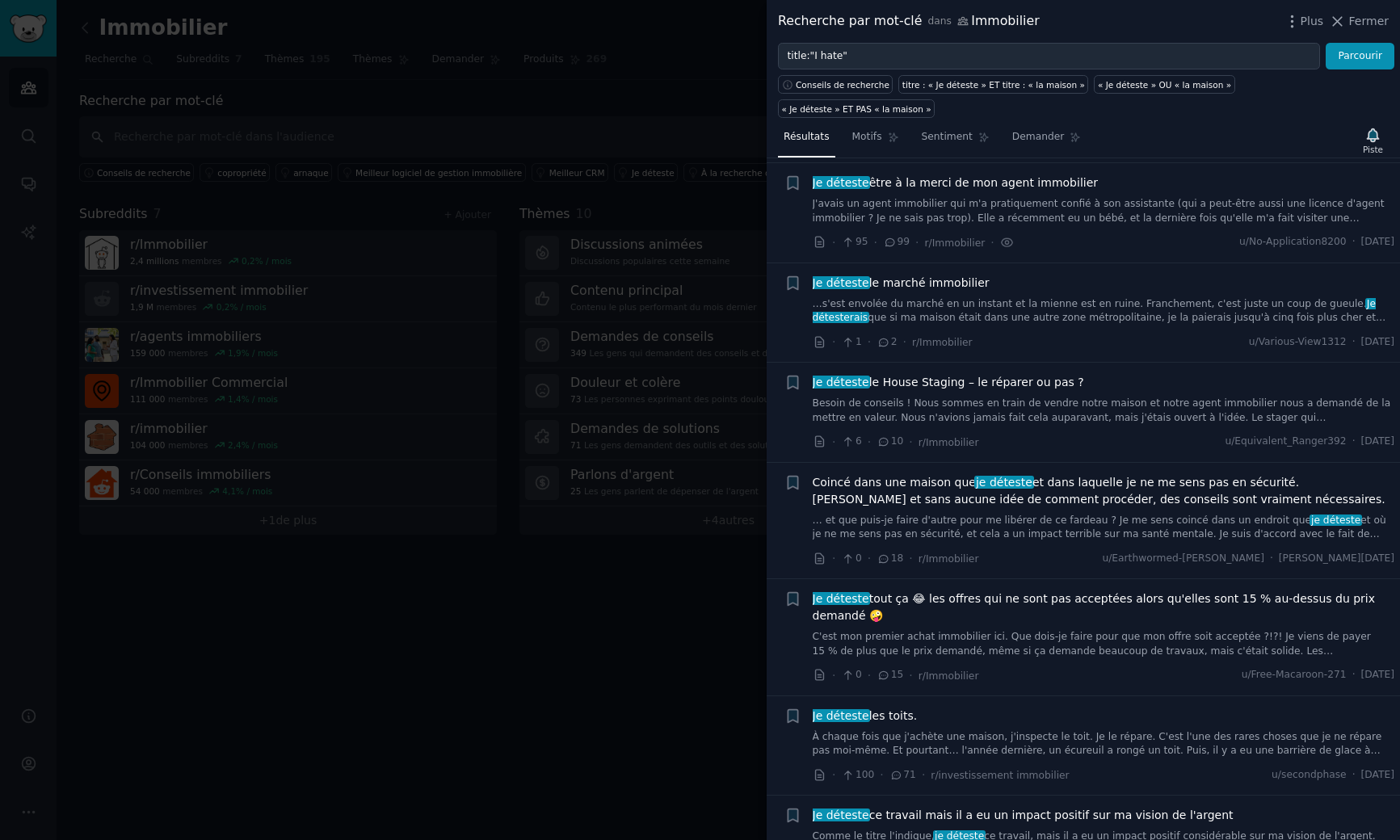
scroll to position [715, 0]
click at [917, 374] on span "Je déteste le House Staging – le réparer ou pas ?" at bounding box center [948, 382] width 272 height 17
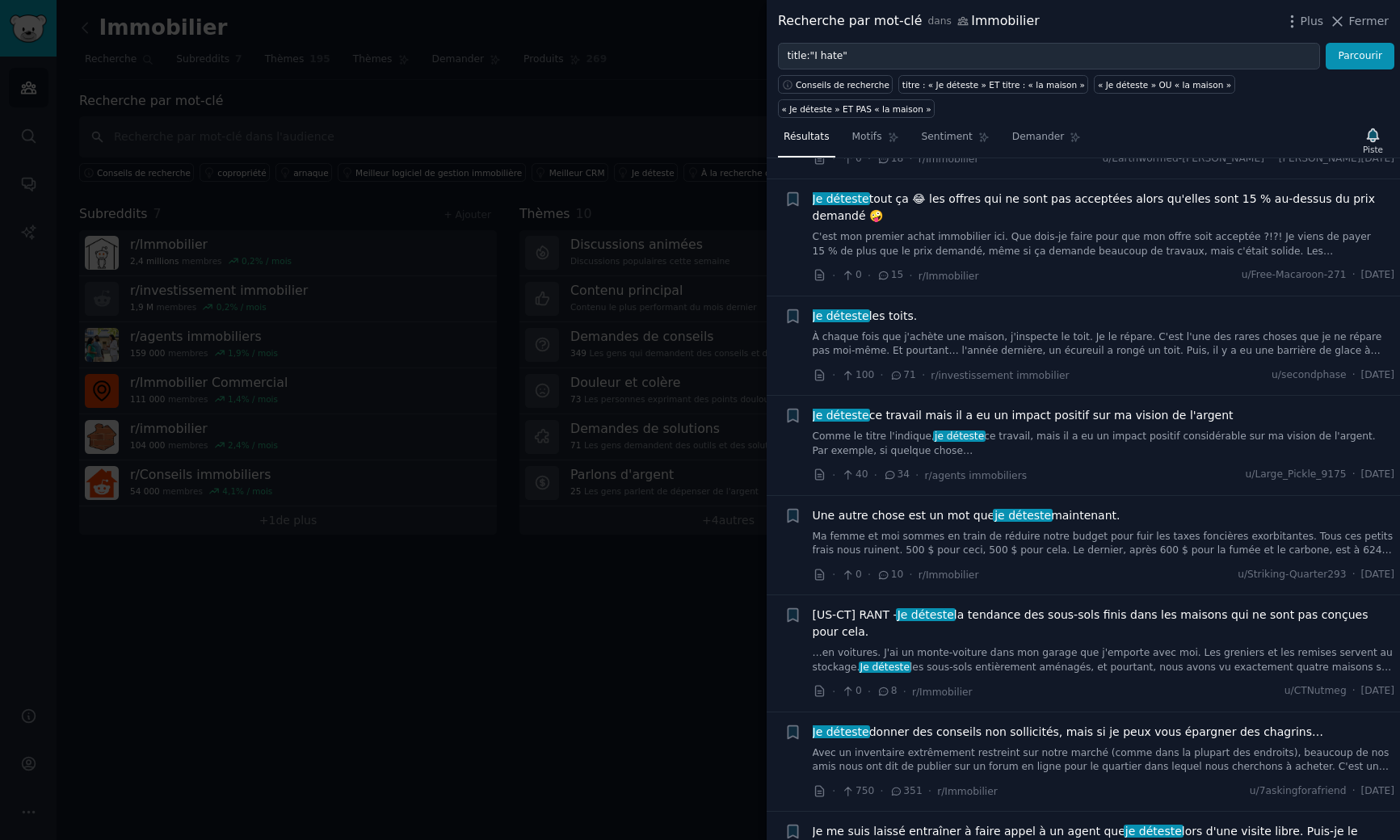
scroll to position [1113, 0]
click at [881, 310] on font "les toits." at bounding box center [893, 316] width 47 height 13
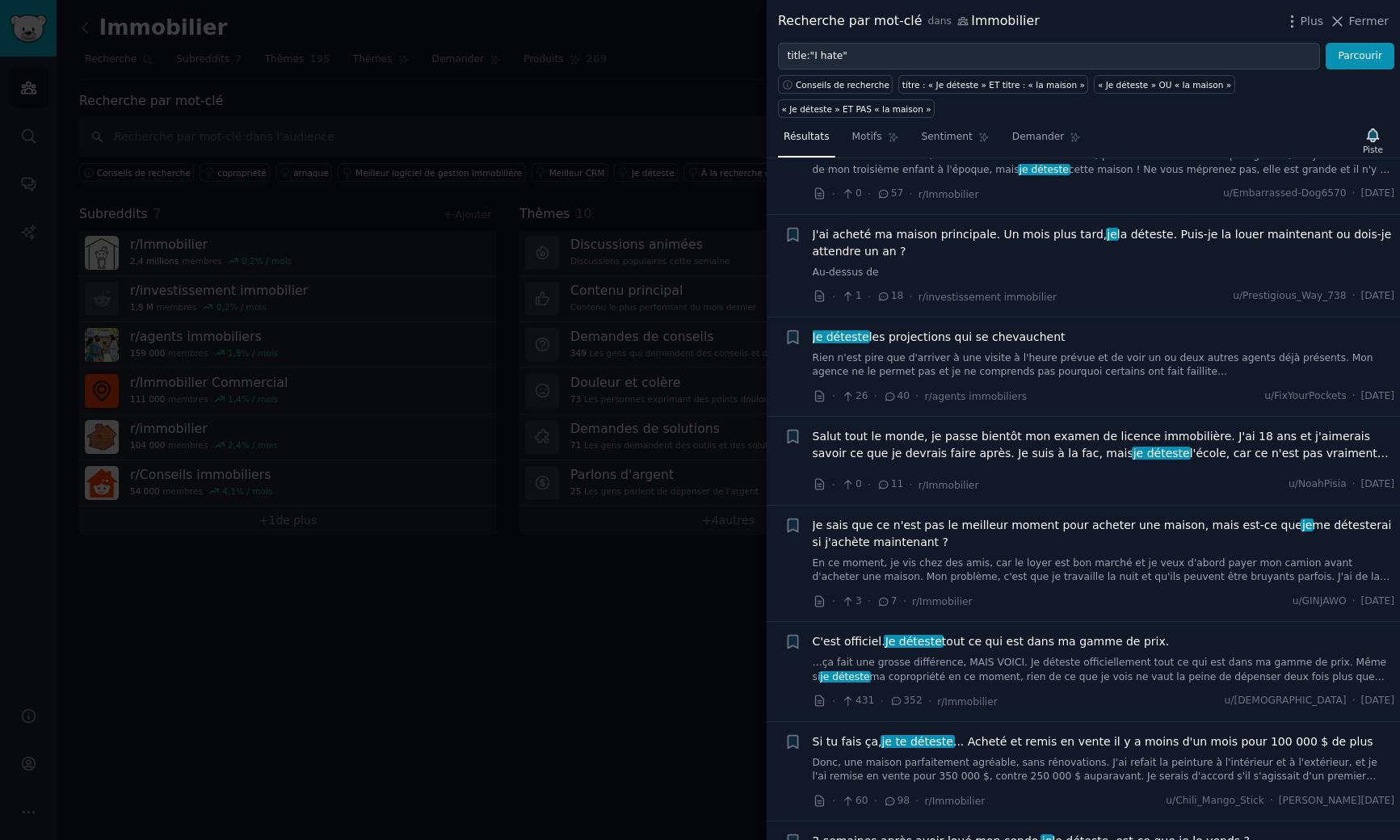
scroll to position [2227, 0]
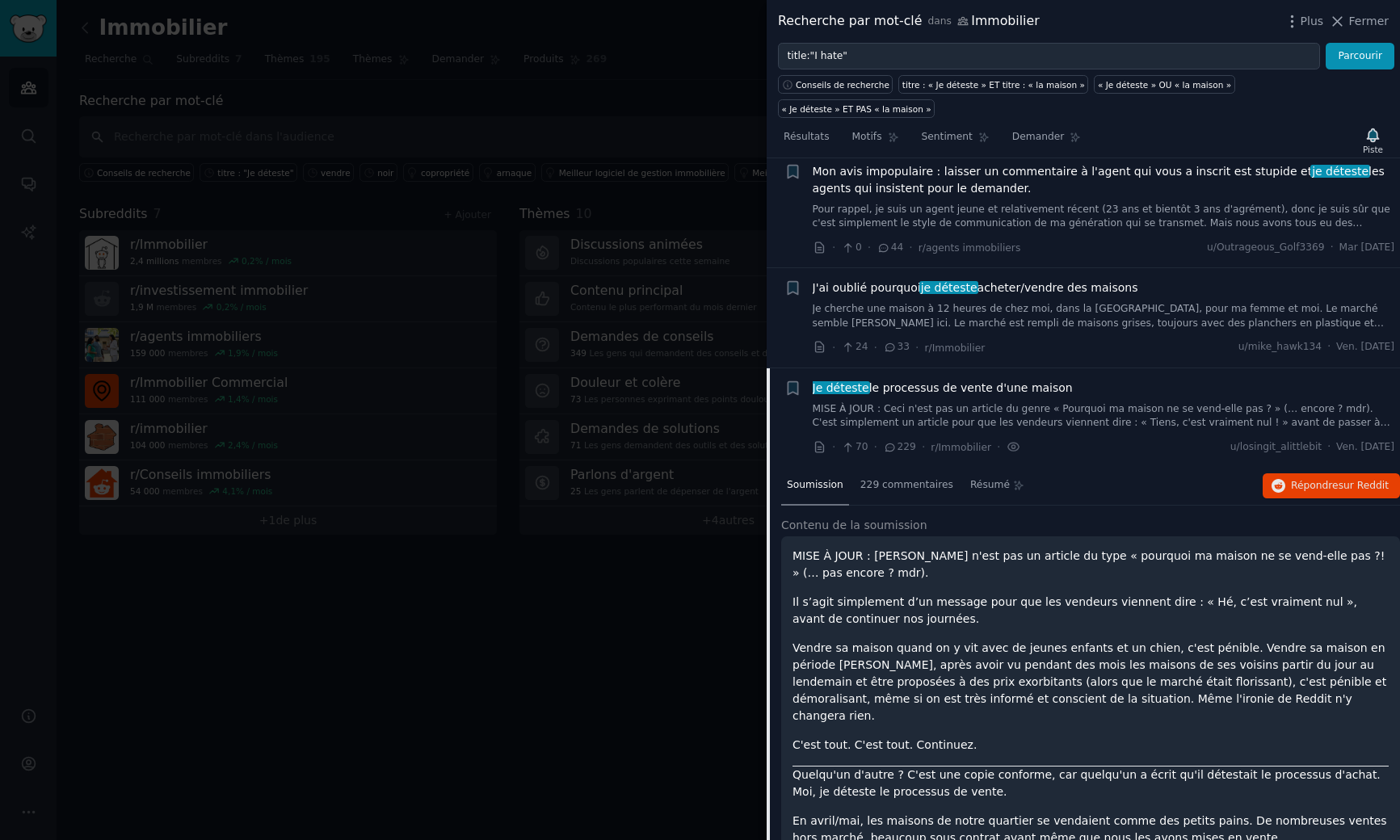
scroll to position [56, 0]
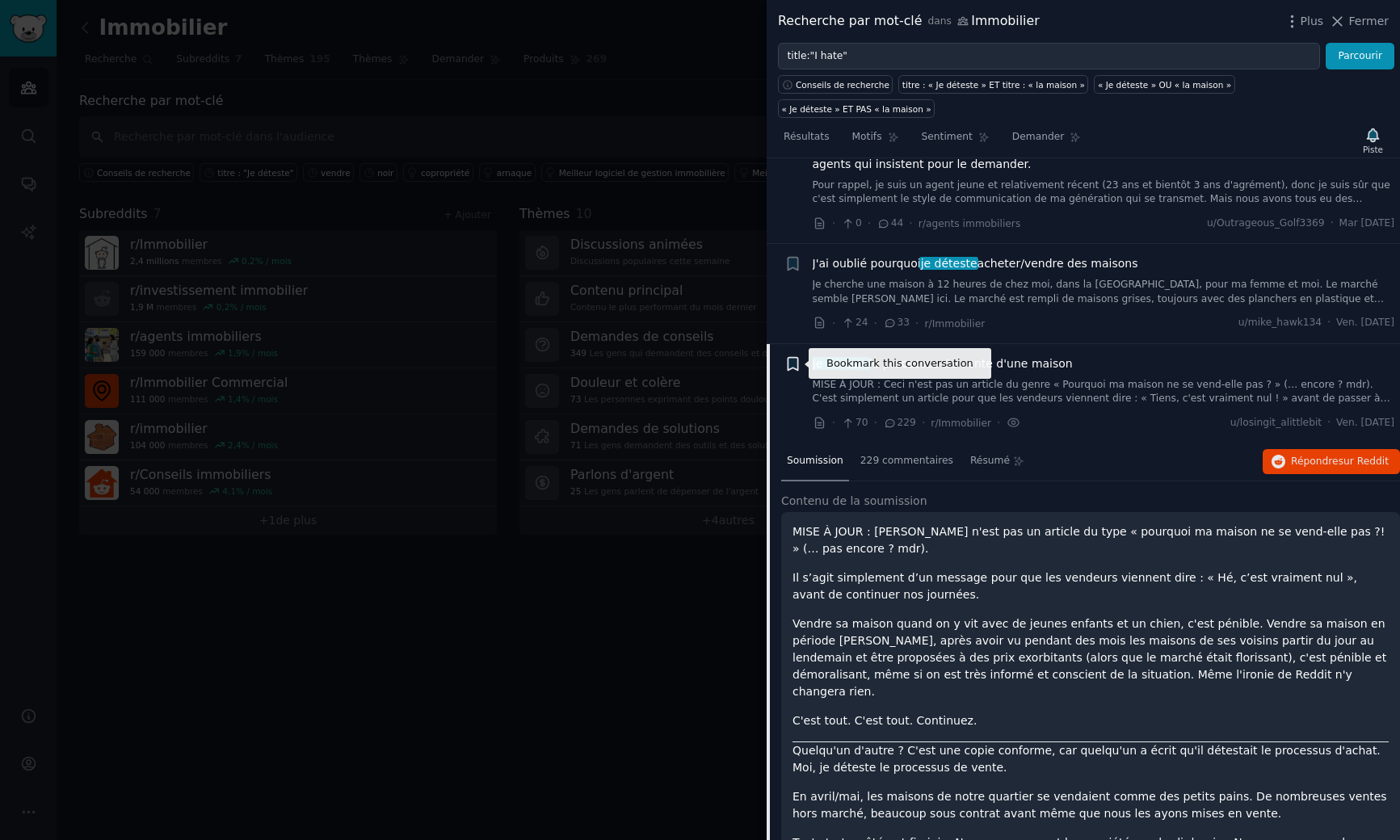
click at [798, 359] on icon "button" at bounding box center [793, 364] width 17 height 17
click at [1127, 415] on div "· 70 · 229 · r/Immobilier · u/losingit_alittlebit · Ven. [DATE]" at bounding box center [1104, 423] width 583 height 17
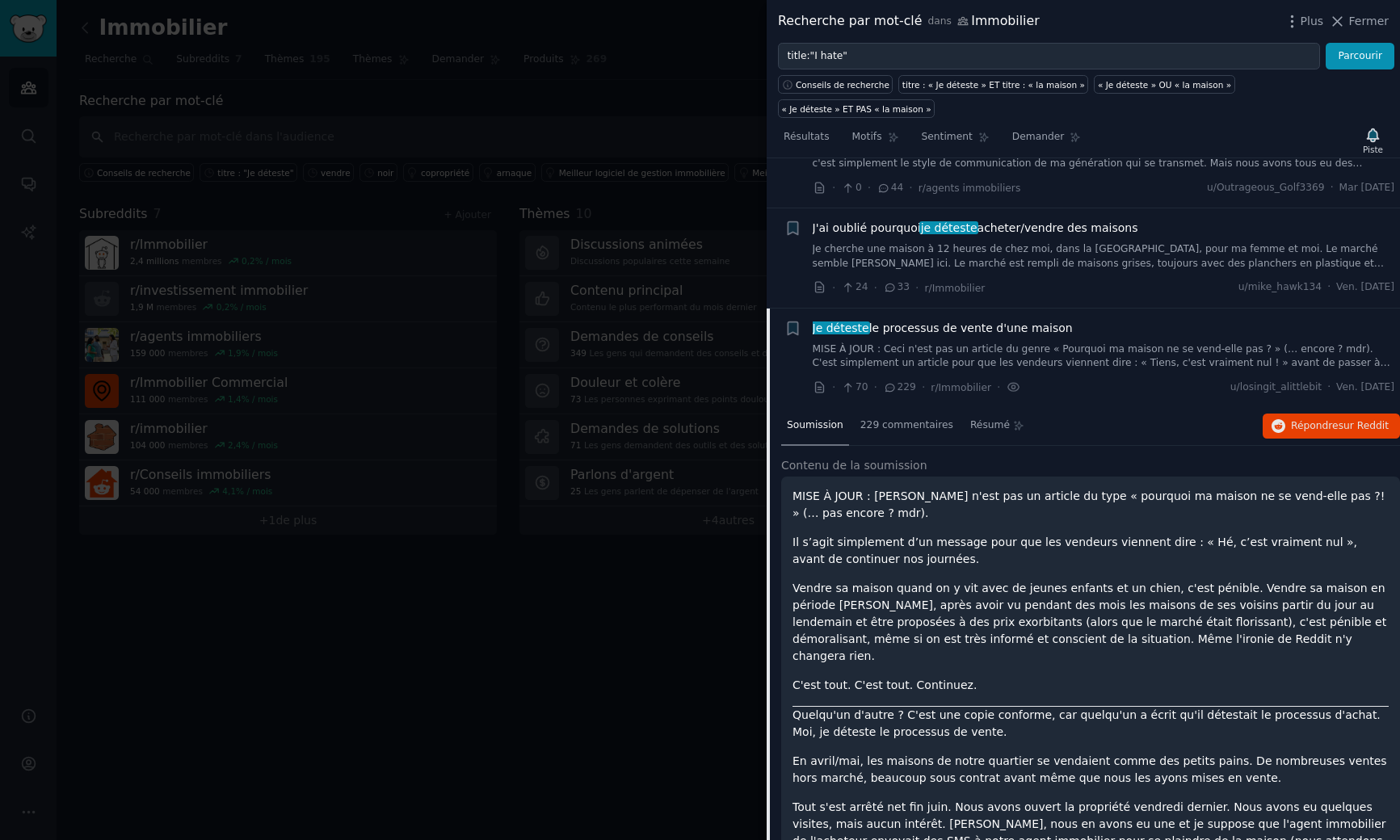
scroll to position [91, 0]
click at [910, 435] on div "229 commentaires" at bounding box center [906, 427] width 105 height 39
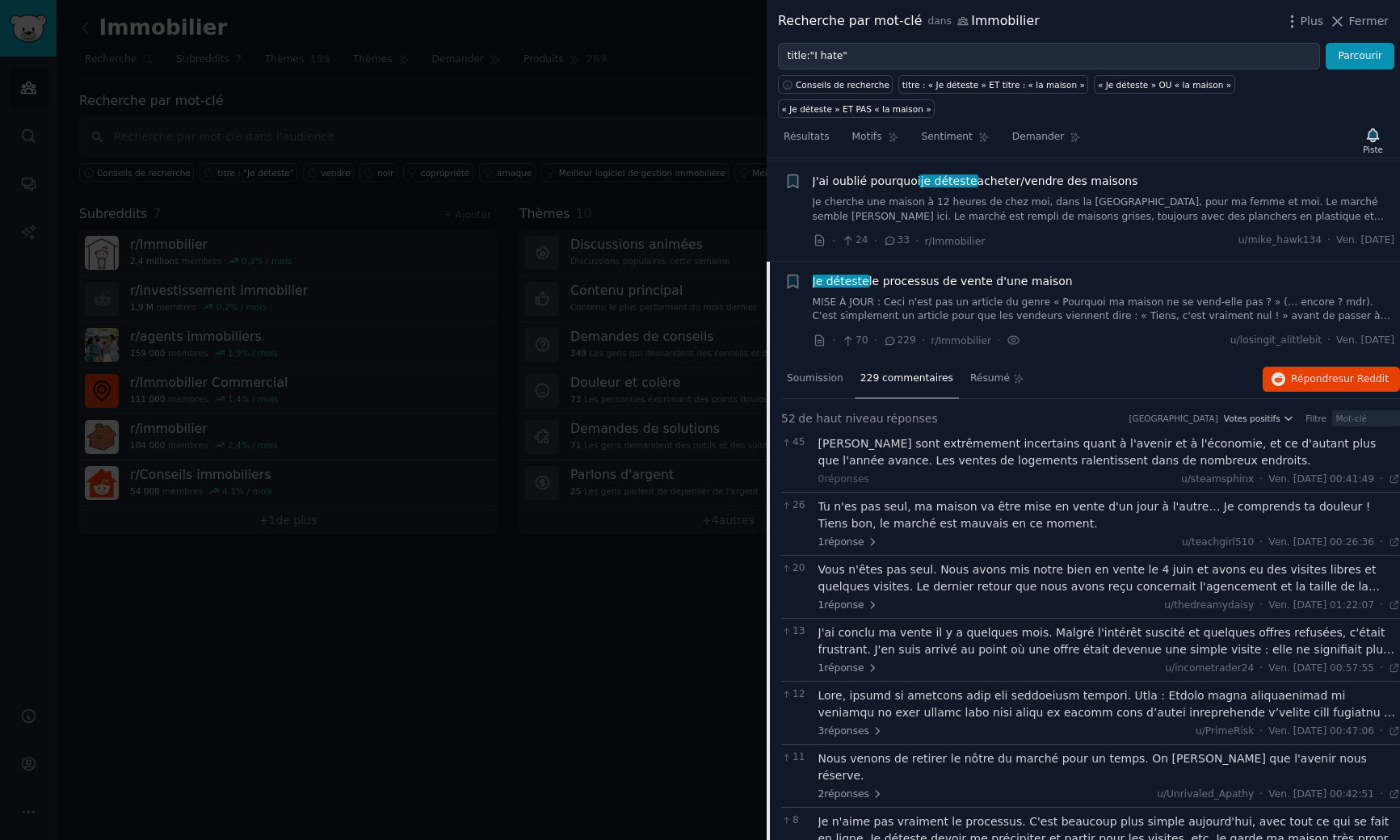
scroll to position [0, 0]
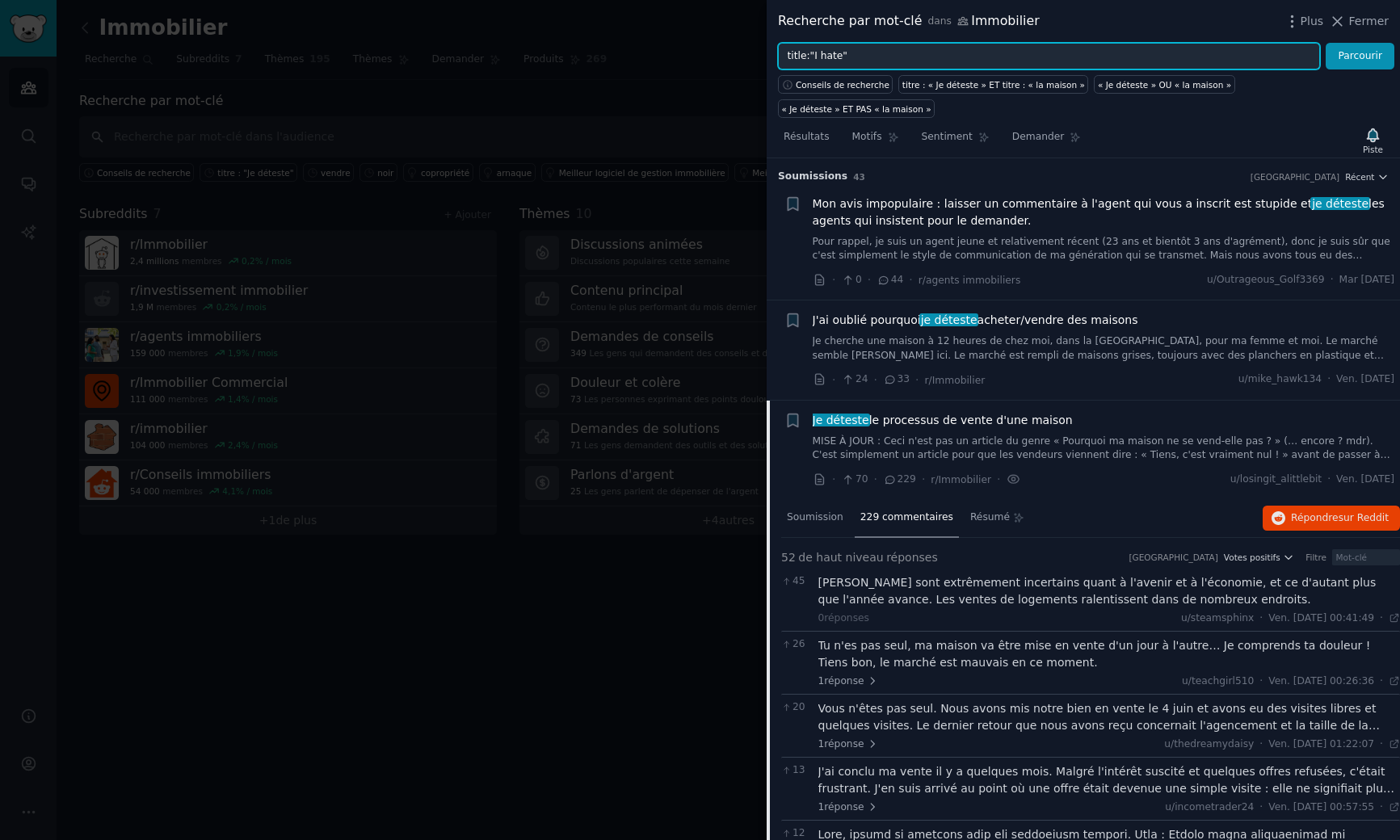
click at [855, 51] on input "title:"I hate"" at bounding box center [1049, 56] width 542 height 27
click at [889, 56] on input "title:"I hate"" at bounding box center [1049, 56] width 542 height 27
click at [904, 421] on font "le processus de vente d'une maison" at bounding box center [971, 420] width 204 height 13
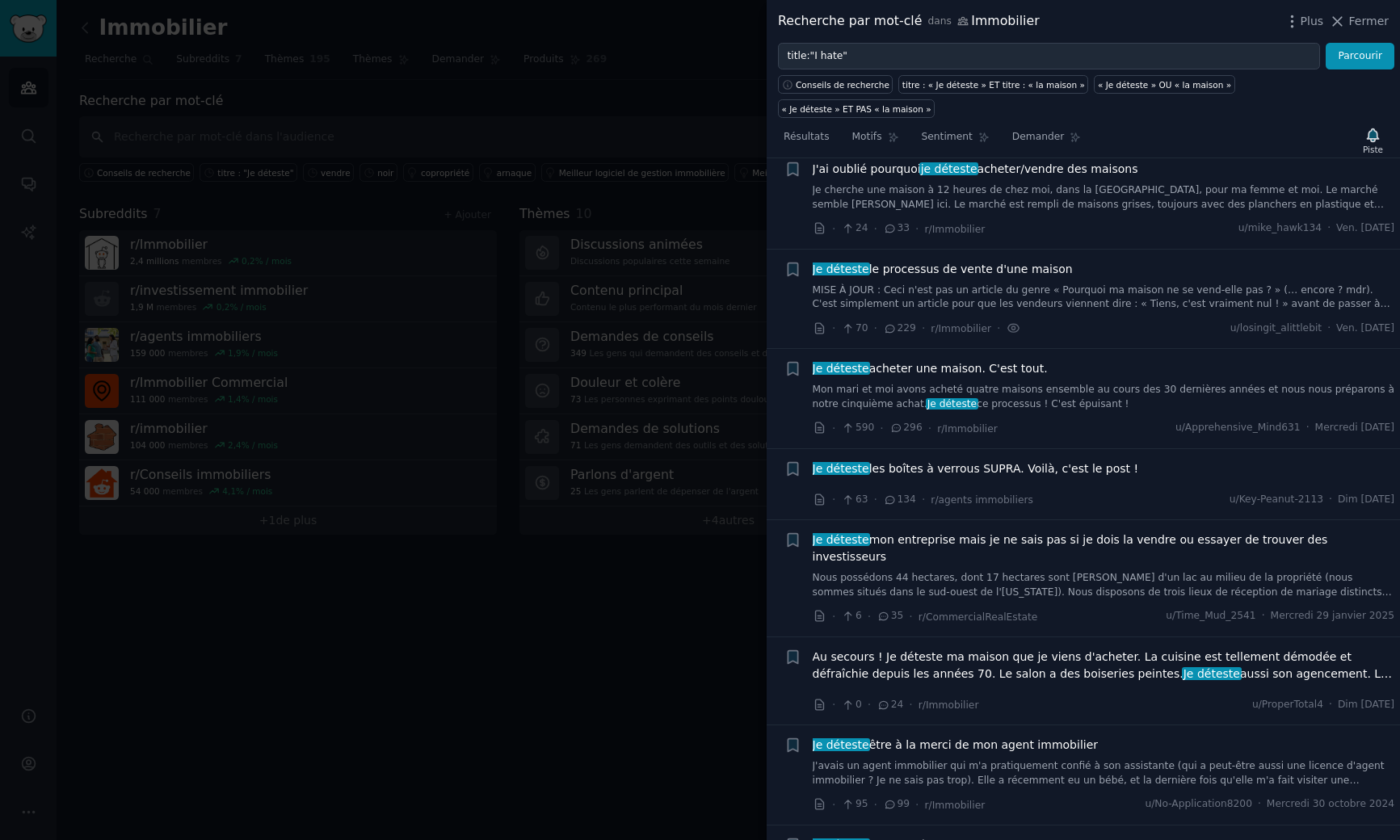
scroll to position [242, 0]
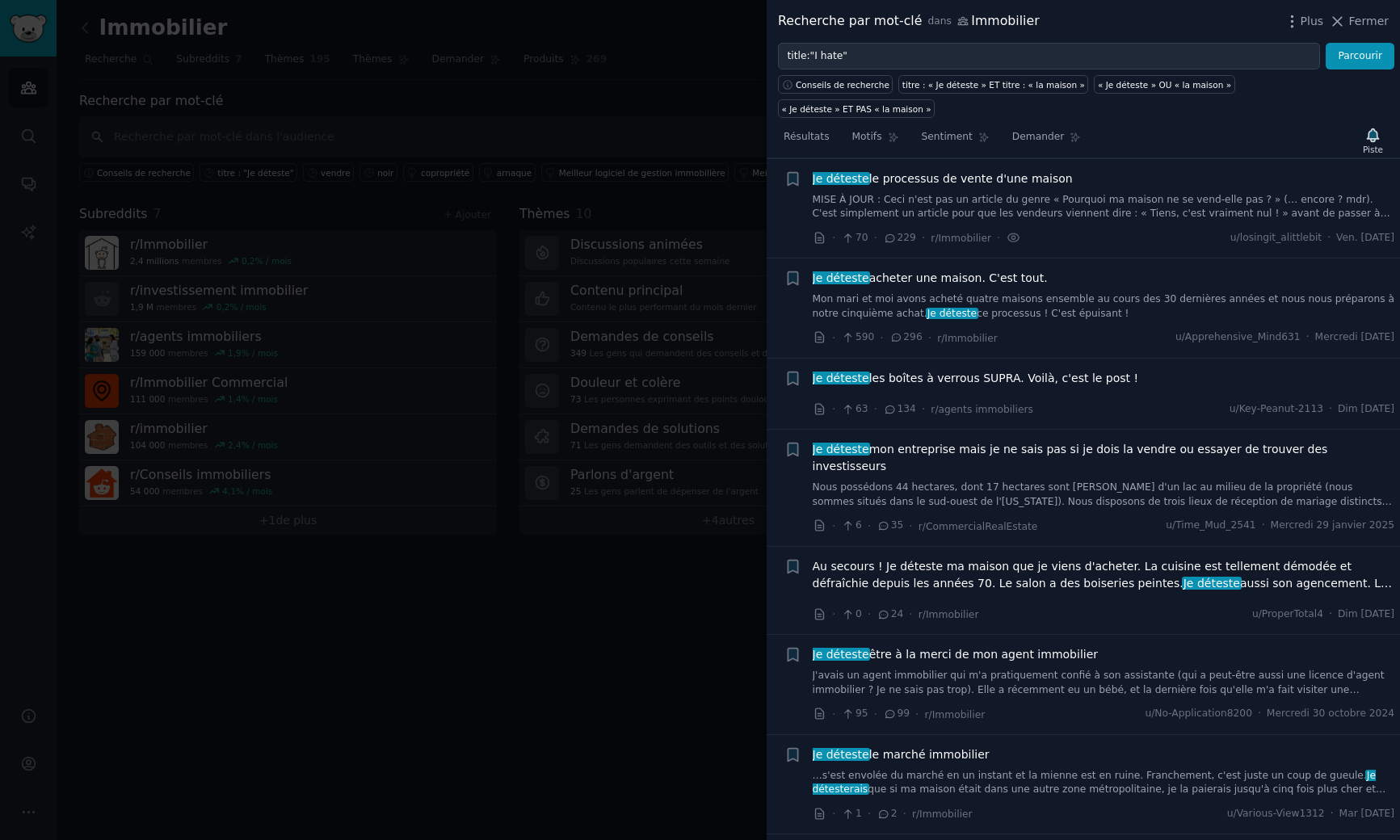
click at [888, 180] on font "le processus de vente d'une maison" at bounding box center [971, 178] width 204 height 13
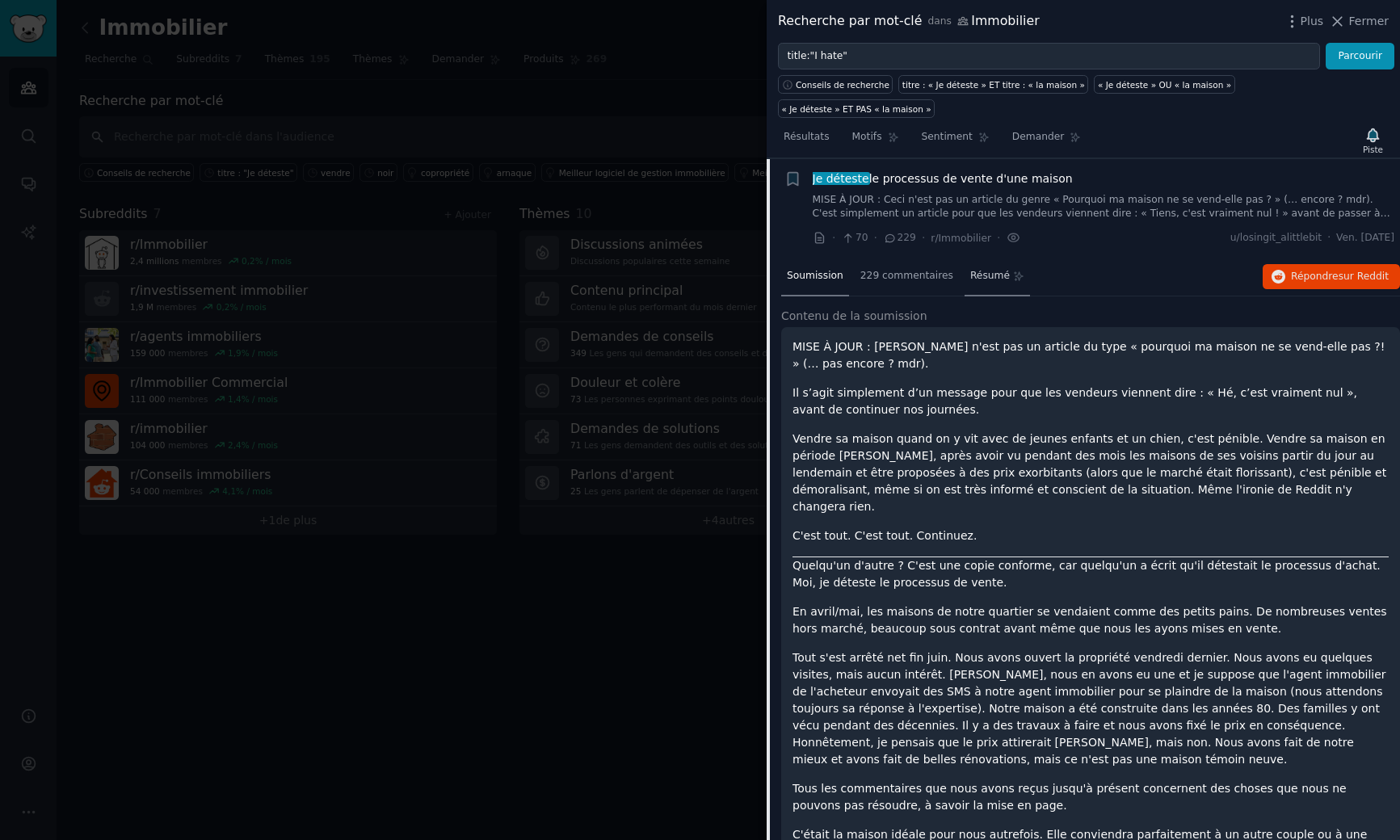
click at [977, 282] on span "Résumé" at bounding box center [990, 276] width 40 height 15
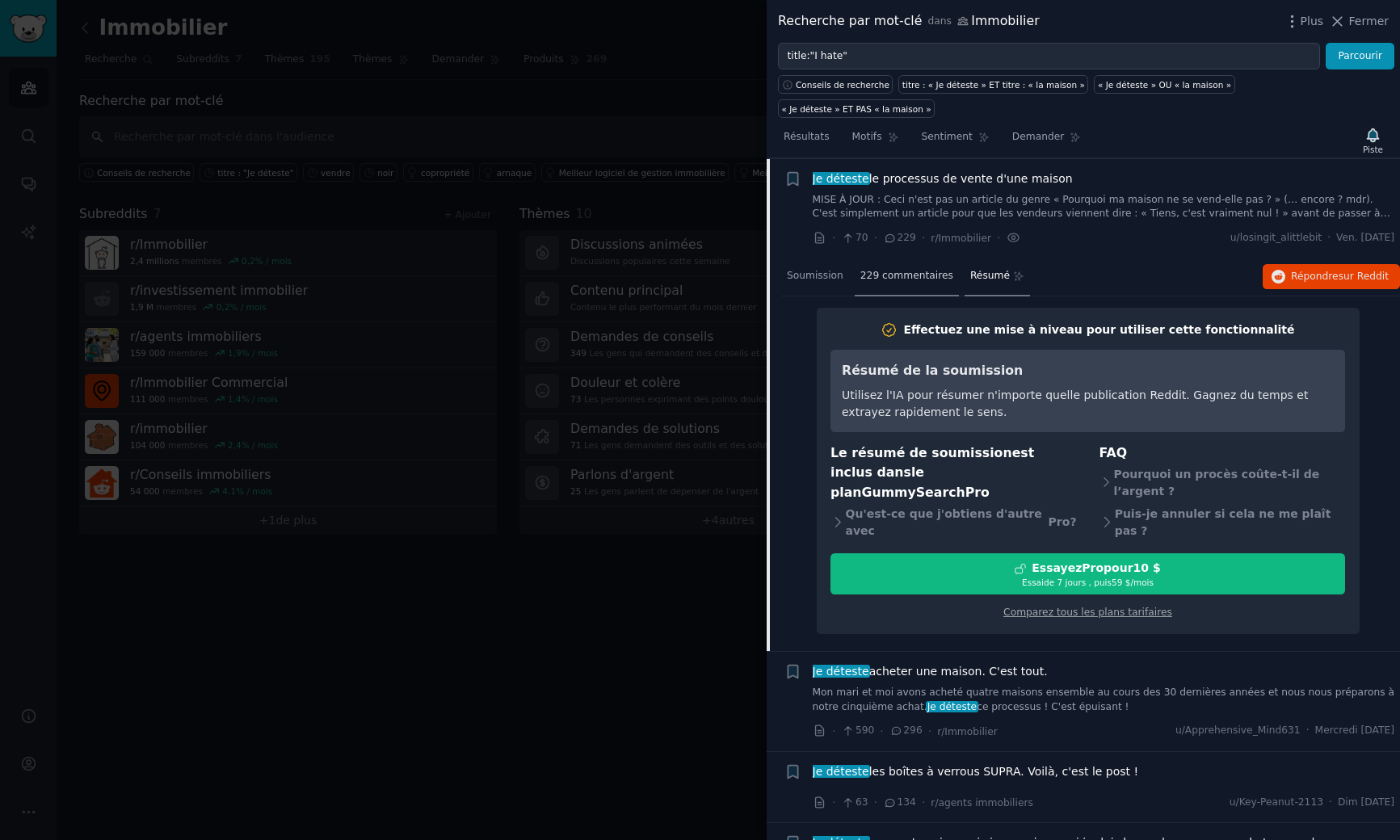
click at [932, 284] on div "229 commentaires" at bounding box center [906, 276] width 105 height 39
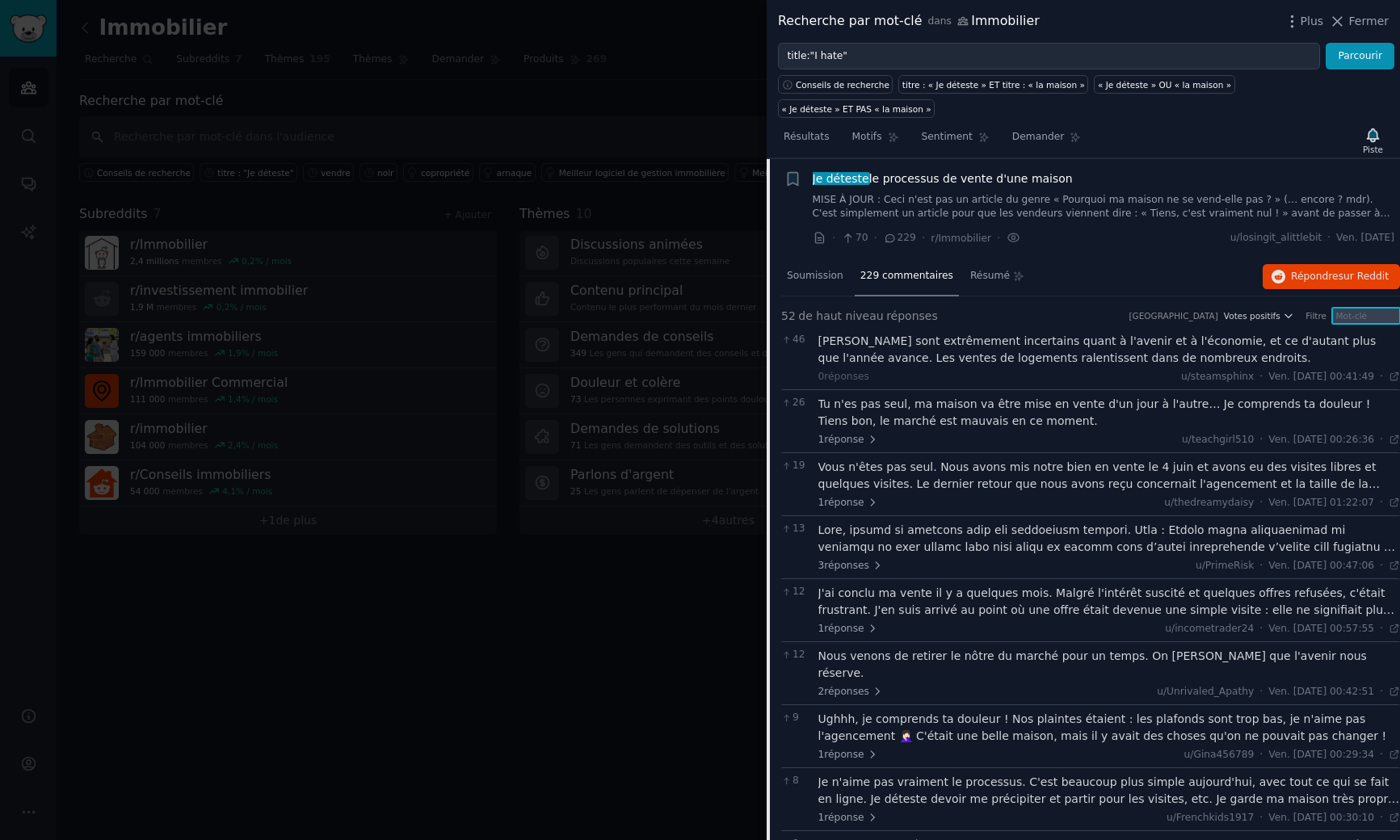
click at [1365, 316] on input "text" at bounding box center [1365, 316] width 68 height 16
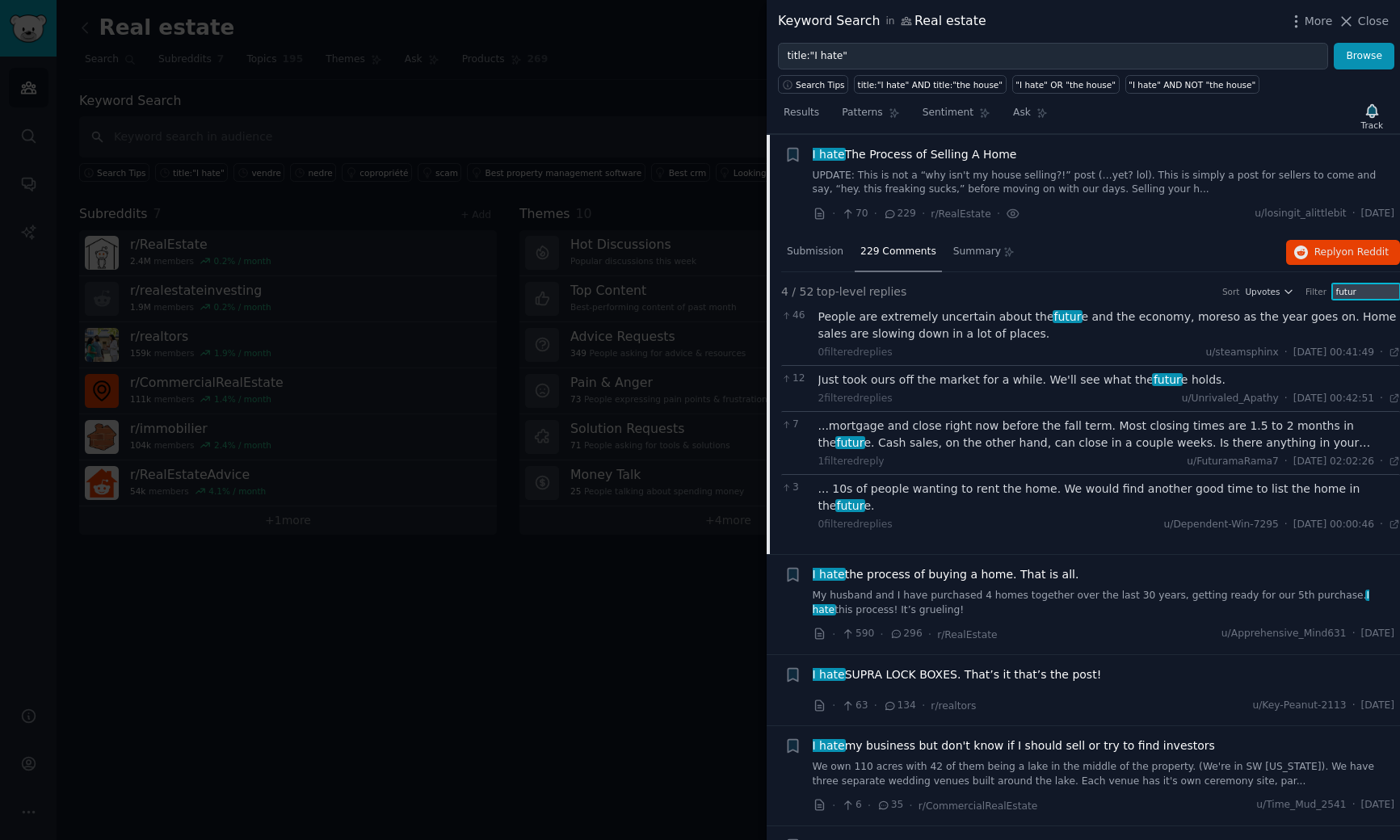
type input "futur"
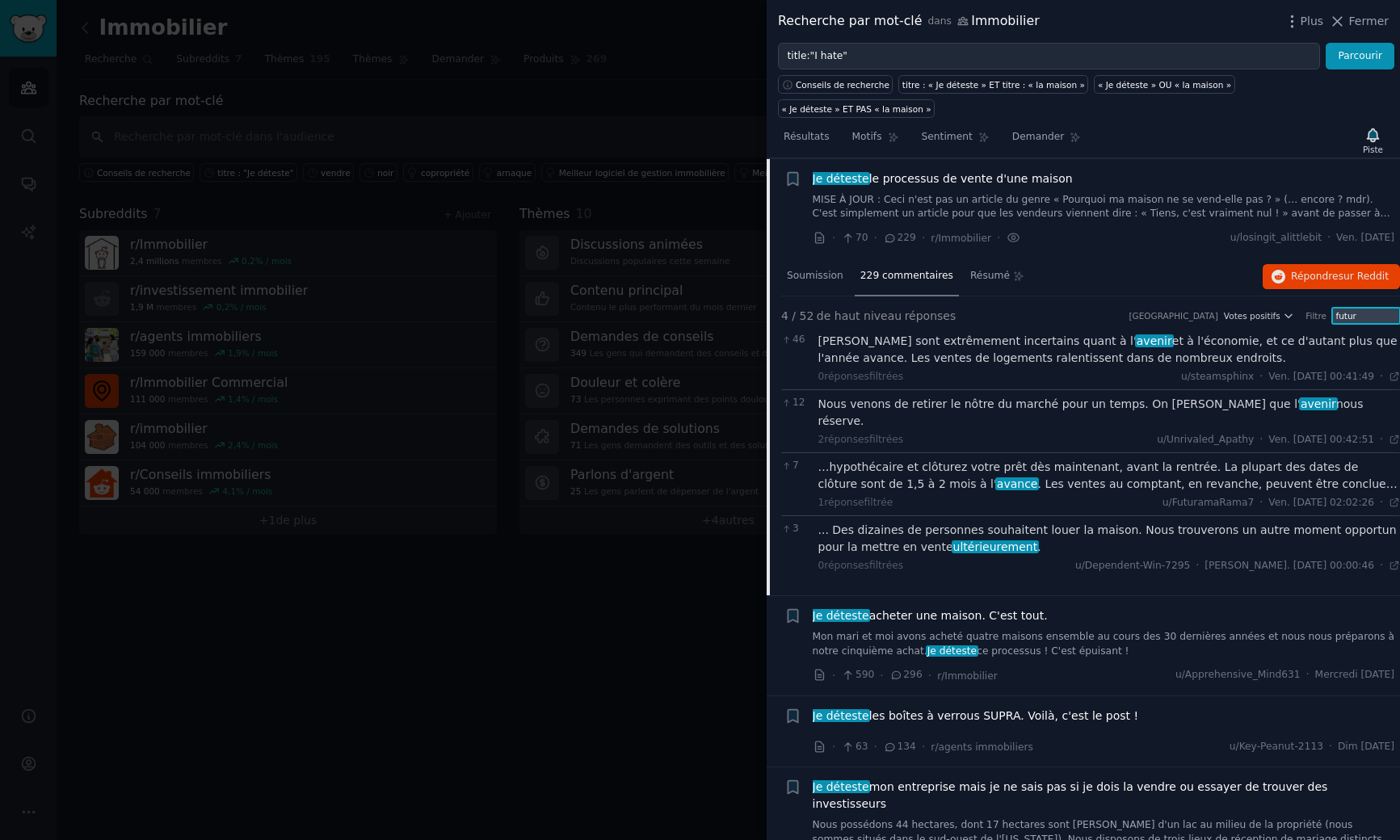
click at [1358, 319] on input "futur" at bounding box center [1365, 316] width 68 height 16
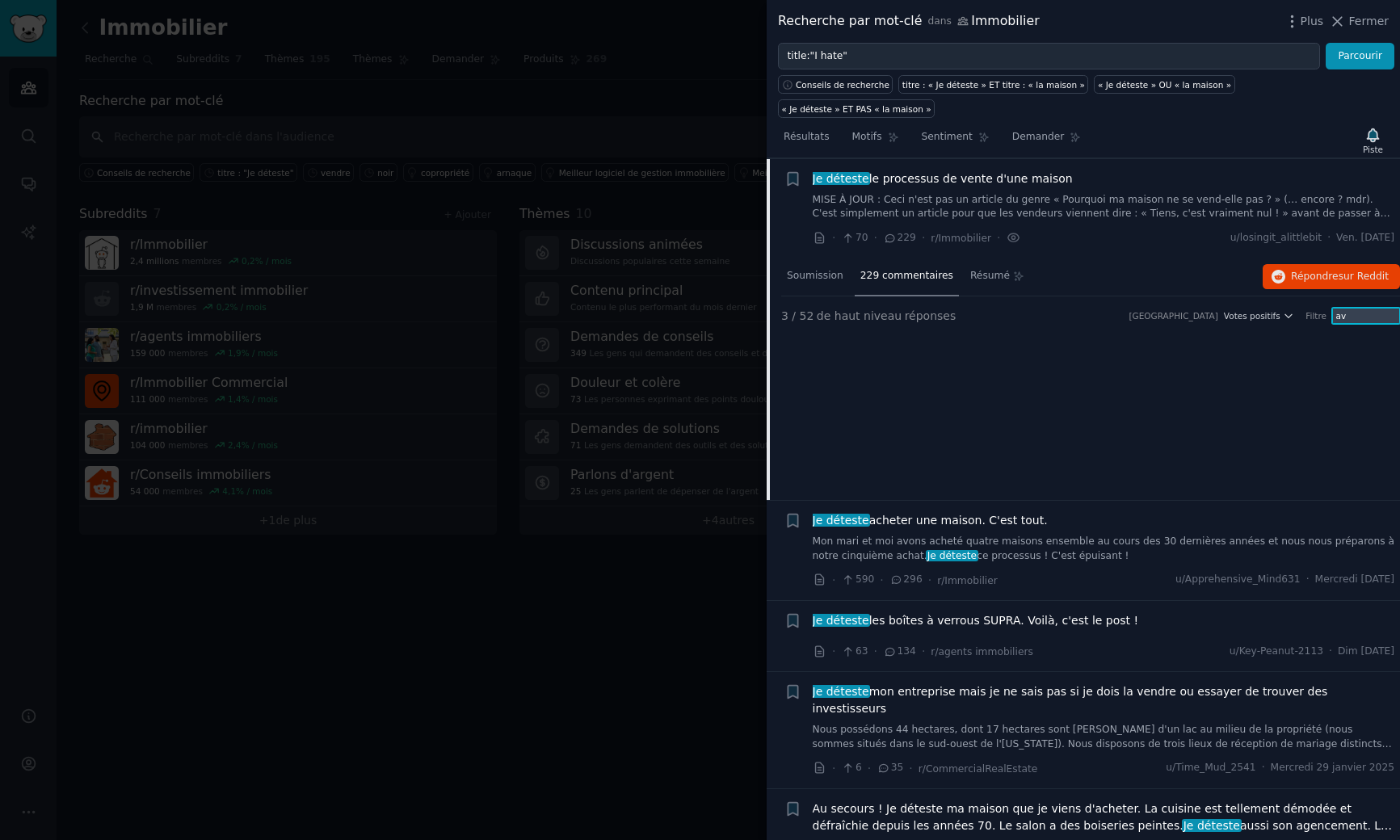
type input "a"
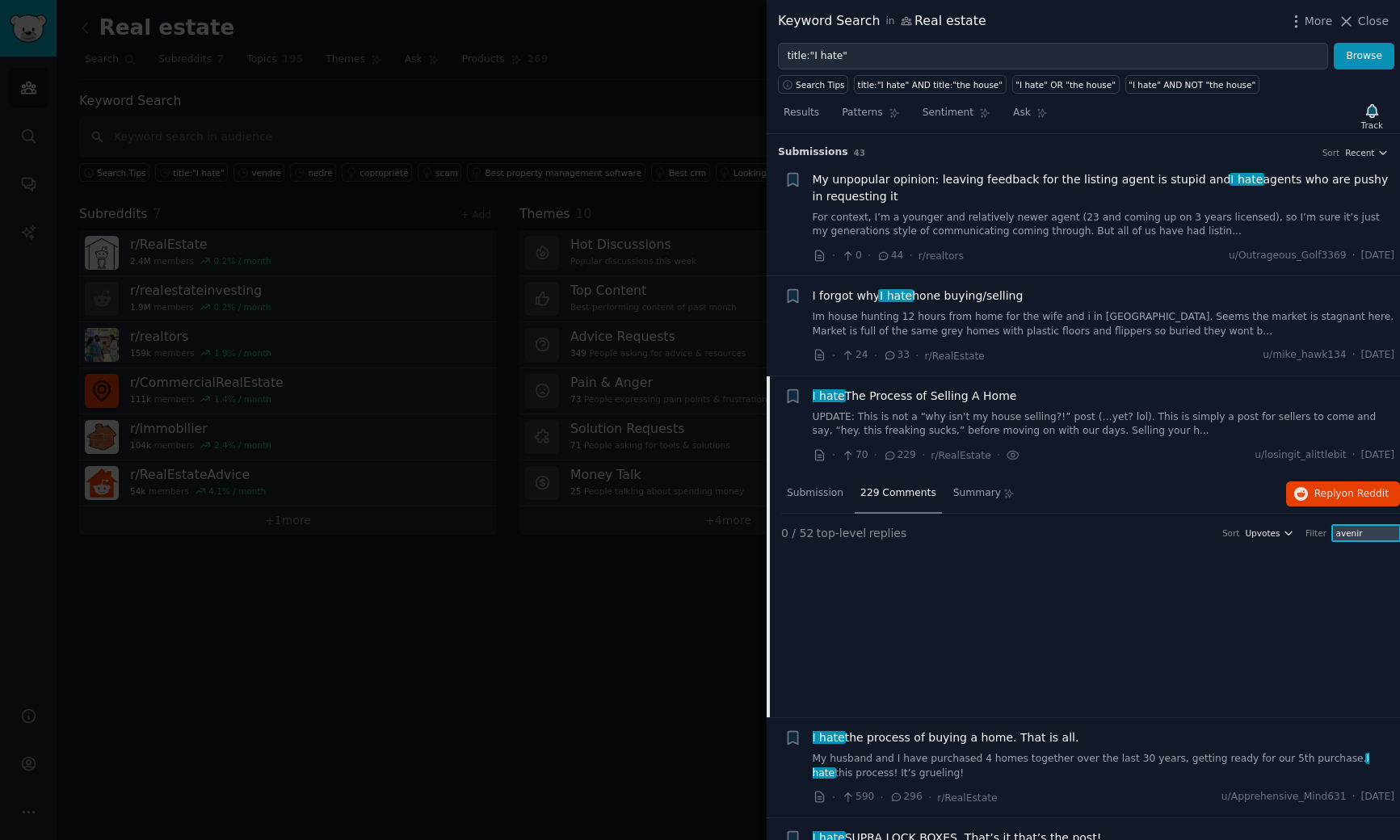
click at [1258, 535] on span "Upvotes" at bounding box center [1262, 533] width 35 height 11
type input "avenir"
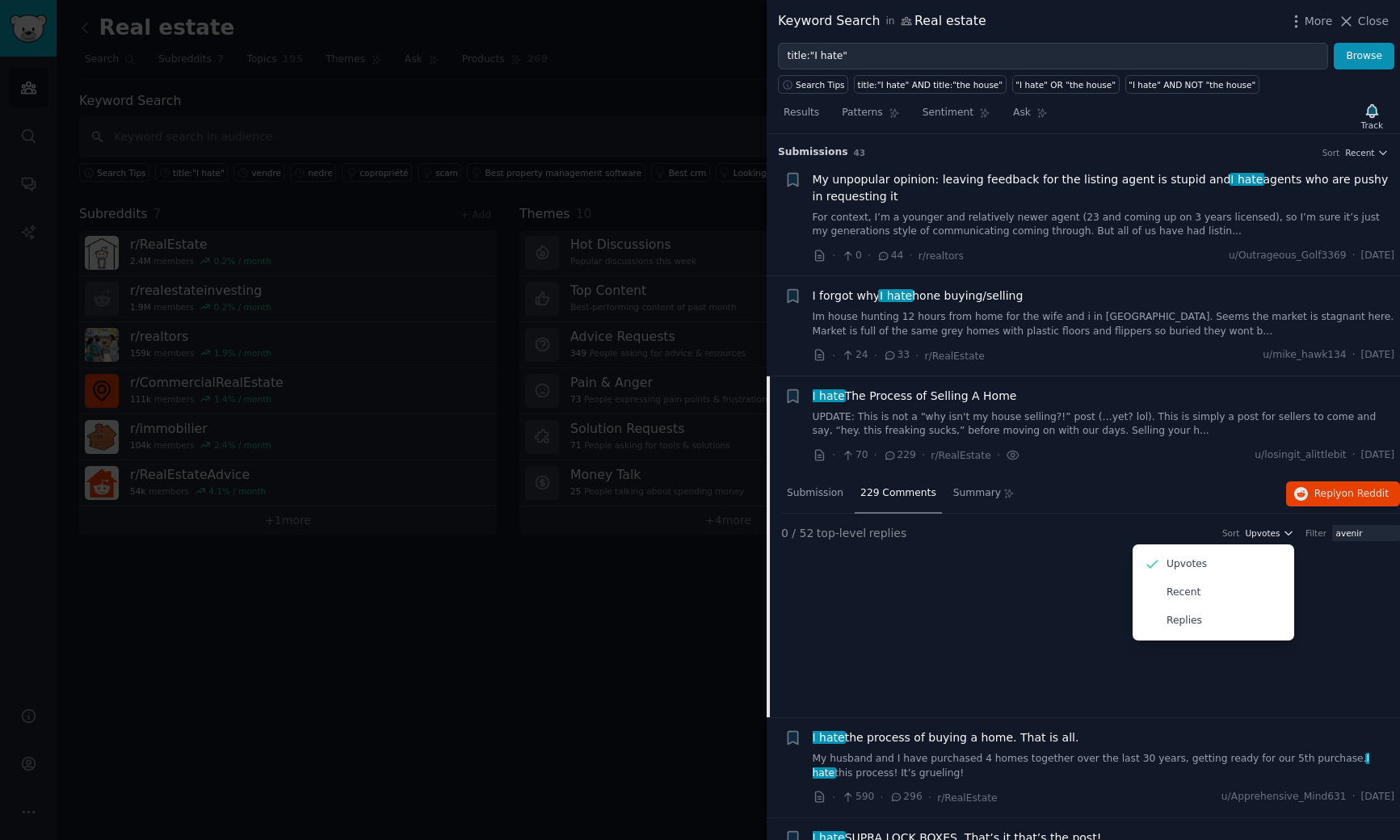
click at [1258, 535] on span "Upvotes" at bounding box center [1262, 533] width 35 height 11
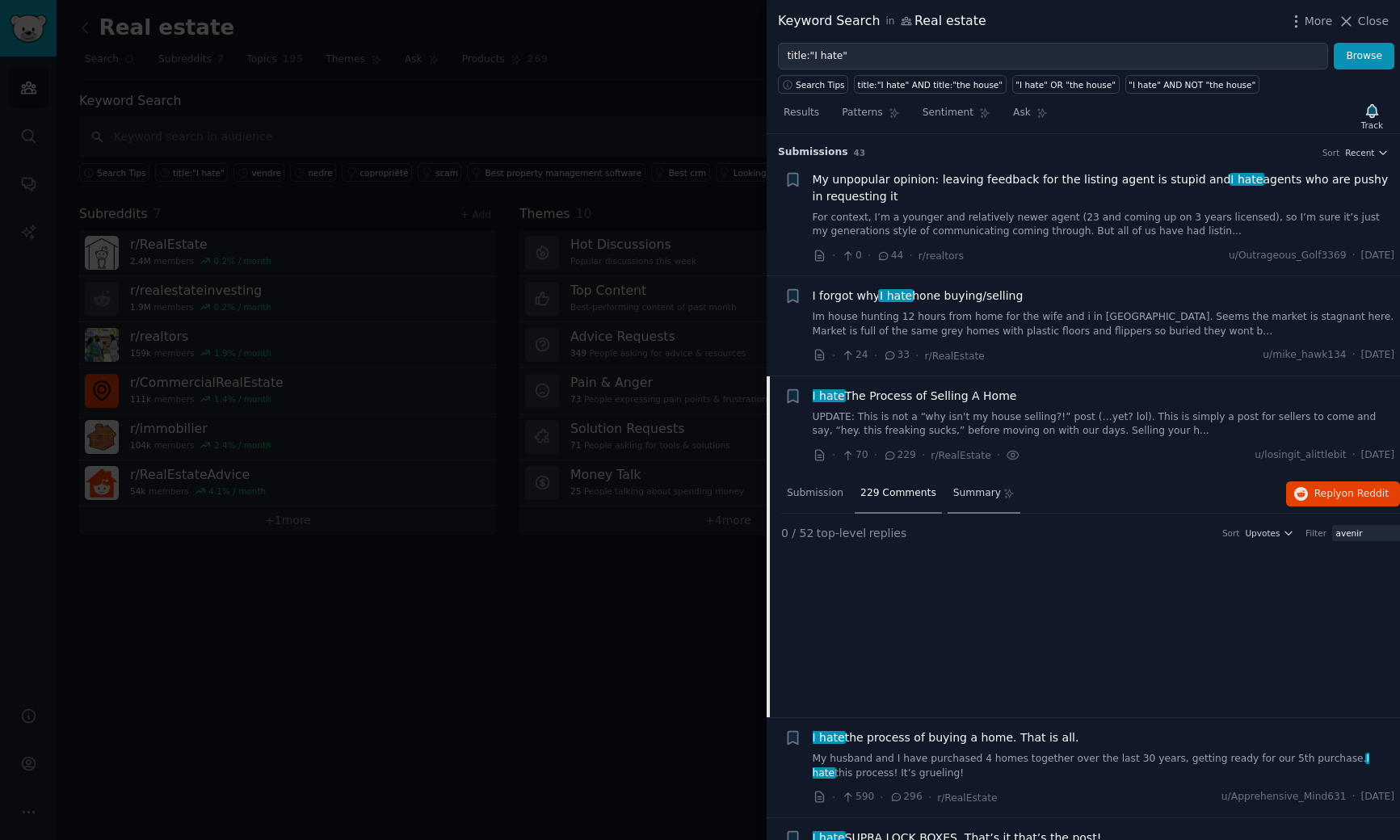
click at [954, 498] on span "Summary" at bounding box center [977, 494] width 47 height 15
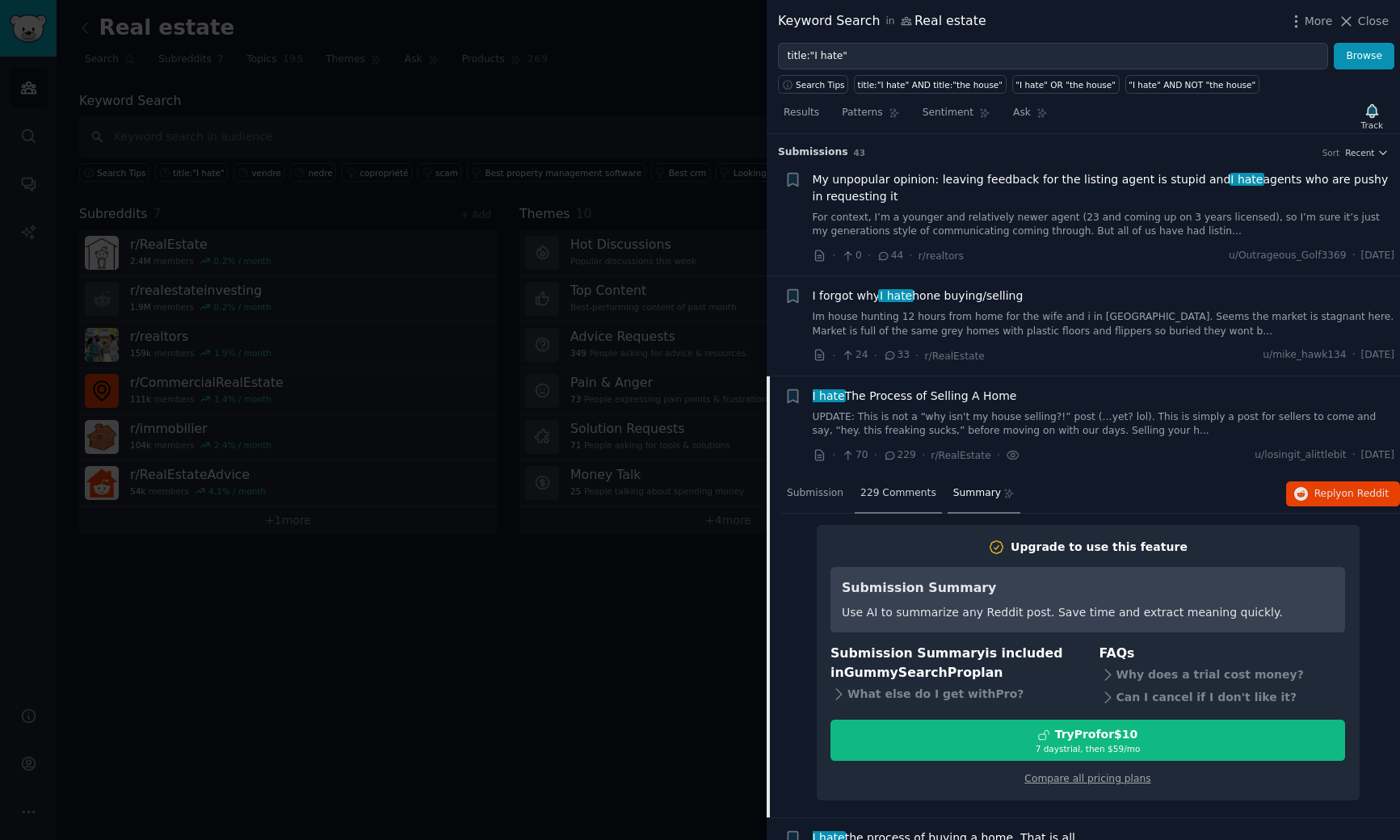
click at [881, 497] on span "229 Comments" at bounding box center [898, 494] width 76 height 15
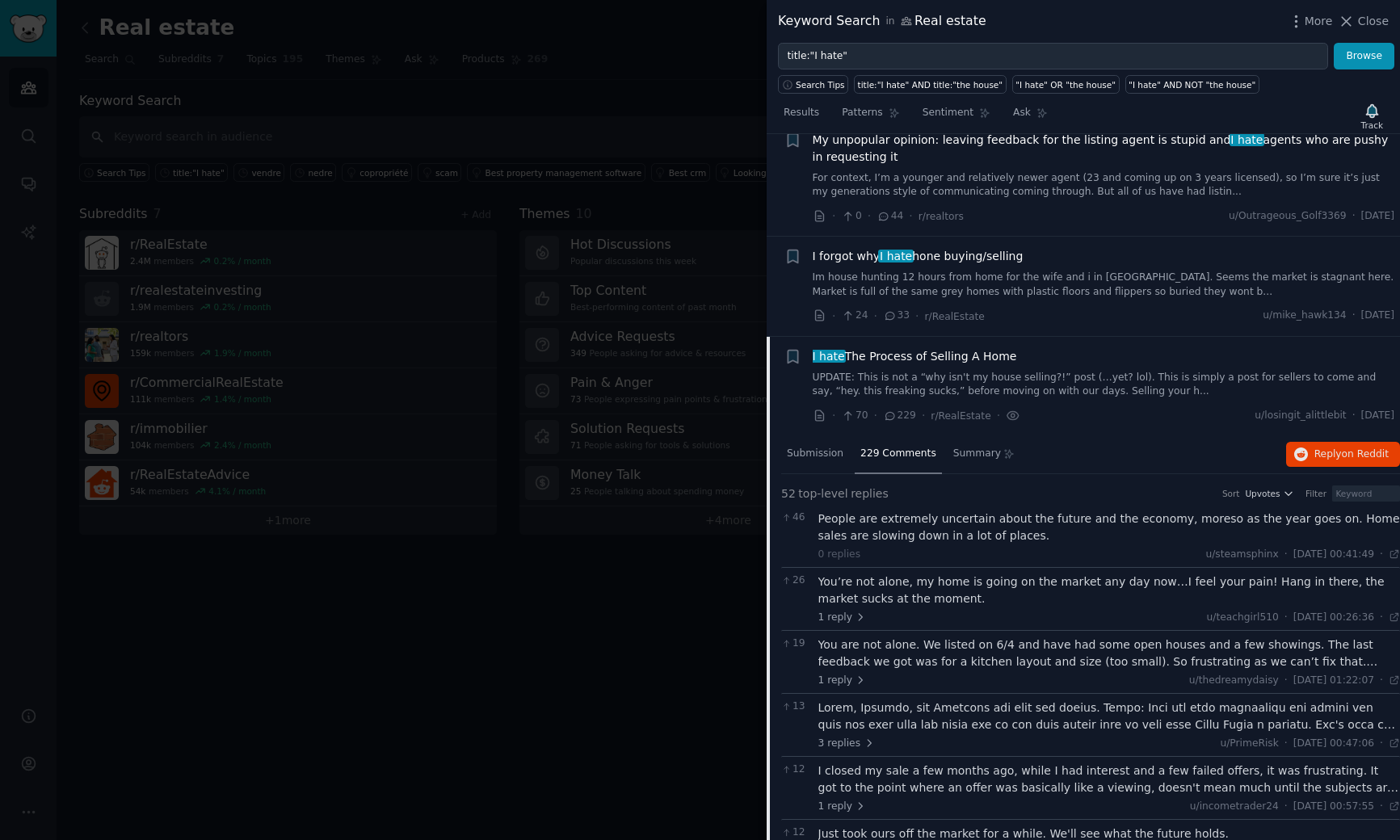
scroll to position [66, 0]
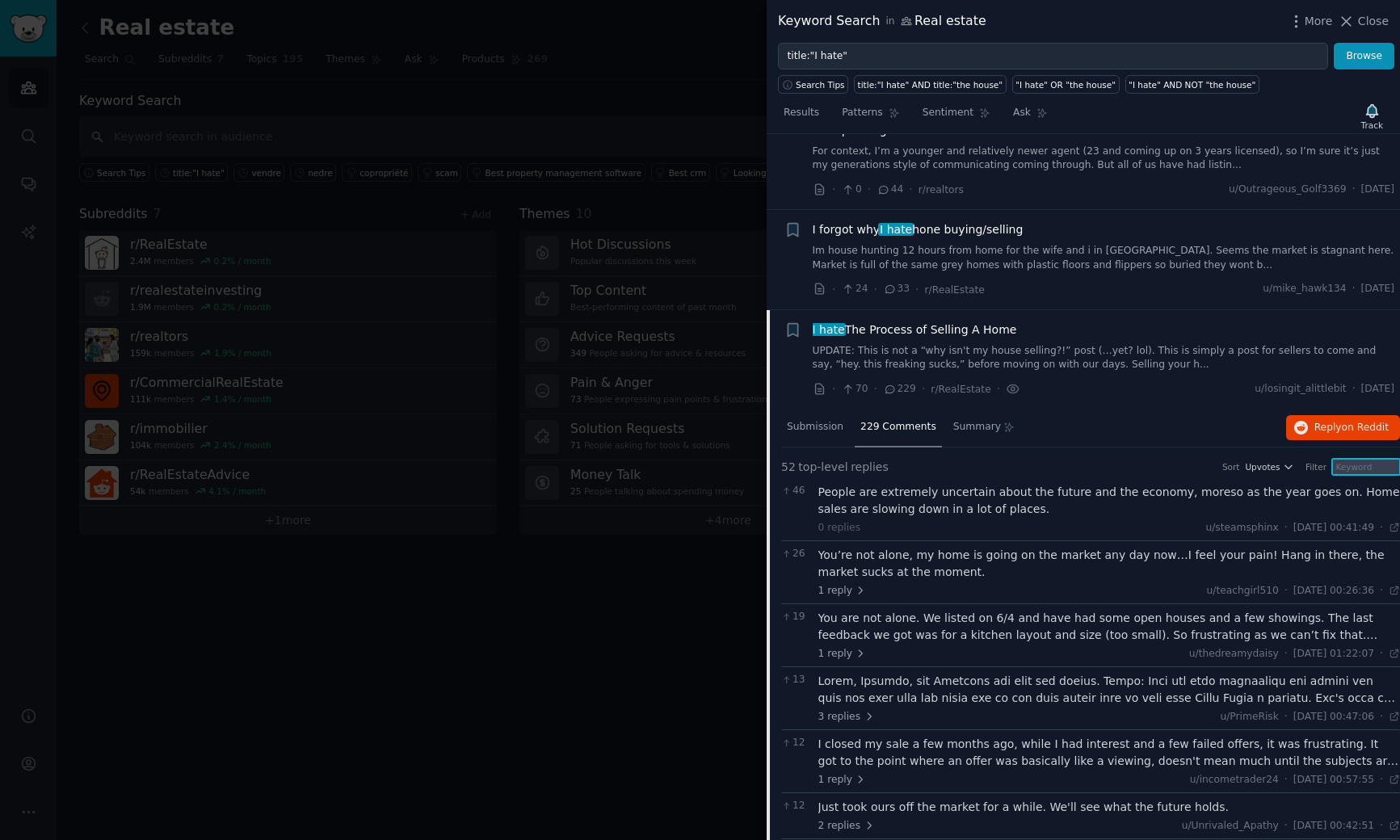
click at [1347, 468] on input "text" at bounding box center [1365, 467] width 68 height 16
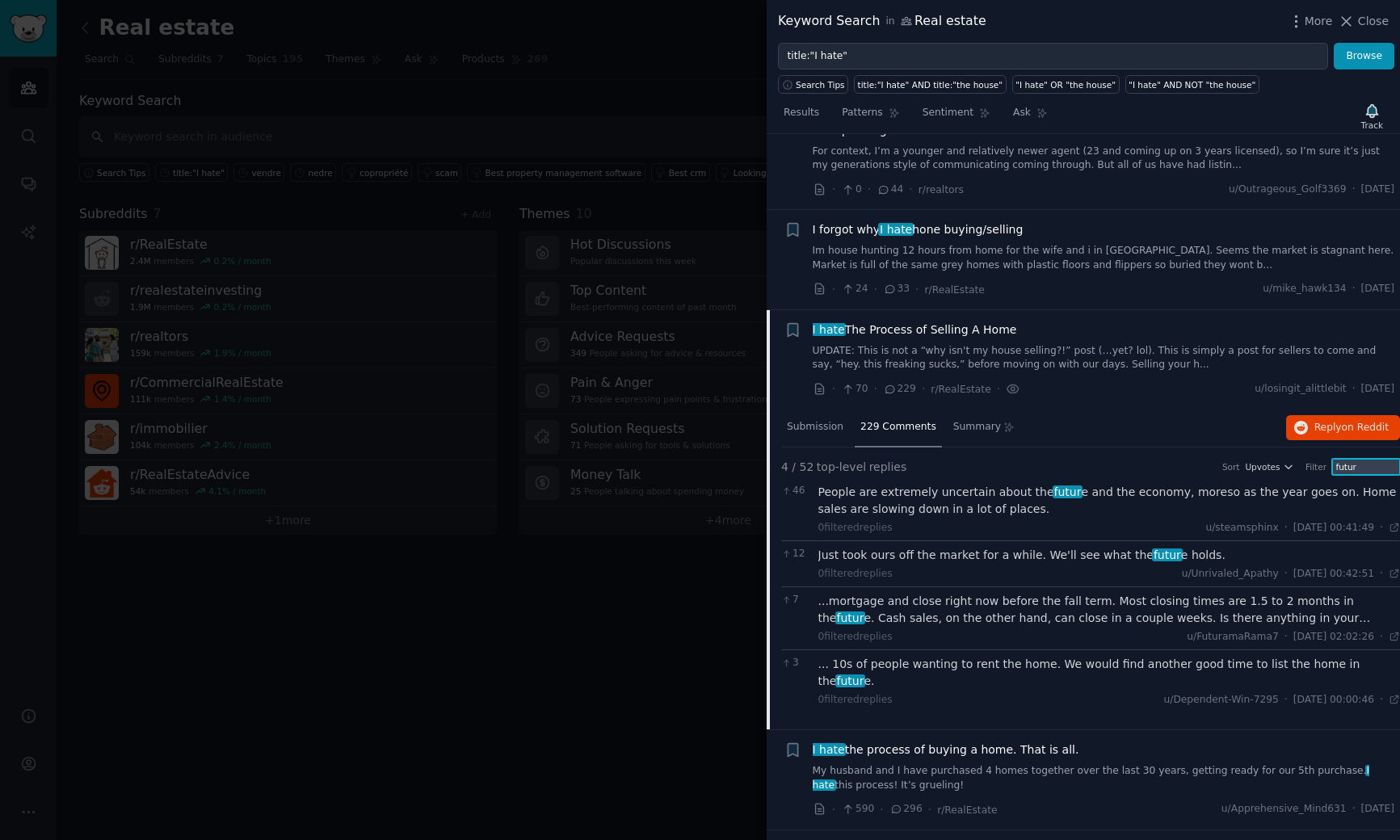
type input "futur"
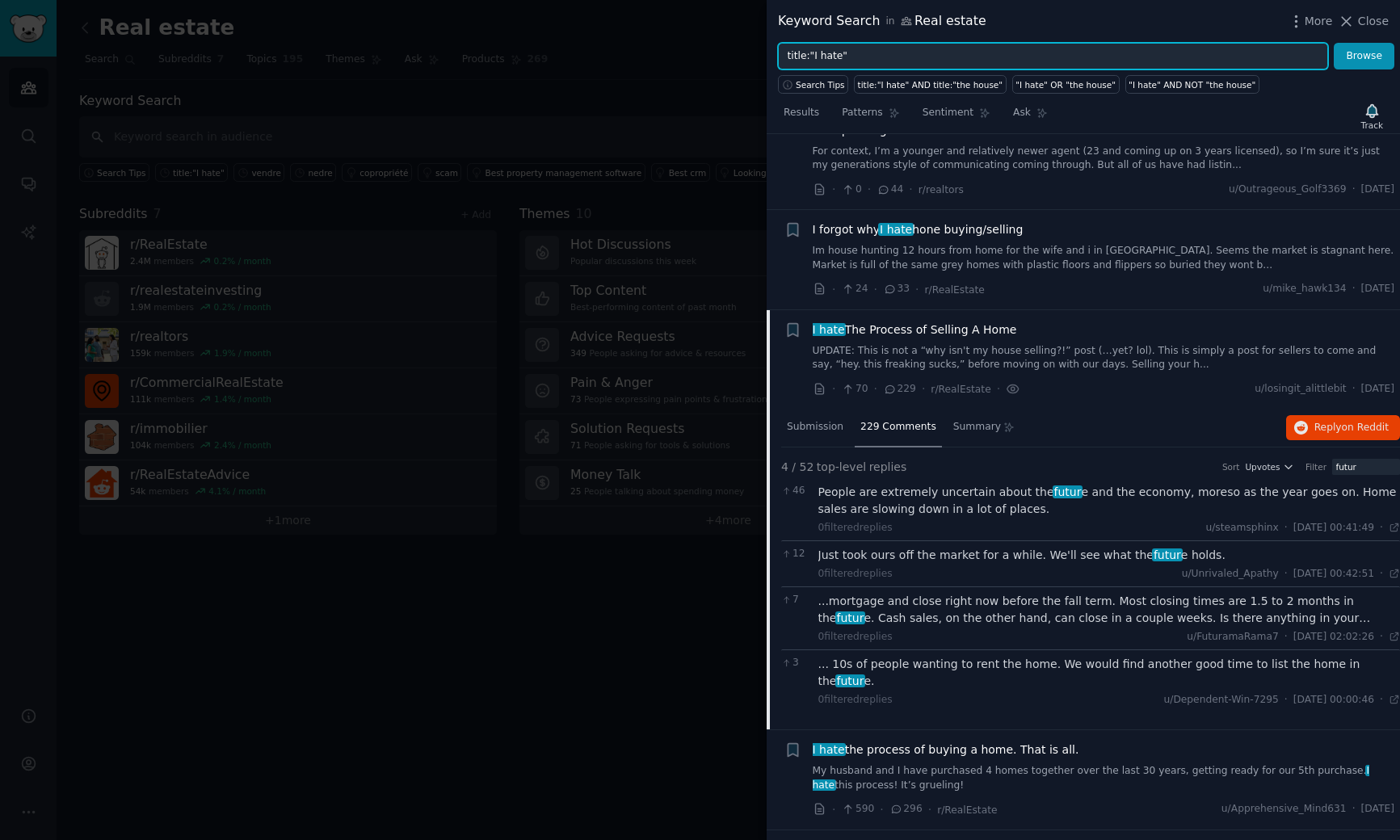
click at [889, 55] on input "title:"I hate"" at bounding box center [1053, 56] width 550 height 27
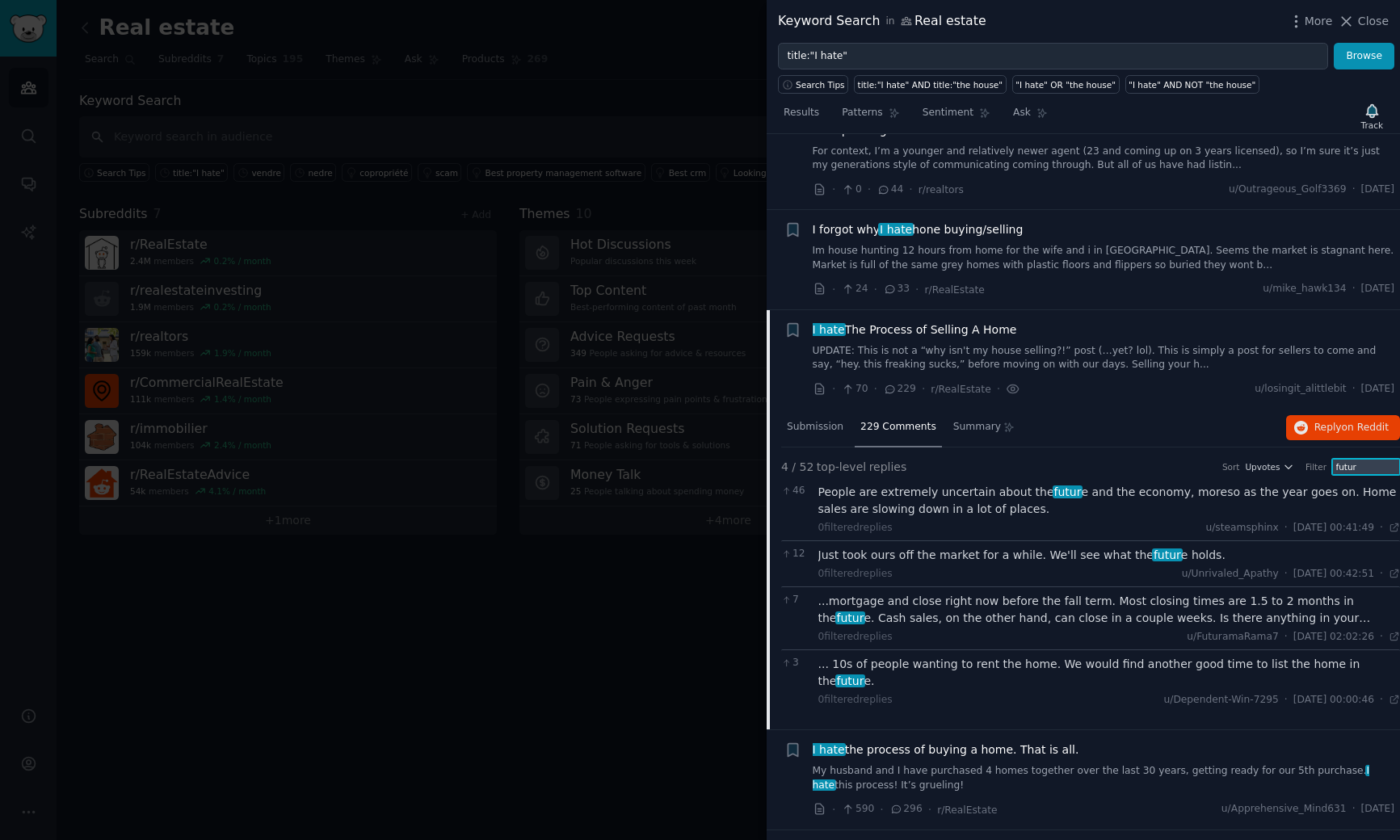
click at [1367, 469] on input "futur" at bounding box center [1365, 467] width 68 height 16
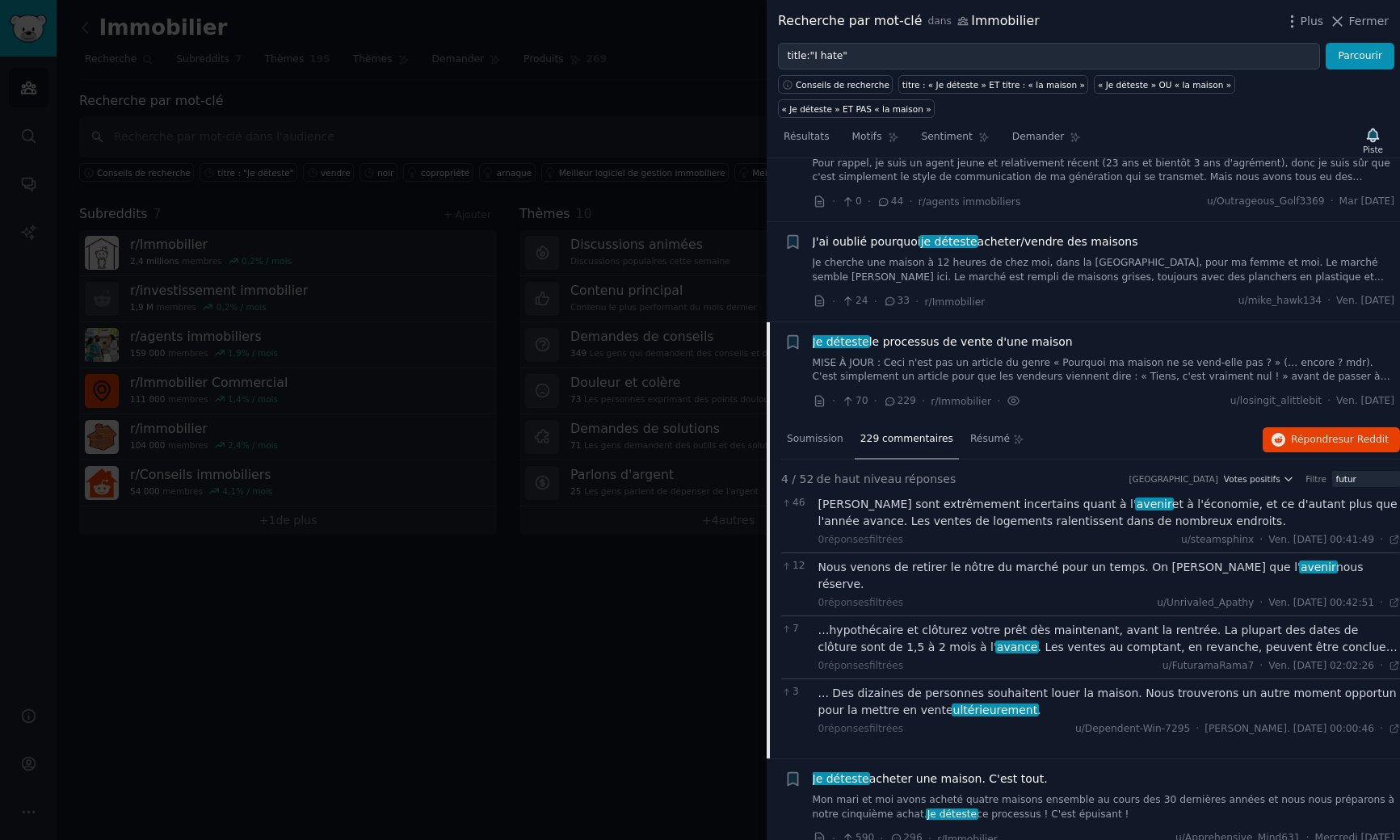
scroll to position [76, 0]
click at [1276, 487] on div "Trier Votes positifs Filtre futur" at bounding box center [1258, 482] width 283 height 16
click at [1273, 484] on font "Votes positifs" at bounding box center [1252, 481] width 56 height 10
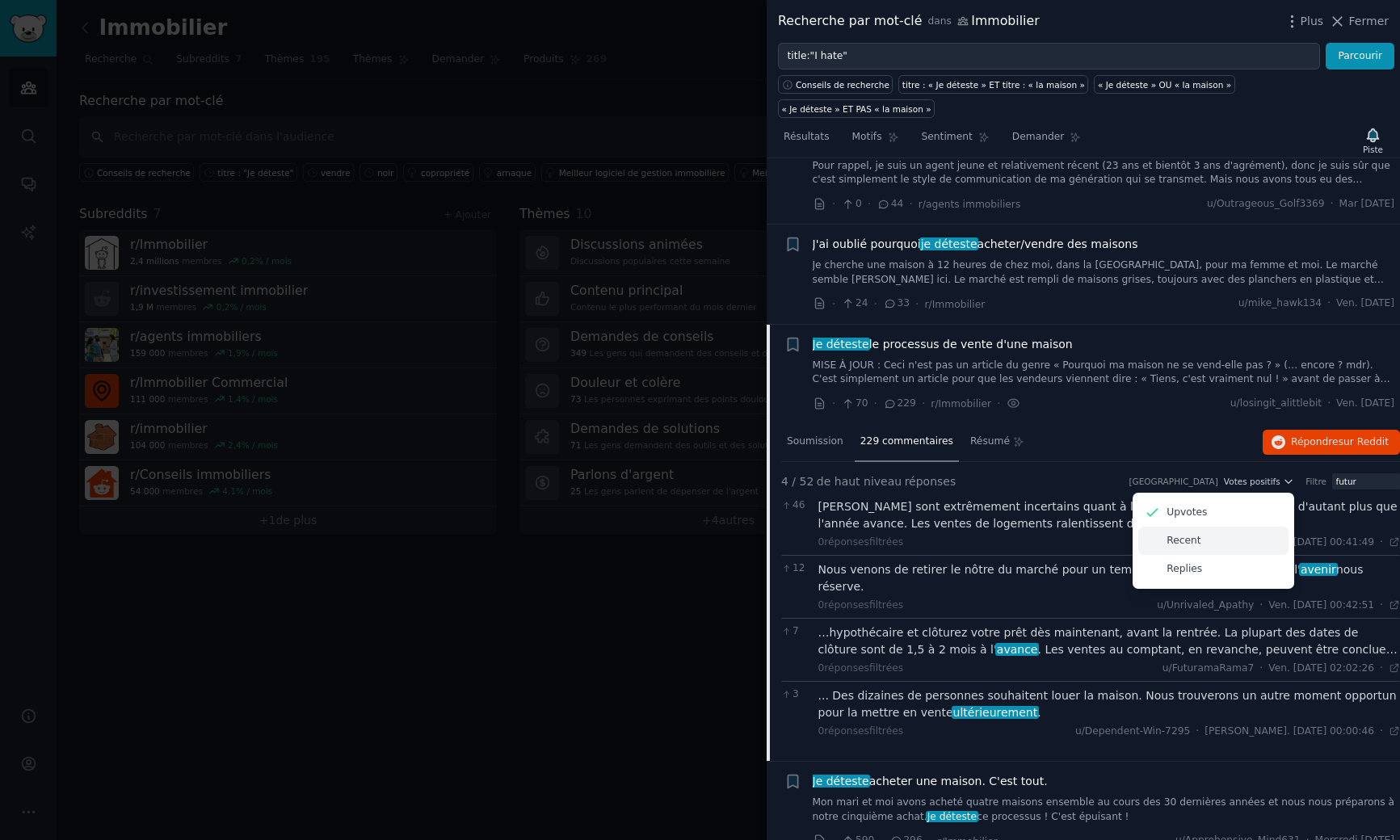
click at [1174, 542] on p "Recent" at bounding box center [1183, 541] width 34 height 15
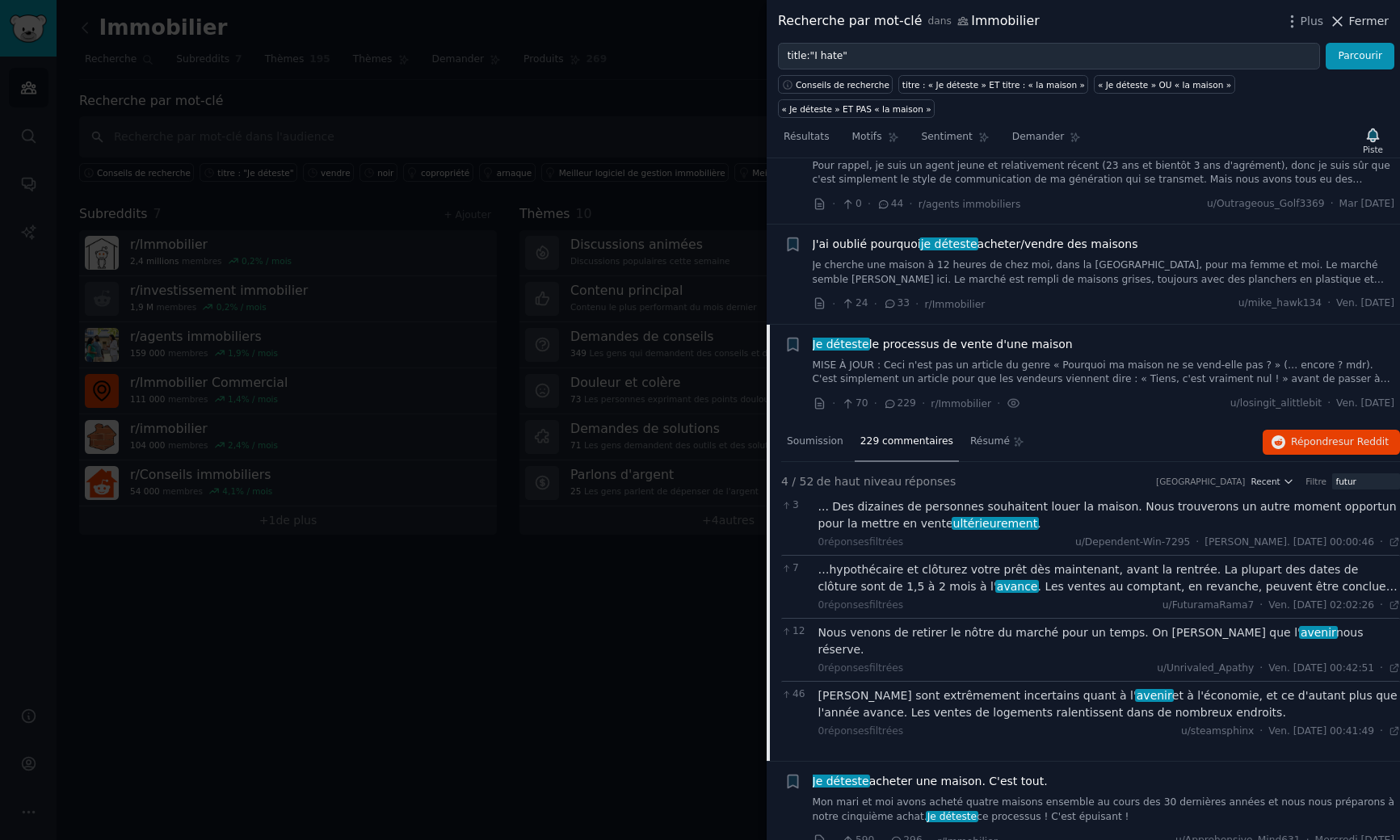
click at [1345, 18] on icon at bounding box center [1337, 21] width 17 height 17
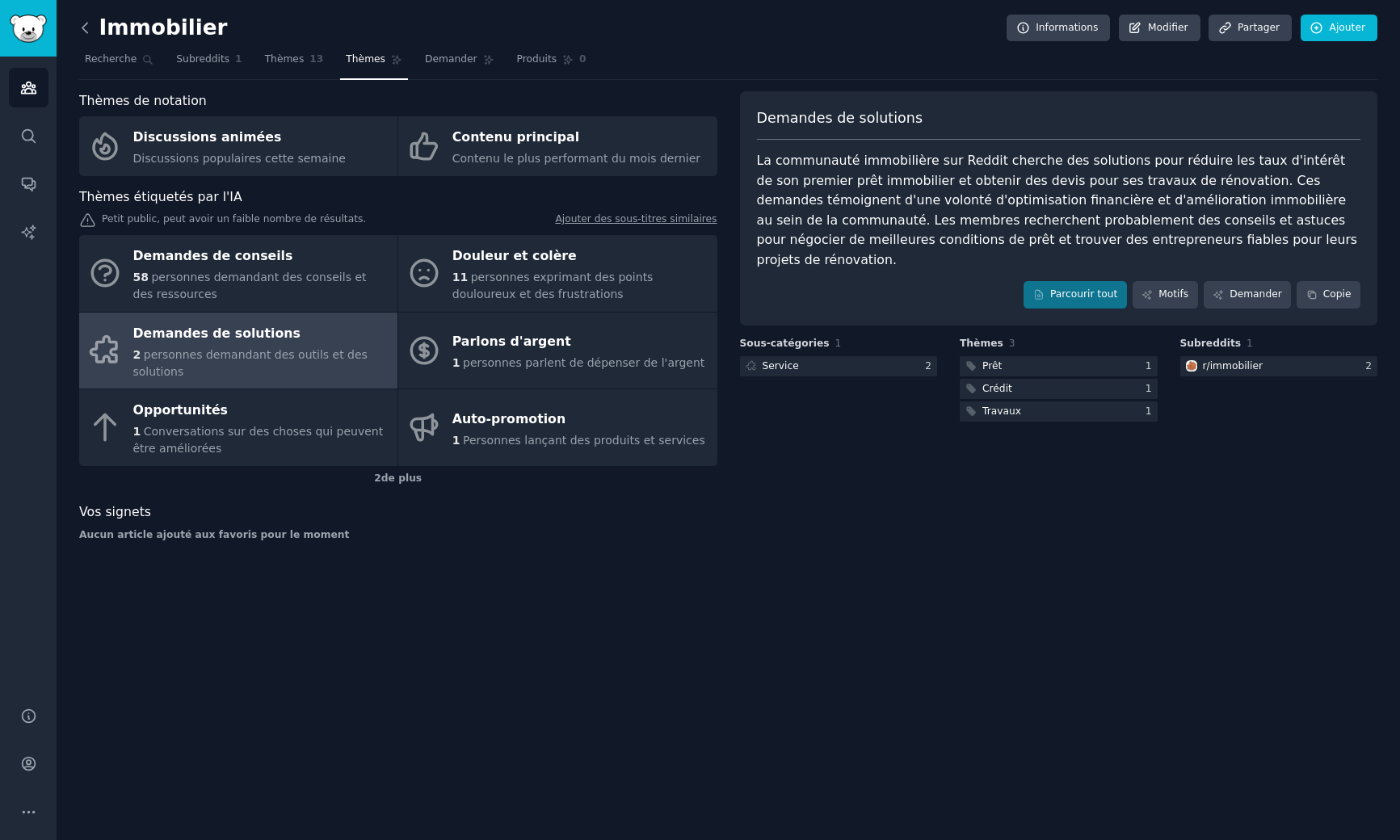
click at [83, 22] on icon at bounding box center [85, 27] width 17 height 17
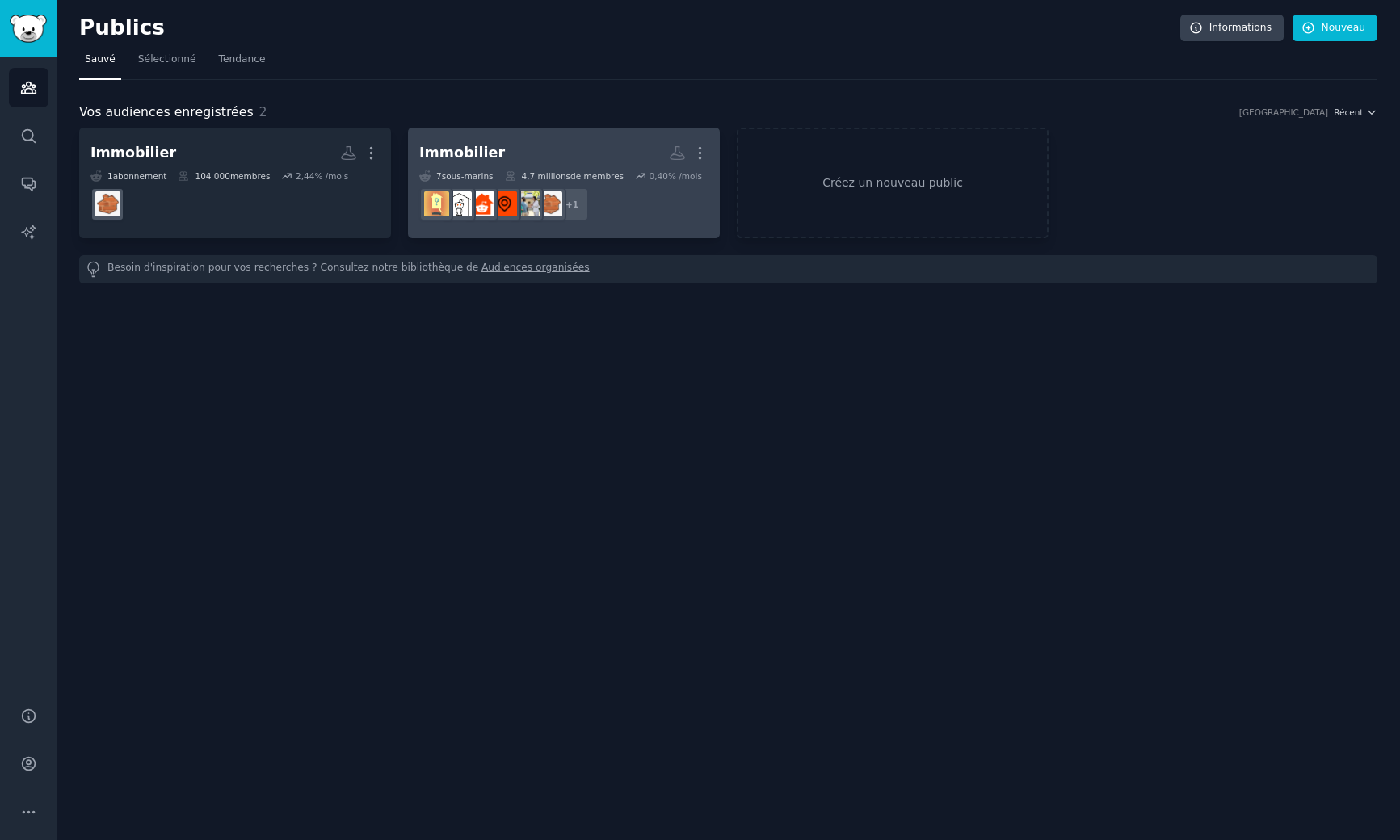
click at [556, 135] on link "Immobilier Plus 7 sous -marins 4,7 millions de membres 0,40 % /mois + 1" at bounding box center [564, 183] width 312 height 111
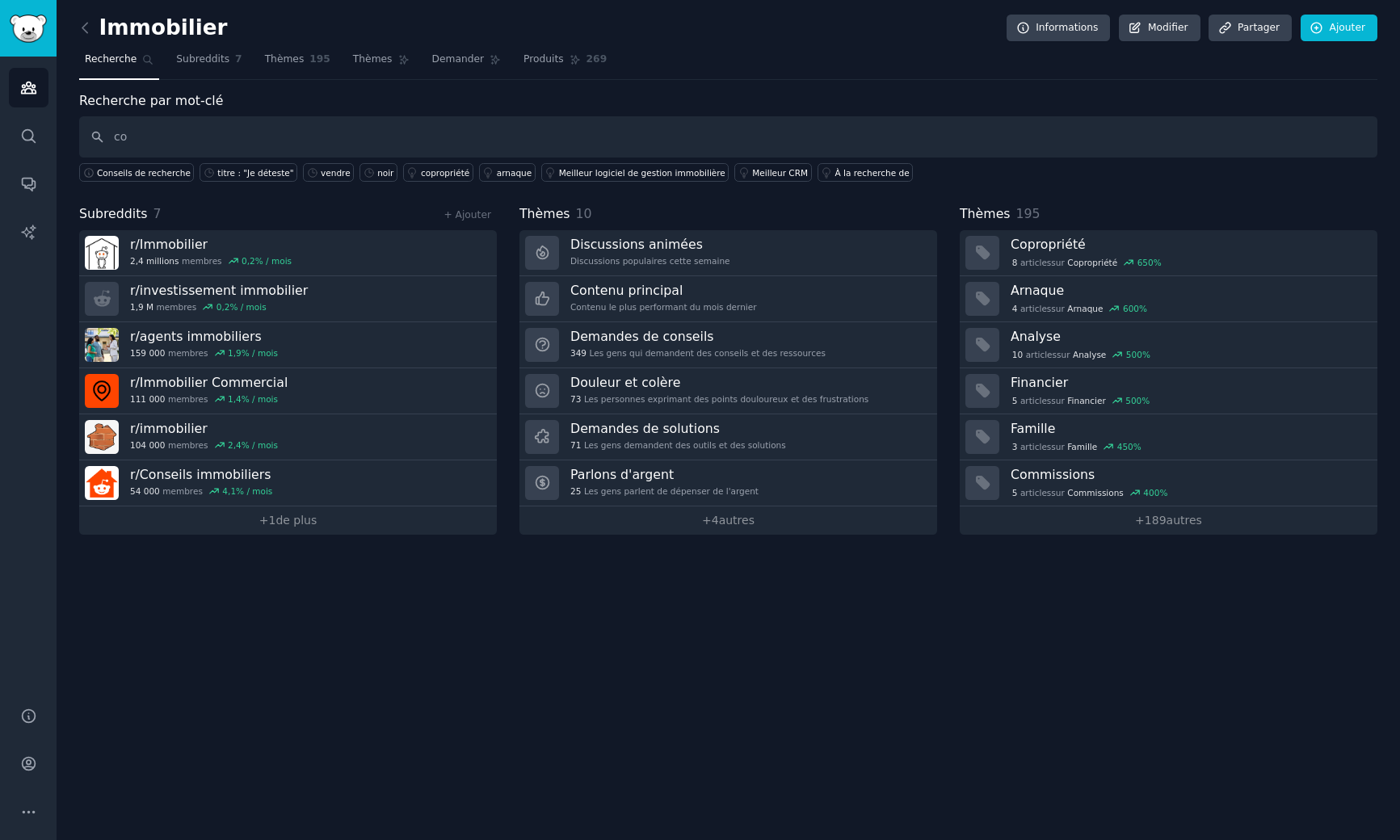
type input "c"
click at [234, 142] on input "text" at bounding box center [728, 136] width 1298 height 41
type input "?"
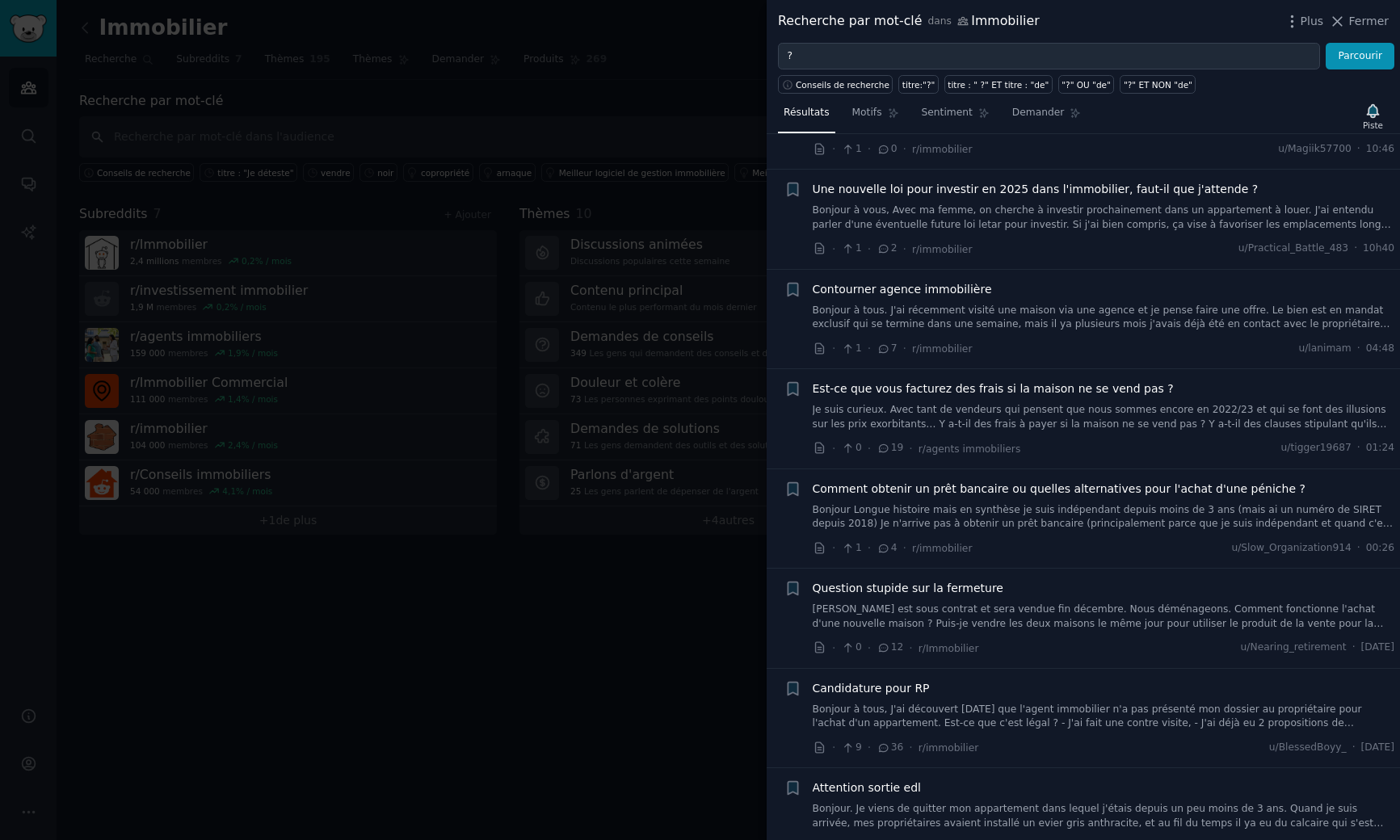
scroll to position [689, 0]
drag, startPoint x: 809, startPoint y: 387, endPoint x: 1194, endPoint y: 390, distance: 385.0
click at [1194, 390] on div "+ Est-ce que vous facturez des frais si la maison ne se vend pas ? Je suis curi…" at bounding box center [1090, 418] width 611 height 76
copy font "Est-ce que vous facturez des frais si la maison ne se vend pas ?"
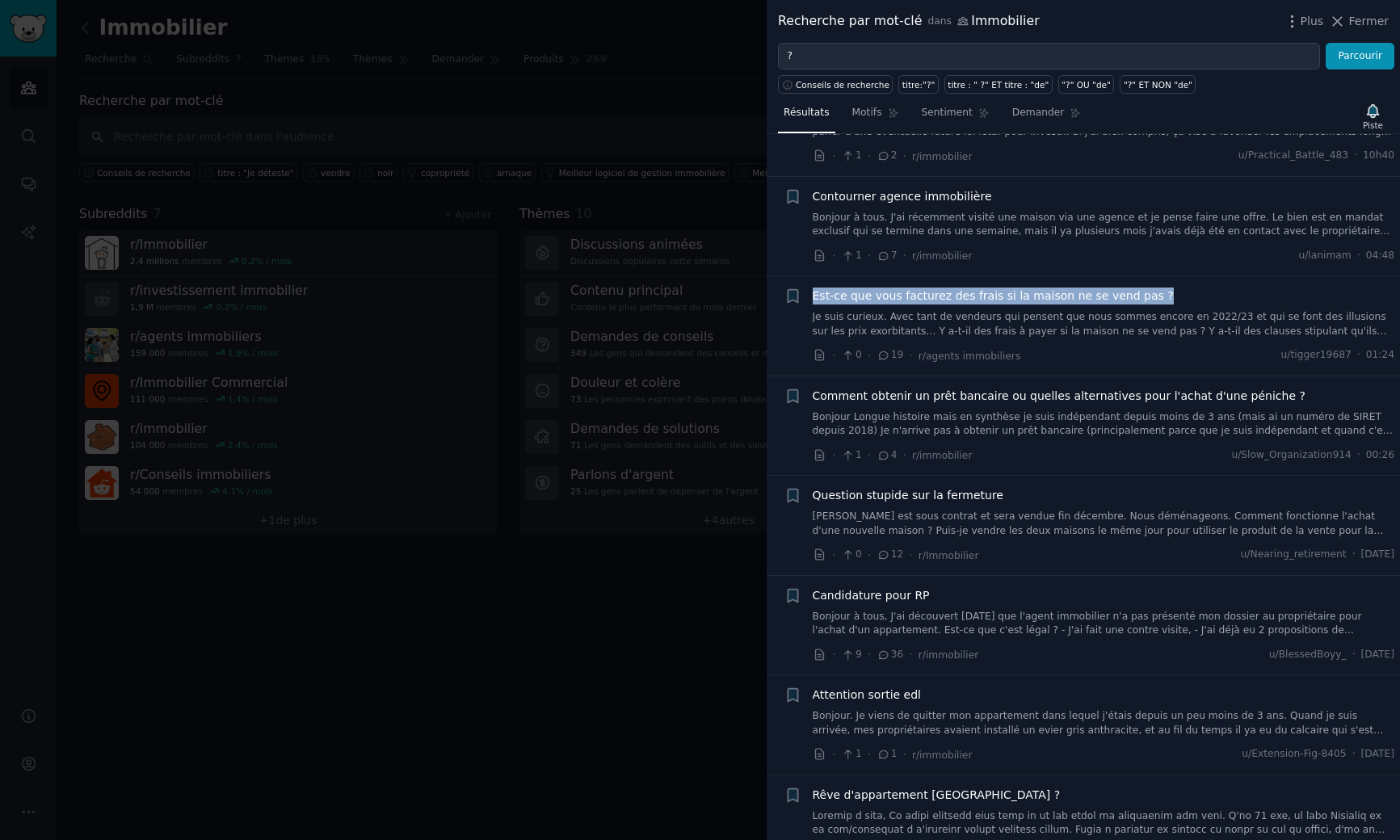
scroll to position [782, 0]
click at [1047, 453] on div "· 1 · 4 · r/immobilier u/Slow_Organization914 · 00:26" at bounding box center [1104, 455] width 583 height 17
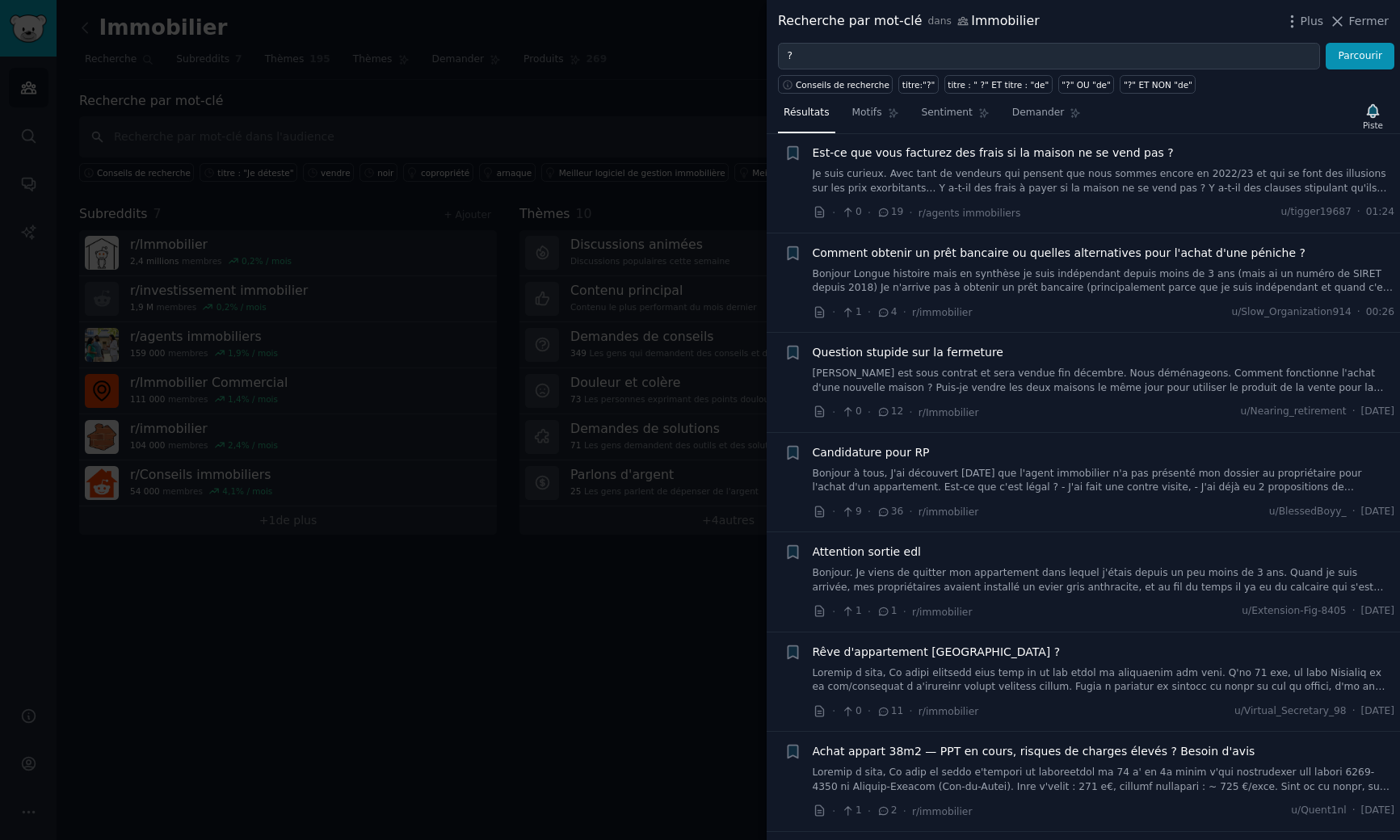
scroll to position [937, 0]
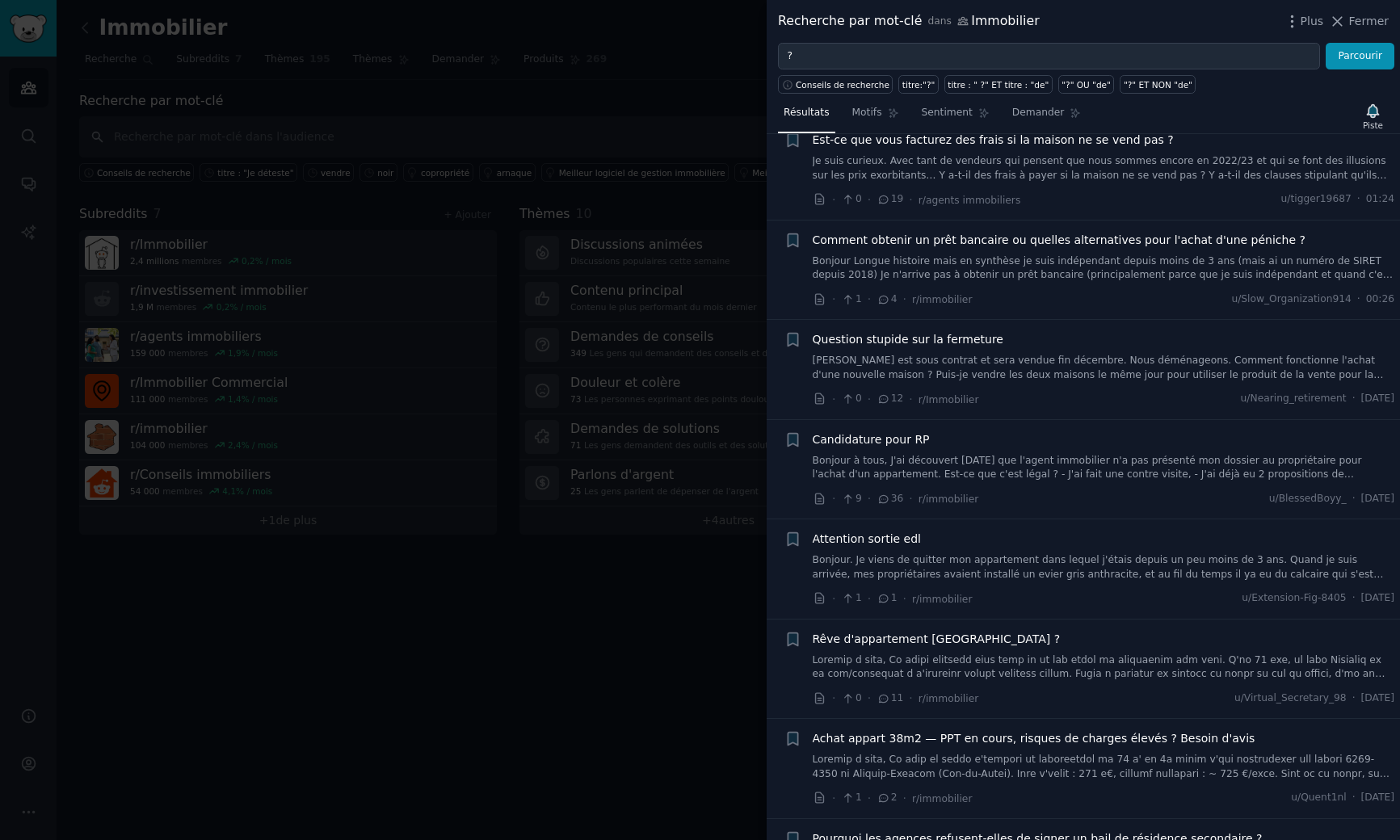
click at [981, 366] on font "Ma maison est sous contrat et sera vendue fin décembre. Nous déménageons. Comme…" at bounding box center [1098, 375] width 571 height 40
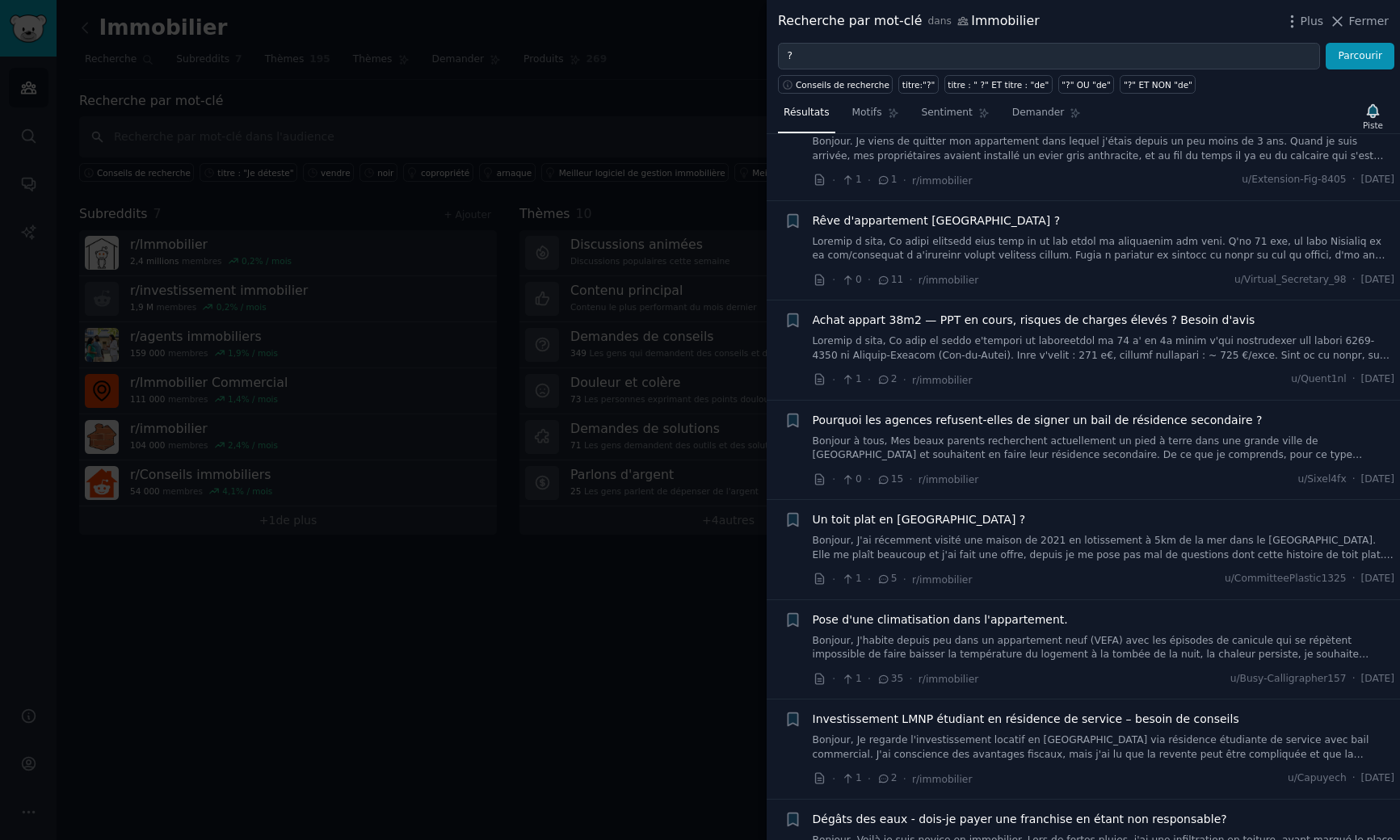
scroll to position [1357, 0]
drag, startPoint x: 1234, startPoint y: 315, endPoint x: 895, endPoint y: 309, distance: 339.1
click at [895, 309] on li "+ Achat appart 38m2 — PPT en cours, risques de charges élevés ? Besoin d'avis ·…" at bounding box center [1083, 348] width 634 height 99
copy font "Achat appart 38m2 — PPT en cours, risques de charges élevés ? Besoin d'avis"
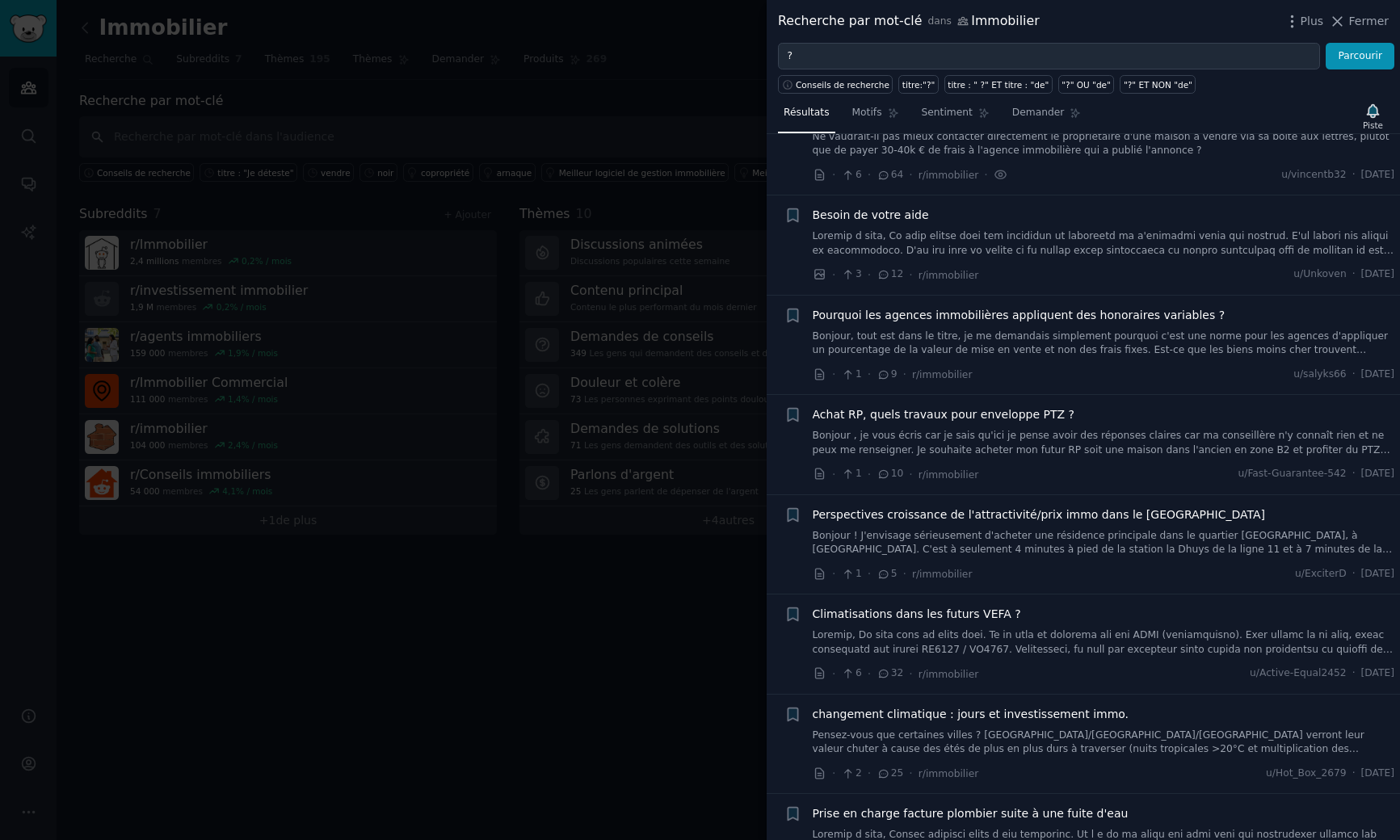
scroll to position [2461, 0]
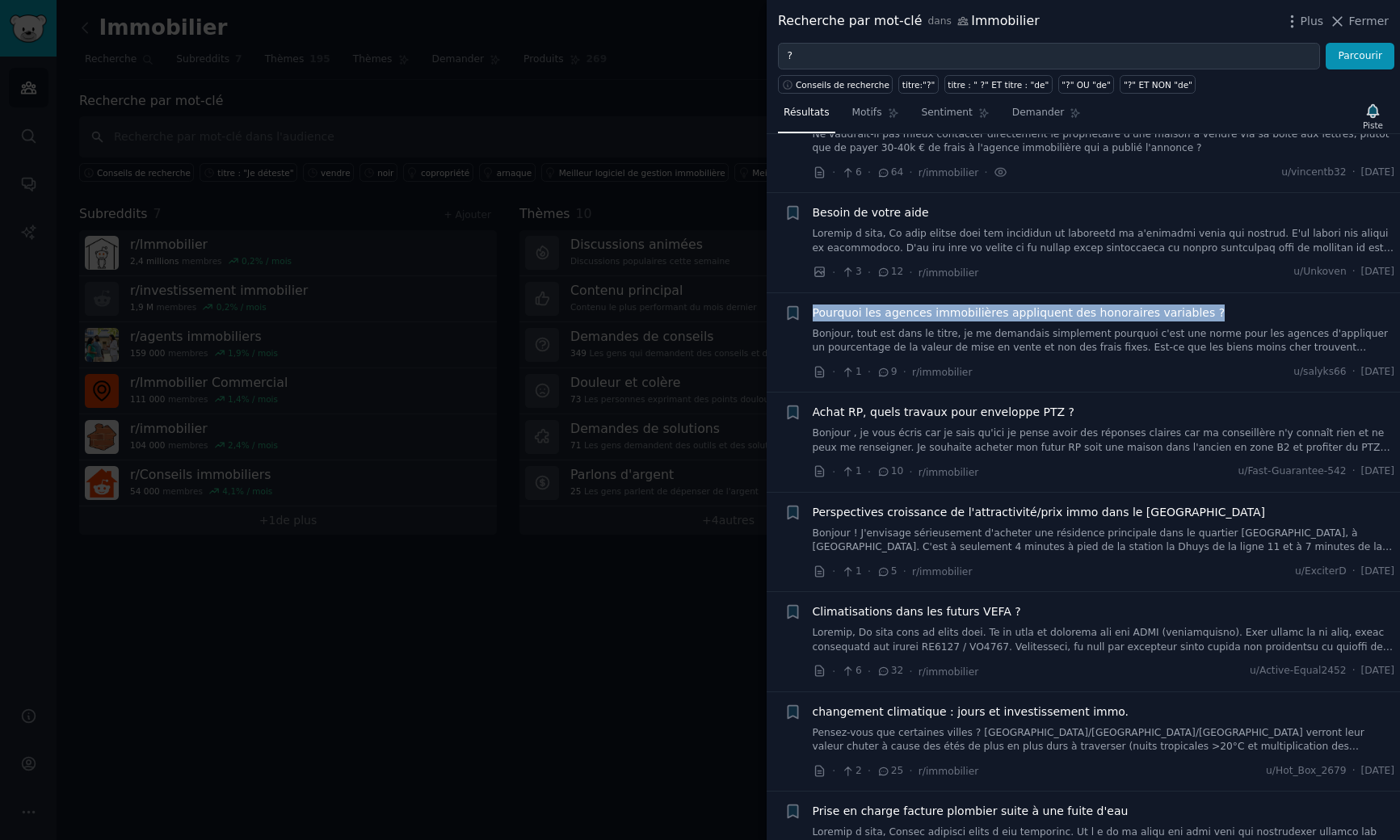
drag, startPoint x: 1246, startPoint y: 315, endPoint x: 803, endPoint y: 314, distance: 443.0
click at [803, 314] on div "+ Pourquoi les agences immobilières appliquent des honoraires variables ? Bonjo…" at bounding box center [1090, 343] width 611 height 76
click at [1130, 351] on font "Bonjour, tout est dans le titre, je me demandais simplement pourquoi c'est une …" at bounding box center [1101, 348] width 576 height 40
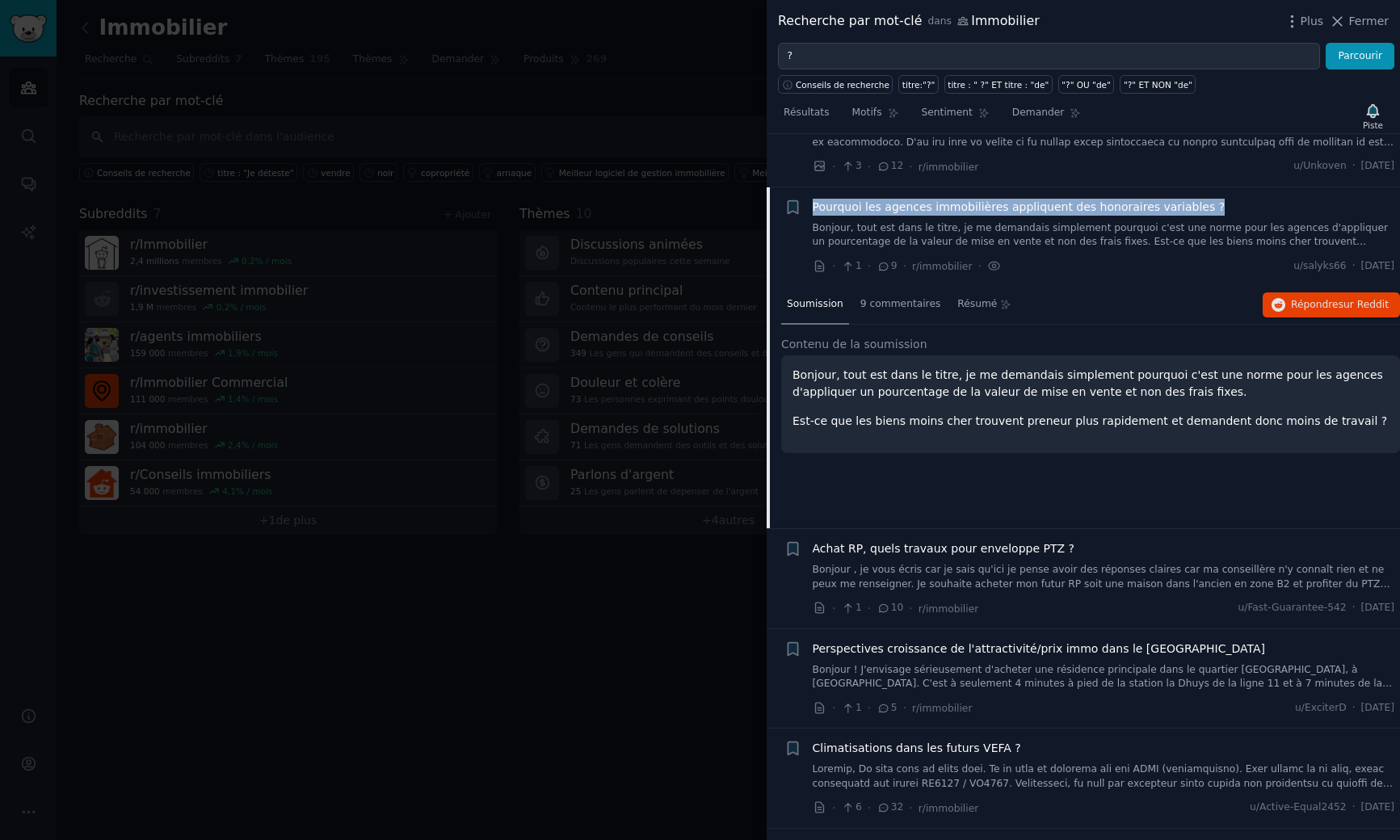
scroll to position [2563, 0]
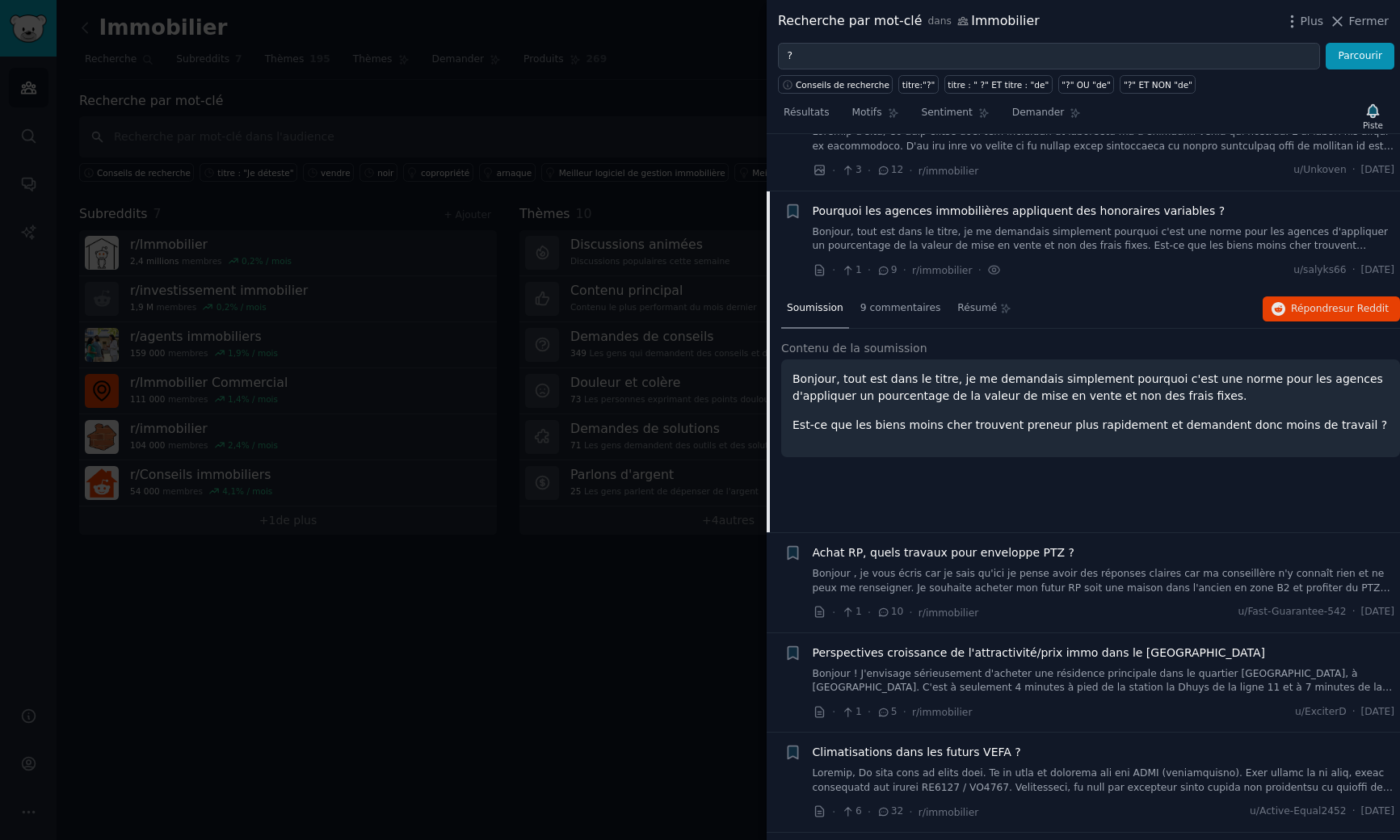
click at [1031, 393] on font "Bonjour, tout est dans le titre, je me demandais simplement pourquoi c'est une …" at bounding box center [1088, 387] width 591 height 30
click at [1170, 263] on div "· 1 · 9 · r/immobilier · u/salyks66 · Lun 18/08/2025" at bounding box center [1104, 270] width 583 height 17
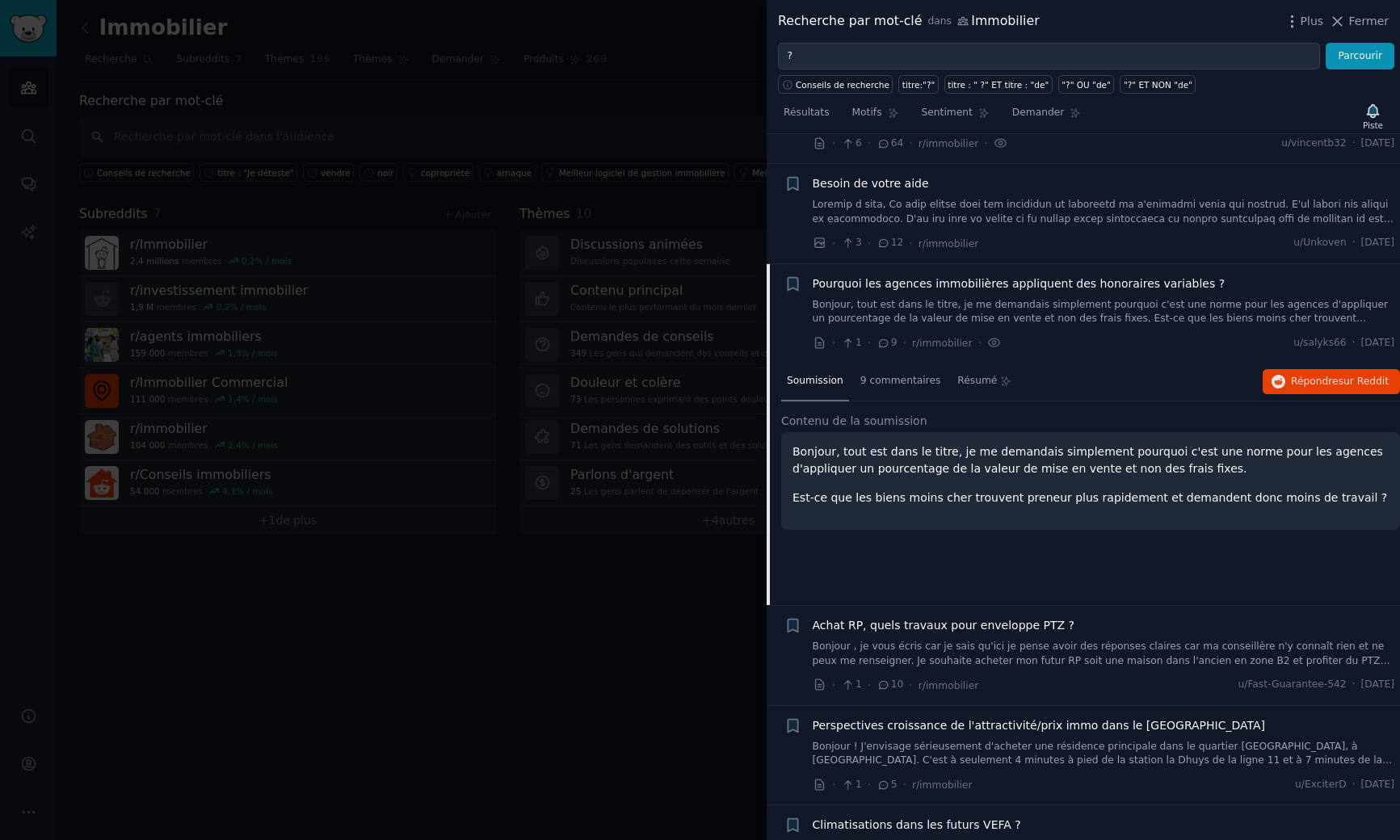
scroll to position [2491, 0]
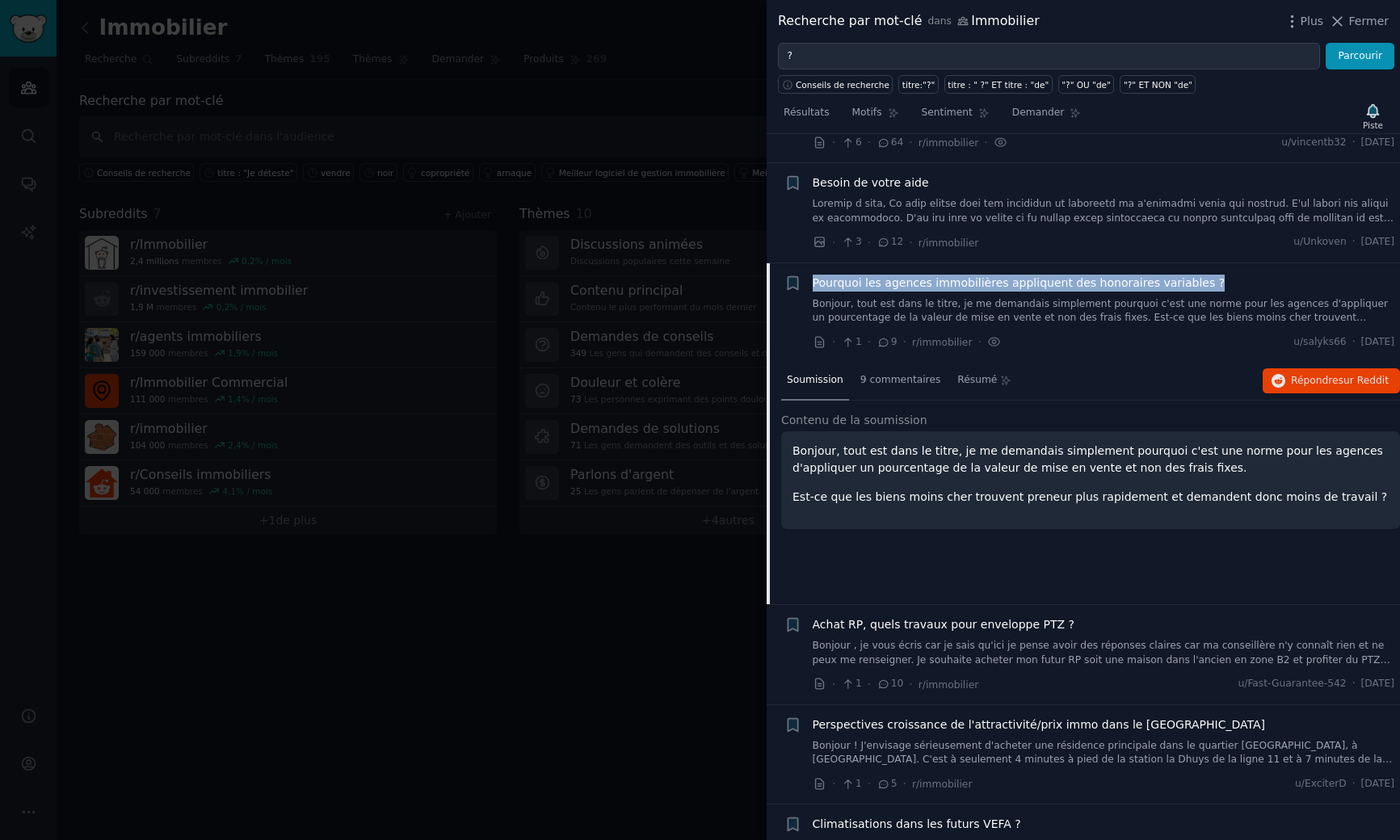
drag, startPoint x: 1219, startPoint y: 271, endPoint x: 1245, endPoint y: 284, distance: 29.1
click at [1245, 284] on li "+ Pourquoi les agences immobilières appliquent des honoraires variables ? Bonjo…" at bounding box center [1083, 313] width 634 height 99
copy font "Pourquoi les agences immobilières appliquent des honoraires variables ?"
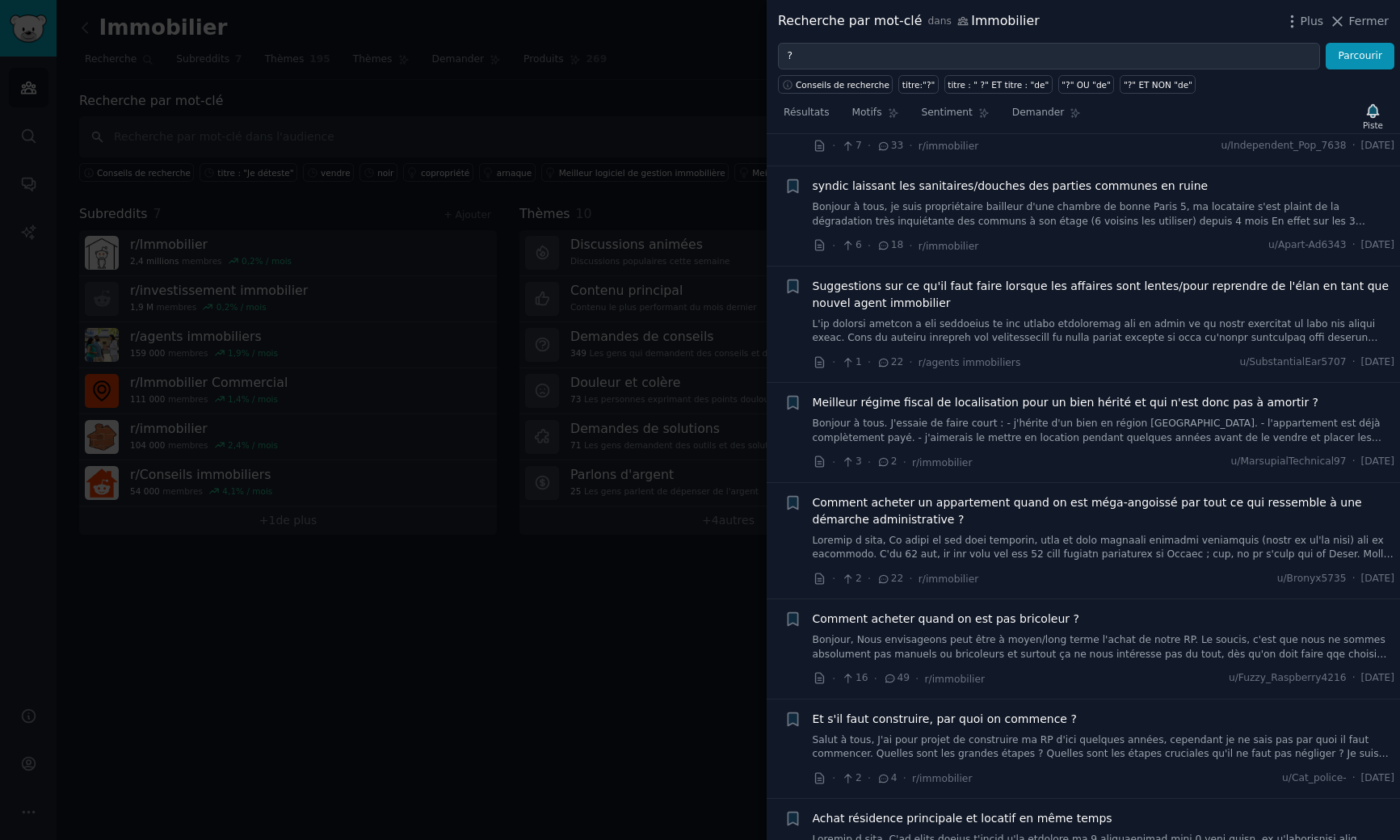
scroll to position [3731, 0]
click at [931, 539] on font at bounding box center [1103, 715] width 581 height 365
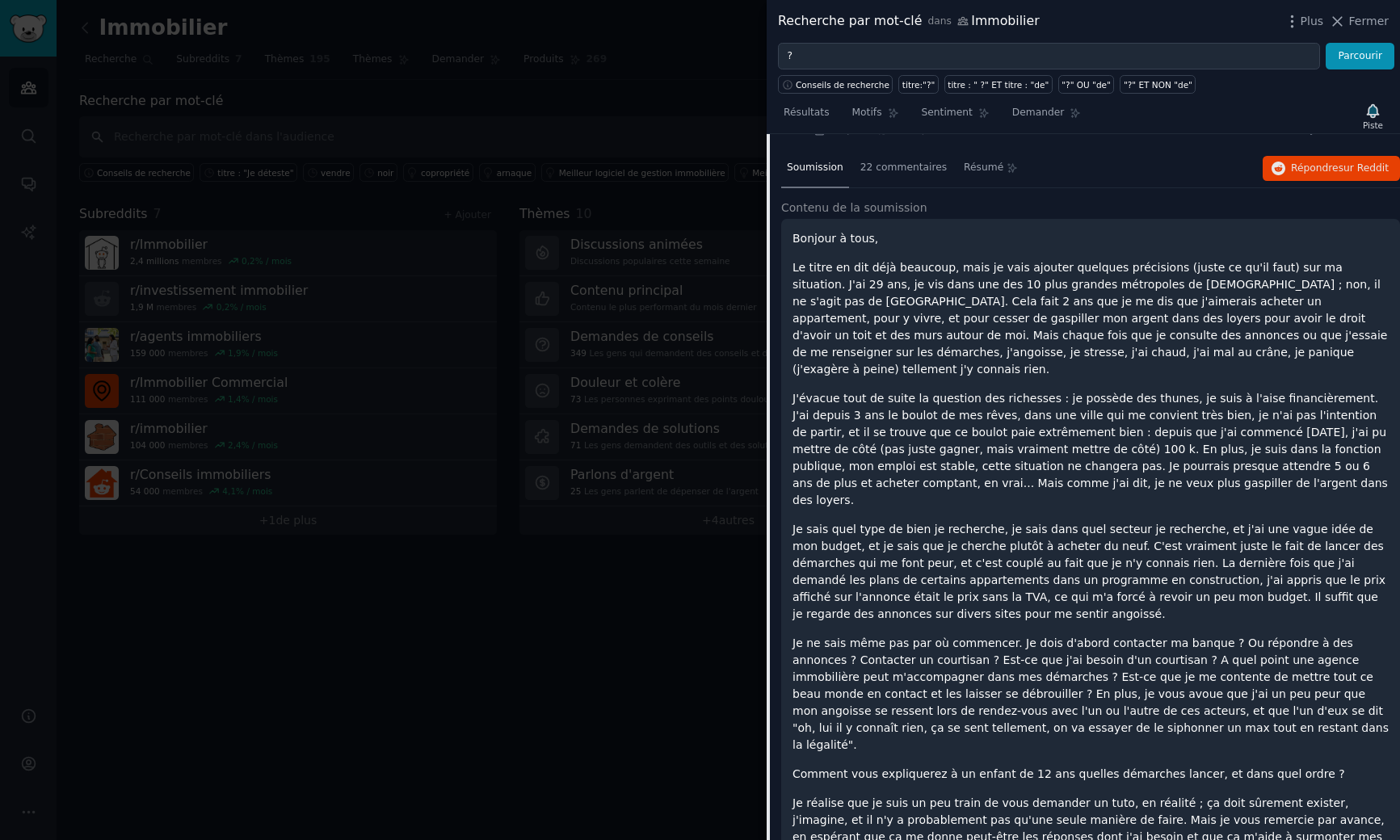
scroll to position [3943, 0]
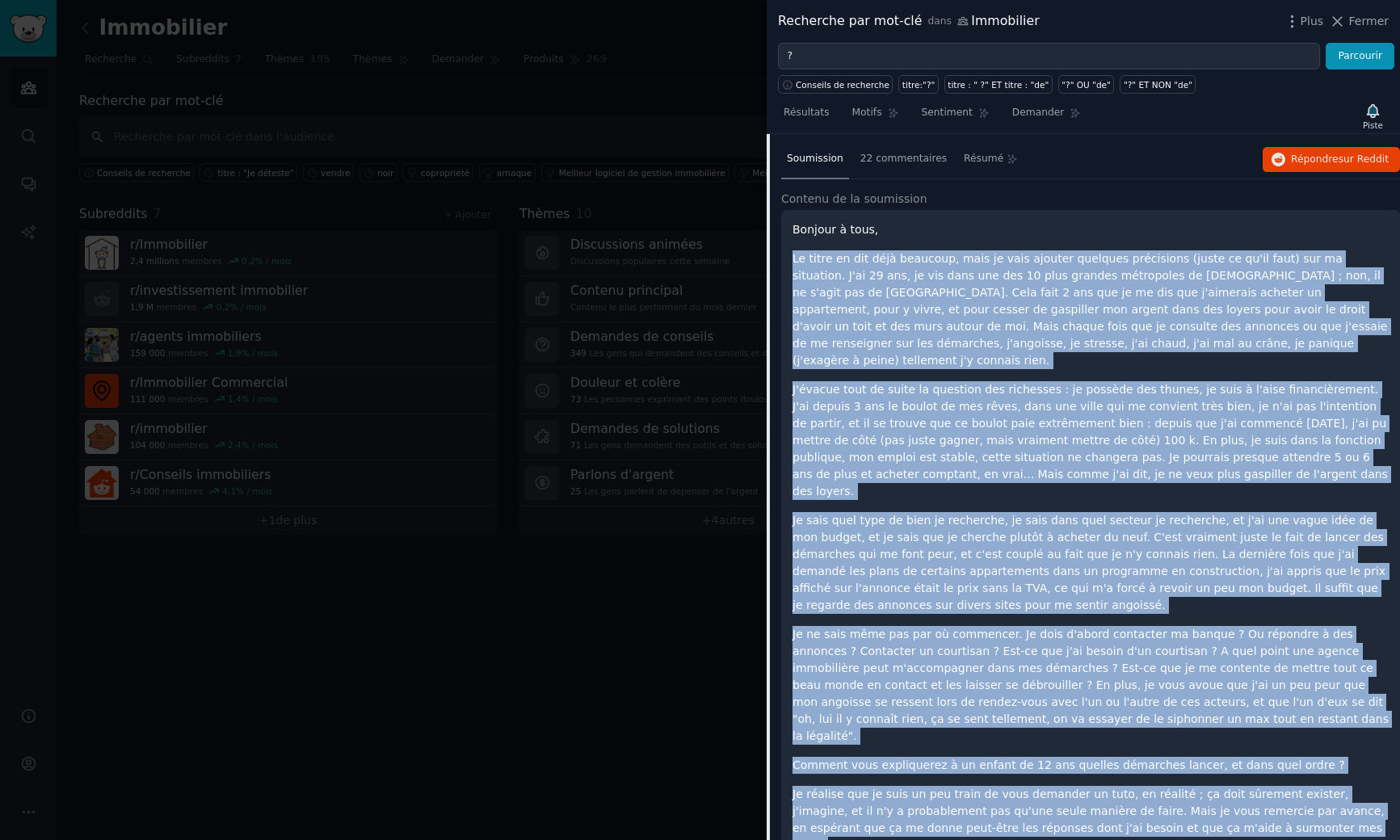
drag, startPoint x: 794, startPoint y: 259, endPoint x: 1346, endPoint y: 746, distance: 736.1
click at [1348, 776] on div "Bonjour à tous, Le titre en dit déjà beaucoup, mais je vais ajouter quelques pr…" at bounding box center [1091, 537] width 596 height 633
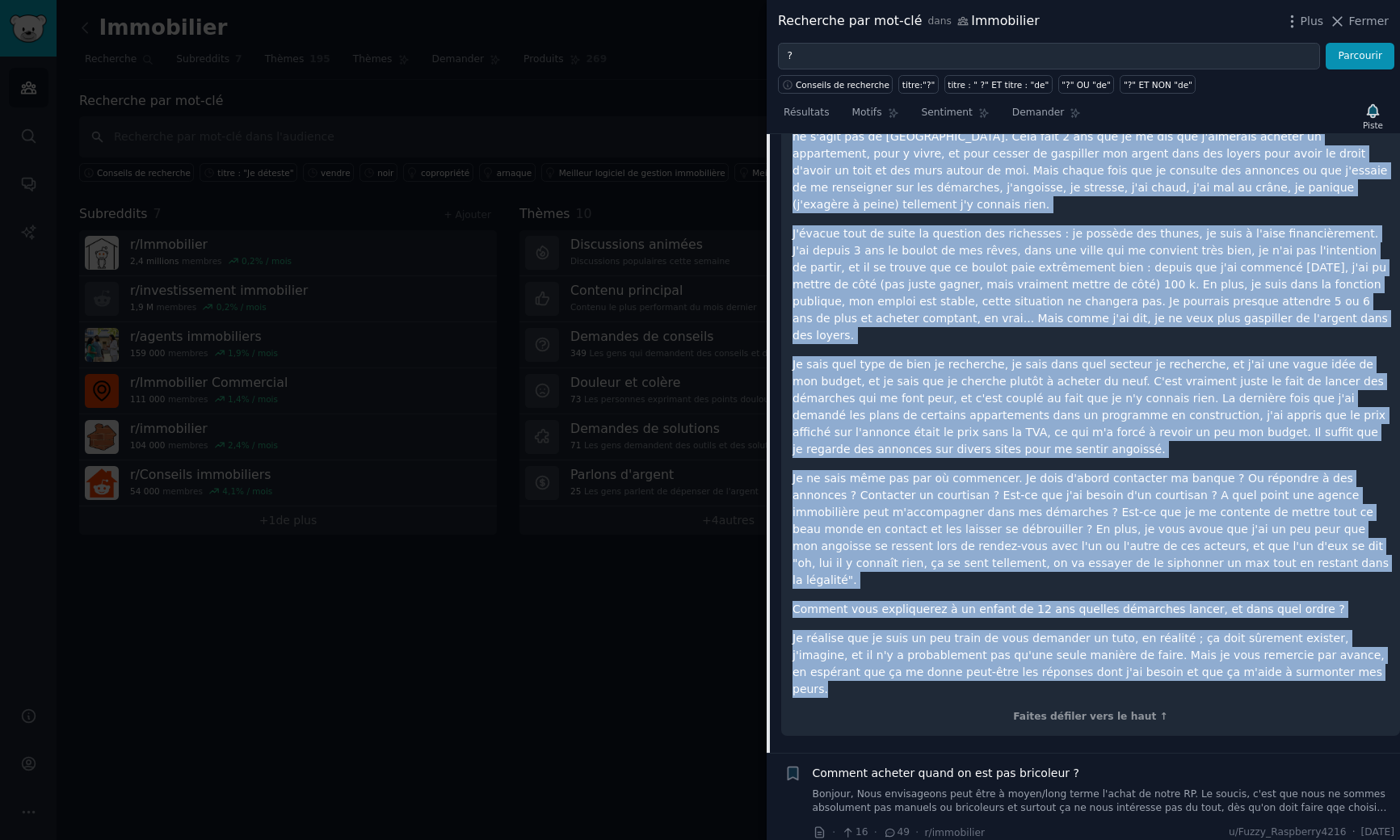
scroll to position [4102, 0]
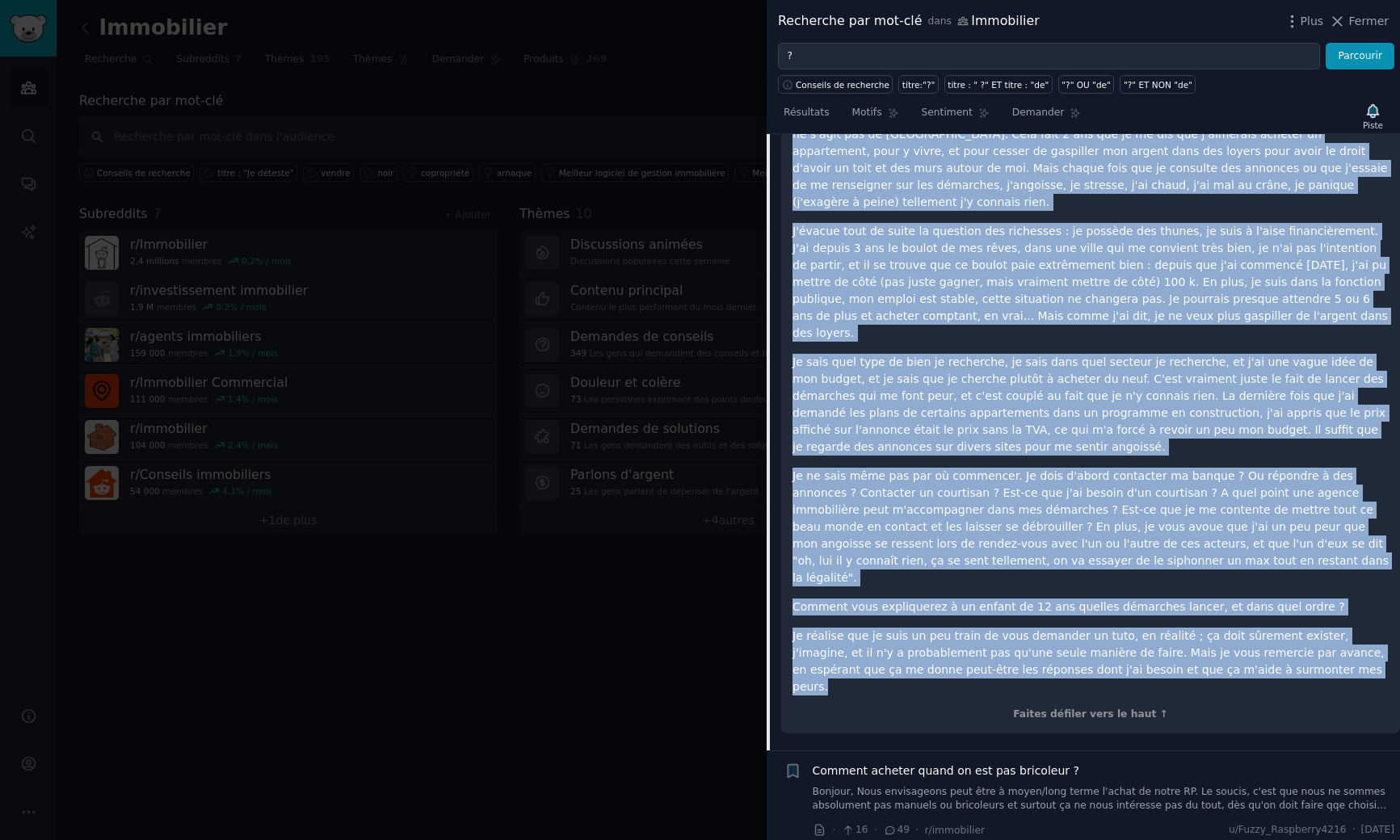
copy div "Le titre en dit déjà beaucoup, mais je vais ajouter quelques précisions (juste …"
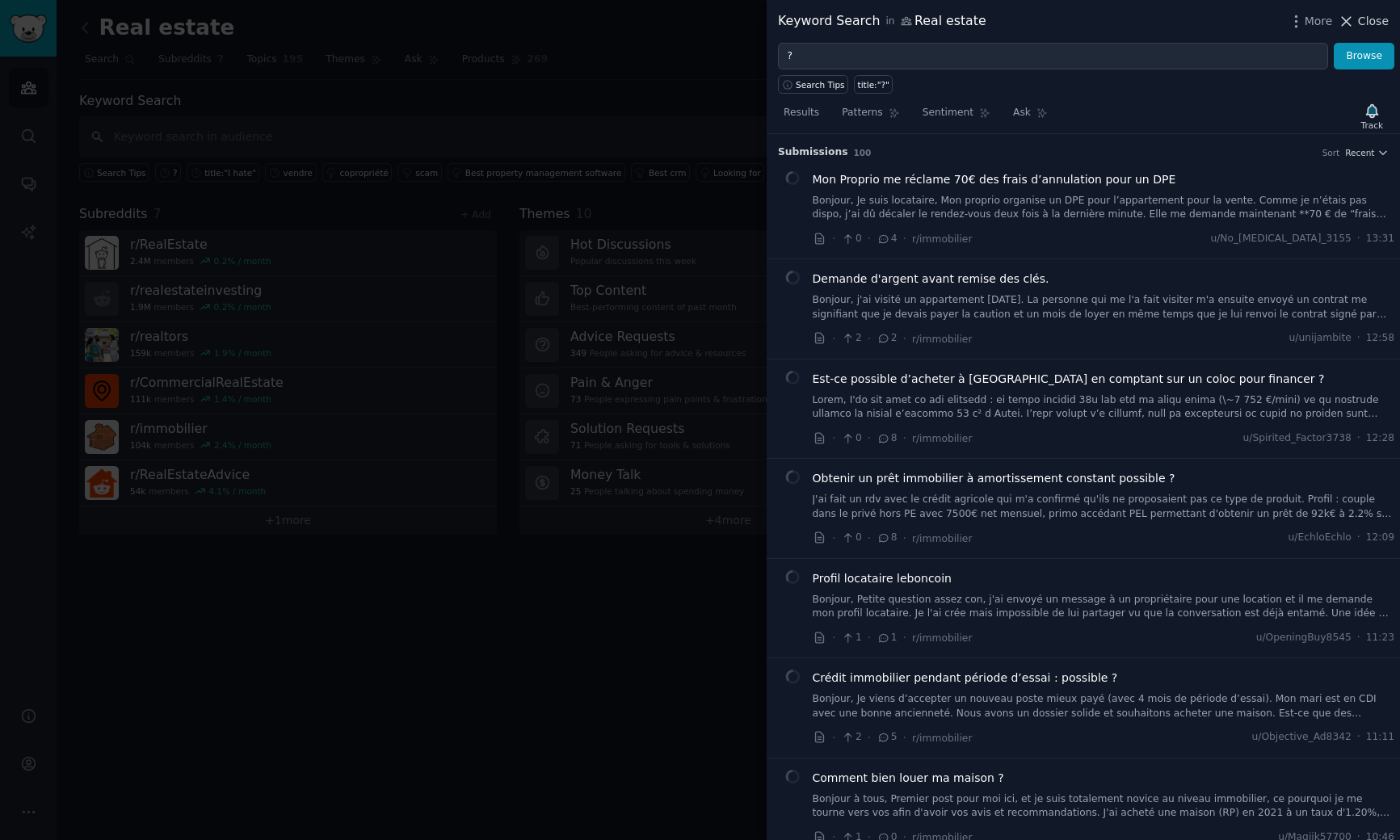
click at [1344, 26] on icon at bounding box center [1346, 21] width 17 height 17
